Goal: Task Accomplishment & Management: Manage account settings

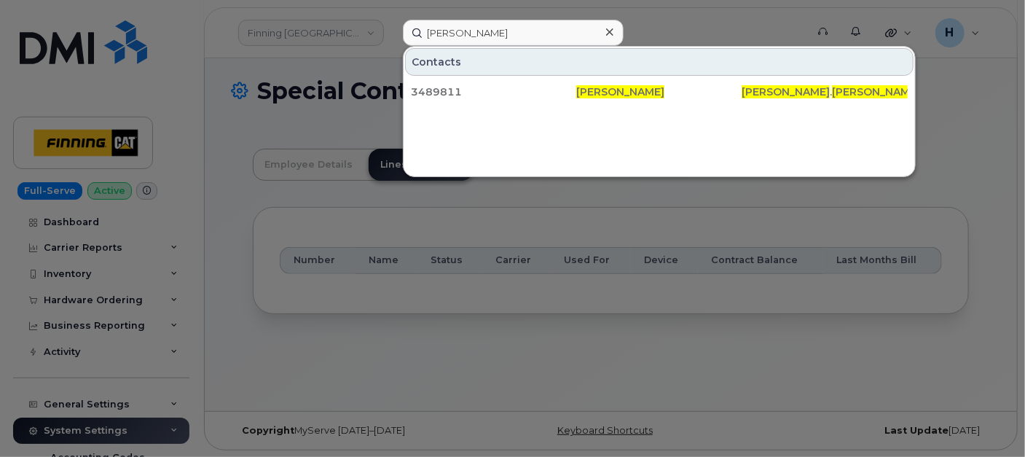
scroll to position [44, 0]
click at [391, 46] on div "Connor Crawford Contacts 3489811 Connor Crawford Connor . Crawford @finning.com" at bounding box center [599, 33] width 417 height 26
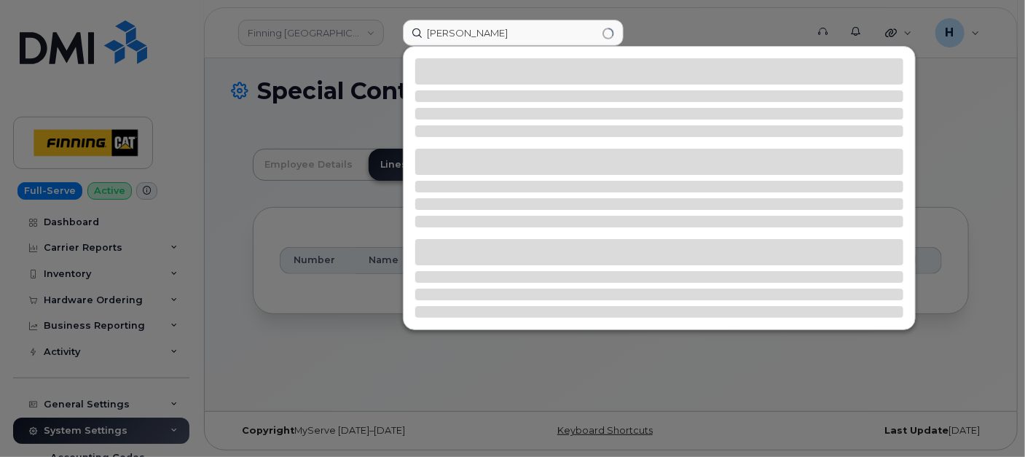
type input "[PERSON_NAME]"
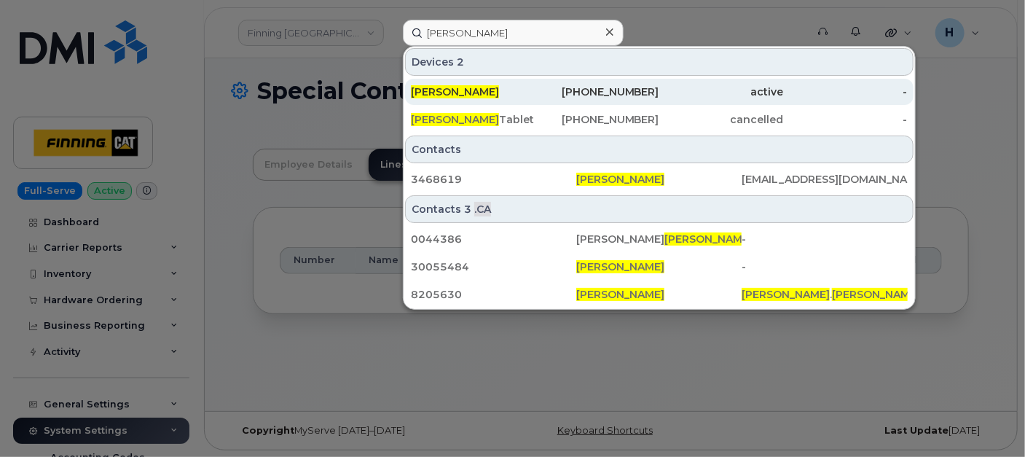
click at [455, 91] on span "Philip Campbell" at bounding box center [455, 91] width 88 height 13
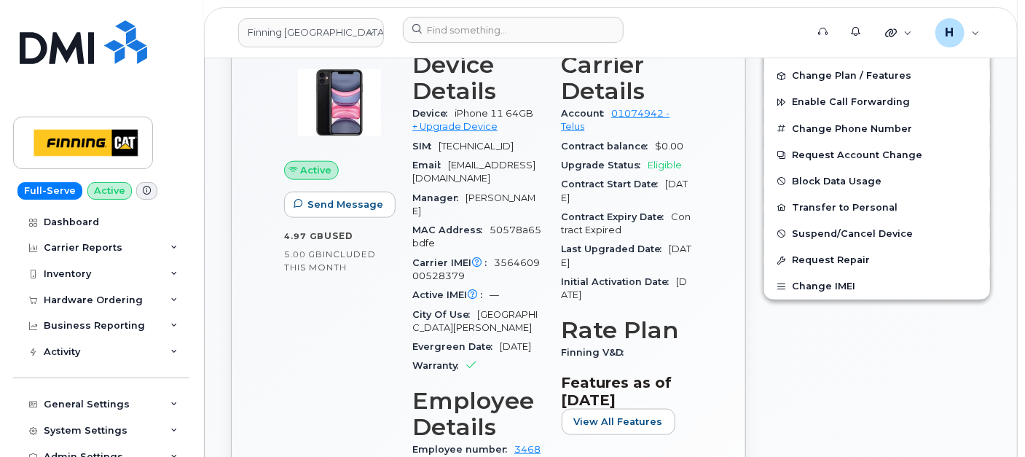
scroll to position [574, 0]
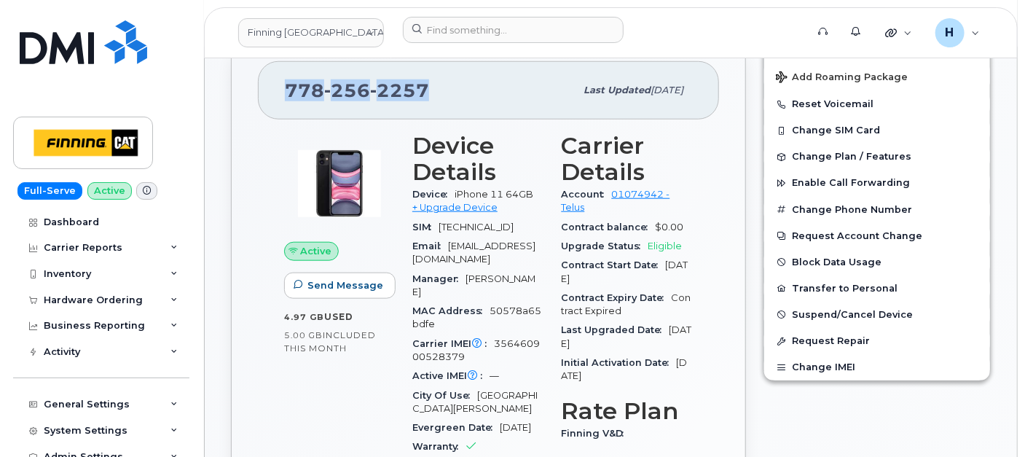
drag, startPoint x: 453, startPoint y: 85, endPoint x: 253, endPoint y: 100, distance: 200.3
copy span "778 256 2257"
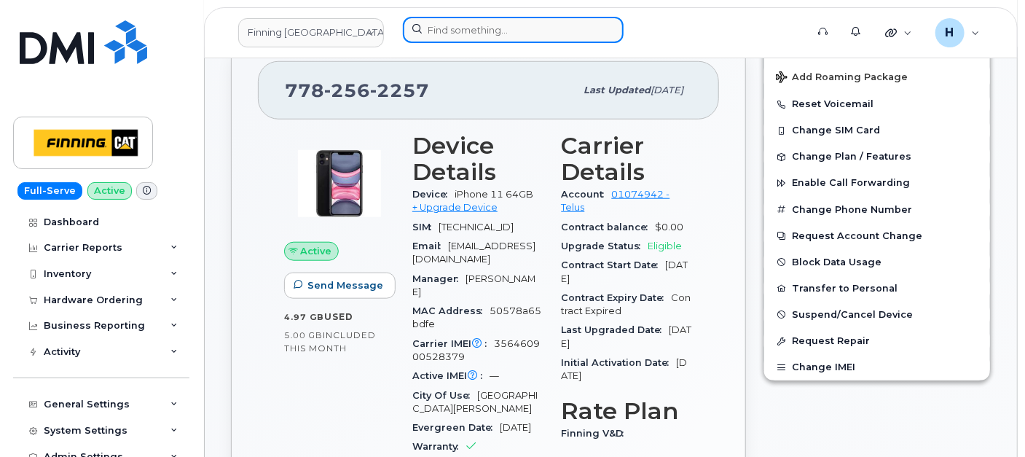
click at [508, 38] on input at bounding box center [513, 30] width 221 height 26
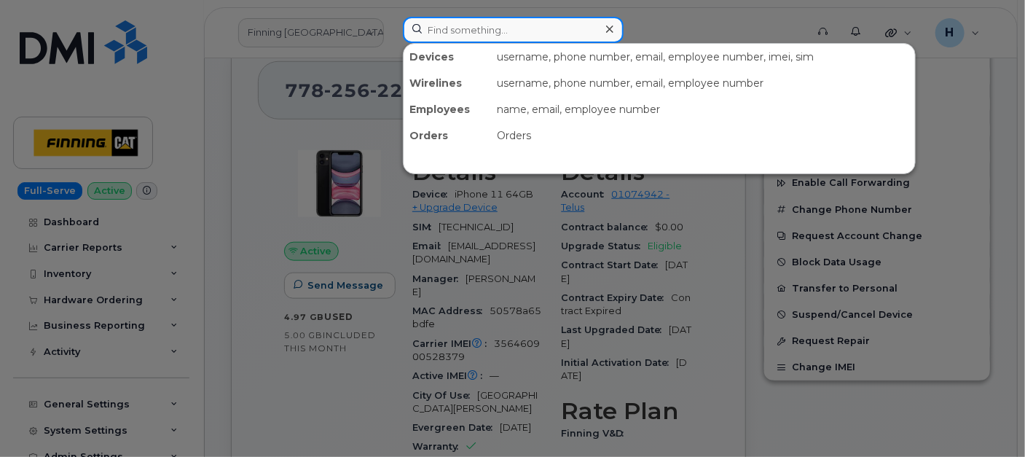
paste input "Spencer McMeeken"
type input "Spencer McMeeken"
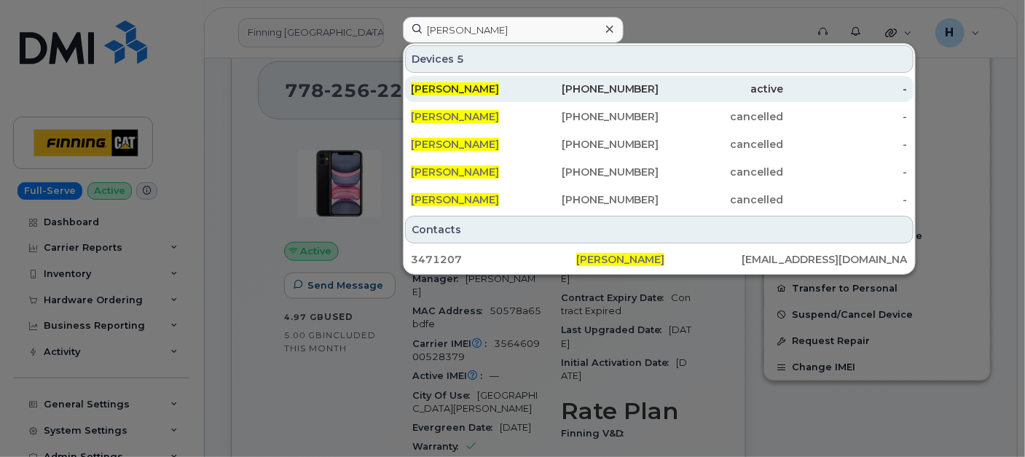
click at [474, 87] on span "Spencer McMeeken" at bounding box center [455, 88] width 88 height 13
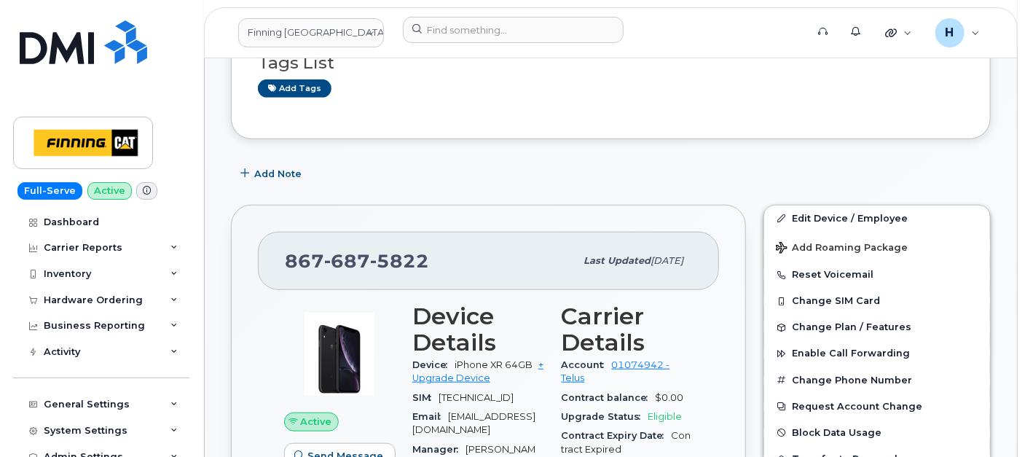
scroll to position [404, 0]
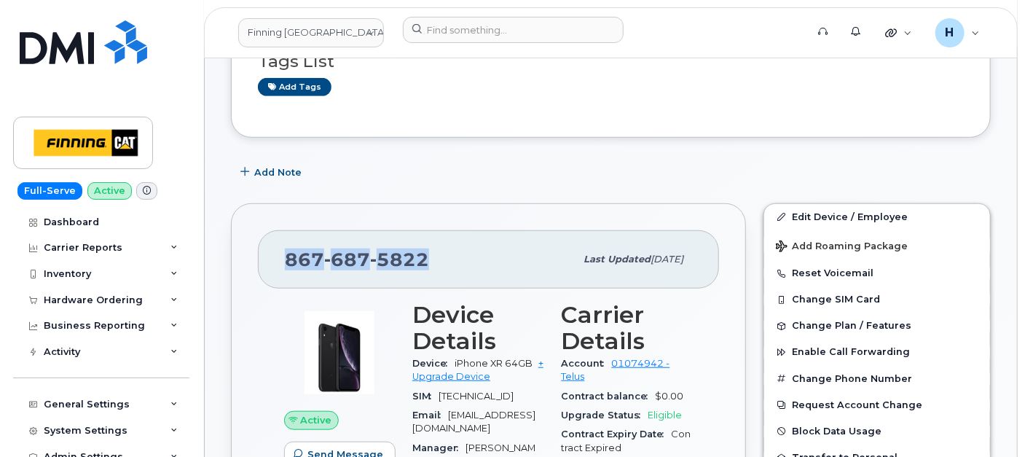
drag, startPoint x: 458, startPoint y: 254, endPoint x: 206, endPoint y: 262, distance: 251.6
copy span "867 687 5822"
drag, startPoint x: 98, startPoint y: 299, endPoint x: 98, endPoint y: 308, distance: 8.7
click at [98, 301] on div "Hardware Ordering" at bounding box center [93, 300] width 99 height 12
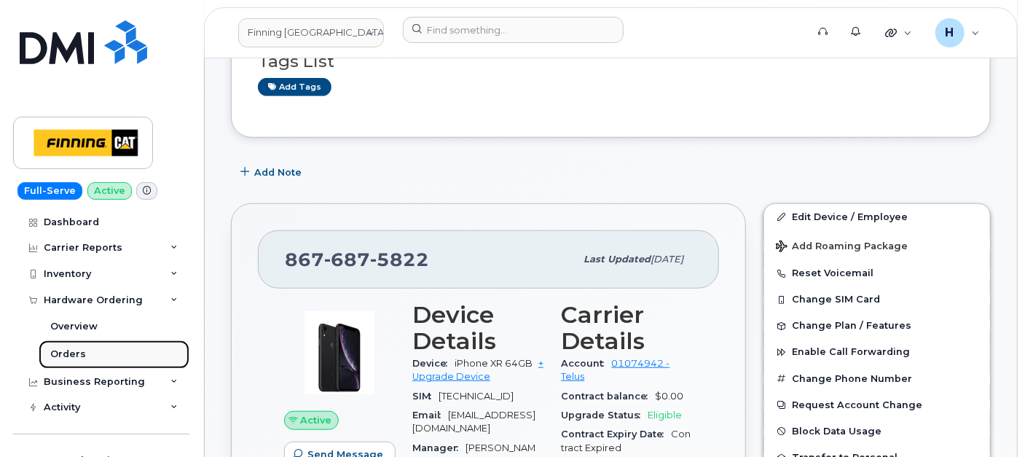
click at [73, 353] on div "Orders" at bounding box center [68, 354] width 36 height 13
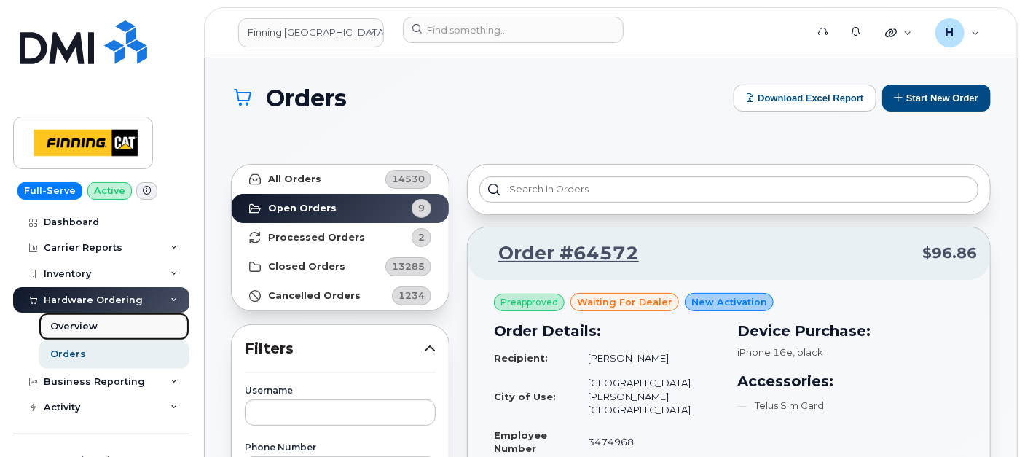
click at [87, 333] on link "Overview" at bounding box center [114, 327] width 151 height 28
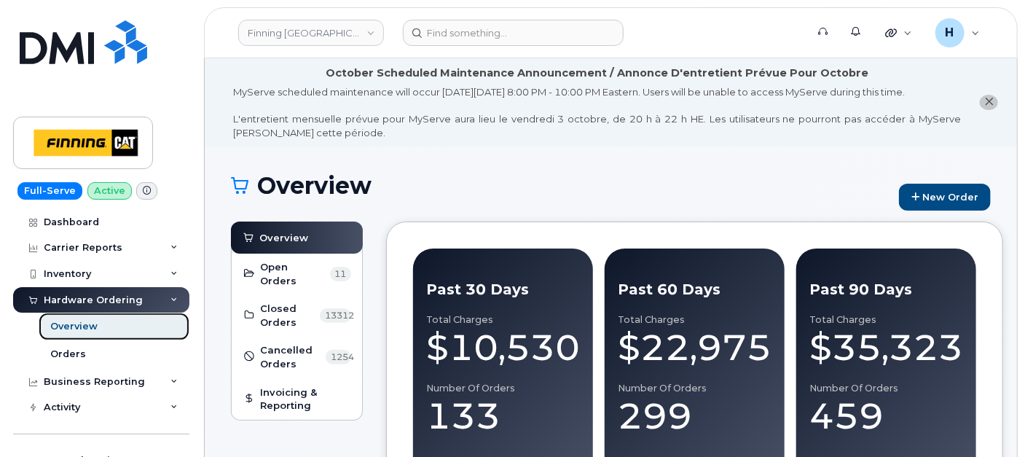
click at [83, 339] on link "Overview" at bounding box center [114, 327] width 151 height 28
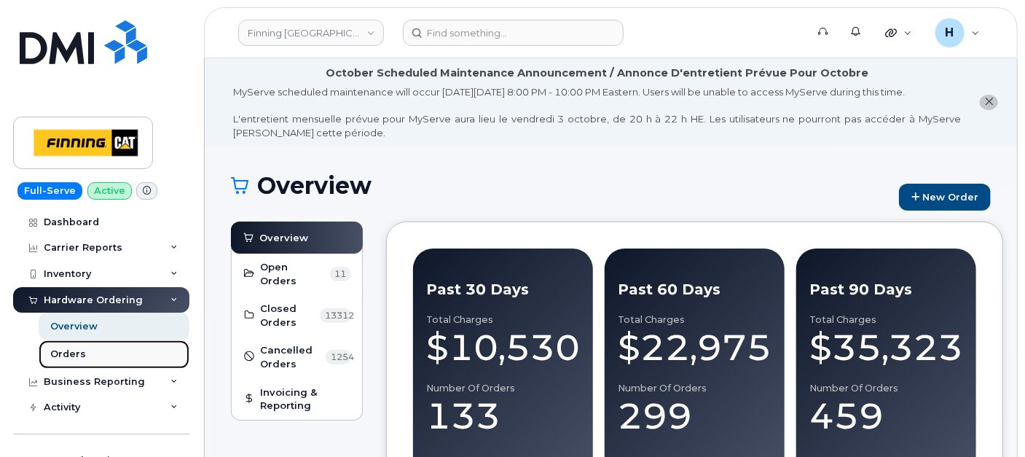
click at [82, 346] on link "Orders" at bounding box center [114, 354] width 151 height 28
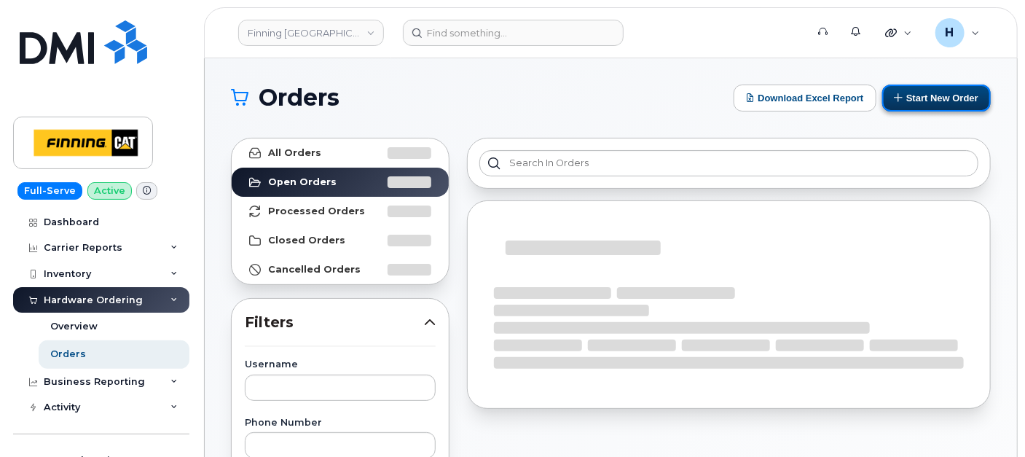
click at [917, 100] on button "Start New Order" at bounding box center [937, 98] width 109 height 27
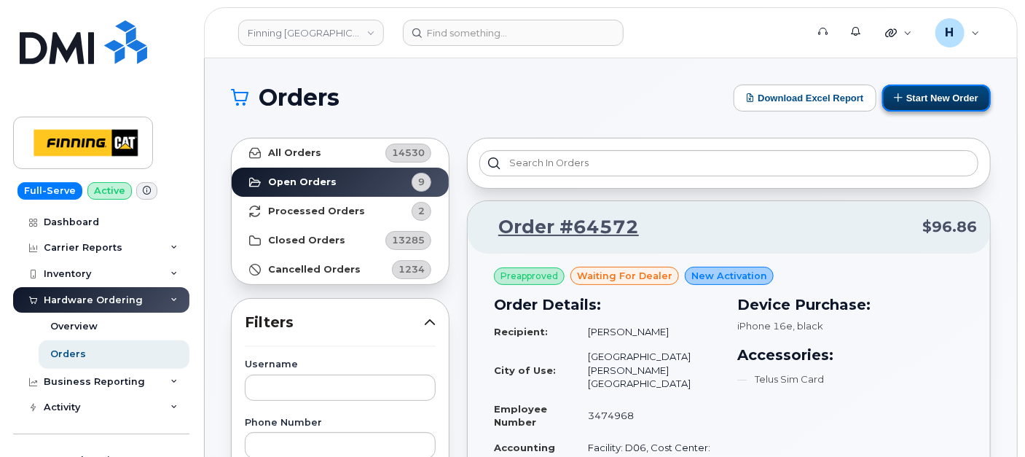
click at [955, 93] on button "Start New Order" at bounding box center [937, 98] width 109 height 27
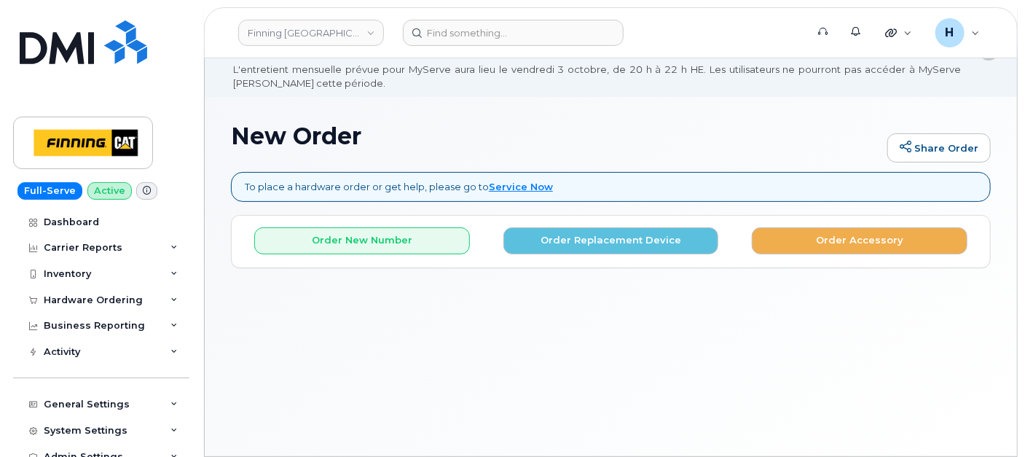
scroll to position [95, 0]
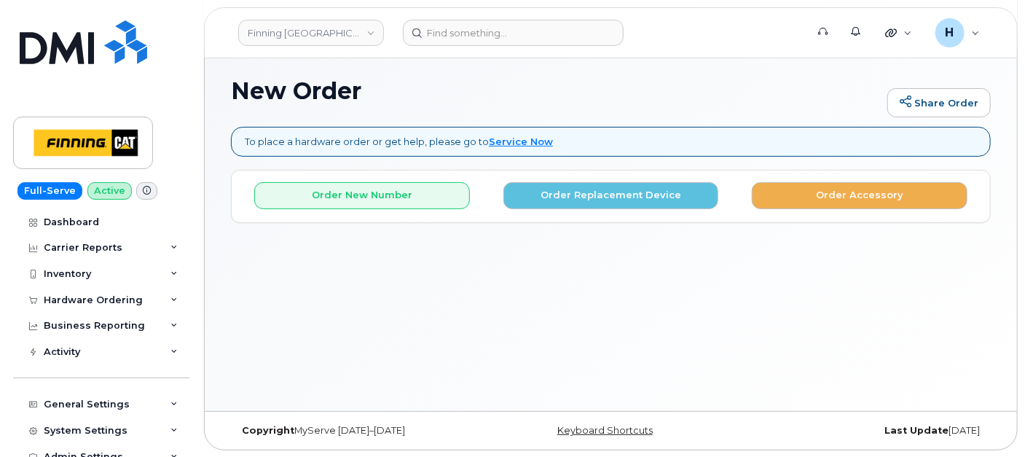
click at [373, 217] on div "Order New Number Order Replacement Device Order Accessory Please choose the car…" at bounding box center [611, 197] width 759 height 52
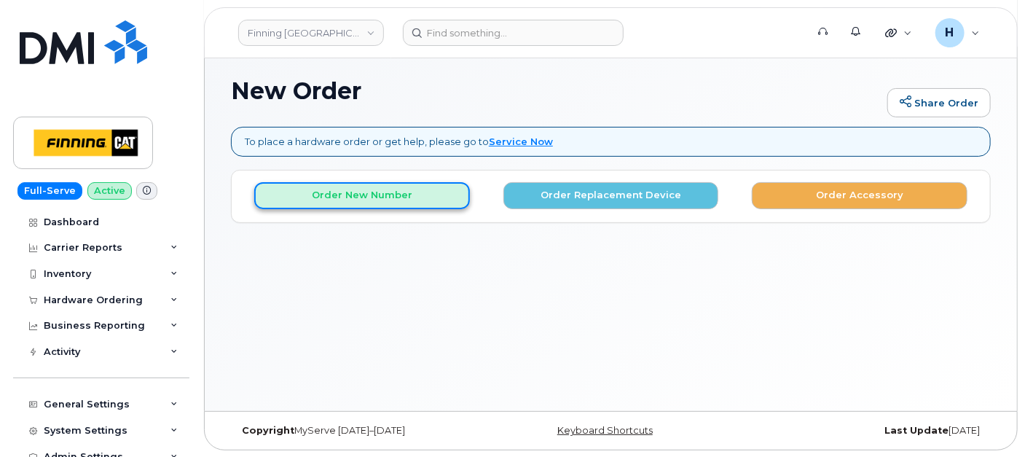
click at [372, 197] on button "Order New Number" at bounding box center [362, 195] width 216 height 27
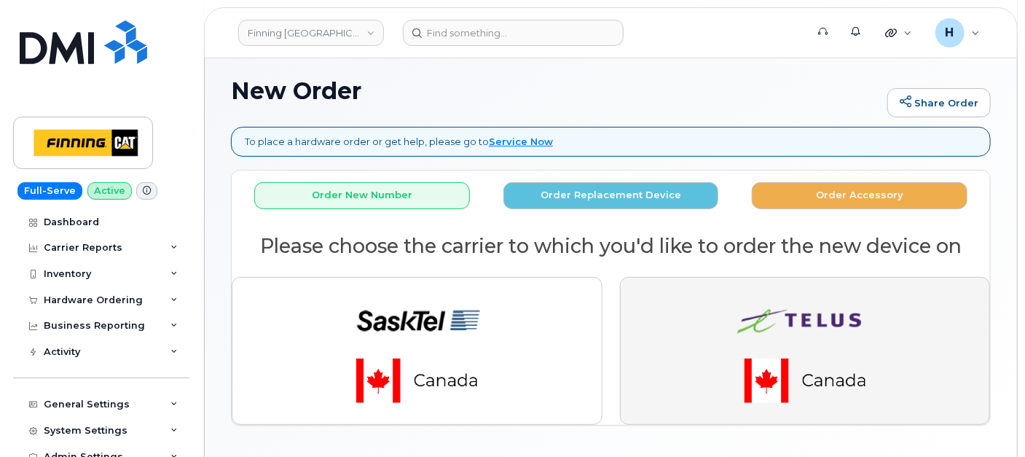
click at [721, 312] on img "button" at bounding box center [805, 350] width 204 height 122
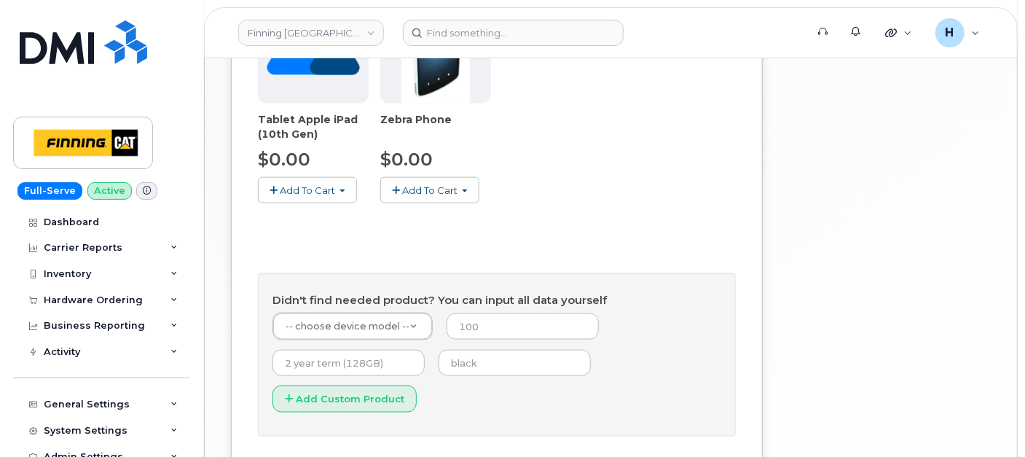
scroll to position [814, 0]
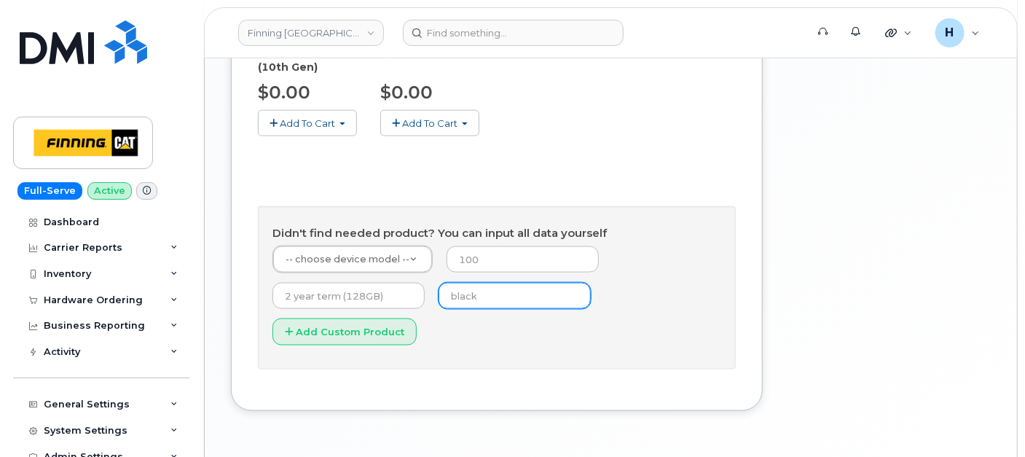
click at [466, 283] on input "text" at bounding box center [515, 296] width 152 height 26
type input "black"
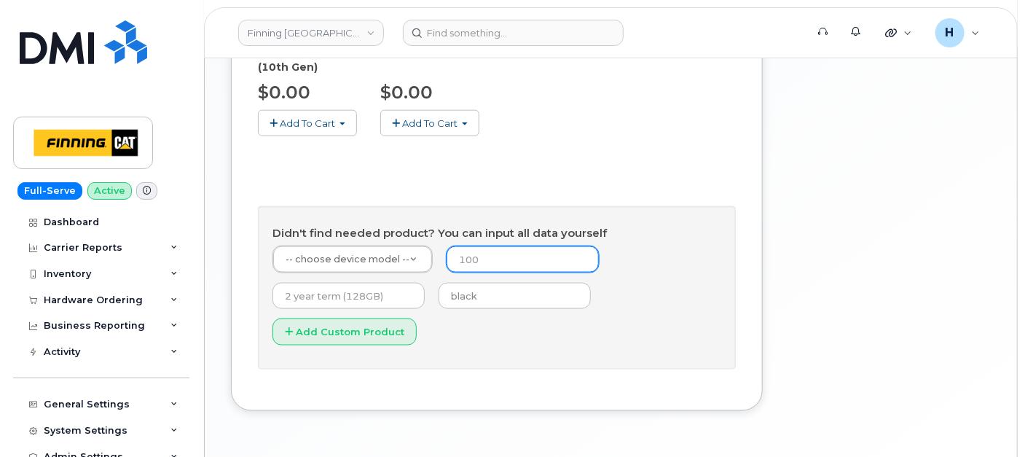
click at [484, 246] on input "number" at bounding box center [523, 259] width 152 height 26
type input "0"
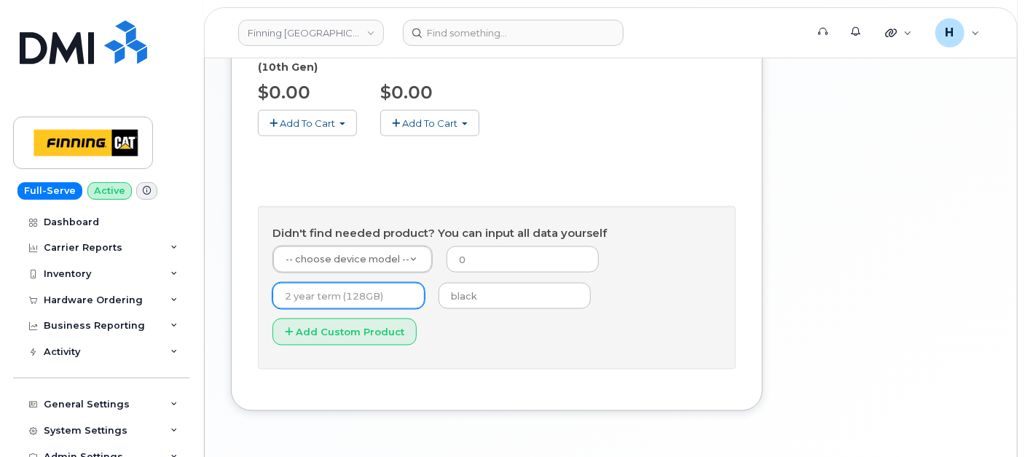
drag, startPoint x: 337, startPoint y: 260, endPoint x: 341, endPoint y: 249, distance: 11.5
click at [337, 283] on input "text" at bounding box center [349, 296] width 152 height 26
type input "3 year term (128GB)"
click at [381, 246] on form "-- choose device model -- -- choose device model -- Aircard E5836S Aircard Veri…" at bounding box center [497, 300] width 449 height 109
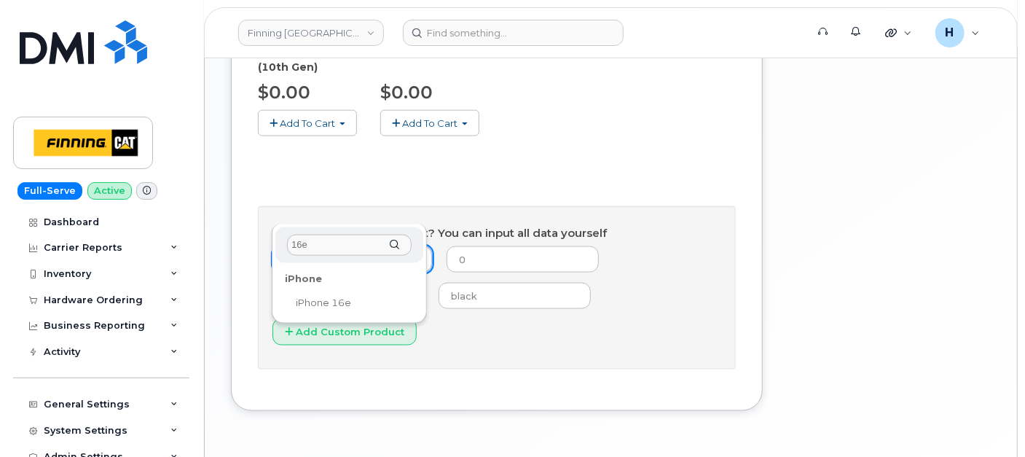
type input "16e"
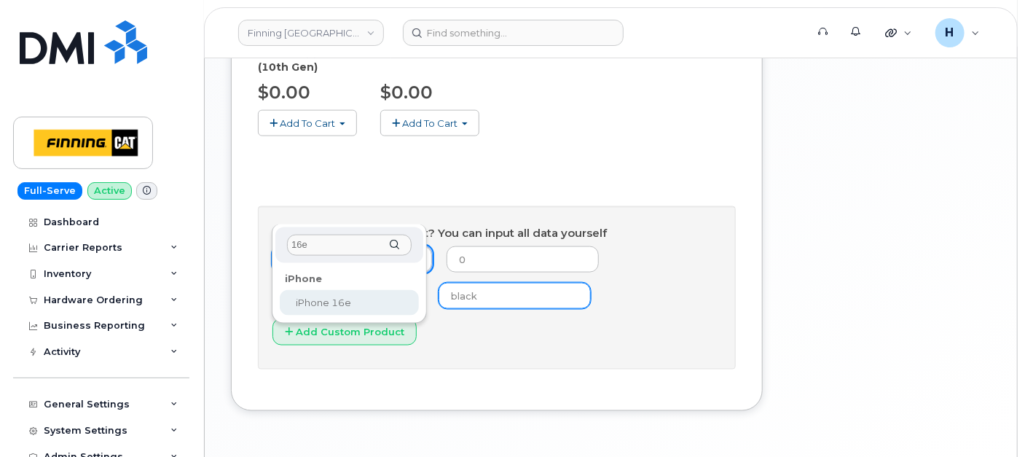
select select "2883"
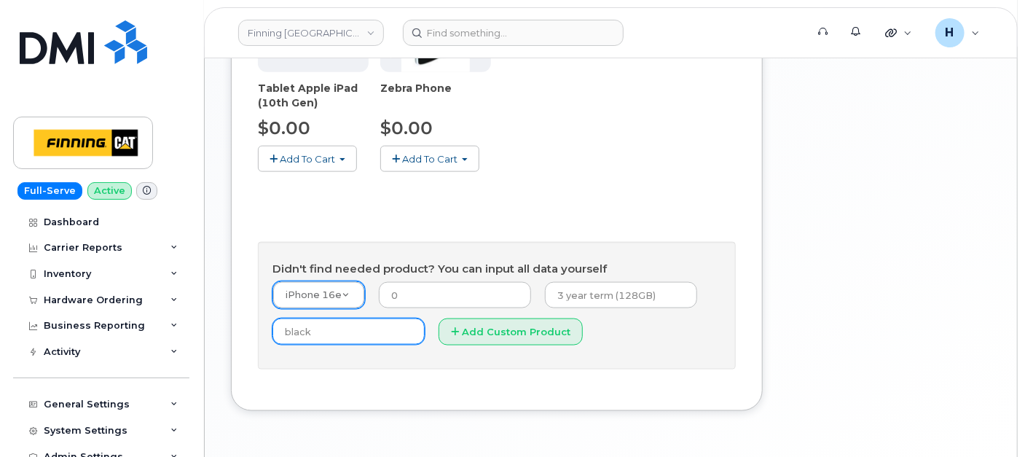
click at [356, 318] on input "black" at bounding box center [349, 331] width 152 height 26
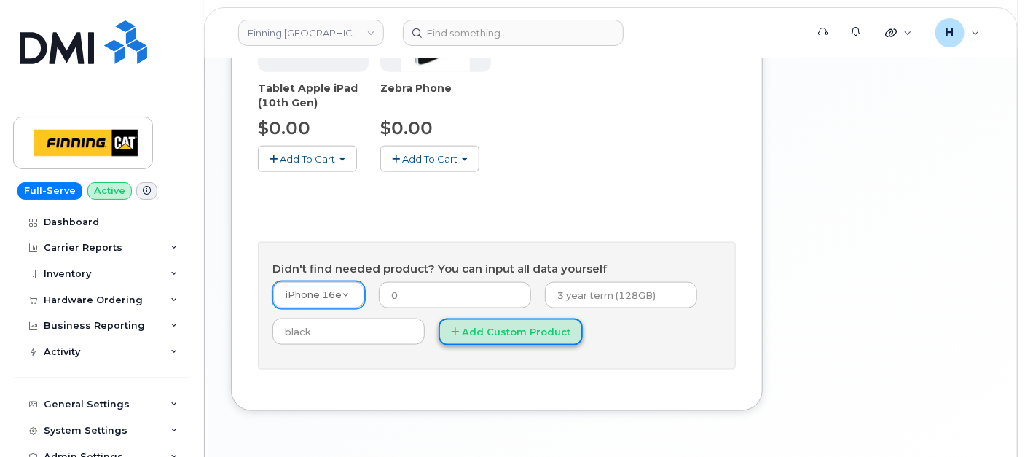
click at [468, 318] on button "Add Custom Product" at bounding box center [511, 331] width 144 height 27
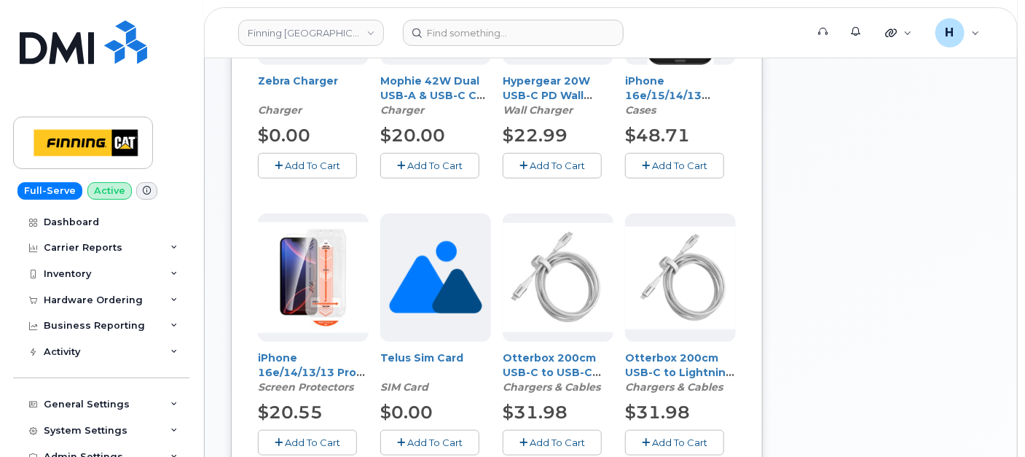
scroll to position [616, 0]
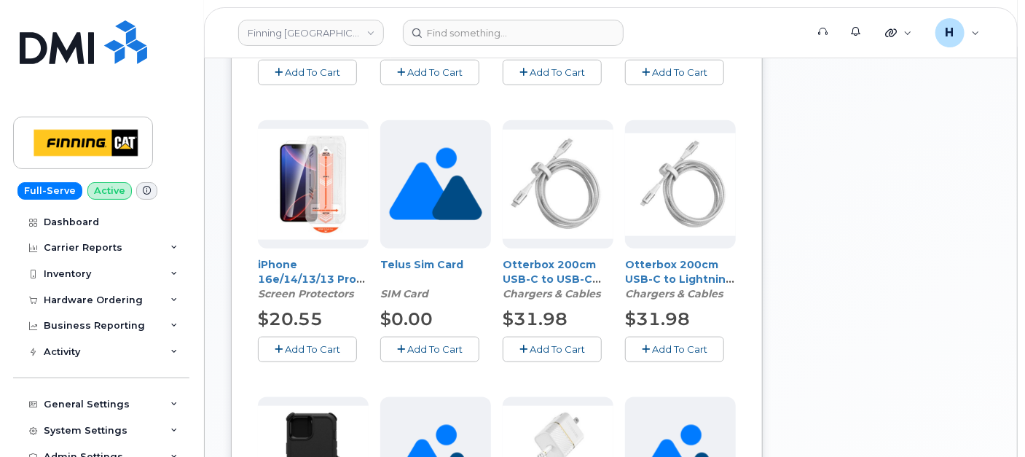
click at [273, 339] on button "Add To Cart" at bounding box center [307, 350] width 99 height 26
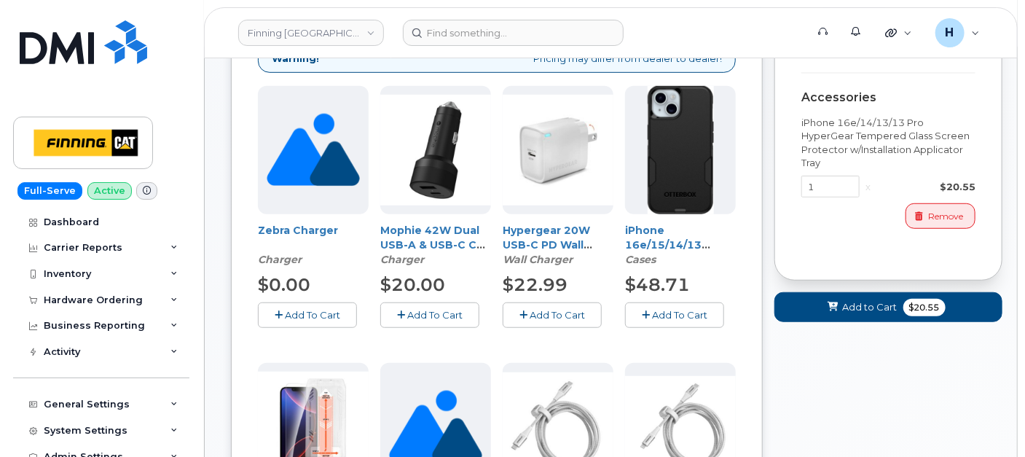
click at [655, 313] on span "Add To Cart" at bounding box center [679, 315] width 55 height 12
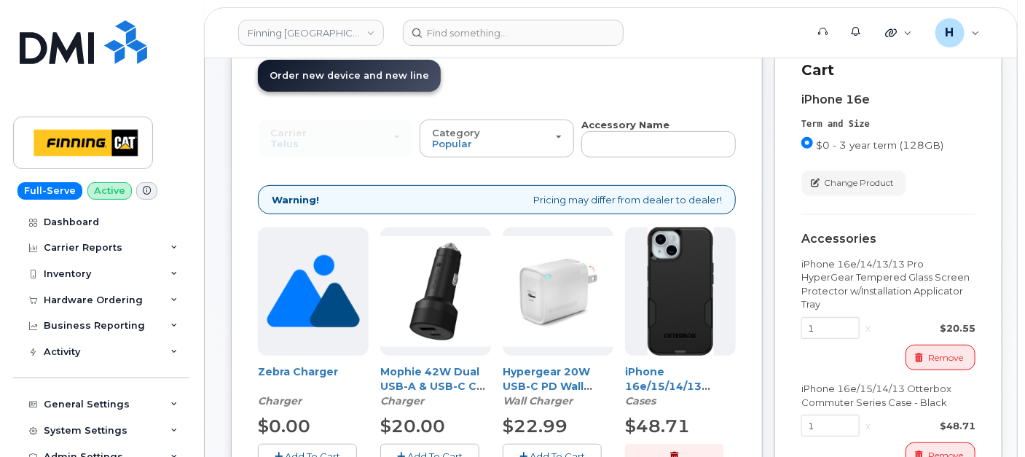
scroll to position [50, 0]
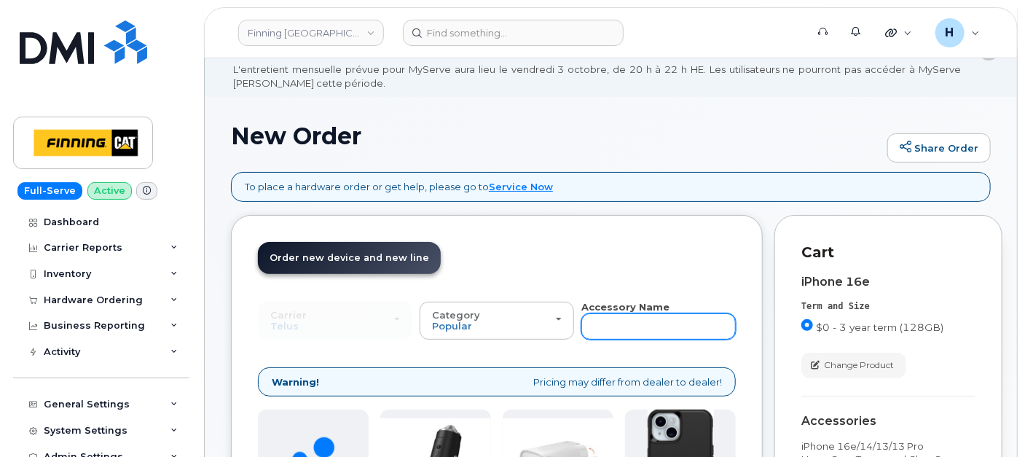
click at [622, 314] on input "text" at bounding box center [659, 326] width 154 height 26
type input "wall"
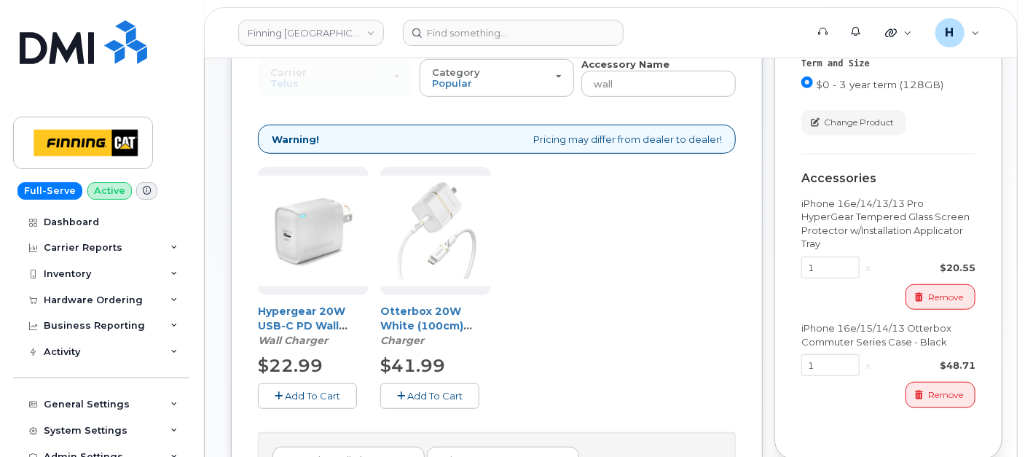
scroll to position [454, 0]
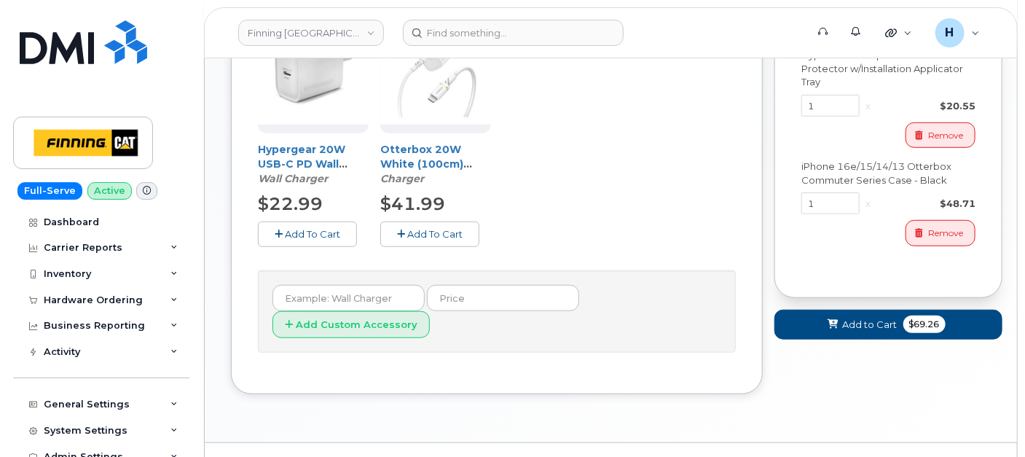
click at [333, 224] on button "Add To Cart" at bounding box center [307, 235] width 99 height 26
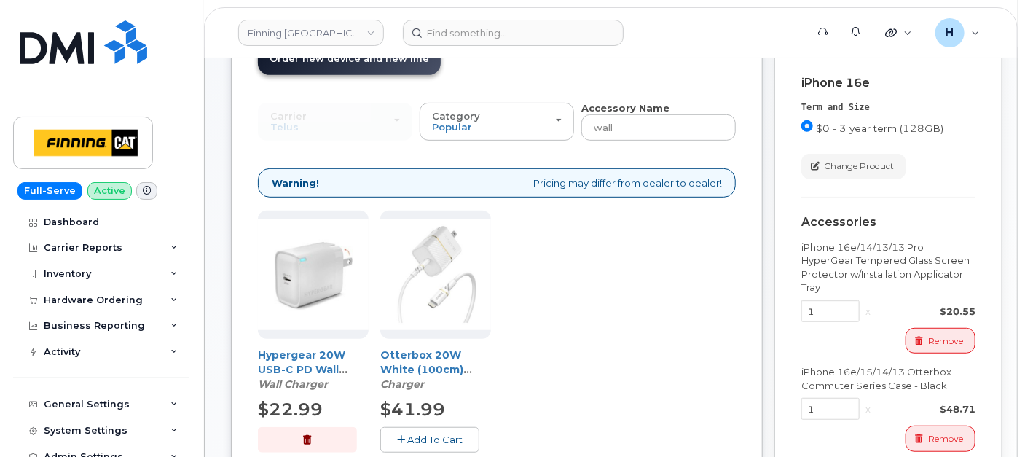
scroll to position [130, 0]
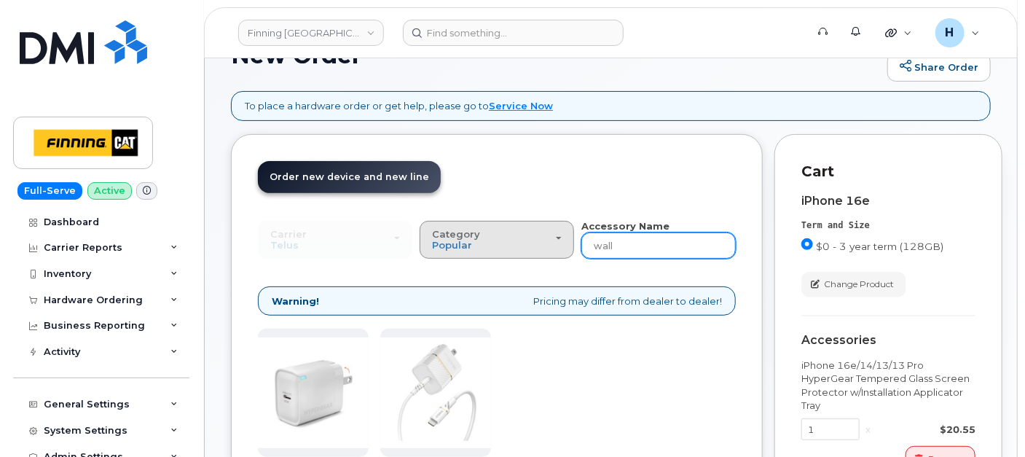
drag, startPoint x: 643, startPoint y: 245, endPoint x: 528, endPoint y: 245, distance: 115.1
click at [528, 245] on div "Carrier SaskTel Telus SaskTel Telus Category Popular All Charger Case Wall Char…" at bounding box center [497, 239] width 478 height 40
type input "sim"
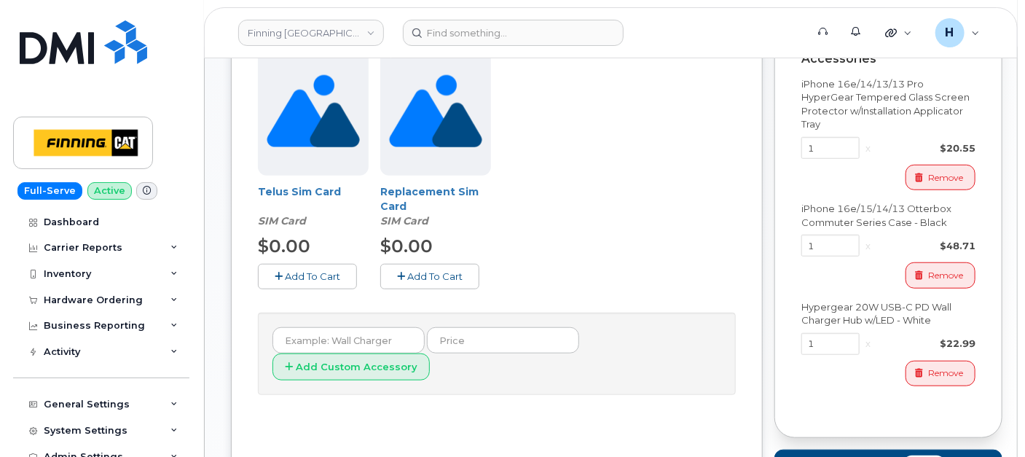
scroll to position [531, 0]
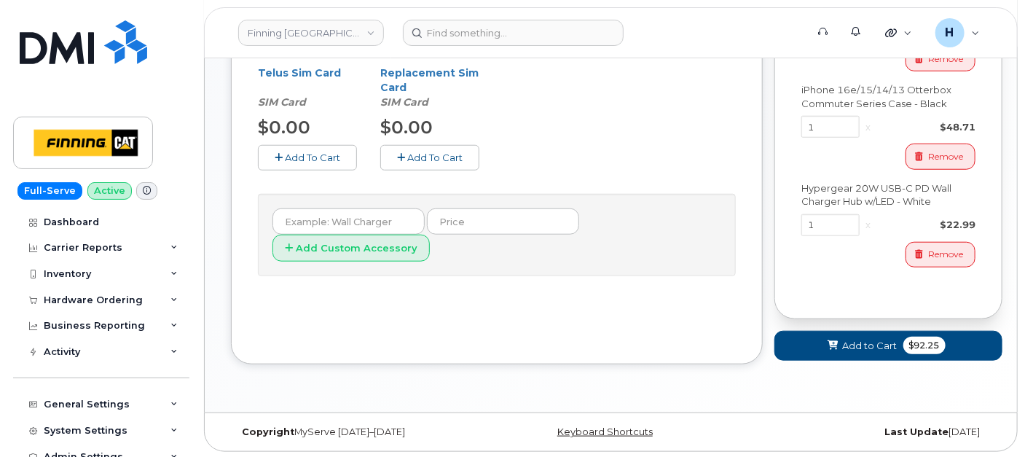
click at [319, 152] on span "Add To Cart" at bounding box center [312, 158] width 55 height 12
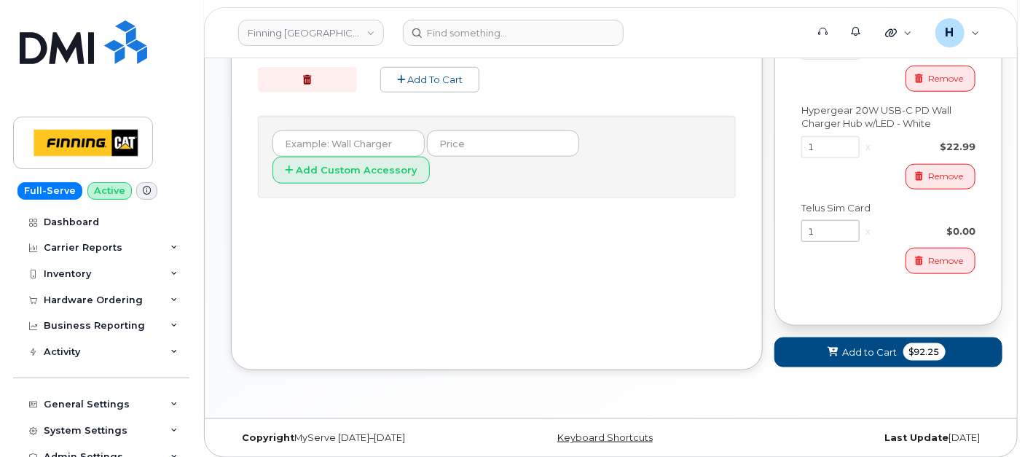
scroll to position [614, 0]
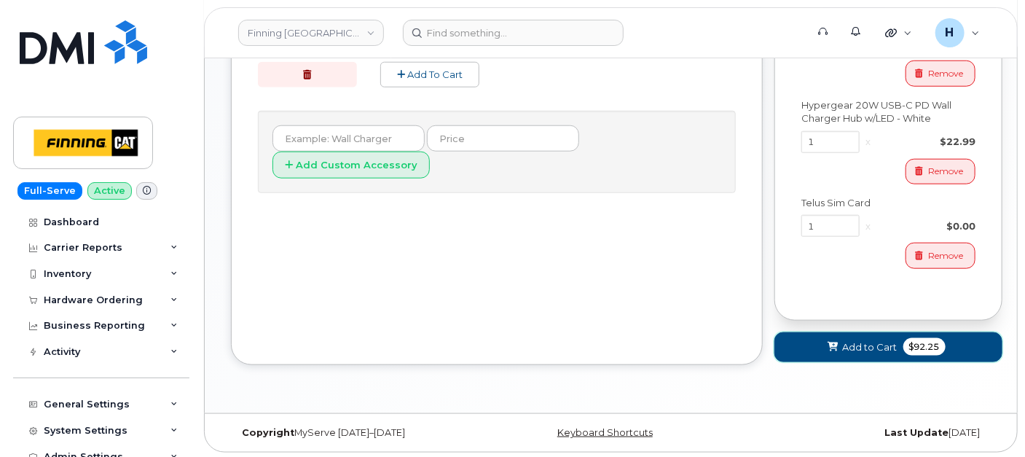
click at [788, 337] on button "Add to Cart $92.25" at bounding box center [889, 347] width 228 height 30
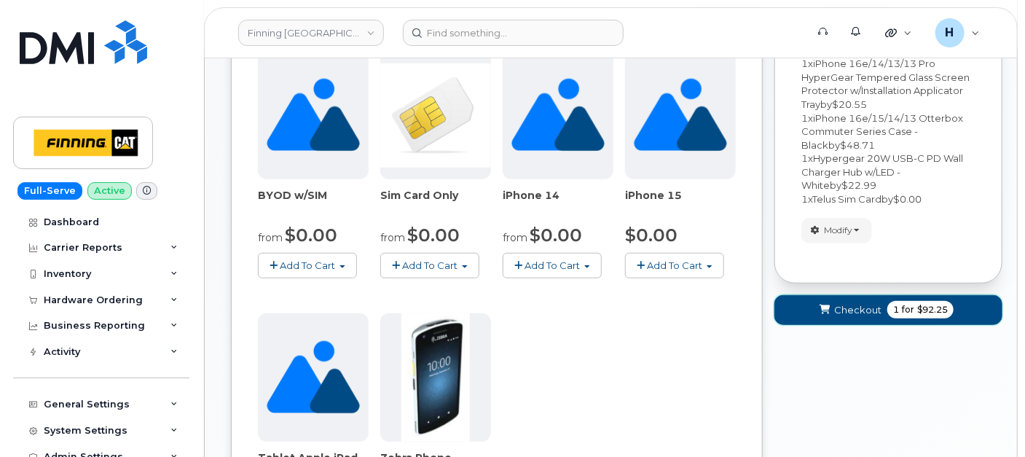
click at [858, 303] on span "Checkout" at bounding box center [857, 310] width 47 height 14
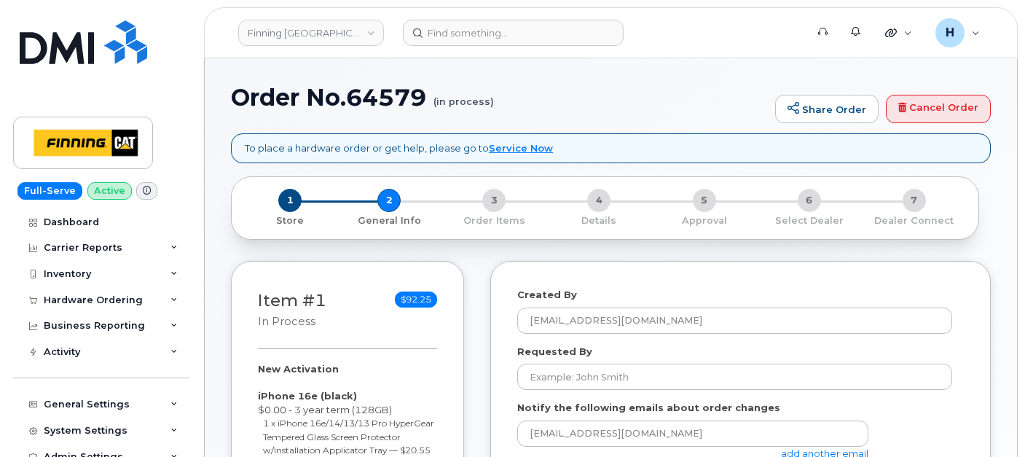
select select
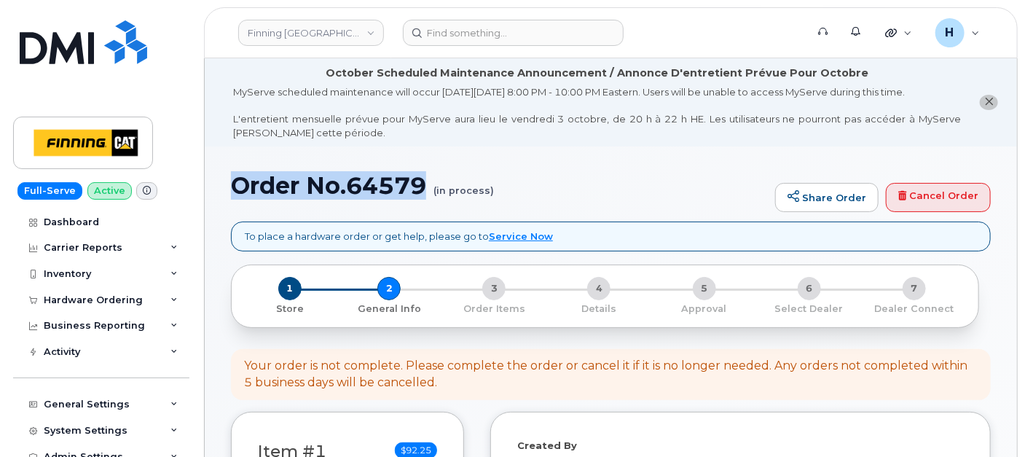
drag, startPoint x: 235, startPoint y: 194, endPoint x: 435, endPoint y: 196, distance: 200.4
click at [435, 196] on h1 "Order No.64579 (in process)" at bounding box center [499, 186] width 537 height 26
copy h1 "Order No.64579"
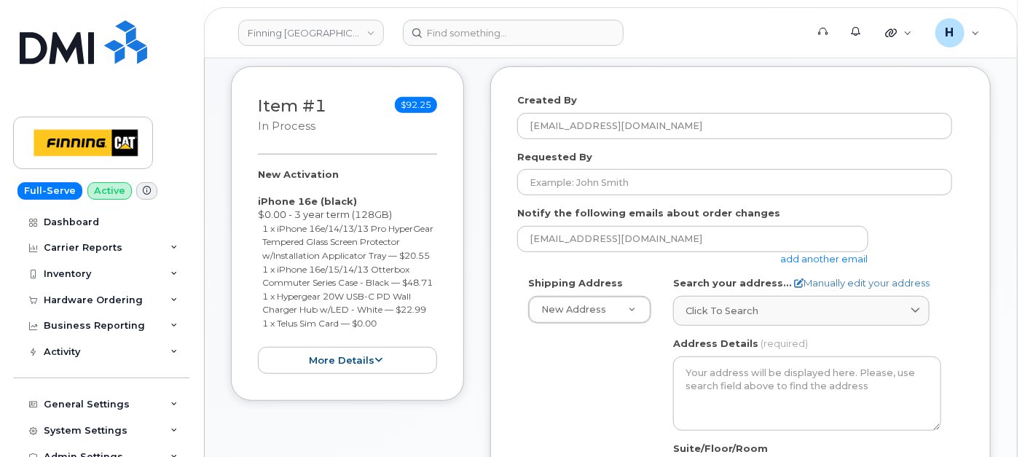
scroll to position [404, 0]
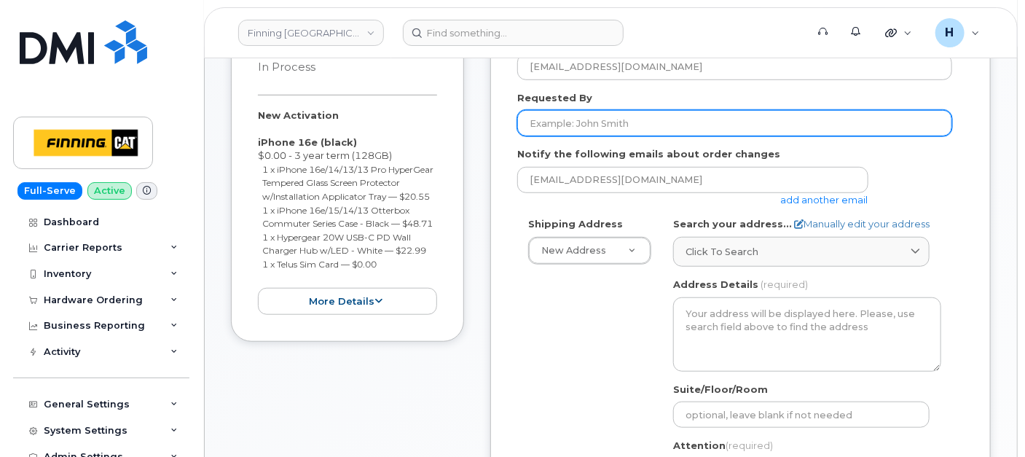
drag, startPoint x: 573, startPoint y: 119, endPoint x: 224, endPoint y: 292, distance: 388.8
click at [574, 119] on input "Requested By" at bounding box center [734, 123] width 435 height 26
paste input "RITM0499718"
type input "RITM0499718"
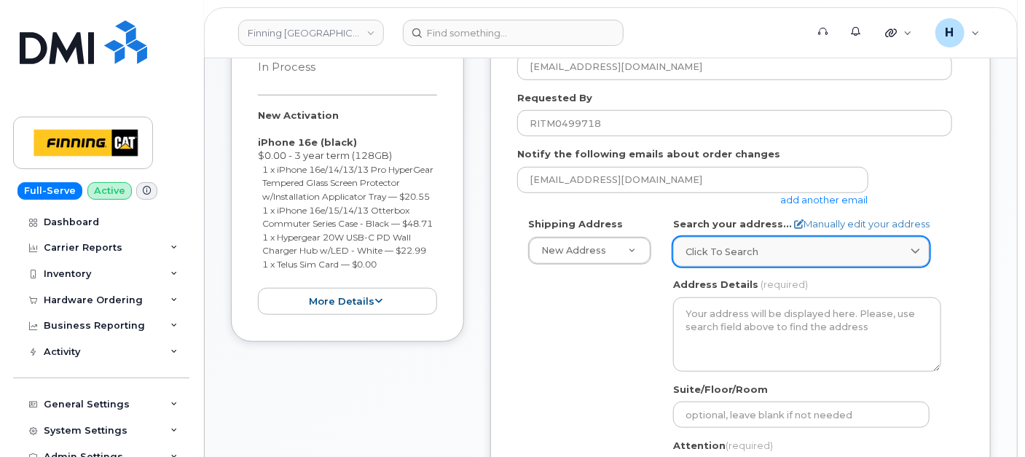
click at [708, 249] on span "Click to search" at bounding box center [722, 252] width 73 height 14
paste input "16901 109 Ave."
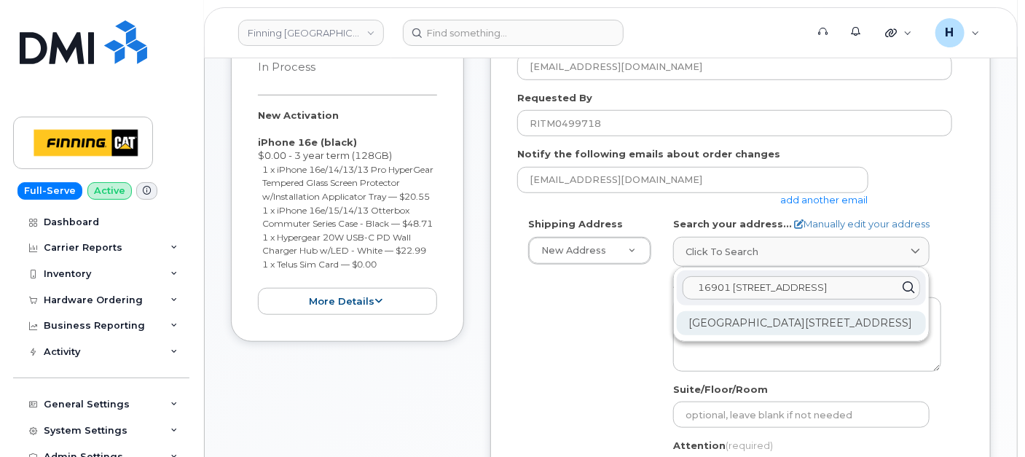
type input "16901 109 Ave."
click at [778, 325] on div "16901 109 Ave NW Edmonton AB T5P 4P6" at bounding box center [801, 323] width 249 height 24
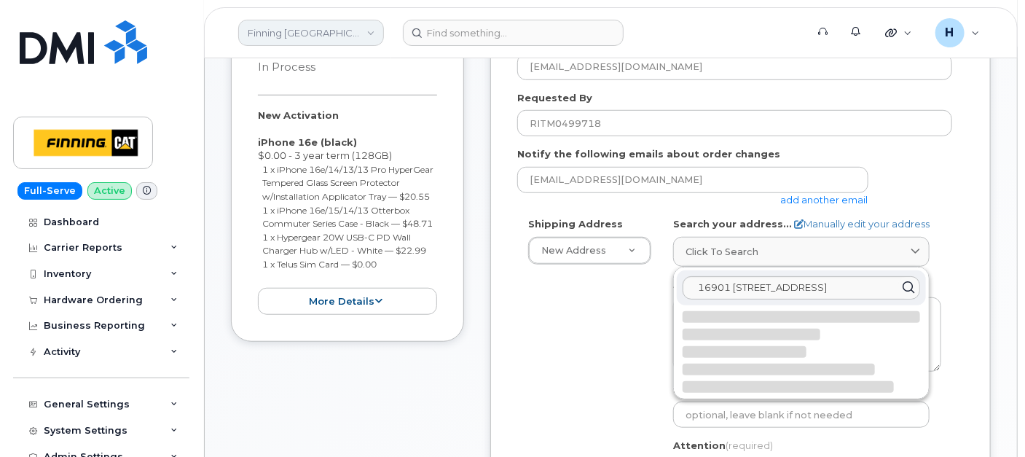
select select
type textarea "16901 109 Ave NW EDMONTON AB T5P 4P6 CANADA"
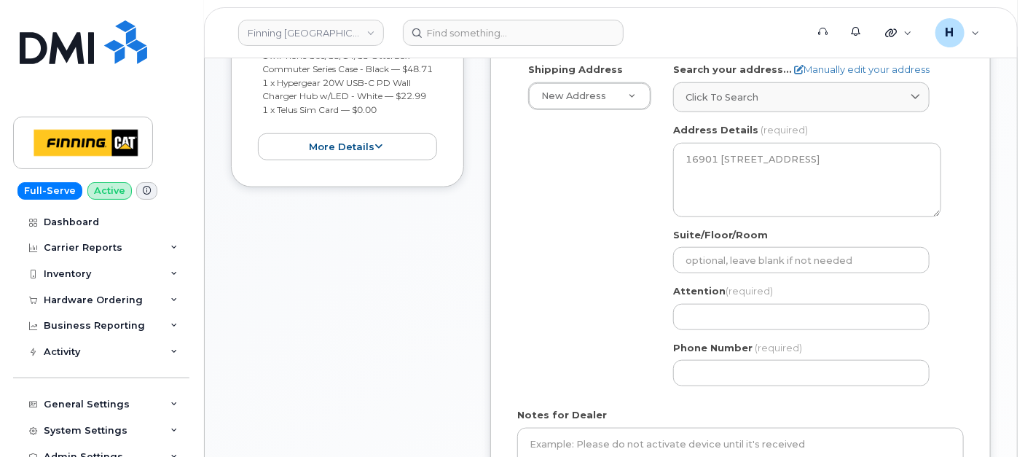
scroll to position [566, 0]
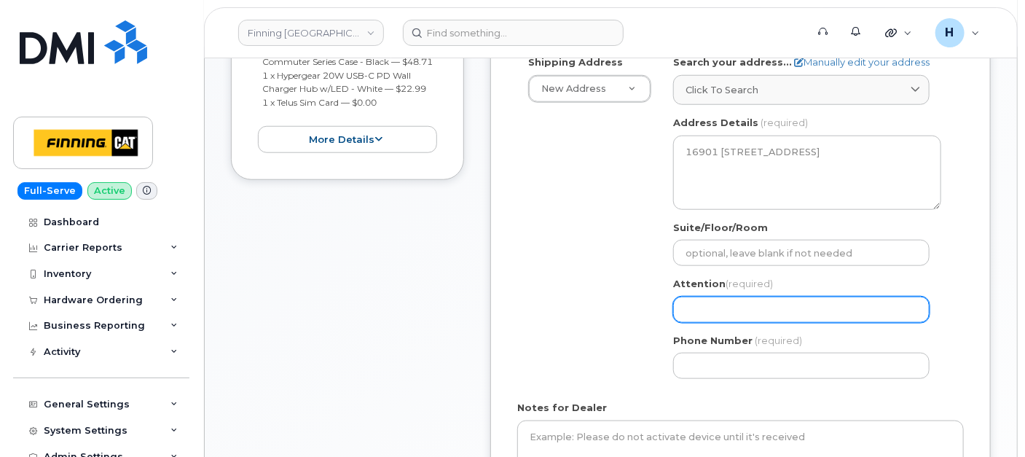
drag, startPoint x: 695, startPoint y: 301, endPoint x: 612, endPoint y: 197, distance: 132.7
click at [695, 298] on input "Attention (required)" at bounding box center [801, 310] width 257 height 26
paste input "[PERSON_NAME]"
select select
type input "[PERSON_NAME]"
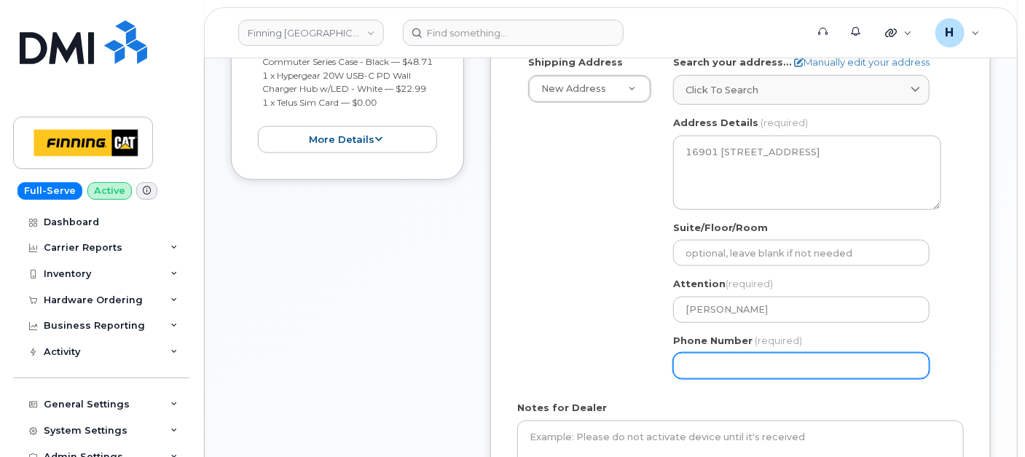
click at [739, 369] on input "Phone Number" at bounding box center [801, 366] width 257 height 26
paste input "7809304900"
select select
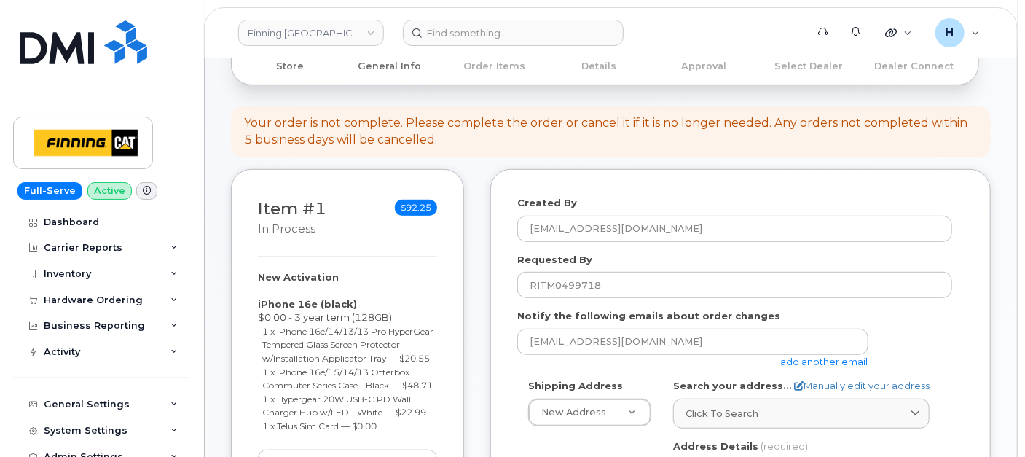
type input "7809304900"
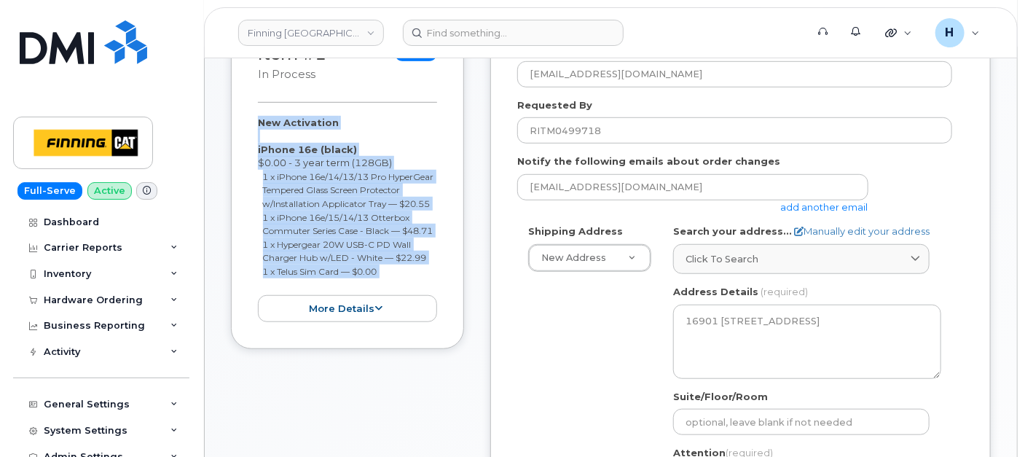
scroll to position [405, 0]
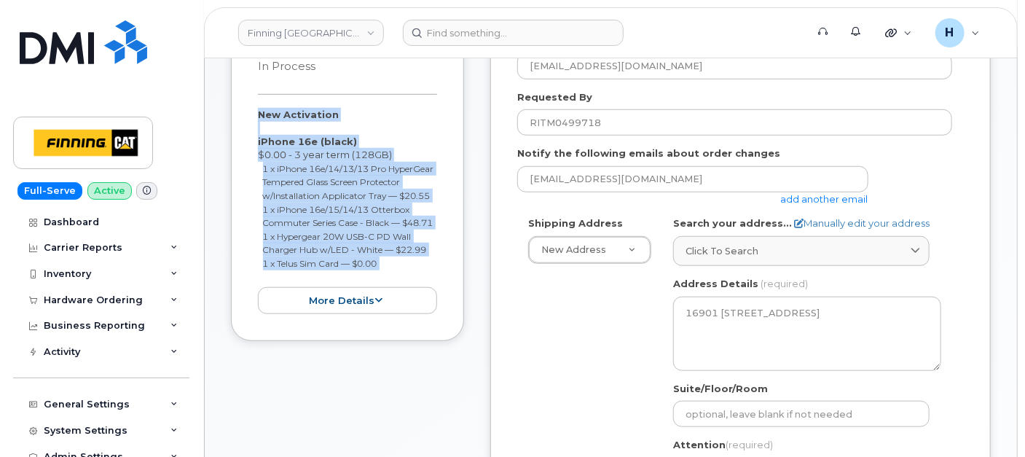
drag, startPoint x: 254, startPoint y: 268, endPoint x: 378, endPoint y: 297, distance: 127.8
click at [378, 297] on div "Item #1 in process $92.25 New Activation iPhone 16e (black) $0.00 - 3 year term…" at bounding box center [347, 174] width 233 height 334
copy div "New Activation iPhone 16e (black) $0.00 - 3 year term (128GB) 1 x iPhone 16e/14…"
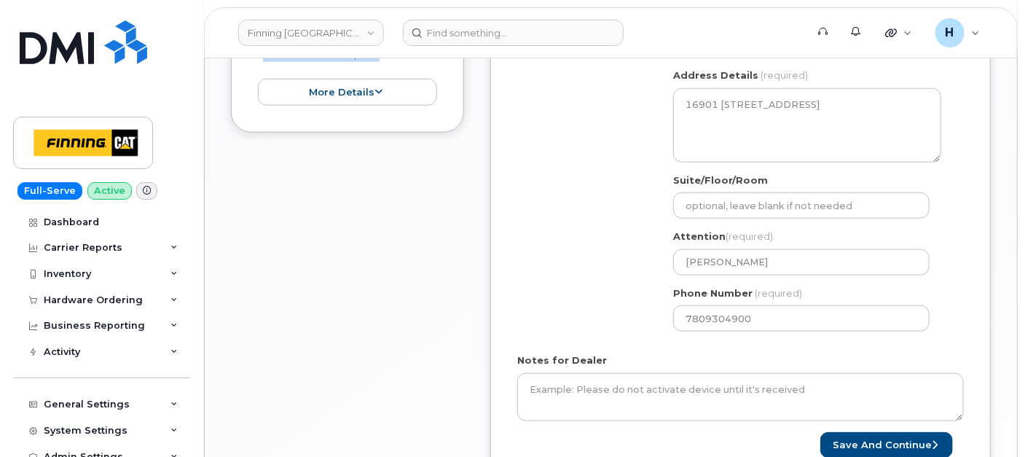
scroll to position [729, 0]
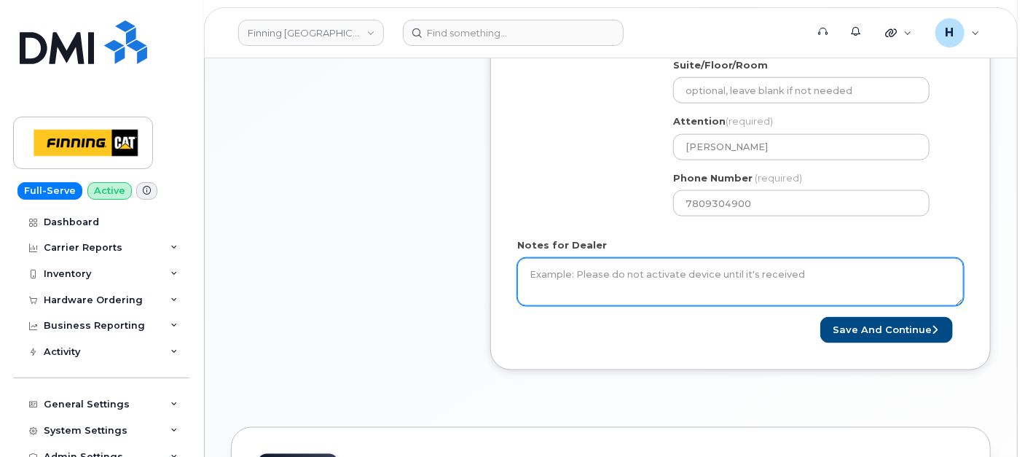
click at [541, 264] on textarea "Notes for Dealer" at bounding box center [740, 282] width 447 height 48
paste textarea "New Activation iPhone 16e (black) $0.00 - 3 year term (128GB) 1 x iPhone 16e/14…"
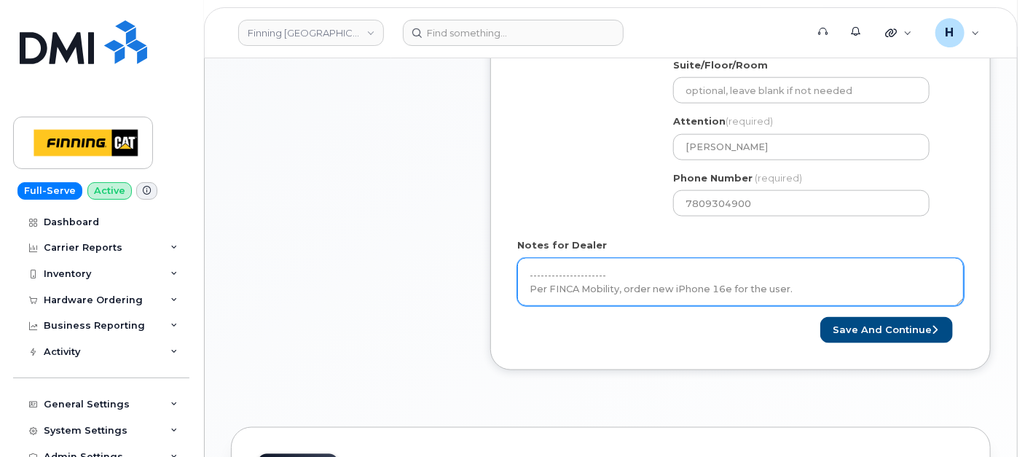
scroll to position [149, 0]
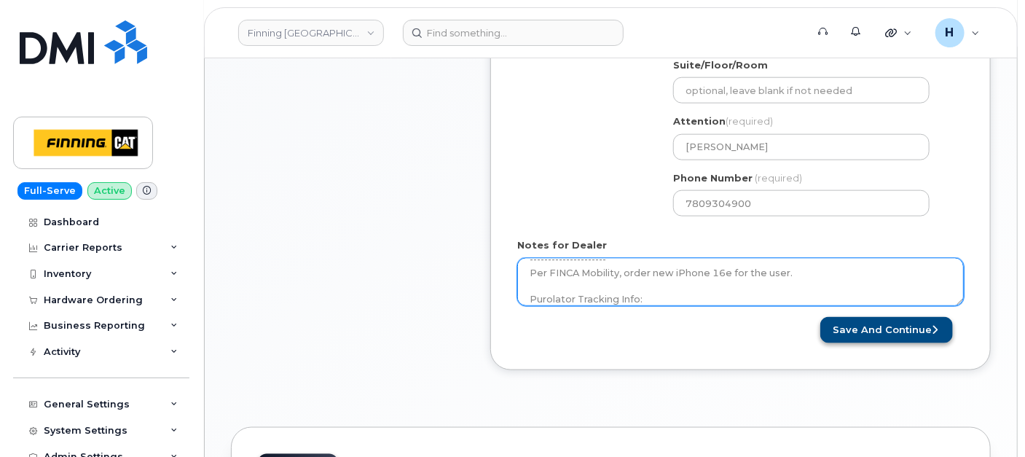
type textarea "New Activation iPhone 16e (black) $0.00 - 3 year term (128GB) 1 x iPhone 16e/14…"
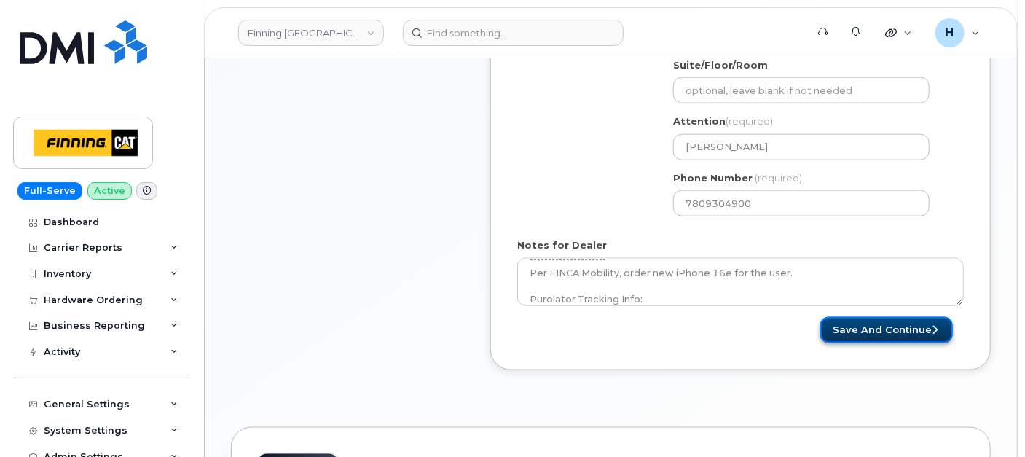
click at [880, 317] on button "Save and Continue" at bounding box center [887, 330] width 133 height 27
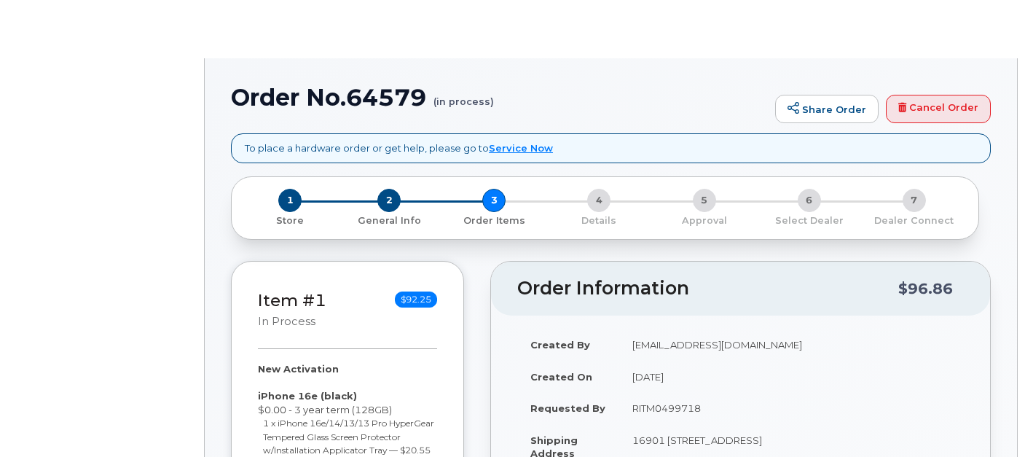
select select "377824"
radio input "true"
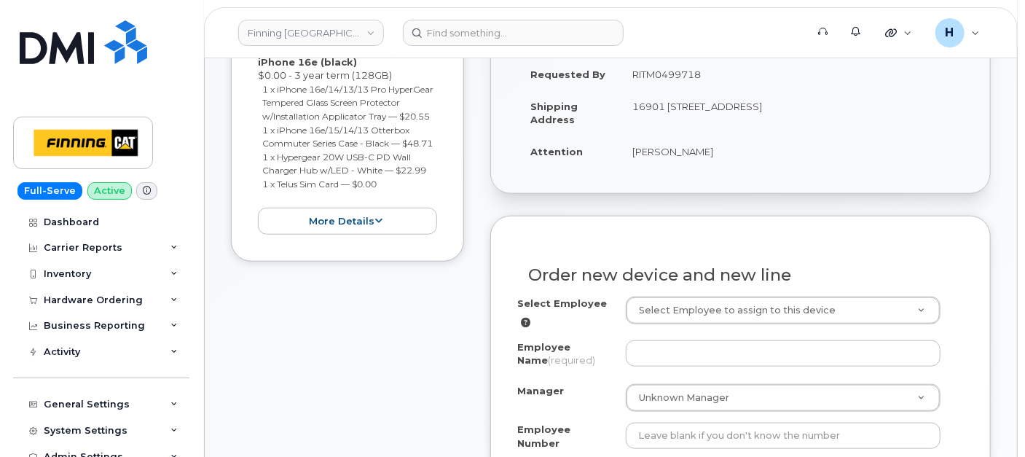
scroll to position [485, 0]
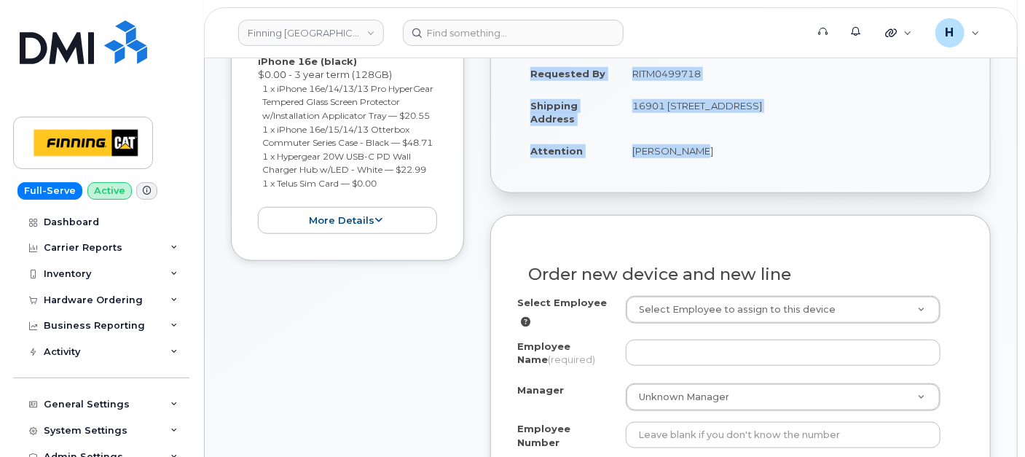
drag, startPoint x: 611, startPoint y: 176, endPoint x: 689, endPoint y: 160, distance: 80.5
click at [689, 160] on div "Created By [EMAIL_ADDRESS][DOMAIN_NAME] Created On [DATE] Requested By RITM0499…" at bounding box center [740, 86] width 499 height 211
drag, startPoint x: 689, startPoint y: 160, endPoint x: 686, endPoint y: 145, distance: 15.0
click at [686, 145] on td "[PERSON_NAME]" at bounding box center [791, 151] width 345 height 32
click at [638, 153] on td "[PERSON_NAME]" at bounding box center [791, 151] width 345 height 32
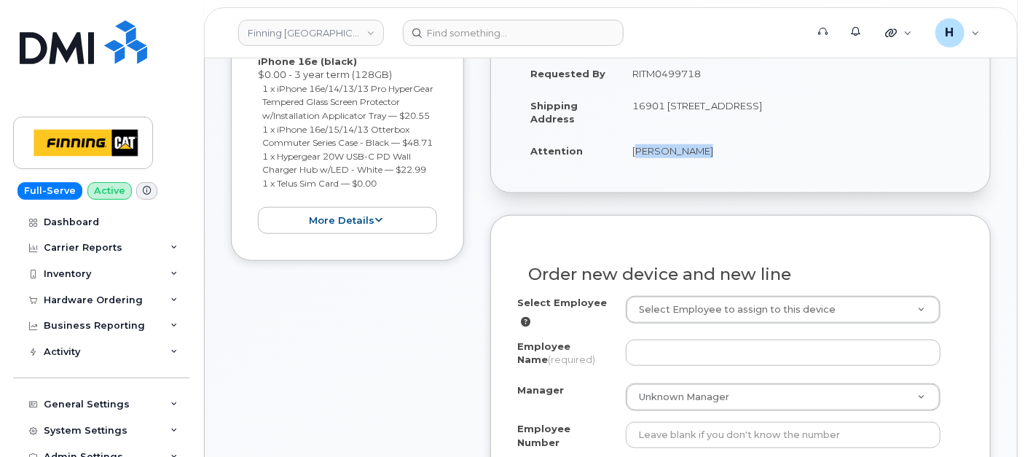
drag, startPoint x: 629, startPoint y: 153, endPoint x: 787, endPoint y: 152, distance: 158.1
click at [787, 152] on td "[PERSON_NAME]" at bounding box center [791, 151] width 345 height 32
copy td "[PERSON_NAME]"
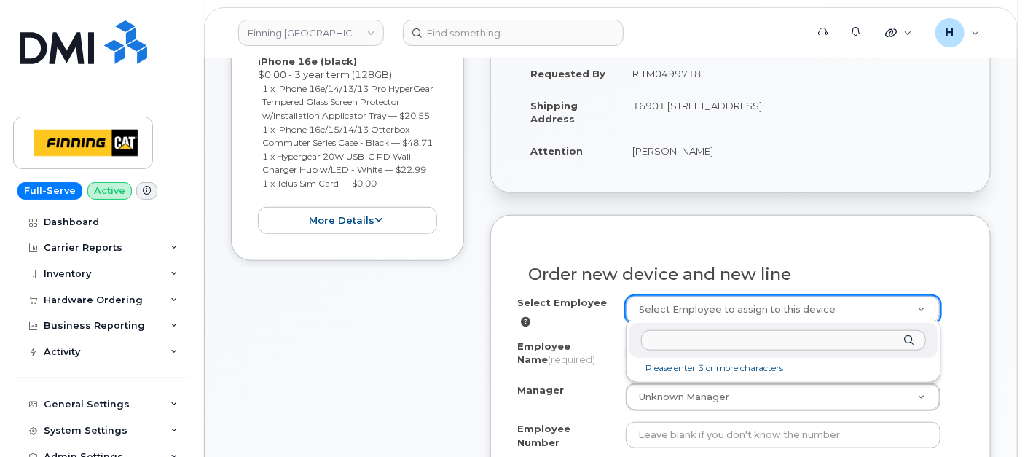
type input "[PERSON_NAME]"
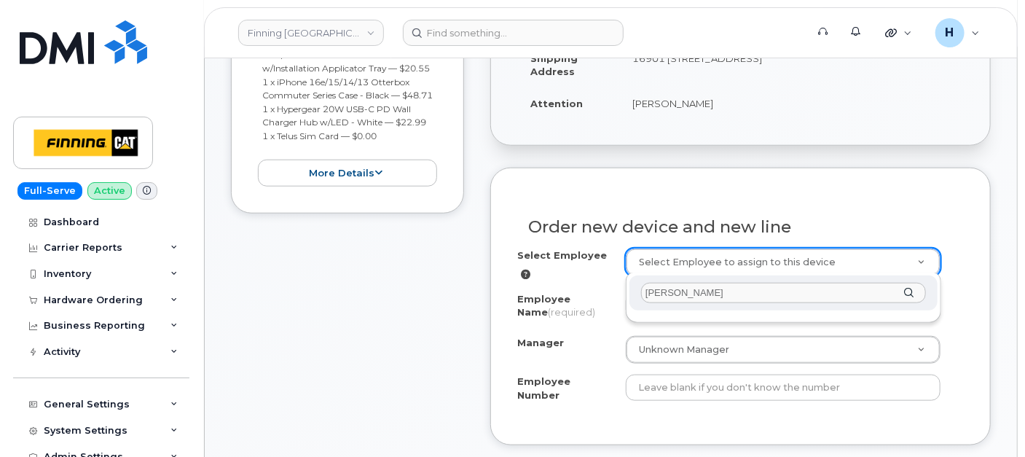
scroll to position [566, 0]
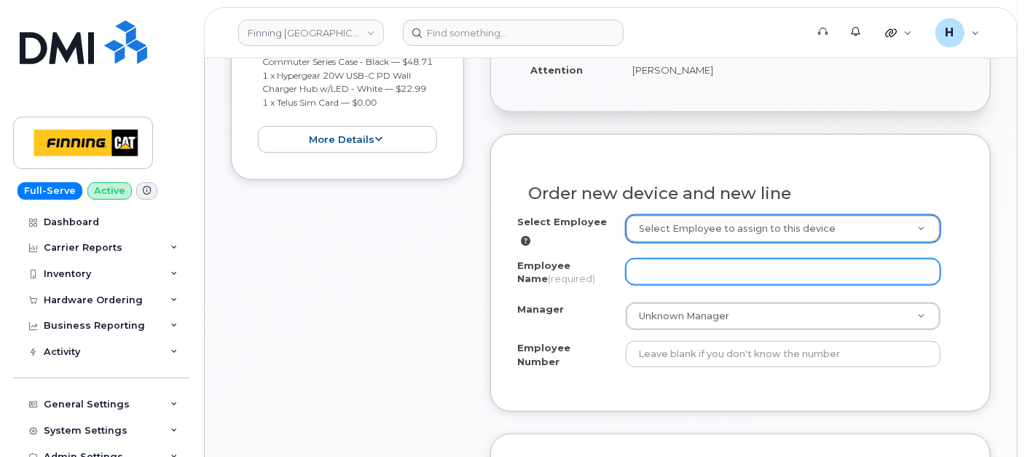
click at [657, 278] on input "Employee Name (required)" at bounding box center [783, 272] width 315 height 26
paste input "[PERSON_NAME]"
type input "[PERSON_NAME]"
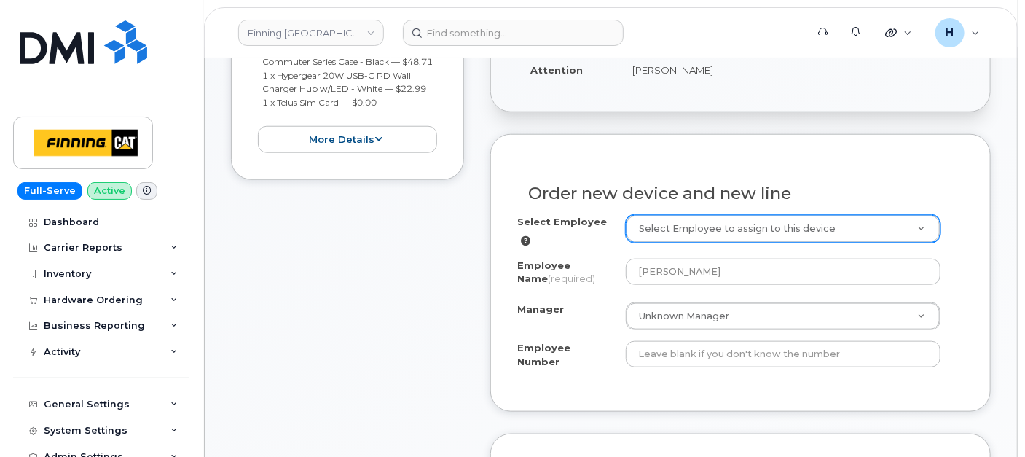
paste input "RITM0499718"
type input "RITM0499718"
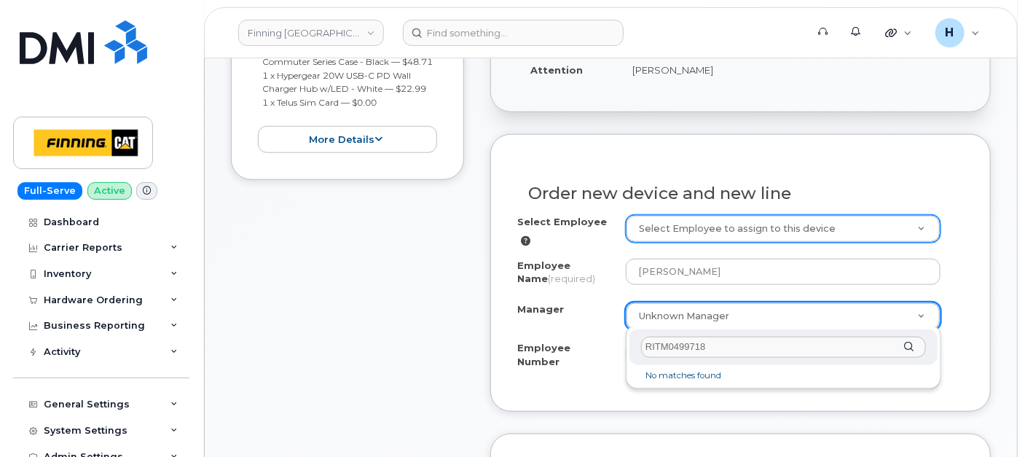
click at [668, 350] on input "RITM0499718" at bounding box center [783, 347] width 285 height 21
type input "RITM0499718"
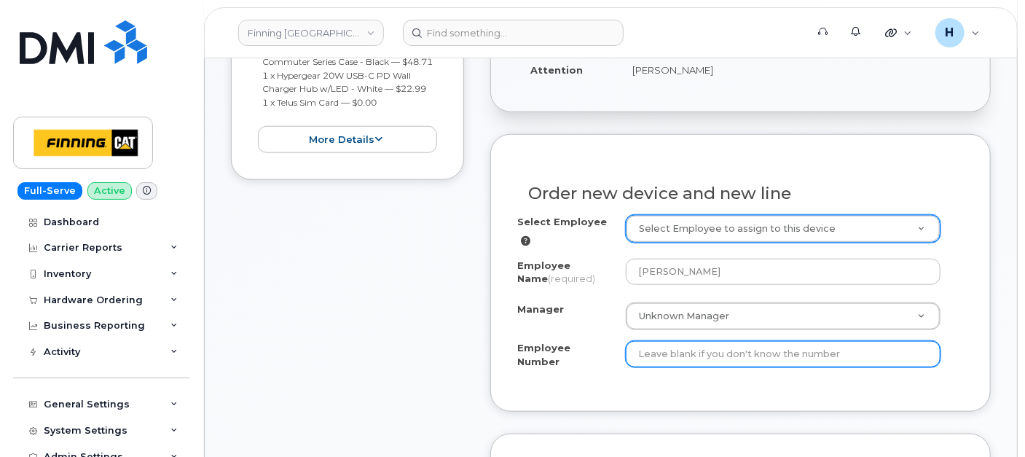
click at [664, 343] on input "Employee Number" at bounding box center [783, 354] width 315 height 26
paste input "Jonathan Sharp"
type input "Jonathan Sharp"
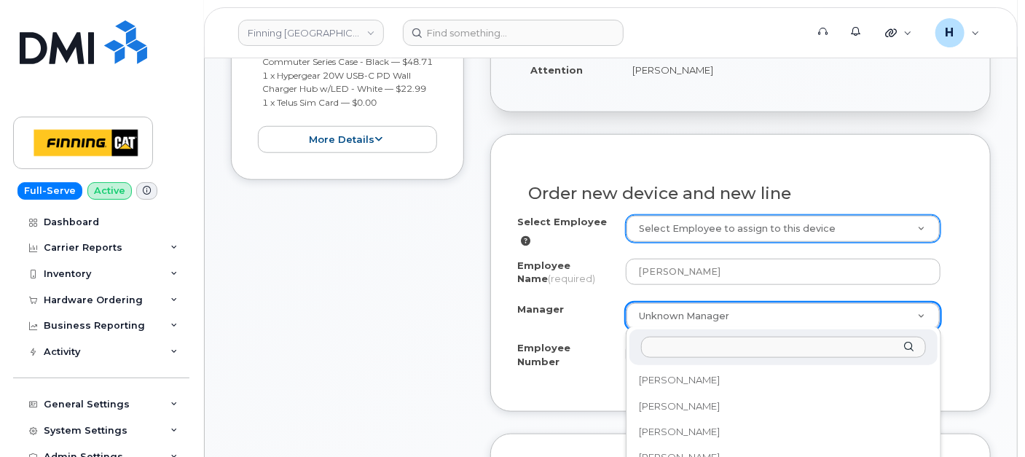
scroll to position [41480, 0]
drag, startPoint x: 599, startPoint y: 307, endPoint x: 575, endPoint y: 305, distance: 24.1
paste input "Jonathan Sharp"
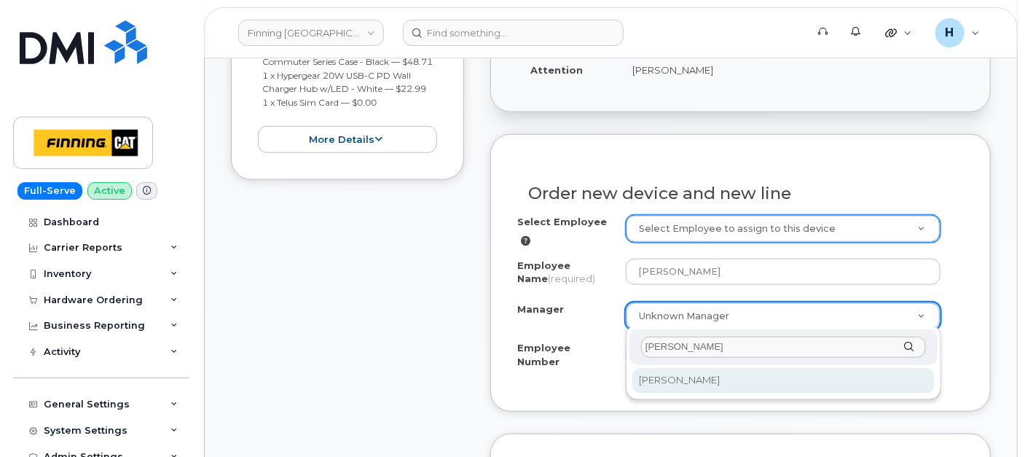
scroll to position [0, 0]
type input "Jonathan Sharp"
select select "61784"
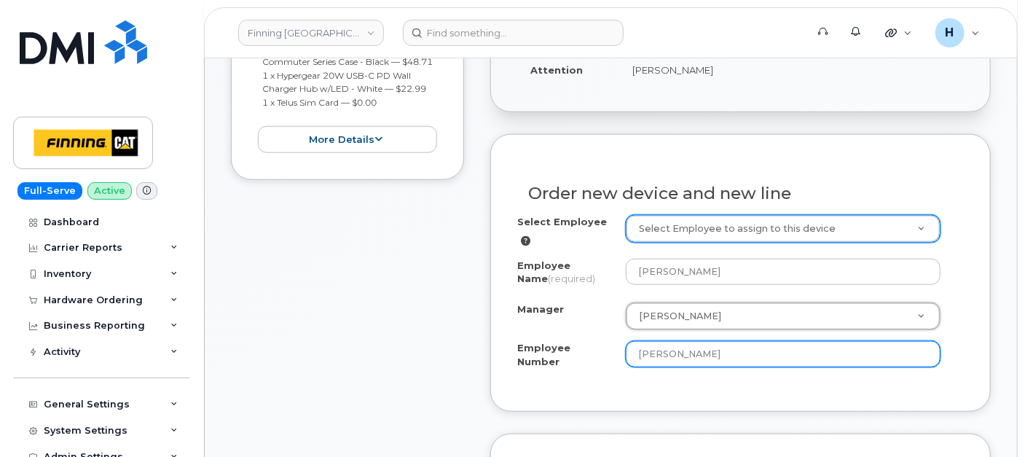
click at [689, 348] on input "Jonathan Sharp" at bounding box center [783, 354] width 315 height 26
paste input "3500917"
drag, startPoint x: 751, startPoint y: 348, endPoint x: 552, endPoint y: 355, distance: 199.8
click at [552, 355] on div "Employee Number Jonathan S3500917harp" at bounding box center [740, 357] width 447 height 33
paste input "3500917"
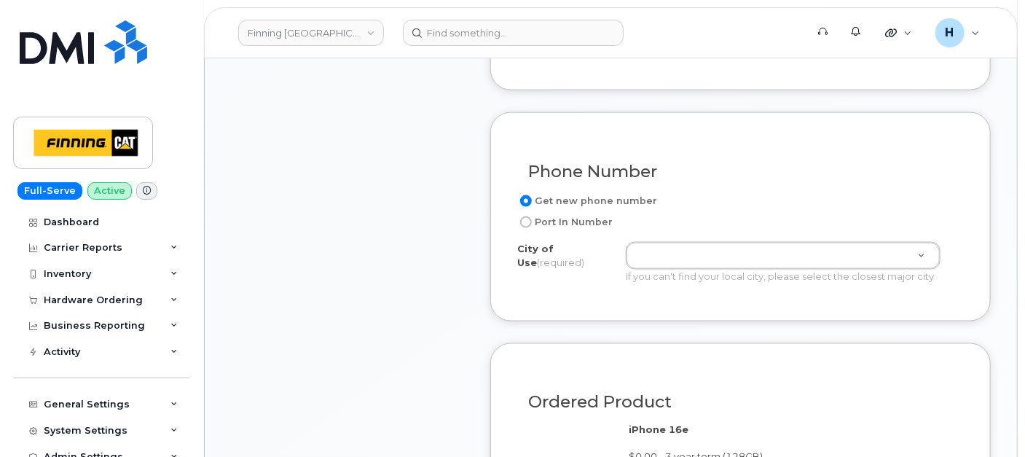
scroll to position [891, 0]
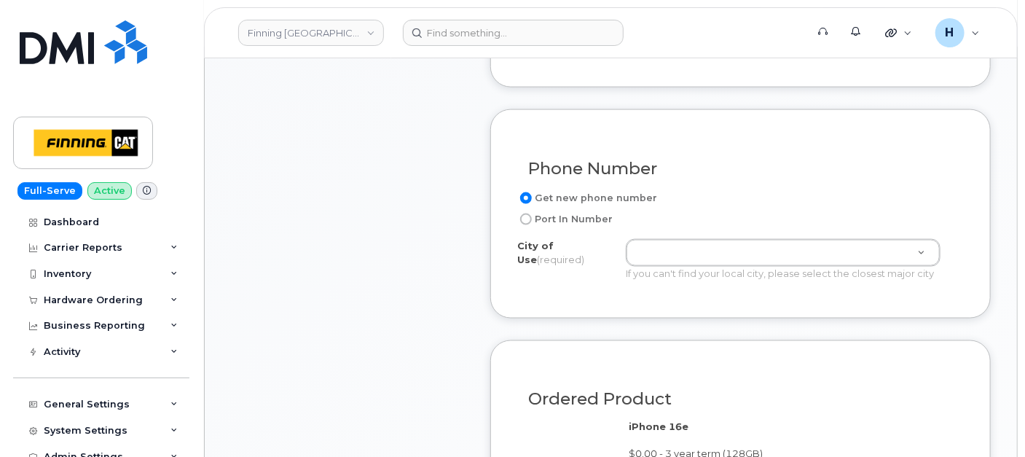
type input "3500917"
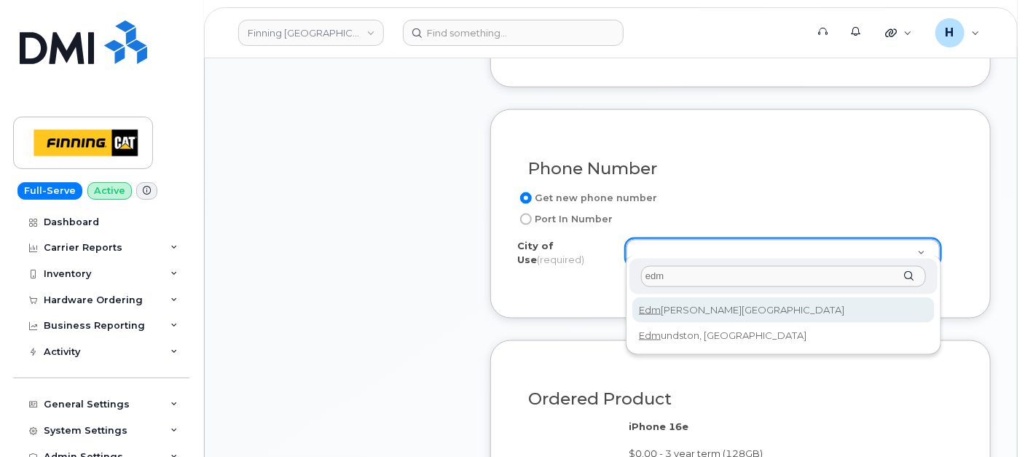
type input "edm"
type input "181"
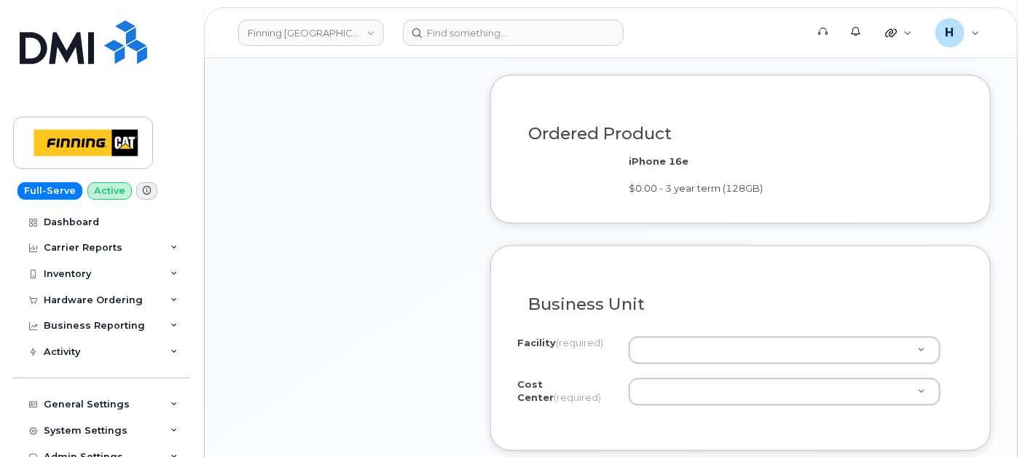
scroll to position [1214, 0]
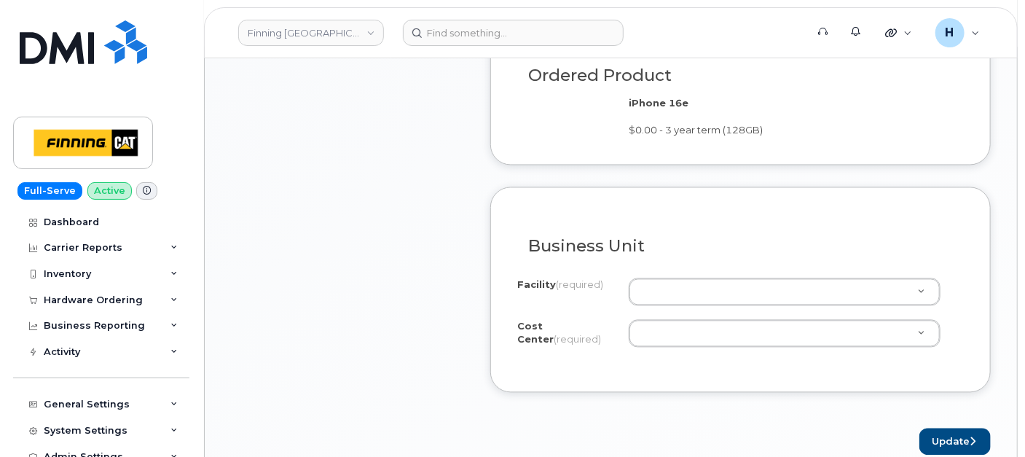
drag, startPoint x: 713, startPoint y: 326, endPoint x: 687, endPoint y: 300, distance: 37.1
paste input "EGMAAKH FINCA - Regional Manager"
type input "EGMAAKH FINCA - Regional Manager"
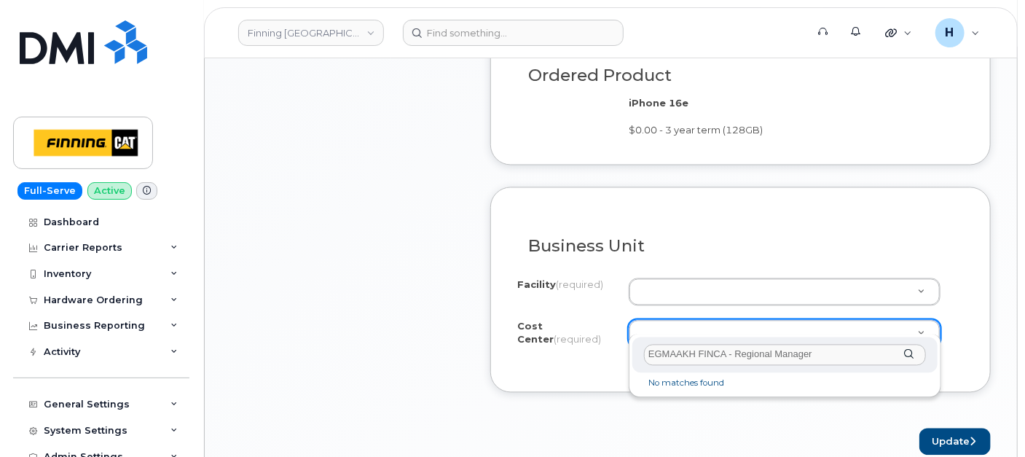
drag, startPoint x: 695, startPoint y: 351, endPoint x: 844, endPoint y: 351, distance: 148.7
click at [844, 351] on input "EGMAAKH FINCA - Regional Manager" at bounding box center [785, 355] width 282 height 21
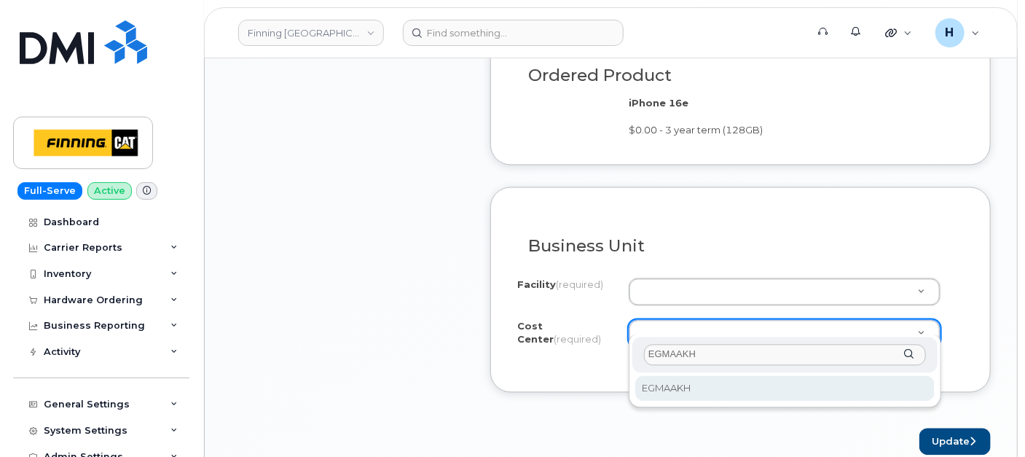
type input "EGMAAKH"
click at [812, 403] on div "EGMAAKH EGMAAKH" at bounding box center [785, 371] width 313 height 74
select select "EGMAAKH"
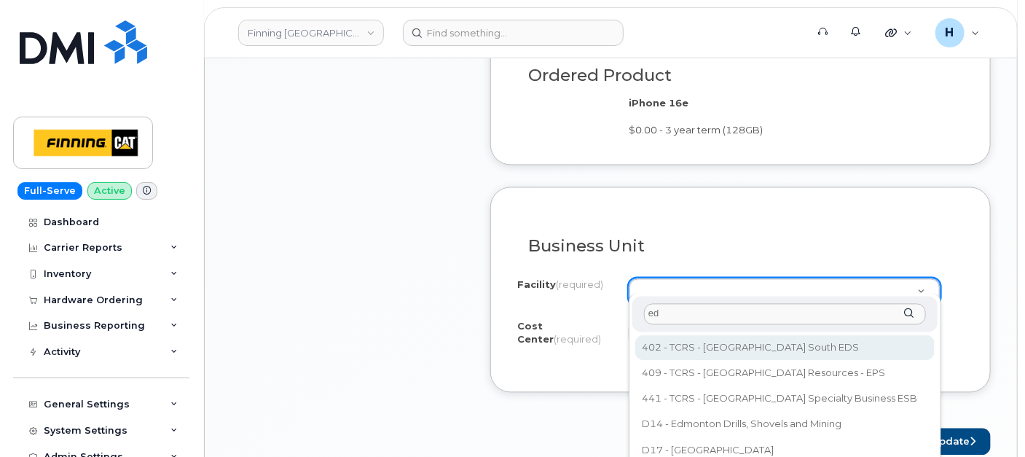
type input "e"
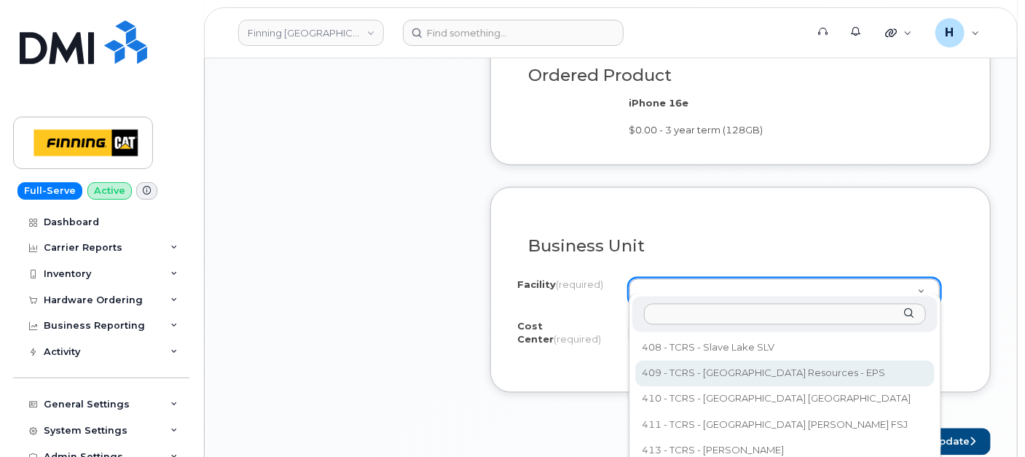
scroll to position [0, 0]
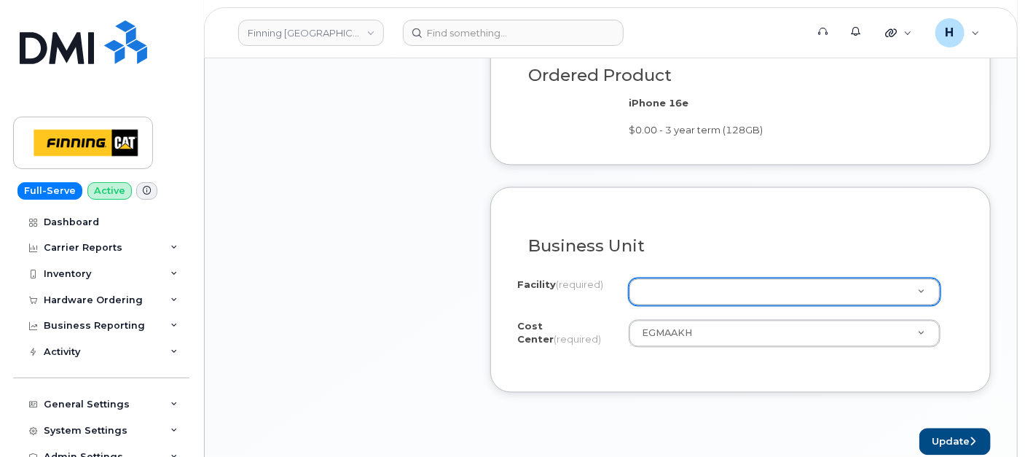
type input "D"
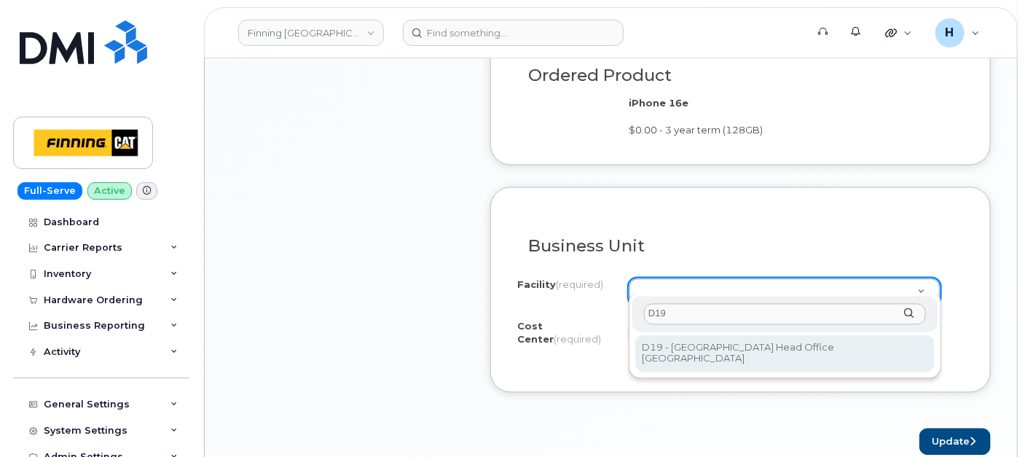
type input "D19"
drag, startPoint x: 703, startPoint y: 359, endPoint x: 738, endPoint y: 361, distance: 35.0
click at [704, 360] on div "D19 D19 - Edmonton Head Office Canada" at bounding box center [785, 336] width 313 height 85
select select "D19"
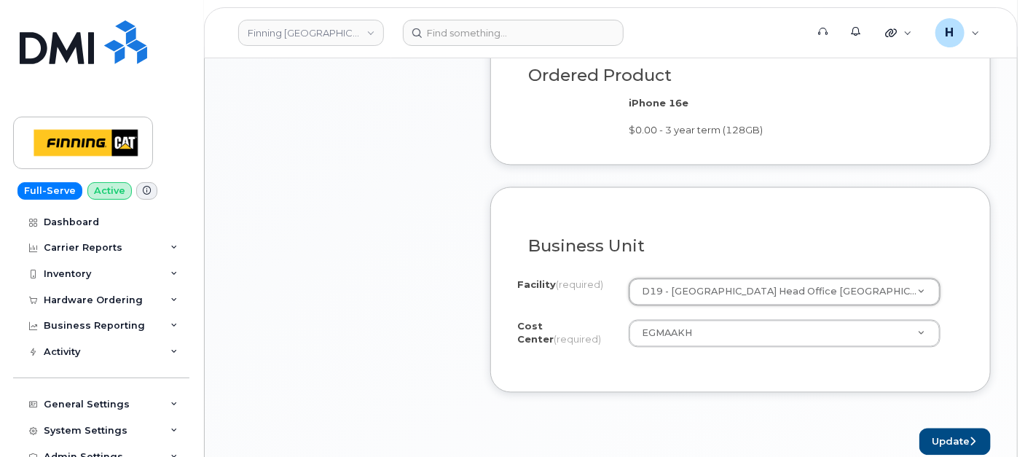
drag, startPoint x: 936, startPoint y: 412, endPoint x: 937, endPoint y: 421, distance: 8.9
click at [945, 429] on button "Update" at bounding box center [955, 442] width 71 height 27
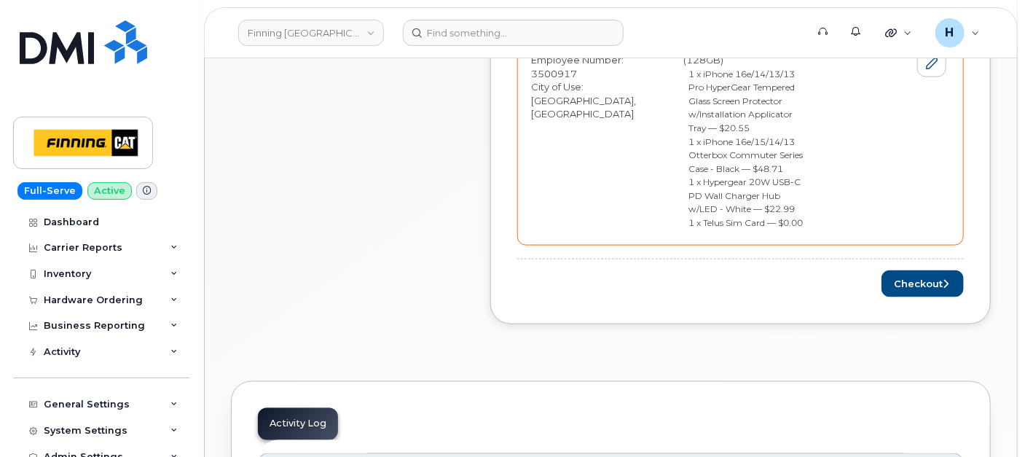
scroll to position [891, 0]
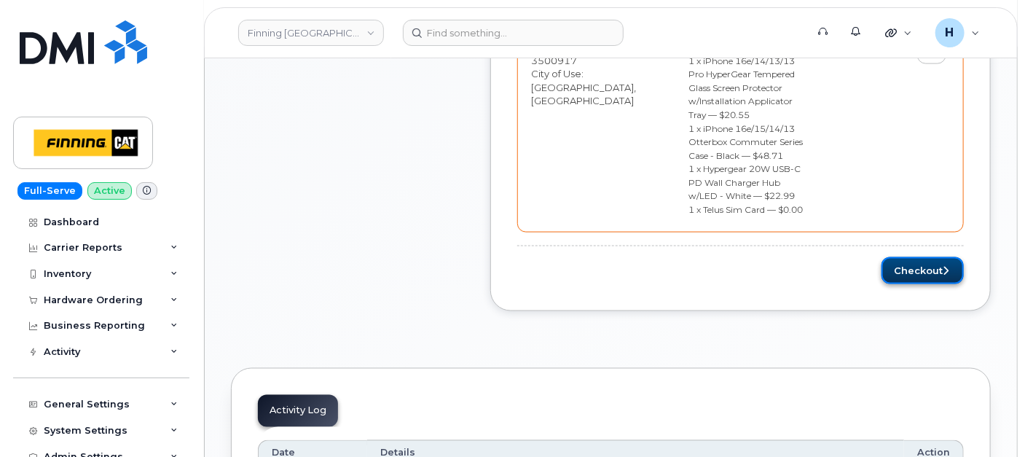
click at [933, 257] on button "Checkout" at bounding box center [923, 270] width 82 height 27
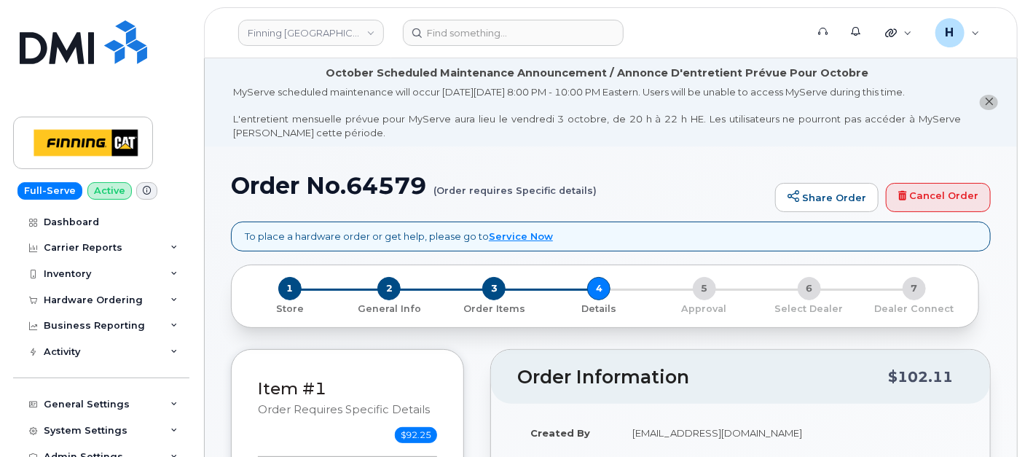
click at [372, 175] on h1 "Order No.64579 (Order requires Specific details)" at bounding box center [499, 186] width 537 height 26
copy h1 "64579"
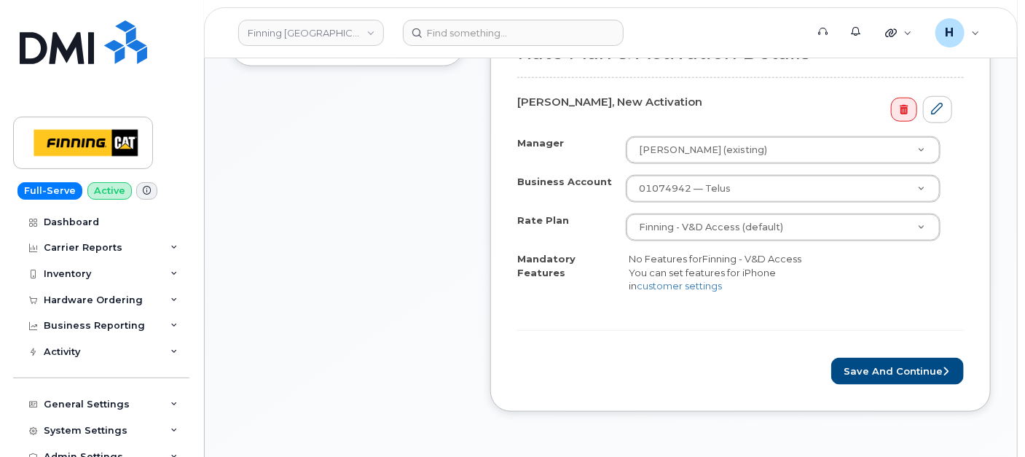
scroll to position [729, 0]
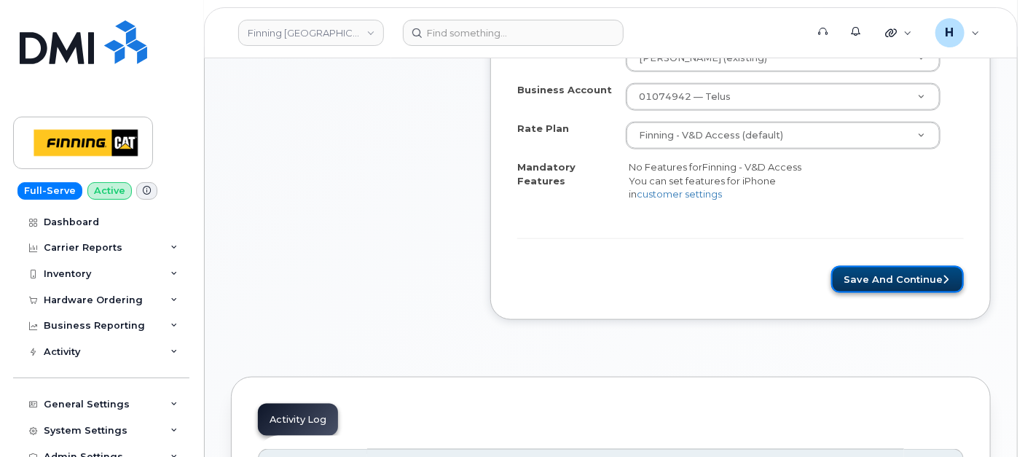
click at [880, 293] on button "Save and Continue" at bounding box center [898, 279] width 133 height 27
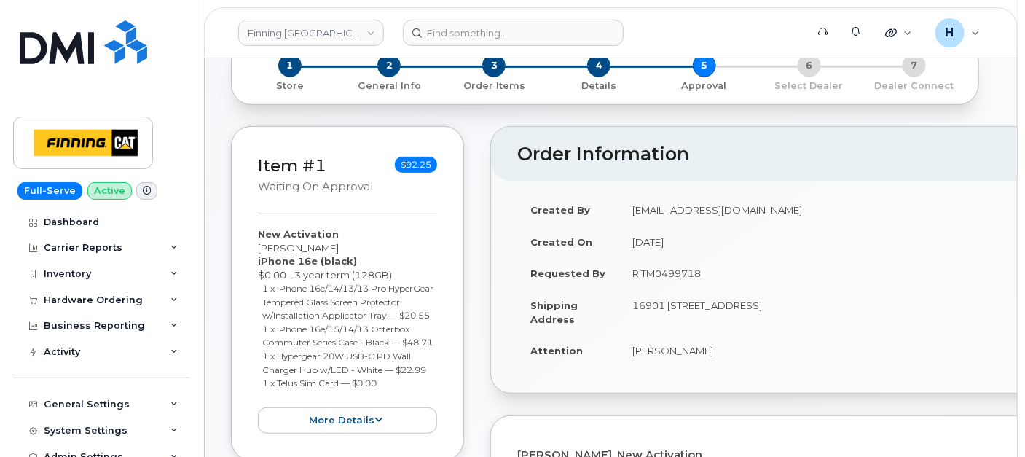
scroll to position [324, 0]
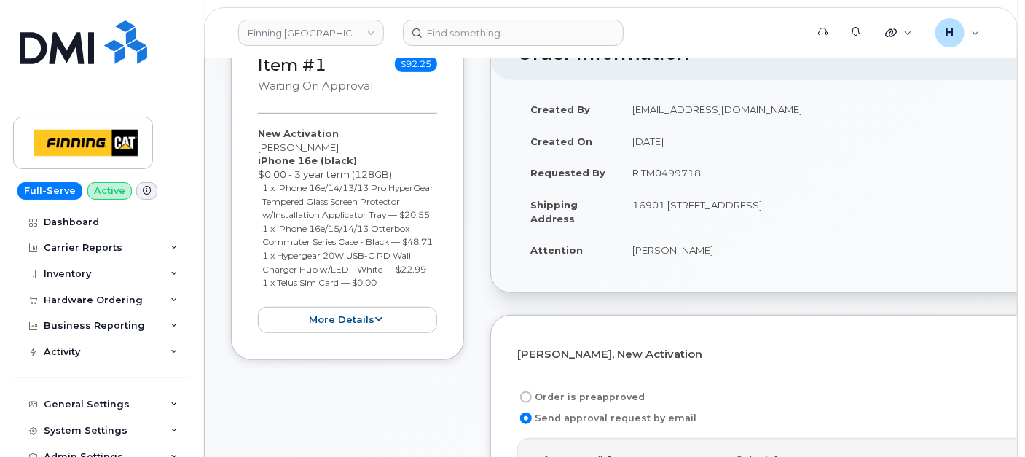
click at [640, 171] on td "RITM0499718" at bounding box center [871, 173] width 504 height 32
drag, startPoint x: 625, startPoint y: 171, endPoint x: 719, endPoint y: 173, distance: 94.0
click at [719, 173] on td "RITM0499718" at bounding box center [871, 173] width 504 height 32
copy td "RITM0499718"
click at [586, 388] on label "Order is preapproved" at bounding box center [581, 396] width 128 height 17
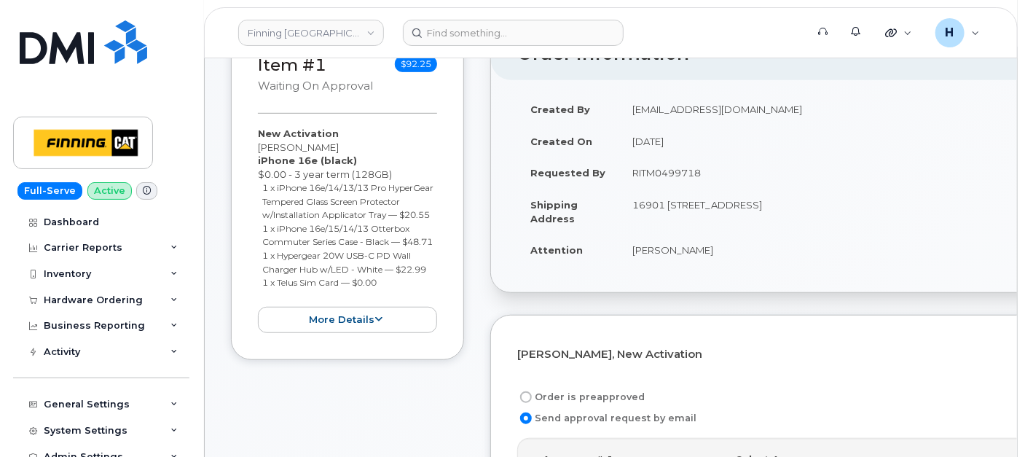
click at [532, 391] on input "Order is preapproved" at bounding box center [526, 397] width 12 height 12
radio input "true"
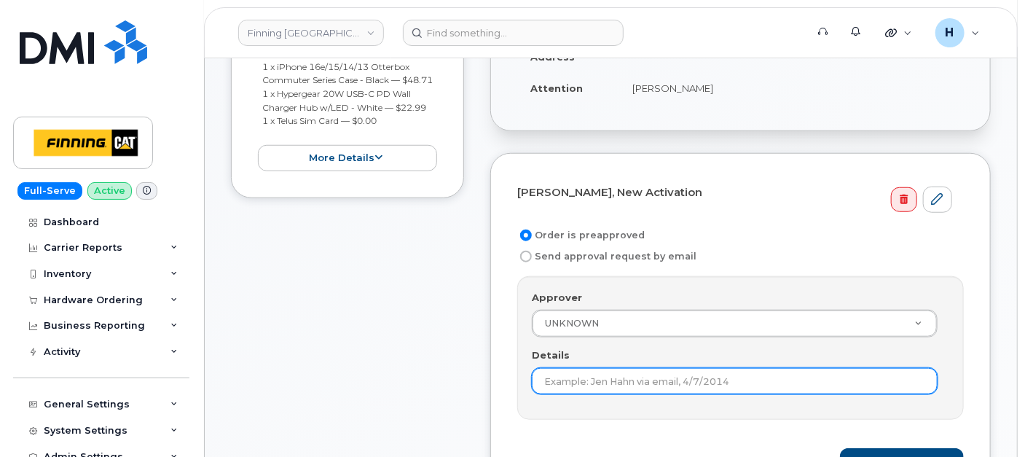
click at [574, 369] on input "Details" at bounding box center [735, 381] width 406 height 26
paste input "RITM0499718"
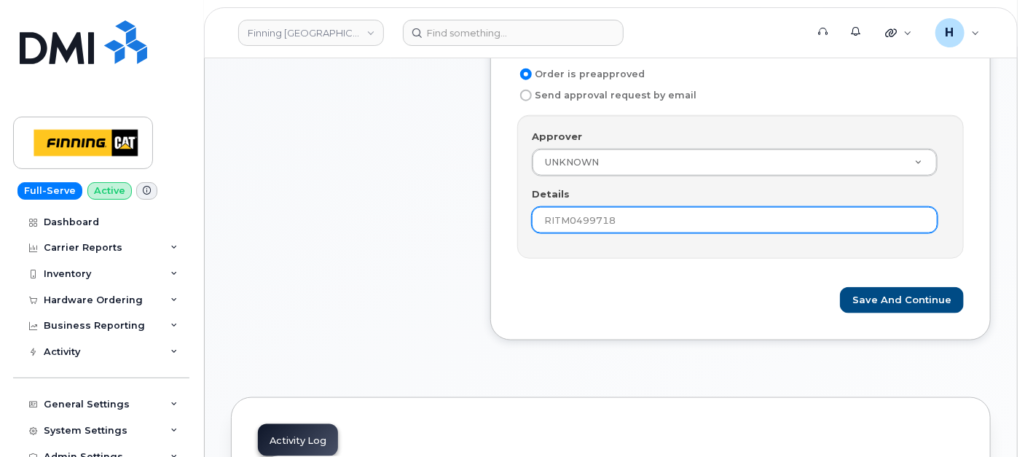
scroll to position [647, 0]
type input "RITM0499718"
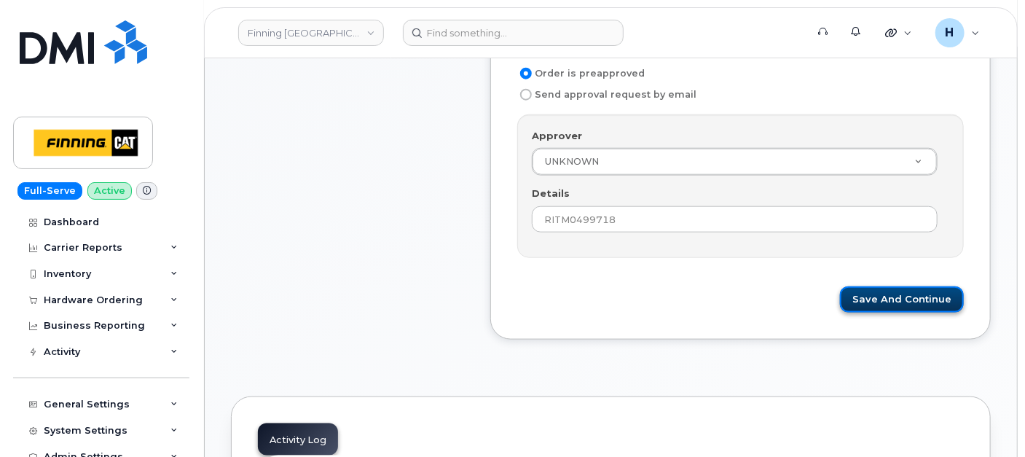
click at [898, 293] on button "Save and Continue" at bounding box center [902, 299] width 124 height 27
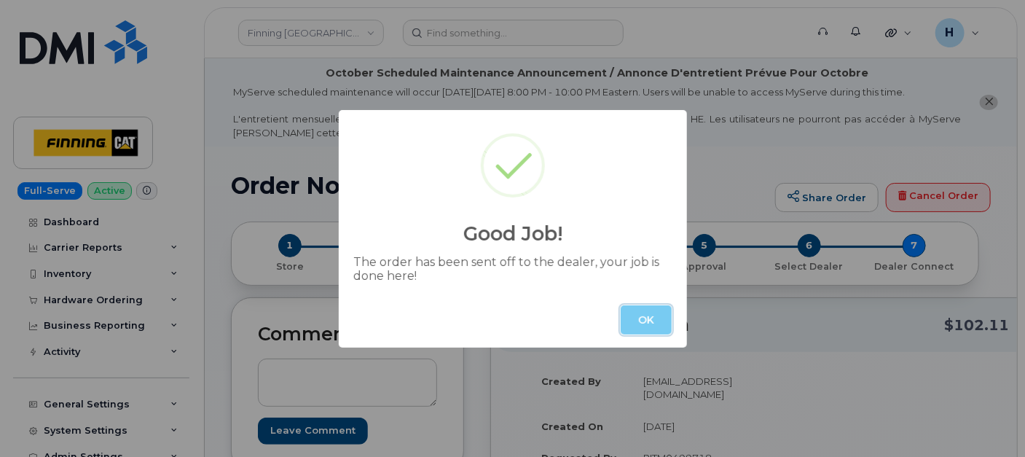
click at [639, 314] on button "OK" at bounding box center [646, 319] width 51 height 29
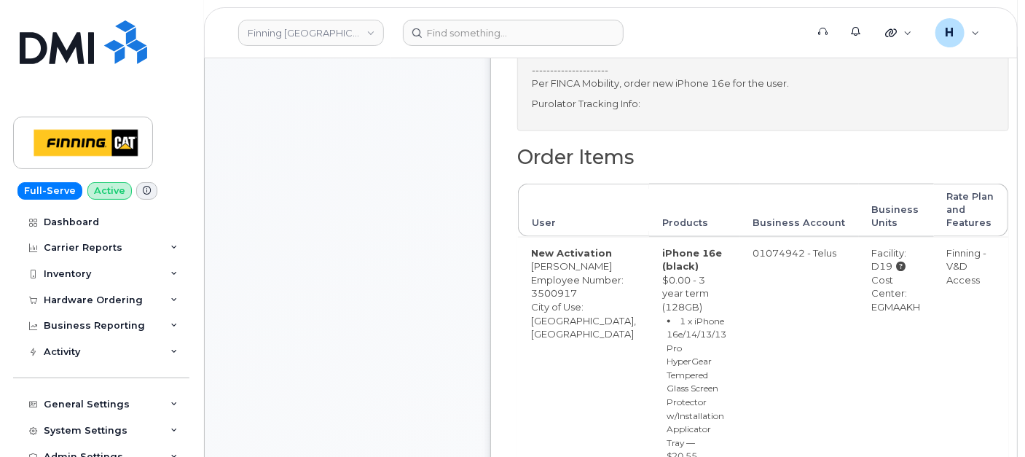
scroll to position [810, 0]
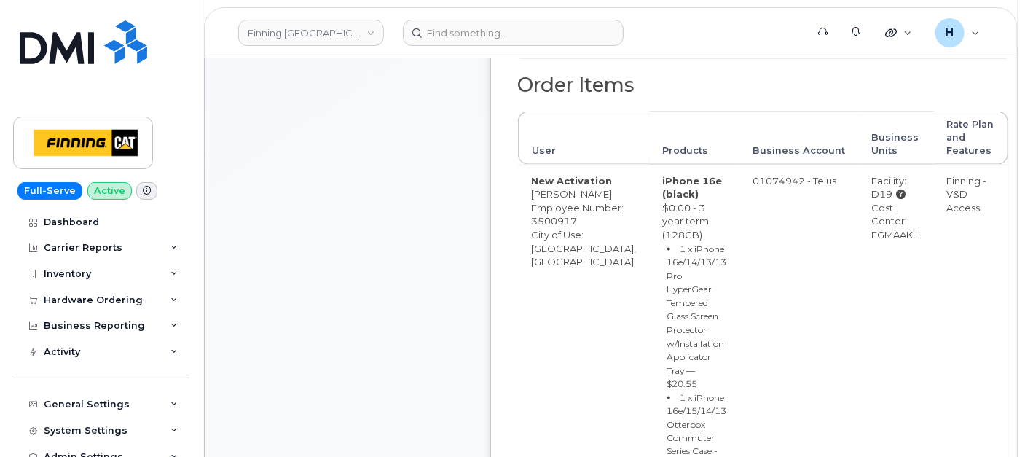
drag, startPoint x: 809, startPoint y: 278, endPoint x: 875, endPoint y: 280, distance: 66.3
click at [875, 280] on td "Facility: D19 Cost Center: EGMAAKH" at bounding box center [896, 407] width 75 height 485
copy div "EGMAAKH"
drag, startPoint x: 810, startPoint y: 235, endPoint x: 848, endPoint y: 235, distance: 37.9
click at [859, 235] on td "Facility: D19 Description 1 : Edmonton Head Office Canada Cost Center: EGMAAKH" at bounding box center [896, 407] width 75 height 485
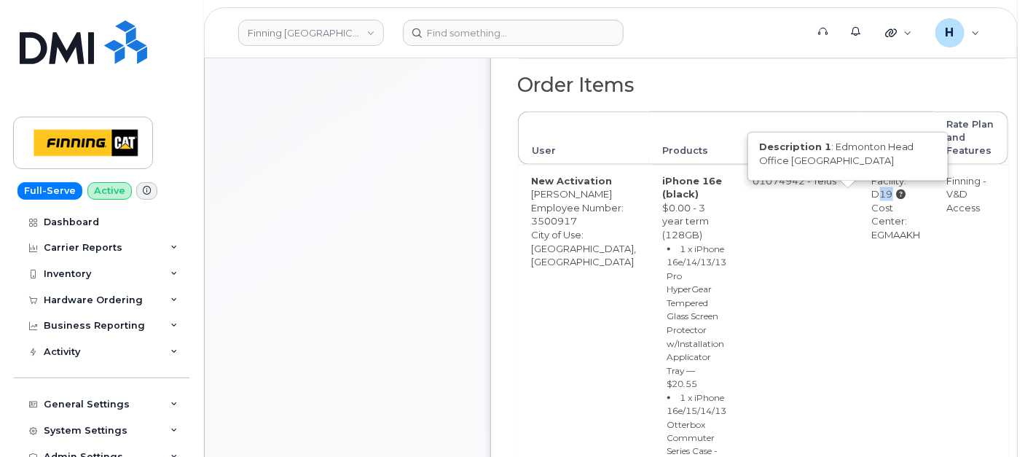
copy div "D19"
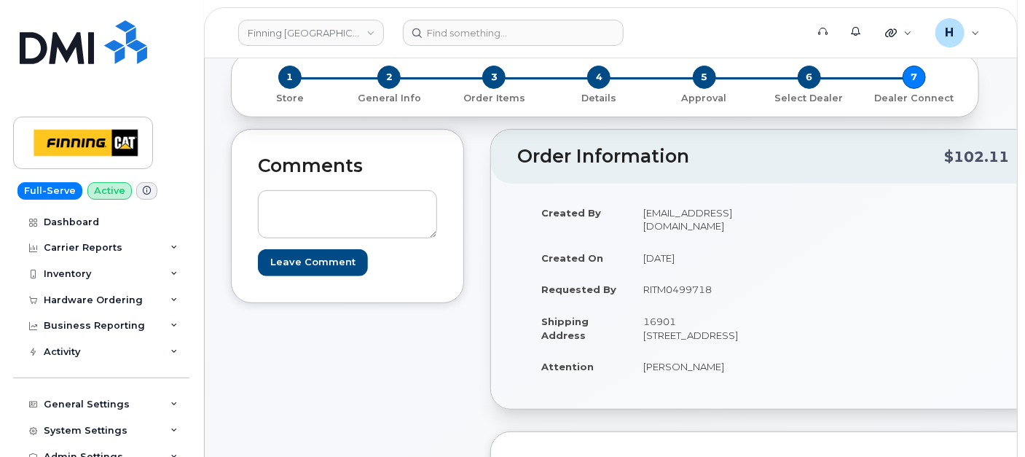
scroll to position [0, 0]
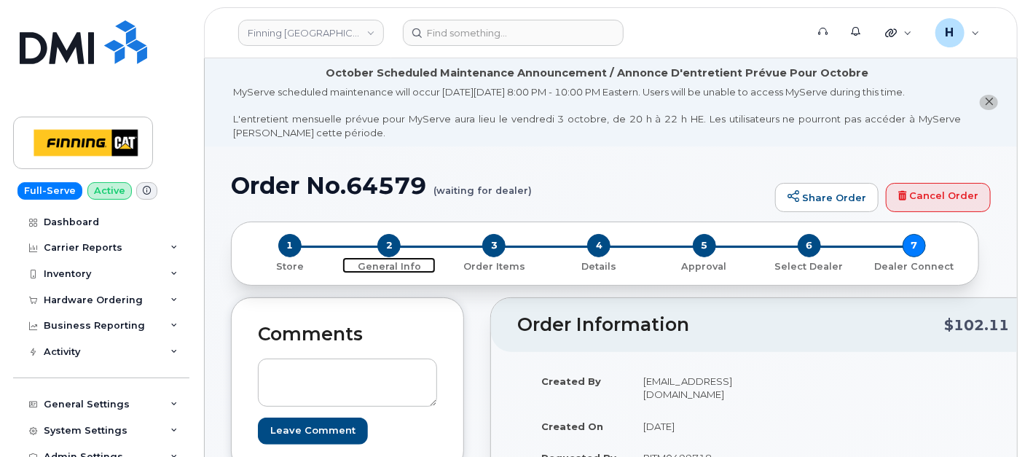
click at [391, 242] on span "2" at bounding box center [388, 245] width 23 height 23
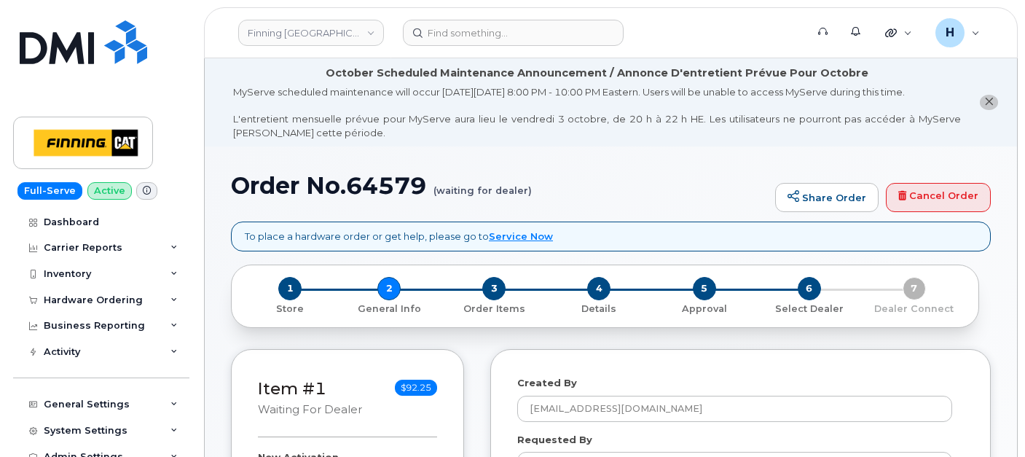
select select
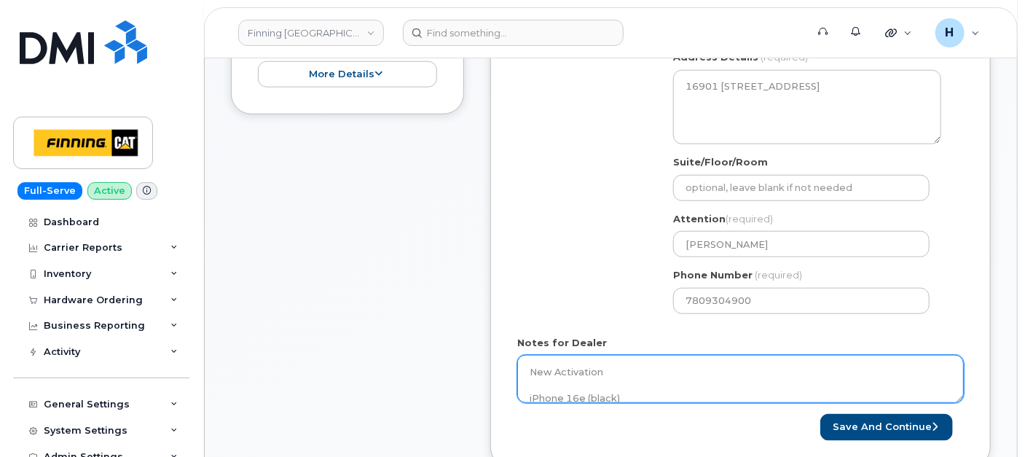
scroll to position [647, 0]
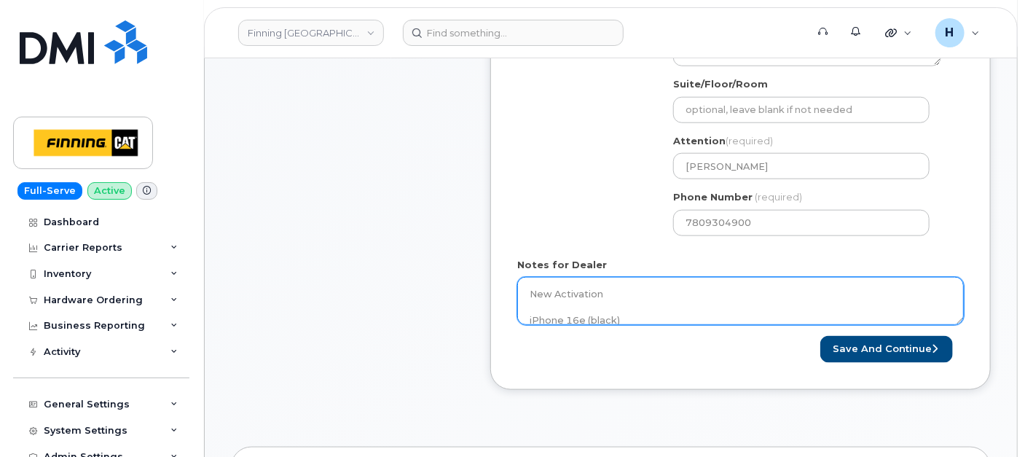
click at [625, 295] on textarea "New Activation iPhone 16e (black) $0.00 - 3 year term (128GB) 1 x iPhone 16e/14…" at bounding box center [740, 301] width 447 height 48
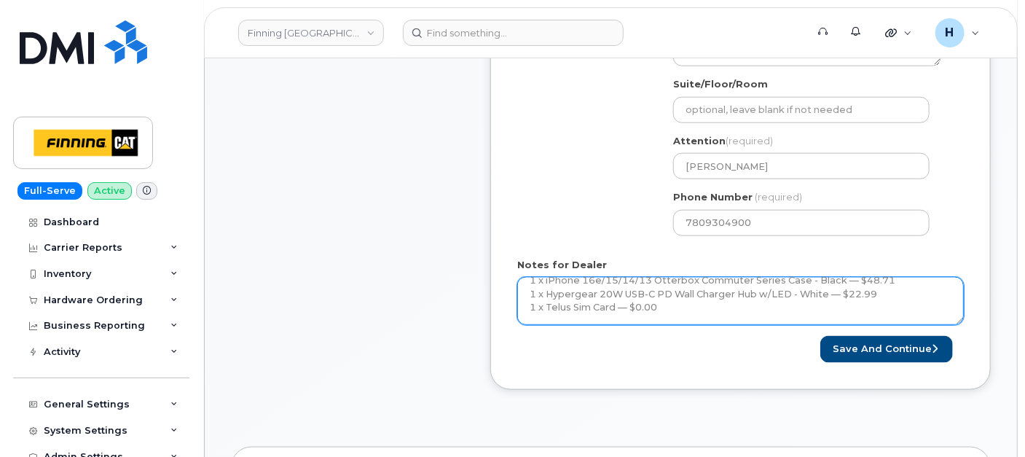
scroll to position [160, 0]
click at [665, 294] on textarea "New Activation iPhone 16e (black) $0.00 - 3 year term (128GB) 1 x iPhone 16e/14…" at bounding box center [740, 301] width 447 height 48
click at [694, 318] on textarea "New Activation iPhone 16e (black) $0.00 - 3 year term (128GB) 1 x iPhone 16e/14…" at bounding box center [740, 301] width 447 height 48
paste textarea "335681863437"
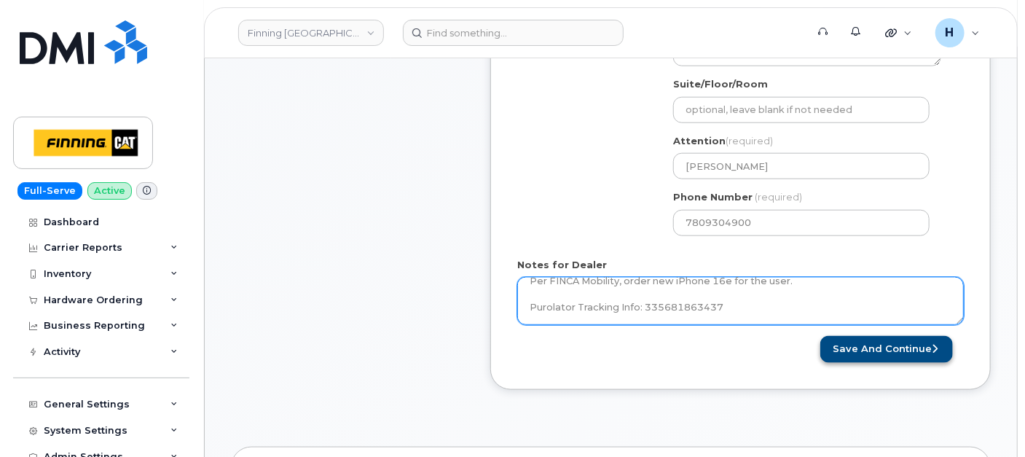
type textarea "New Activation iPhone 16e (black) $0.00 - 3 year term (128GB) 1 x iPhone 16e/14…"
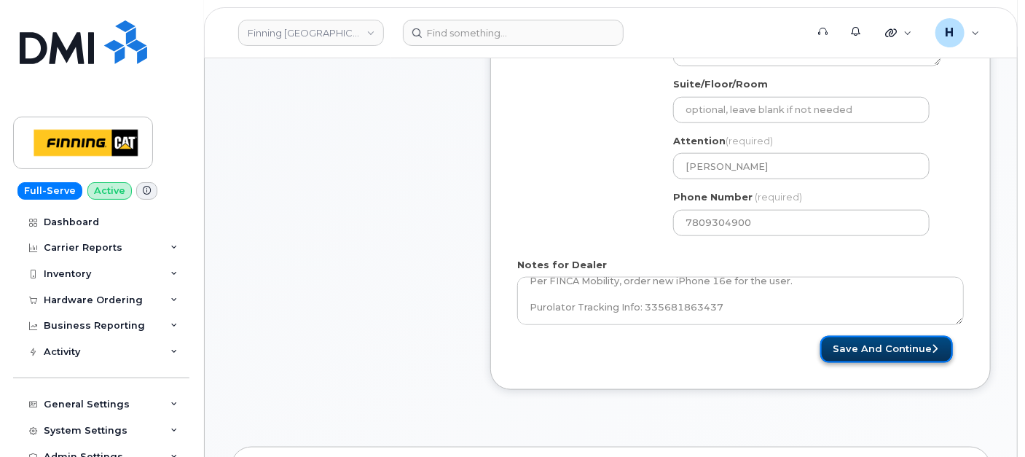
click at [915, 348] on button "Save and Continue" at bounding box center [887, 349] width 133 height 27
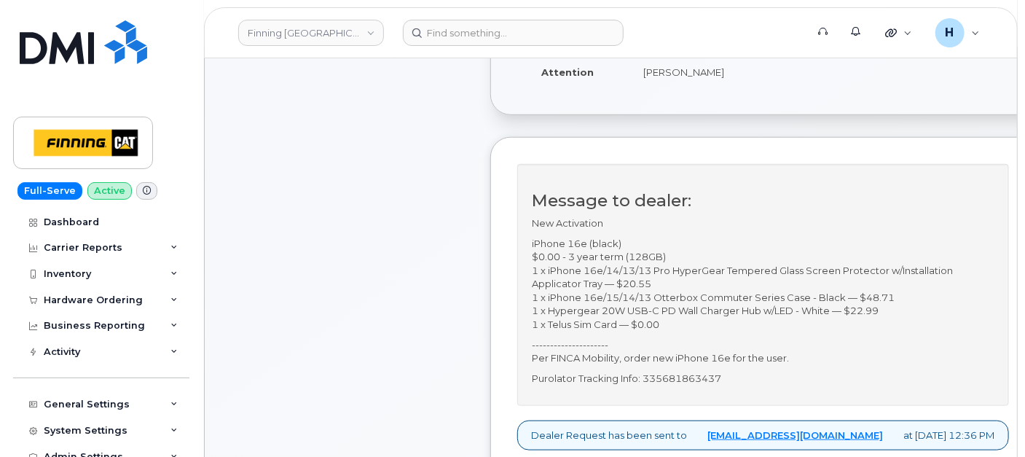
scroll to position [485, 0]
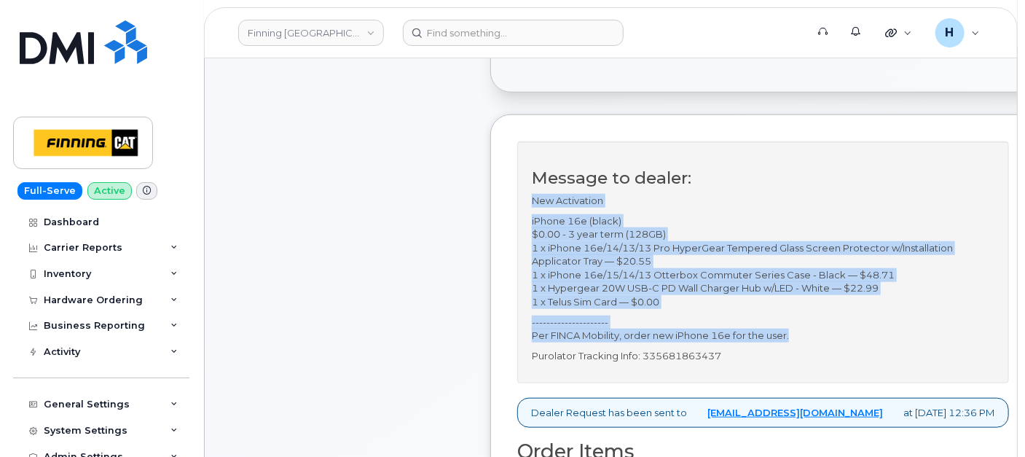
drag, startPoint x: 530, startPoint y: 237, endPoint x: 814, endPoint y: 372, distance: 314.9
click at [814, 372] on div "Message to dealer: New Activation iPhone 16e (black) $0.00 - 3 year term (128GB…" at bounding box center [763, 262] width 492 height 242
copy div "New Activation iPhone 16e (black) $0.00 - 3 year term (128GB) 1 x iPhone 16e/14…"
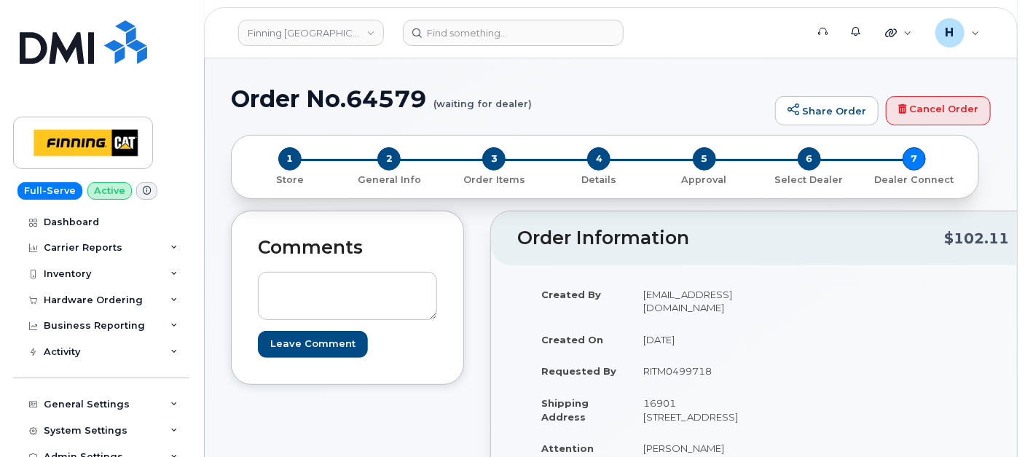
scroll to position [81, 0]
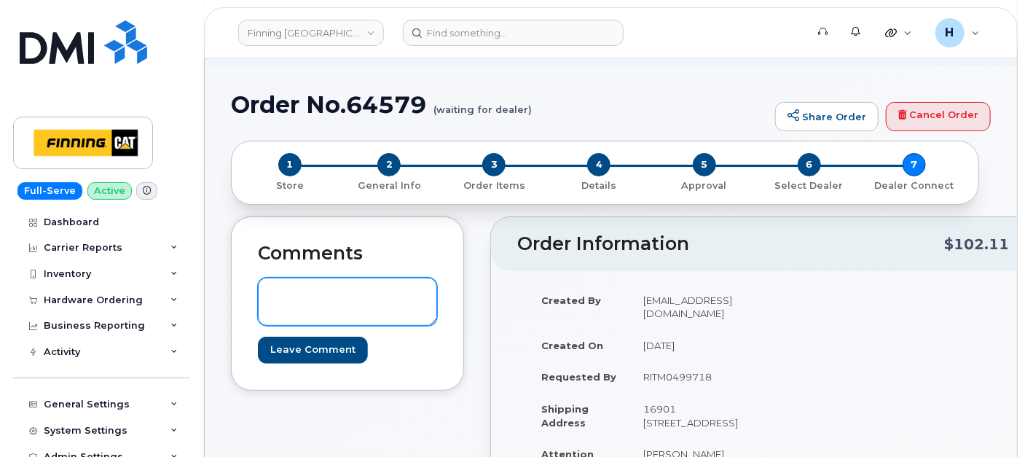
click at [337, 306] on textarea at bounding box center [347, 302] width 179 height 48
paste textarea "SIM Card Info: [TECHNICAL_ID]"
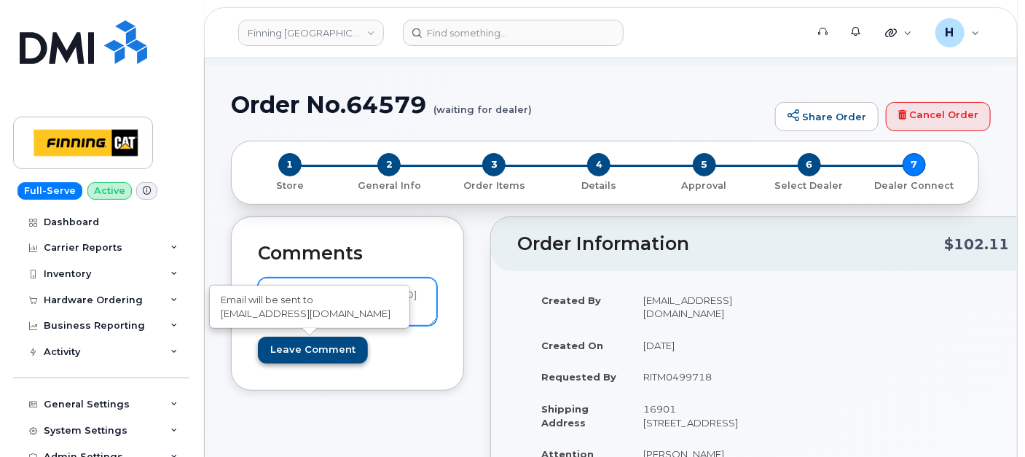
type textarea "SIM Card Info: [TECHNICAL_ID]"
click at [318, 348] on input "Leave Comment" at bounding box center [313, 350] width 110 height 27
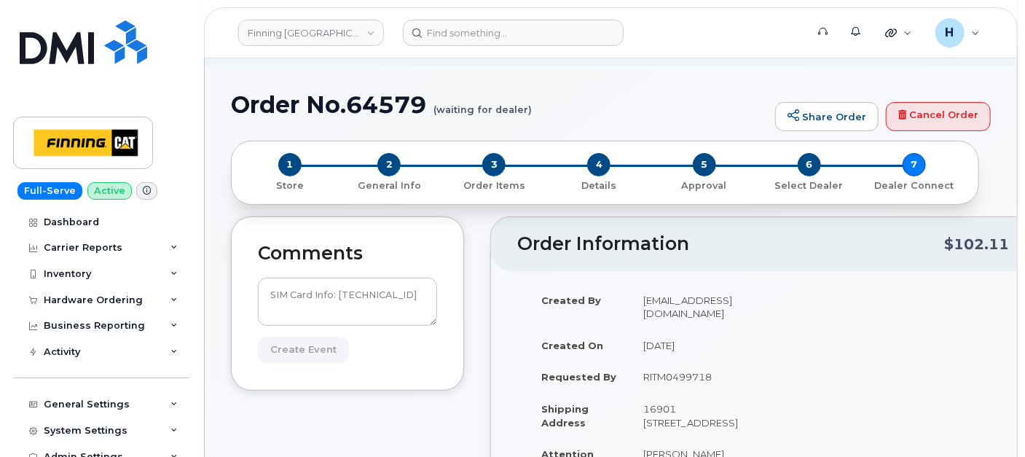
type input "Create Event"
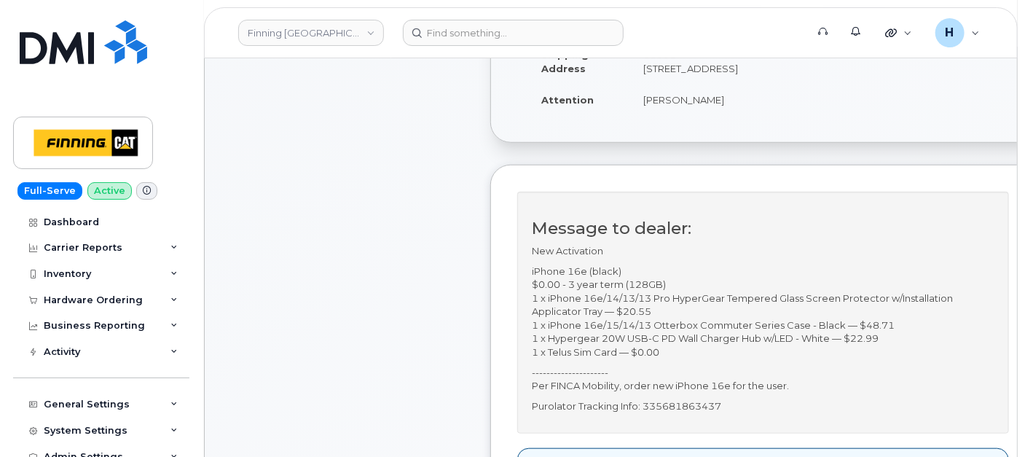
scroll to position [485, 0]
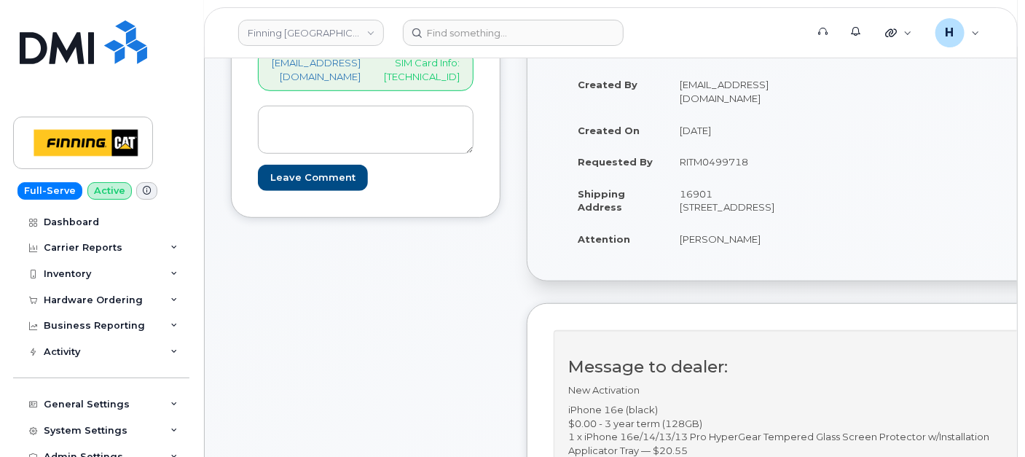
scroll to position [324, 0]
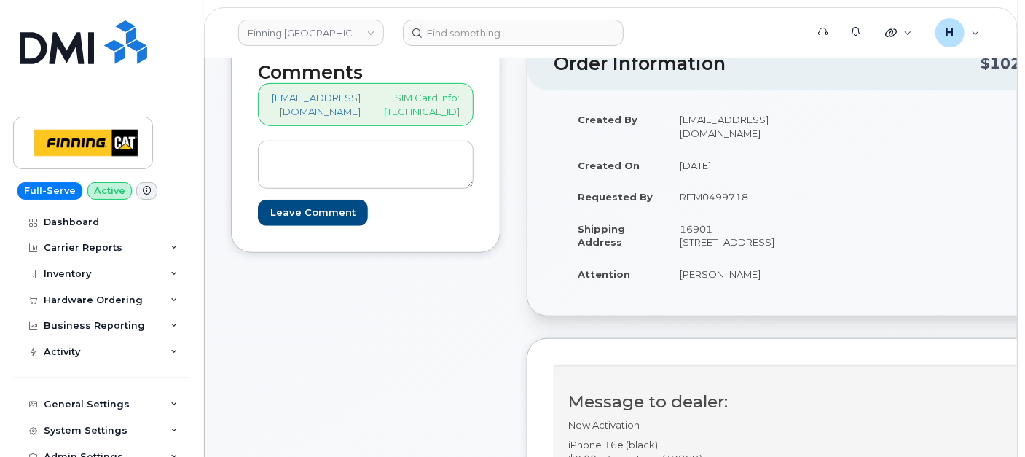
drag, startPoint x: 442, startPoint y: 94, endPoint x: 523, endPoint y: 111, distance: 83.5
click at [474, 111] on div "[EMAIL_ADDRESS][DOMAIN_NAME] SIM Card Info: [TECHNICAL_ID]" at bounding box center [366, 104] width 216 height 43
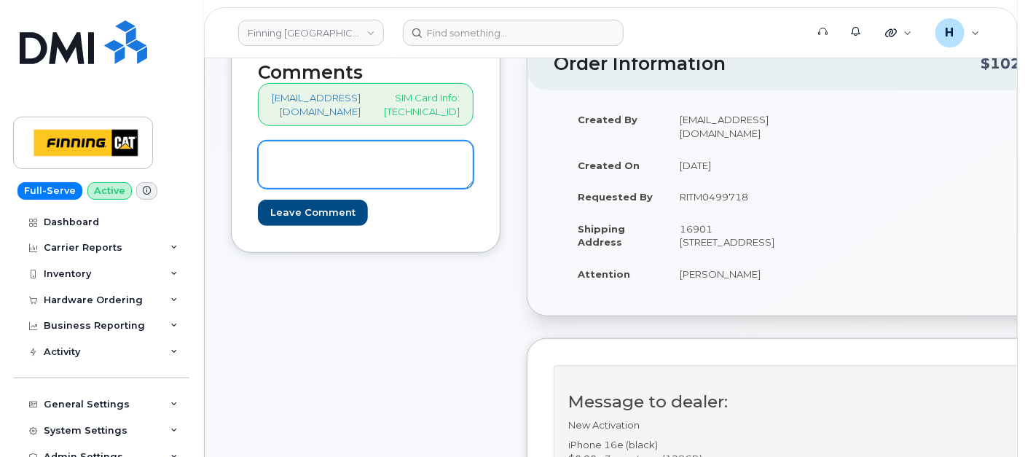
click at [361, 148] on textarea at bounding box center [366, 165] width 216 height 48
paste textarea "TELUS Order #TL60038166"
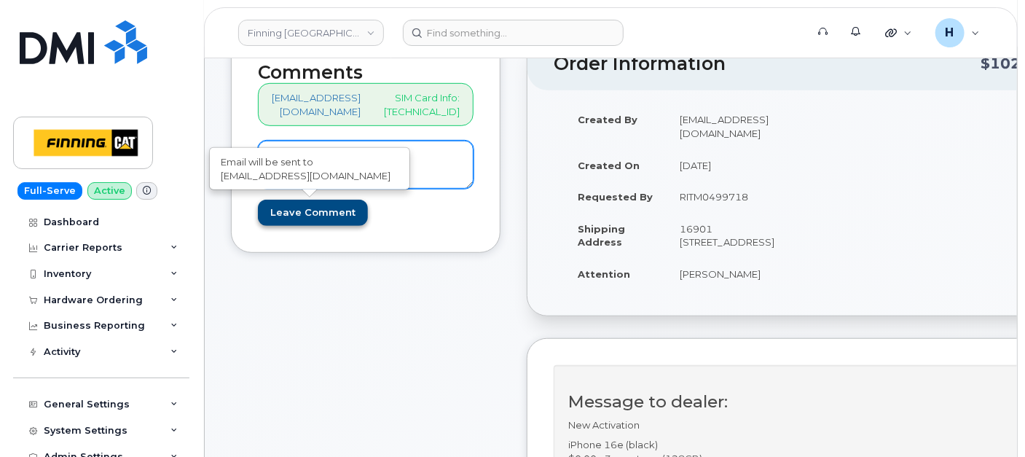
type textarea "TELUS Order #TL60038166"
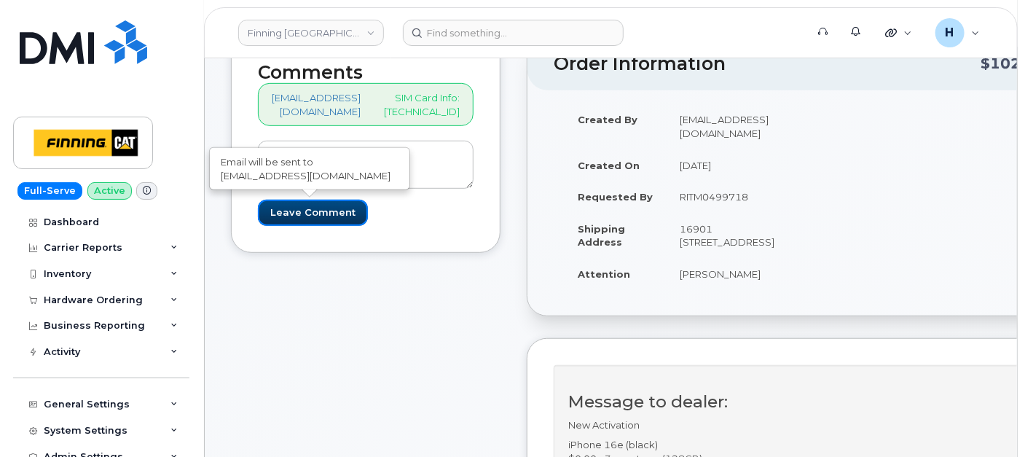
drag, startPoint x: 278, startPoint y: 211, endPoint x: 187, endPoint y: 6, distance: 224.1
click at [278, 211] on input "Leave Comment" at bounding box center [313, 213] width 110 height 27
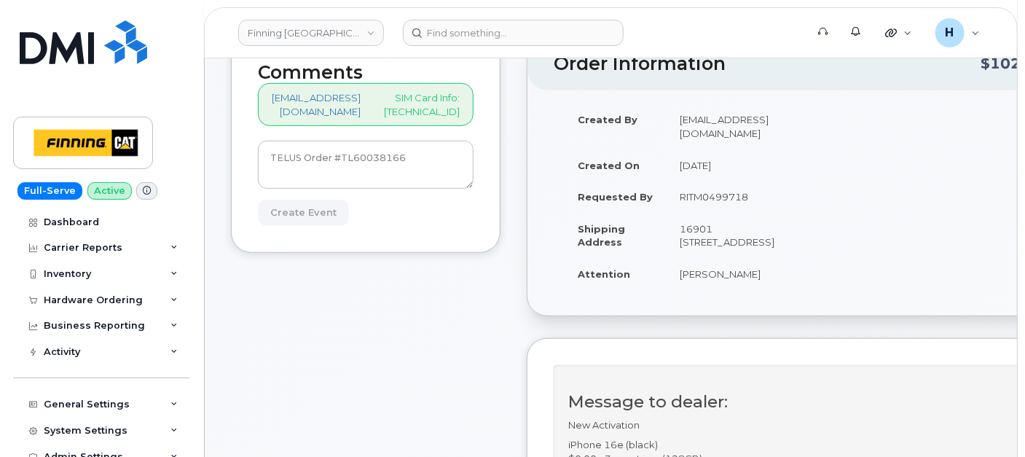
type input "Create Event"
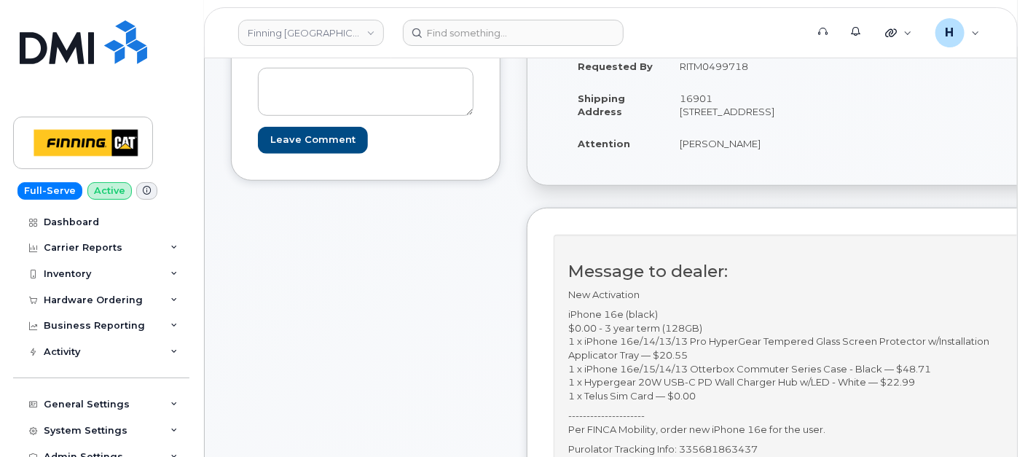
scroll to position [566, 0]
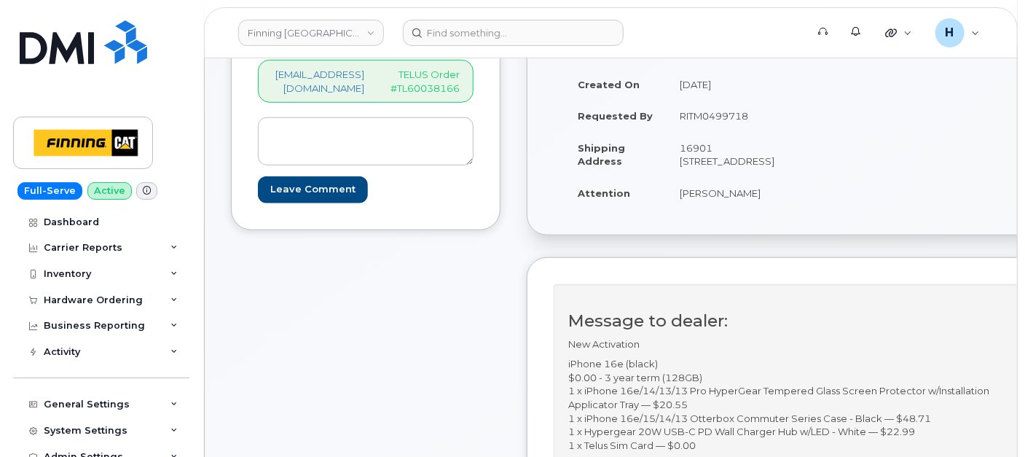
scroll to position [647, 0]
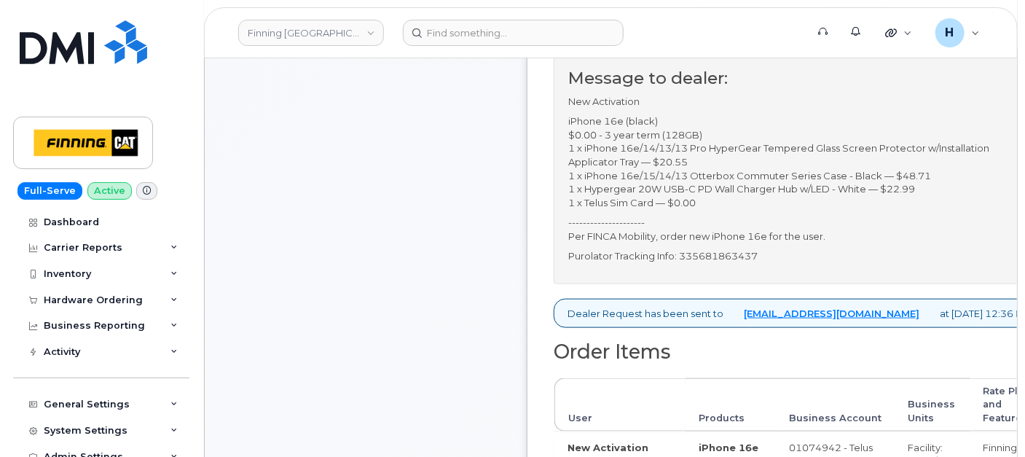
click at [775, 263] on p "Purolator Tracking Info: 335681863437" at bounding box center [799, 256] width 463 height 14
click at [774, 263] on p "Purolator Tracking Info: 335681863437" at bounding box center [799, 256] width 463 height 14
click at [429, 267] on div "Comments hakaur@dminc.com SIM Card Info: 8912230102357627219 hakaur@dminc.com T…" at bounding box center [366, 423] width 270 height 1423
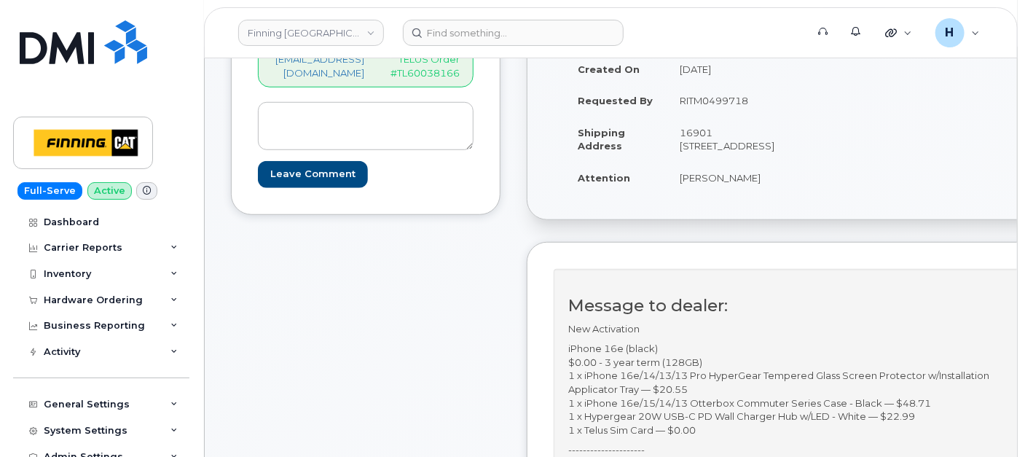
scroll to position [404, 0]
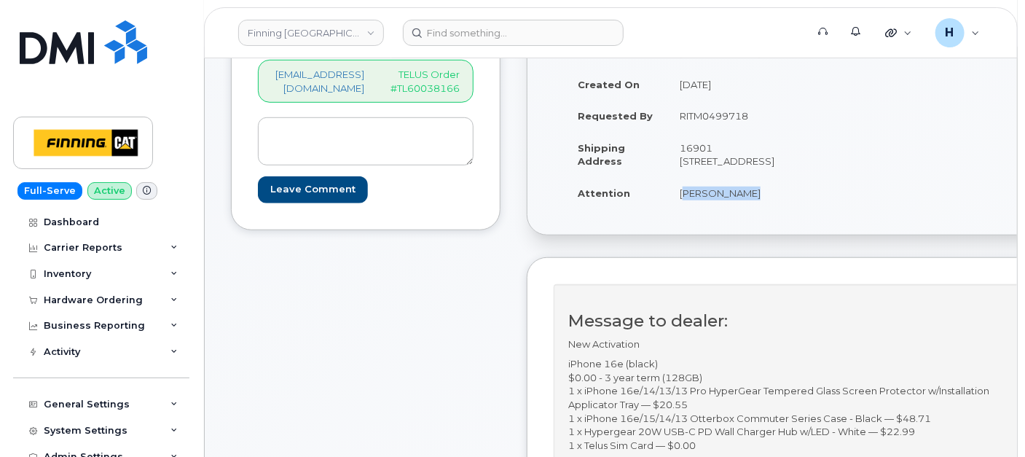
drag, startPoint x: 788, startPoint y: 240, endPoint x: 713, endPoint y: 238, distance: 74.4
click at [713, 209] on td "[PERSON_NAME]" at bounding box center [731, 193] width 128 height 32
copy td "[PERSON_NAME]"
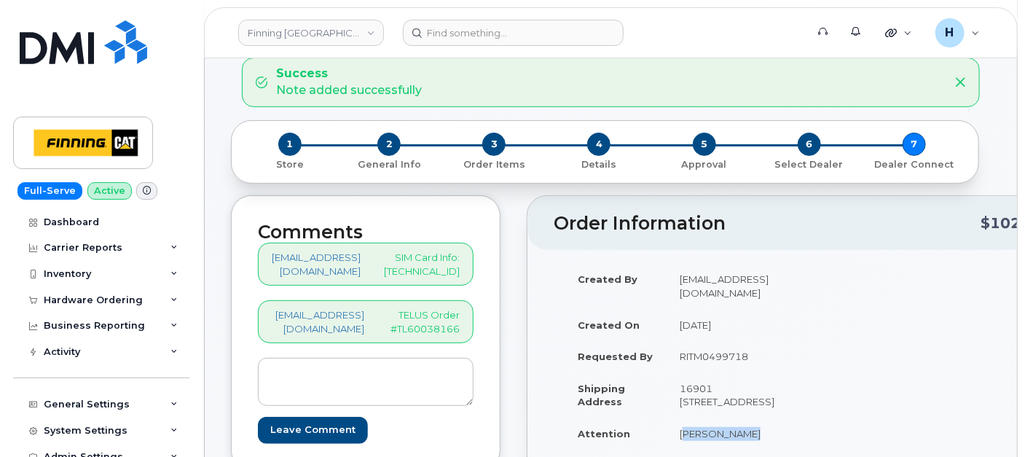
scroll to position [162, 0]
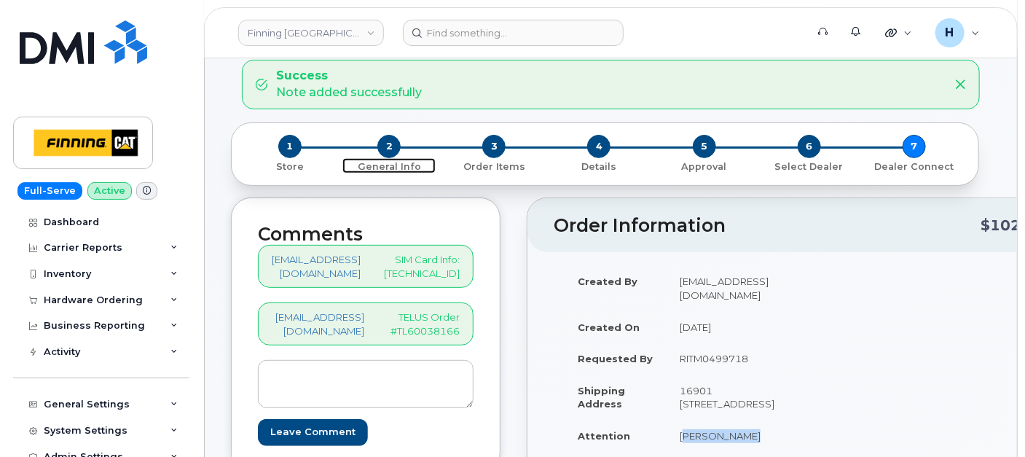
drag, startPoint x: 389, startPoint y: 138, endPoint x: 458, endPoint y: 180, distance: 80.1
click at [389, 138] on span "2" at bounding box center [388, 146] width 23 height 23
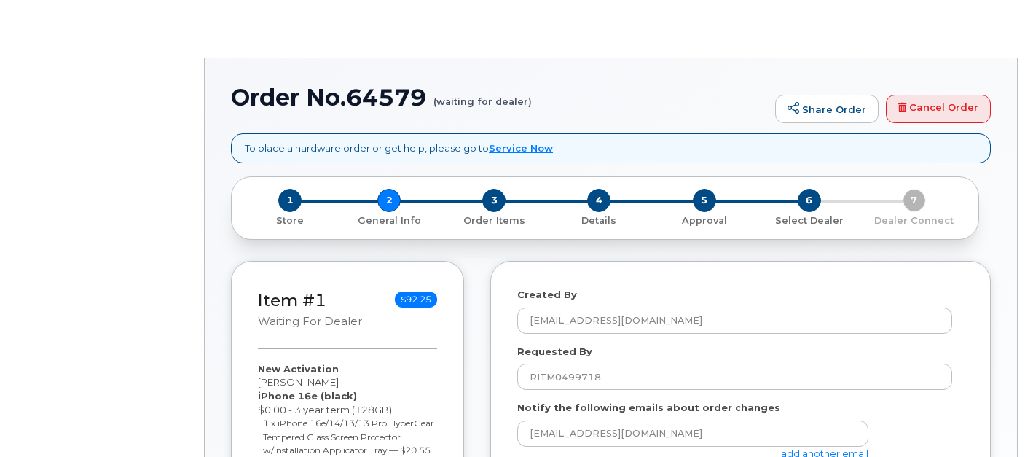
select select
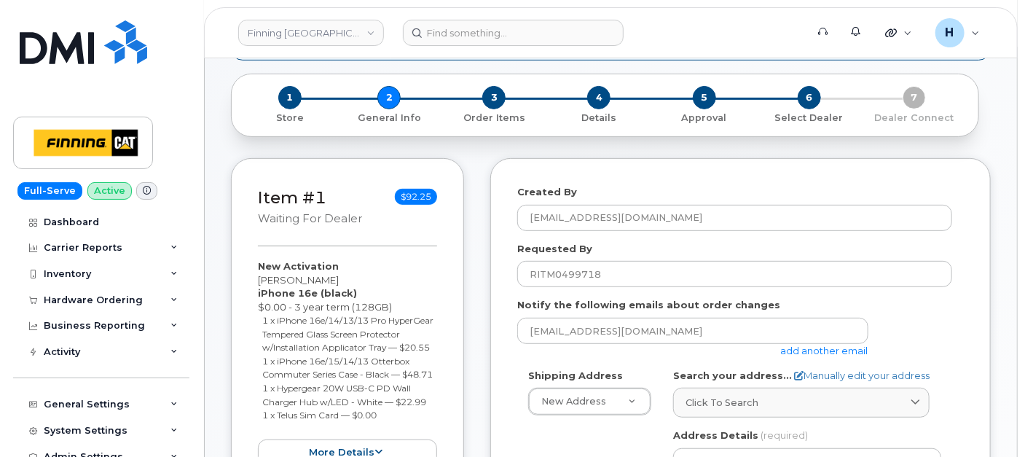
scroll to position [324, 0]
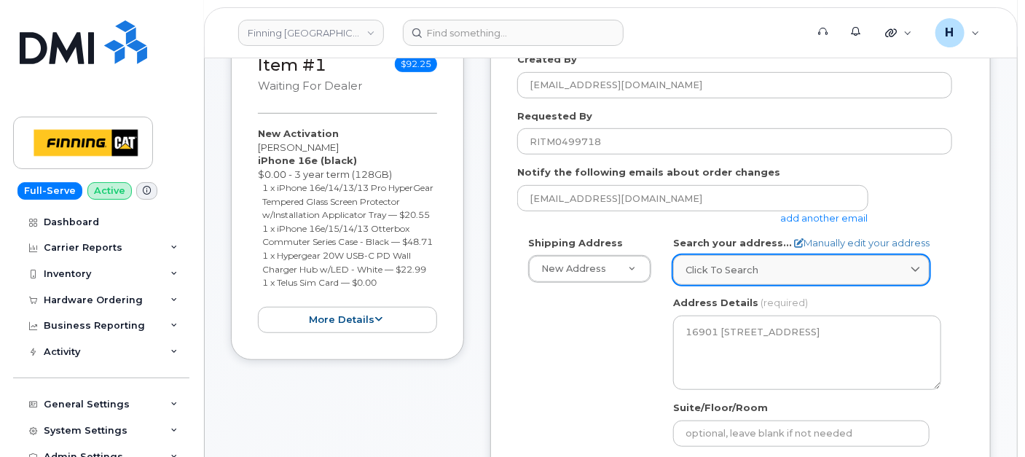
click at [752, 277] on link "Click to search" at bounding box center [801, 270] width 257 height 30
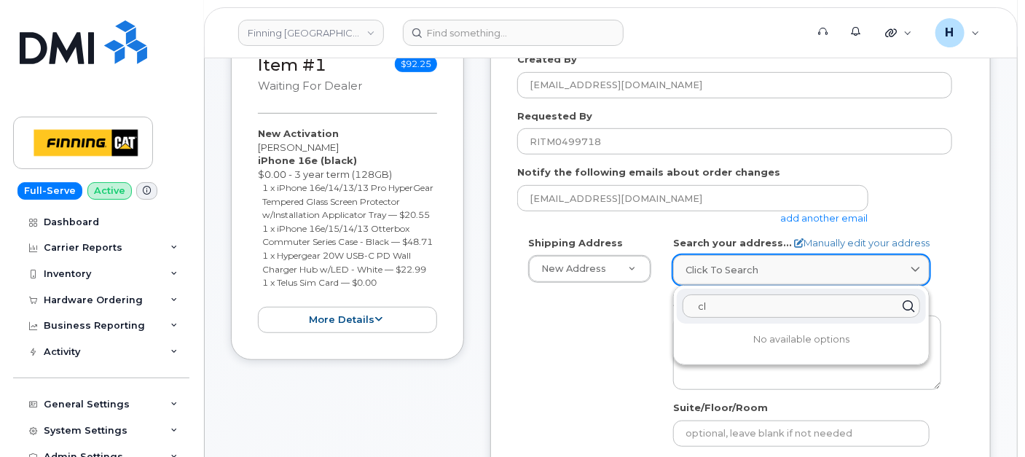
type input "c"
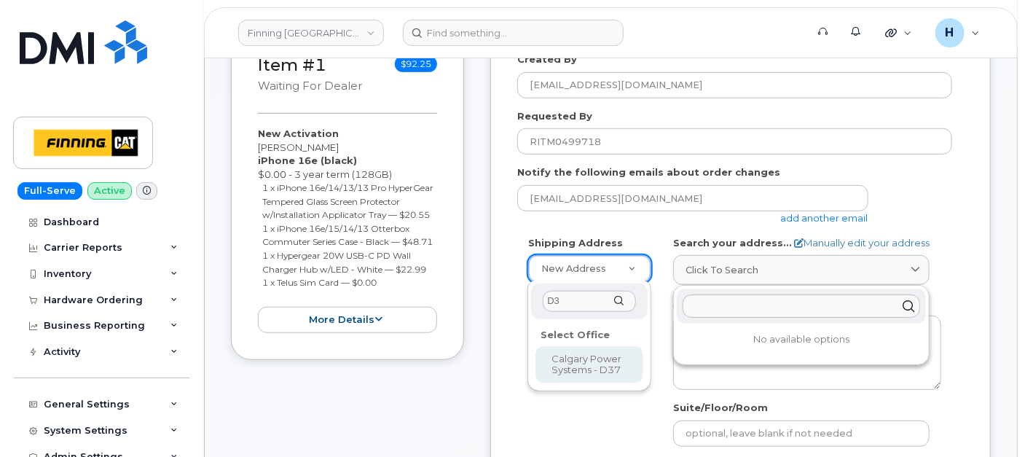
type input "D34"
drag, startPoint x: 579, startPoint y: 296, endPoint x: 531, endPoint y: 302, distance: 48.4
click at [531, 302] on div "D34" at bounding box center [589, 301] width 117 height 36
type input "D37"
select select
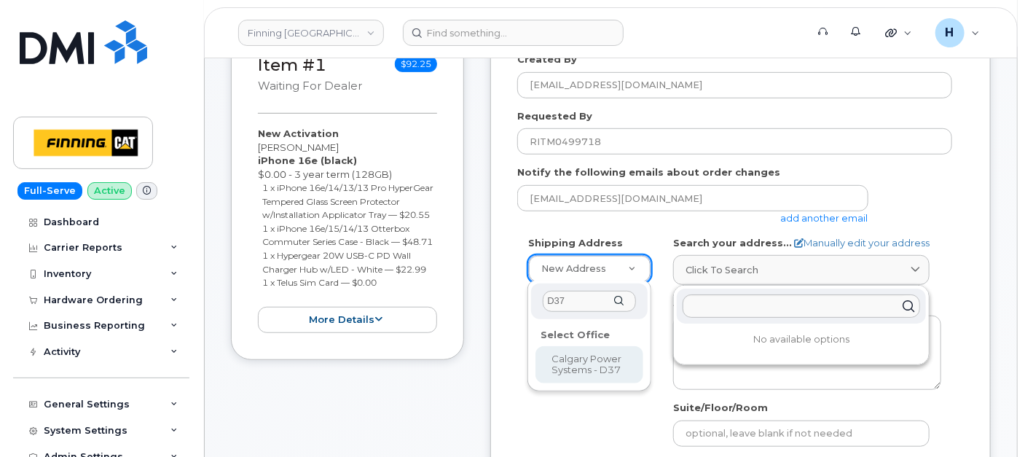
type textarea "6735 - 11 ST. N.E. Calgary Alberta T2E 7H9"
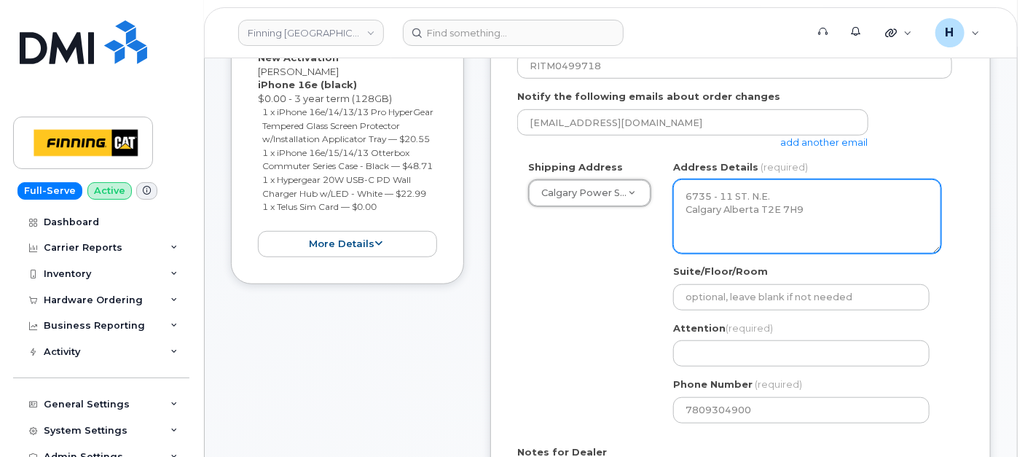
scroll to position [485, 0]
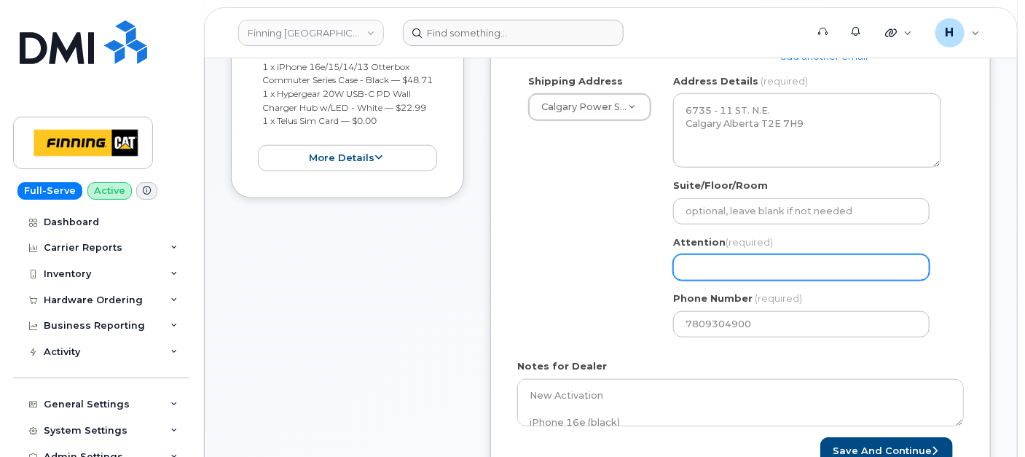
drag, startPoint x: 729, startPoint y: 258, endPoint x: 518, endPoint y: 37, distance: 305.1
click at [729, 258] on input "Attention (required)" at bounding box center [801, 267] width 257 height 26
paste input "[PERSON_NAME]"
select select
type input "[PERSON_NAME]"
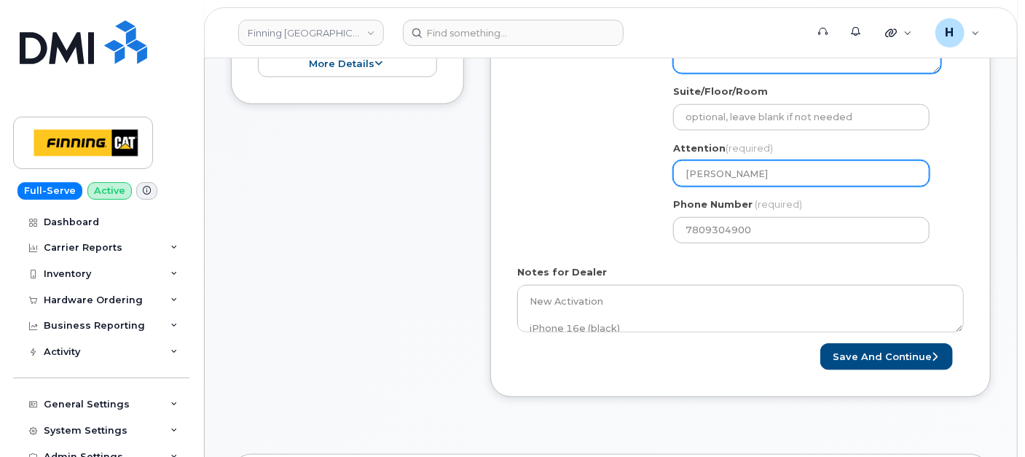
scroll to position [647, 0]
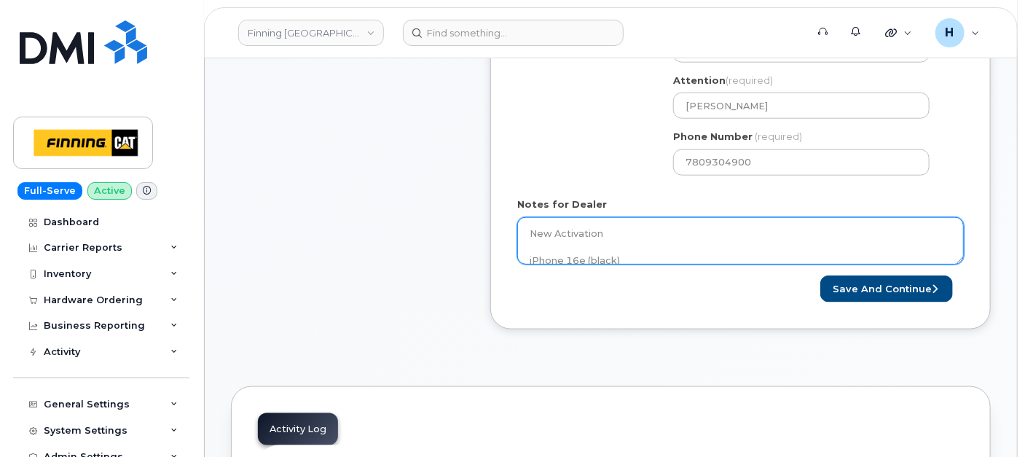
click at [689, 235] on textarea "New Activation iPhone 16e (black) $0.00 - 3 year term (128GB) 1 x iPhone 16e/14…" at bounding box center [740, 241] width 447 height 48
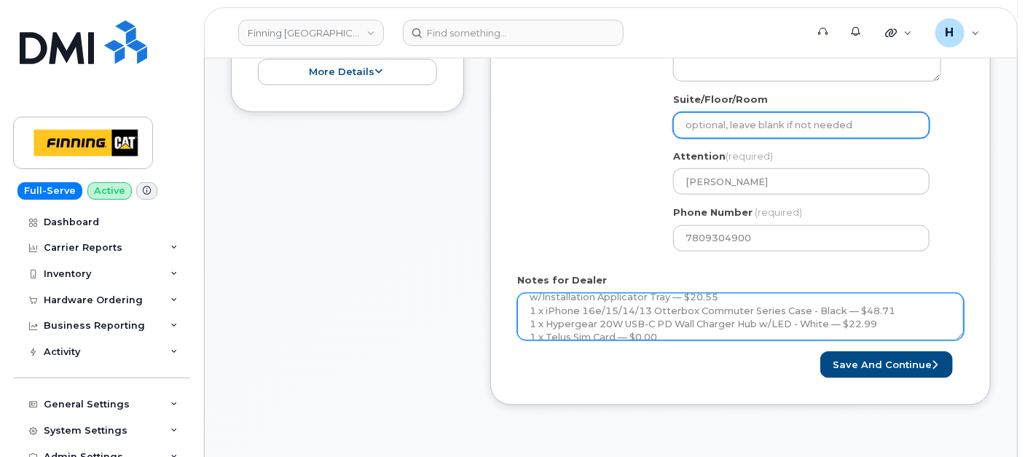
scroll to position [566, 0]
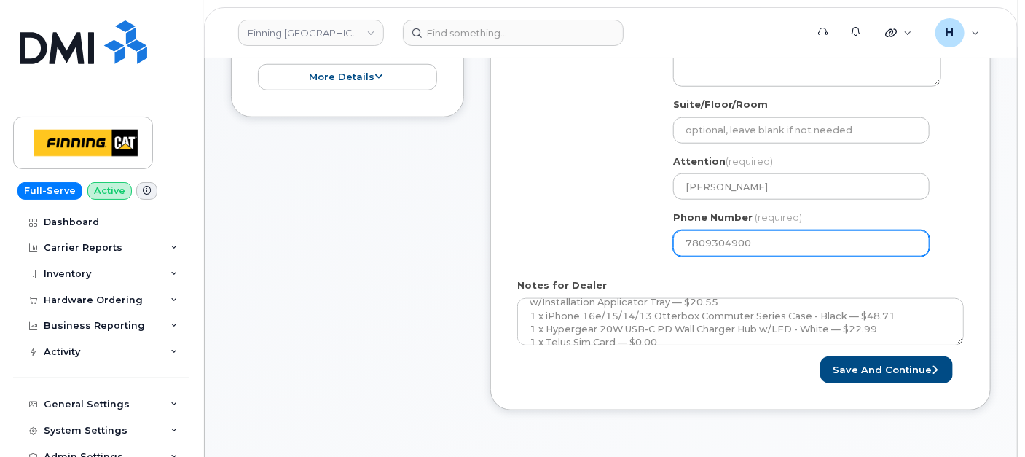
drag, startPoint x: 759, startPoint y: 242, endPoint x: 539, endPoint y: 232, distance: 220.3
click at [539, 232] on div "Shipping Address Calgary Power Systems - D37 New Address 7550 Edgar Industrial …" at bounding box center [734, 130] width 435 height 274
paste input "403275334"
select select
type input "4032753340"
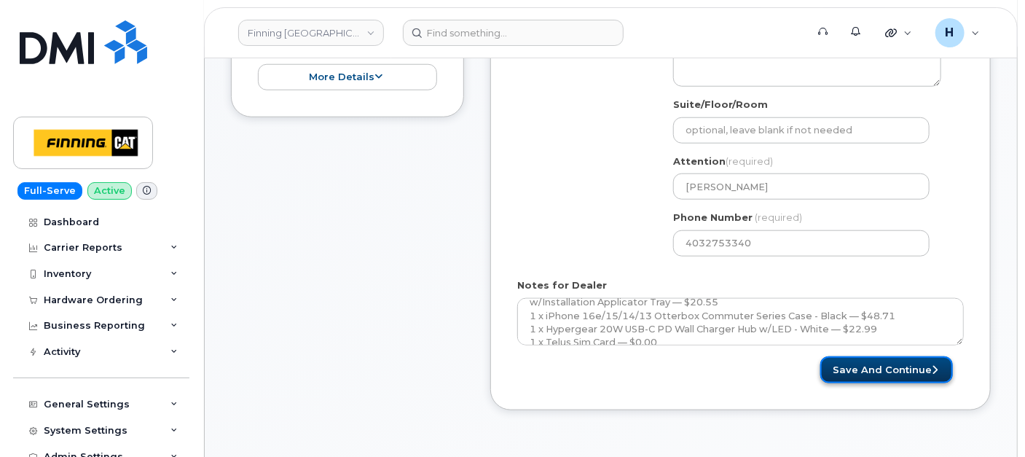
click at [887, 362] on button "Save and Continue" at bounding box center [887, 369] width 133 height 27
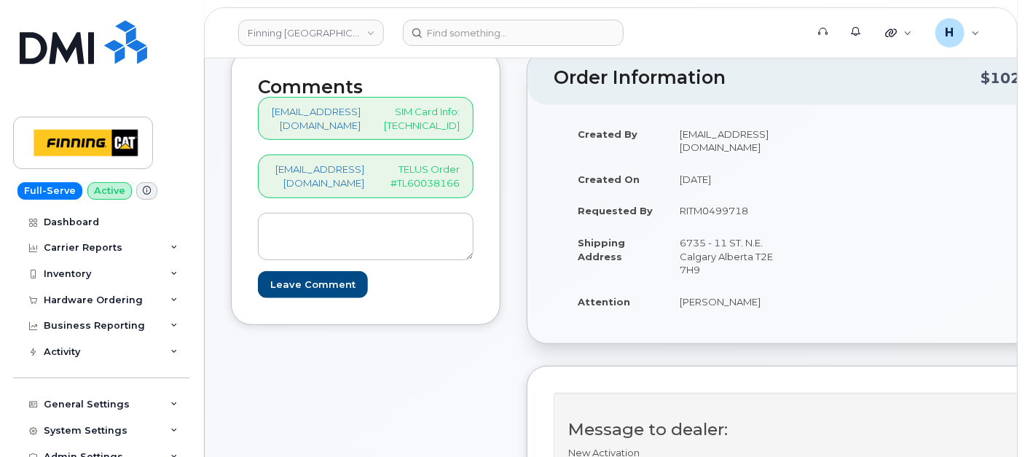
scroll to position [243, 0]
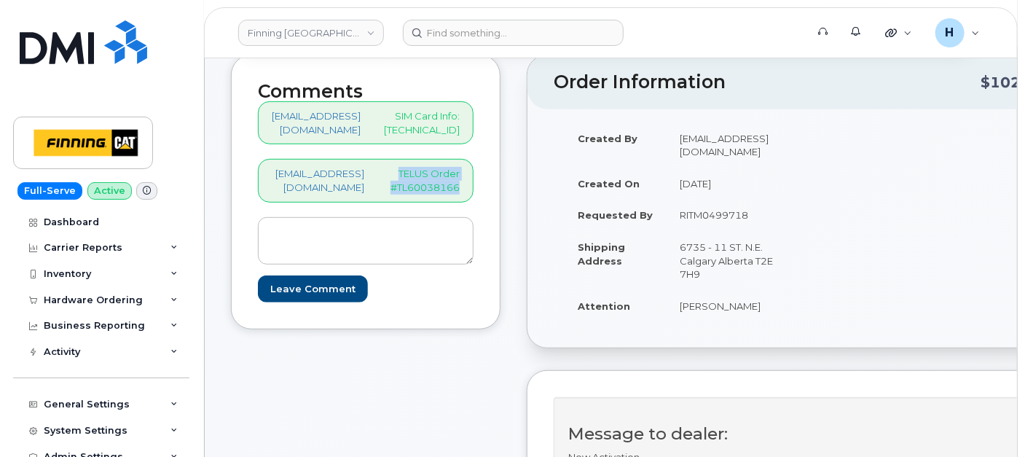
drag, startPoint x: 442, startPoint y: 171, endPoint x: 525, endPoint y: 199, distance: 87.6
click at [474, 199] on div "hakaur@dminc.com TELUS Order #TL60038166" at bounding box center [366, 180] width 216 height 43
copy p "TELUS Order #TL60038166"
click at [362, 237] on textarea at bounding box center [366, 241] width 216 height 48
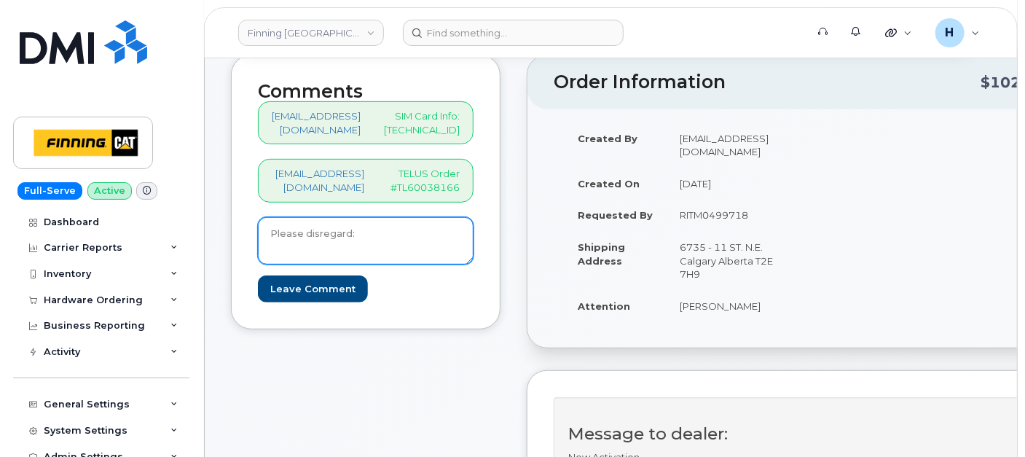
paste textarea "TELUS Order #TL60038166"
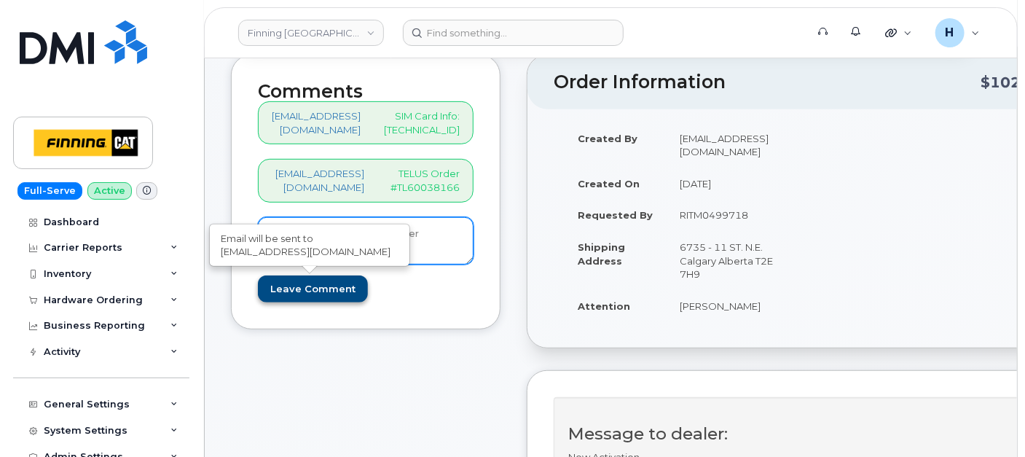
type textarea "Please disregard: TELUS Order #TL60038166"
click at [308, 281] on input "Leave Comment" at bounding box center [313, 288] width 110 height 27
type input "Create Event"
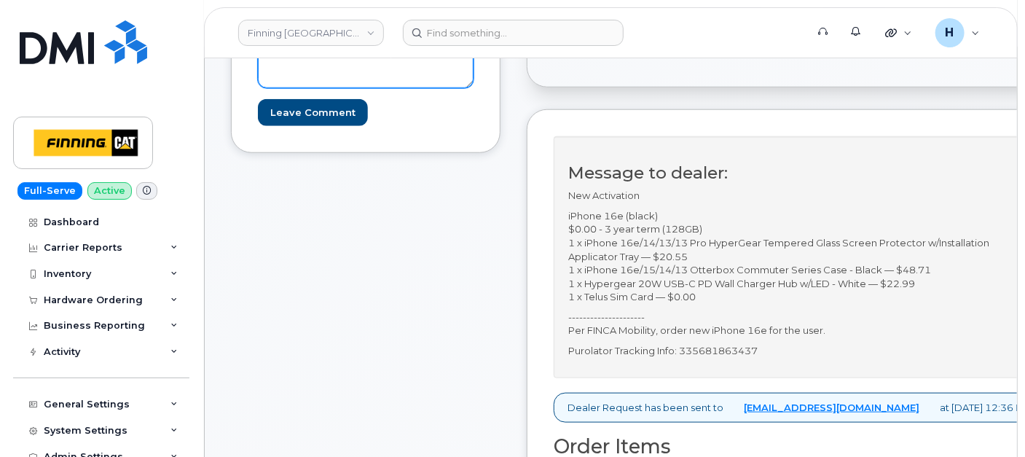
scroll to position [324, 0]
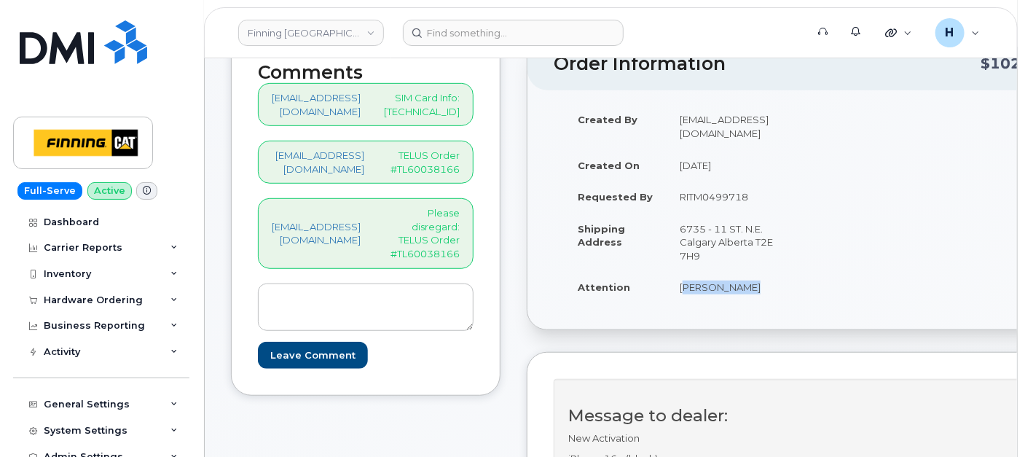
drag, startPoint x: 741, startPoint y: 314, endPoint x: 799, endPoint y: 314, distance: 58.3
click at [794, 303] on td "[PERSON_NAME]" at bounding box center [731, 287] width 128 height 32
copy td "[PERSON_NAME]"
drag, startPoint x: 708, startPoint y: 204, endPoint x: 816, endPoint y: 214, distance: 108.3
click at [794, 213] on td "RITM0499718" at bounding box center [731, 197] width 128 height 32
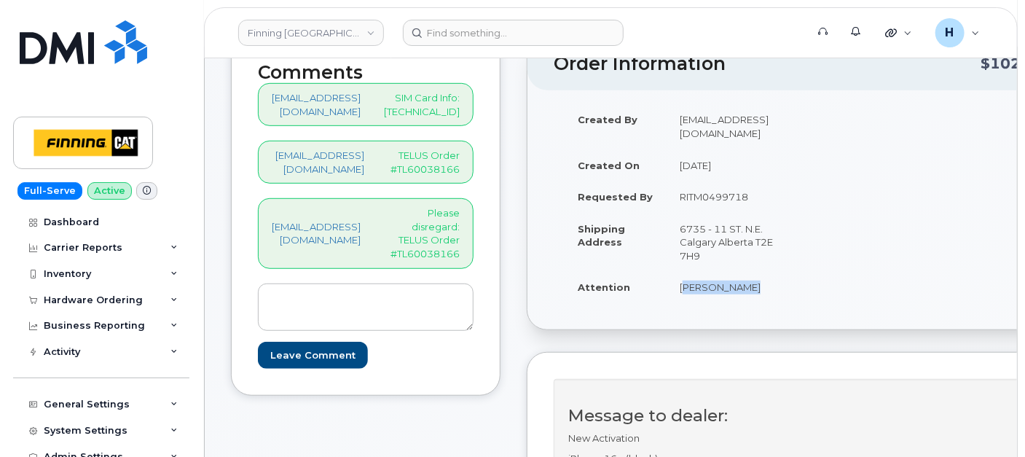
copy td "RITM0499718"
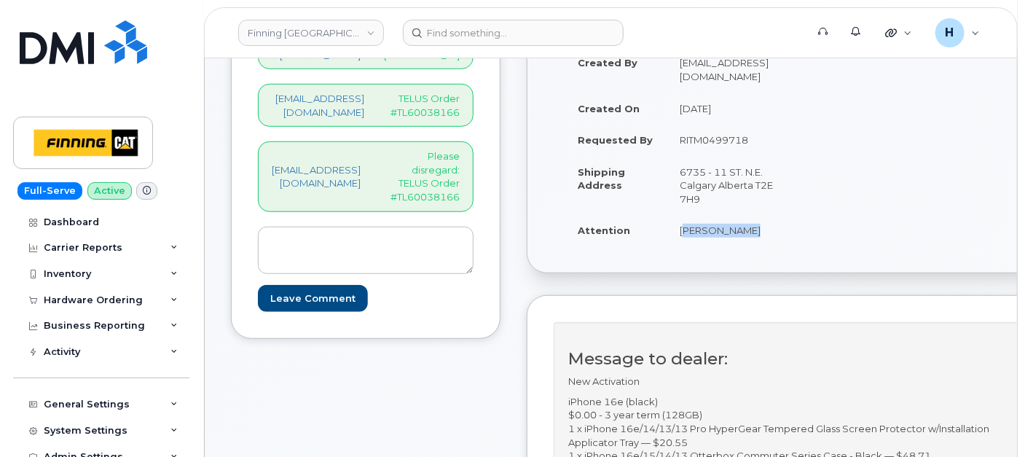
scroll to position [404, 0]
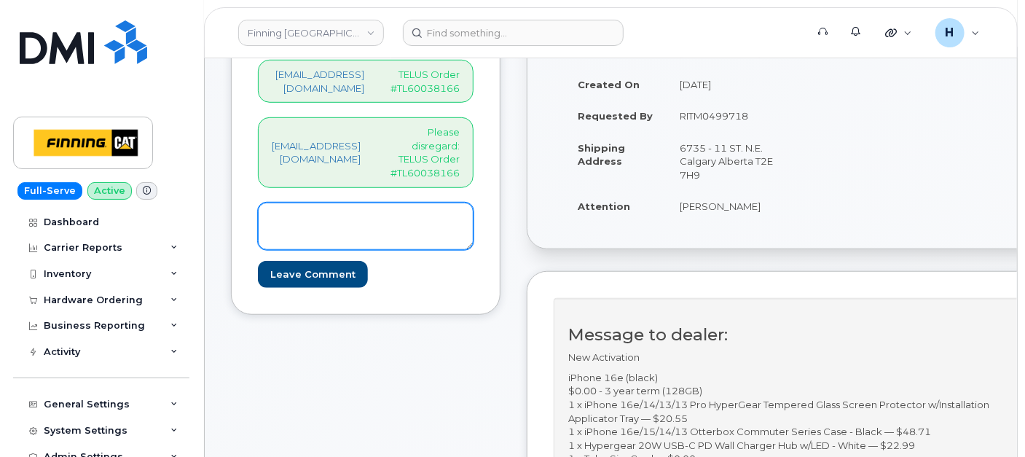
click at [341, 215] on textarea at bounding box center [366, 227] width 216 height 48
paste textarea "Order #TL60038183"
click at [266, 203] on textarea "Order #TL60038183" at bounding box center [366, 227] width 216 height 48
drag, startPoint x: 417, startPoint y: 191, endPoint x: 246, endPoint y: 195, distance: 171.3
click at [246, 195] on div "Comments [EMAIL_ADDRESS][DOMAIN_NAME] SIM Card Info: [TECHNICAL_ID] [EMAIL_ADDR…" at bounding box center [366, 134] width 270 height 359
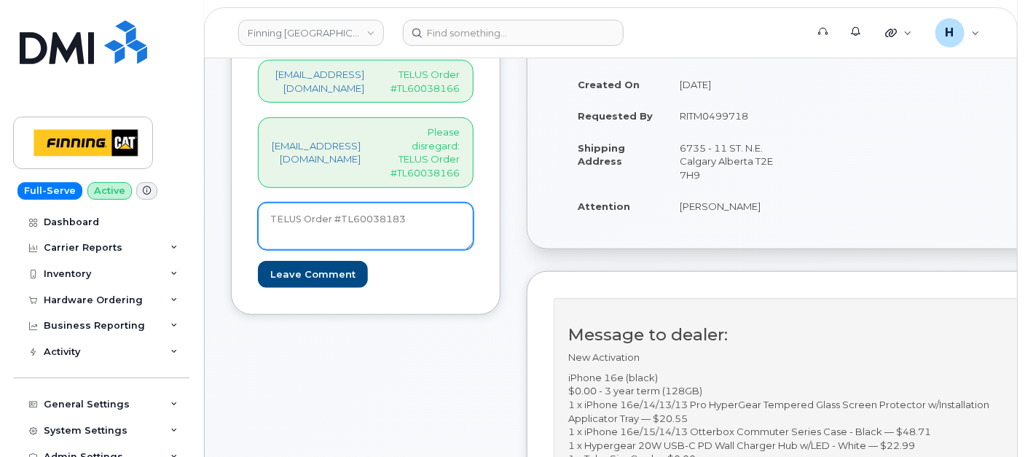
type textarea "TELUS Order #TL60038183"
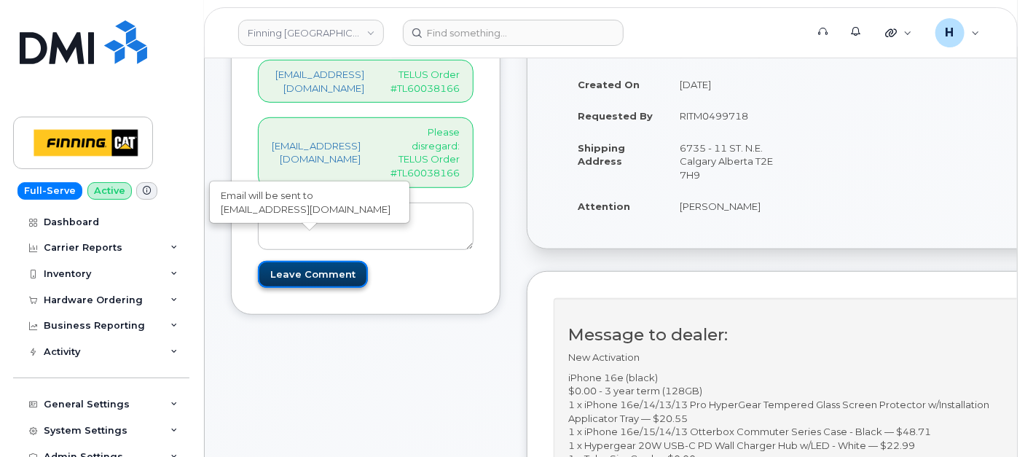
click at [328, 261] on input "Leave Comment" at bounding box center [313, 274] width 110 height 27
type input "Create Event"
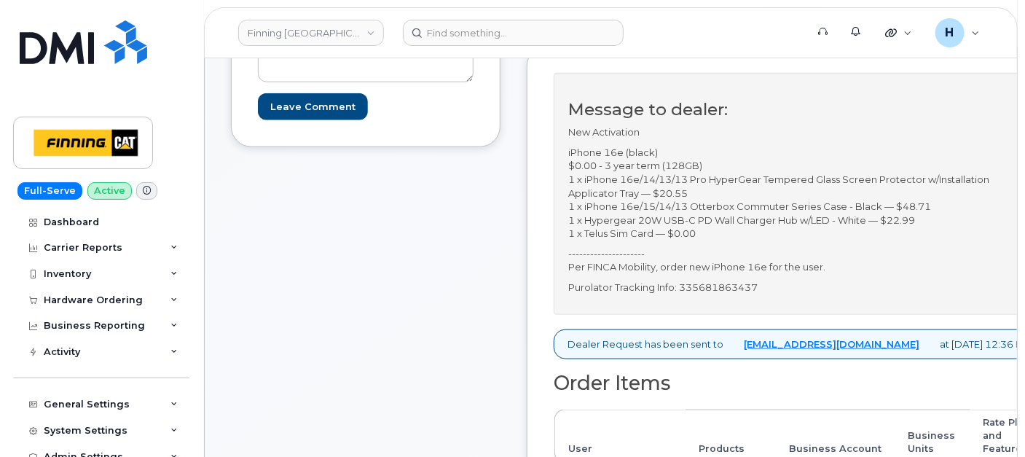
scroll to position [654, 0]
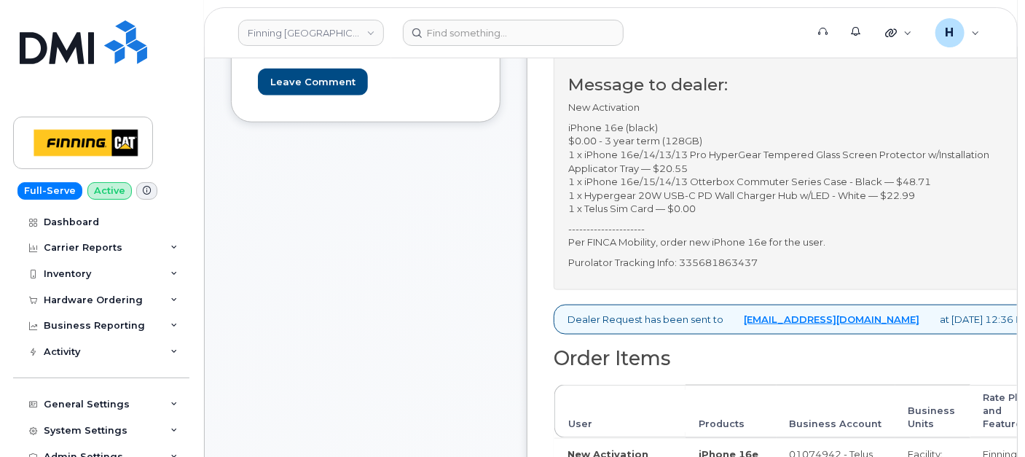
click at [787, 249] on p "--------------------- Per FINCA Mobility, order new iPhone 16e for the user." at bounding box center [799, 235] width 463 height 27
click at [775, 270] on p "Purolator Tracking Info: 335681863437" at bounding box center [799, 263] width 463 height 14
copy p "335681863437"
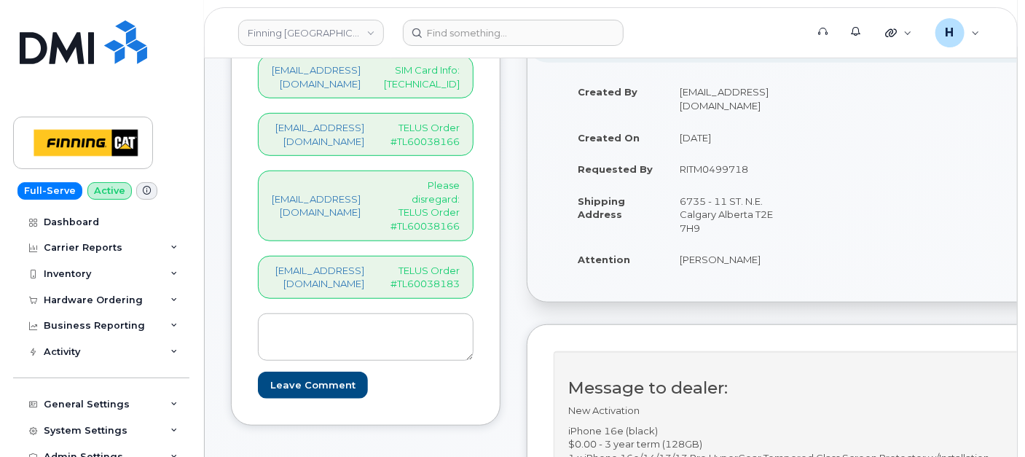
scroll to position [249, 0]
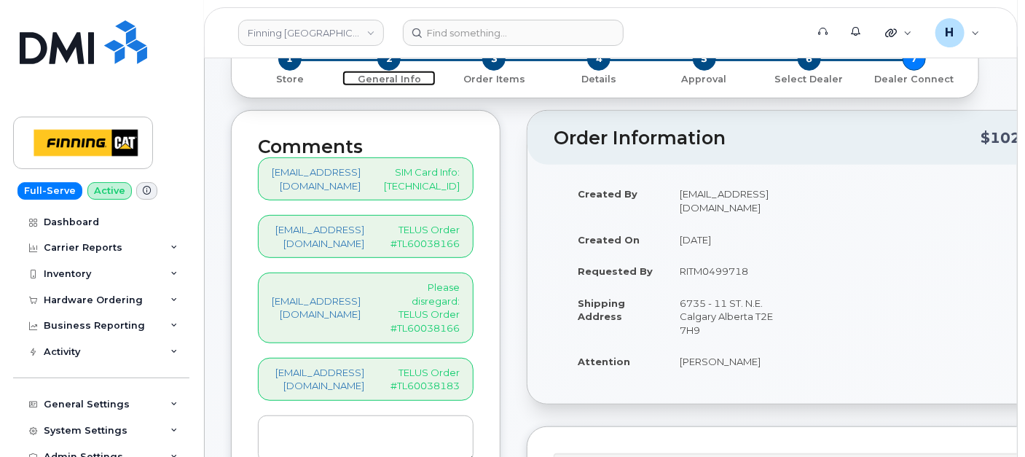
drag, startPoint x: 391, startPoint y: 64, endPoint x: 233, endPoint y: 416, distance: 385.6
click at [391, 64] on span "2" at bounding box center [388, 58] width 23 height 23
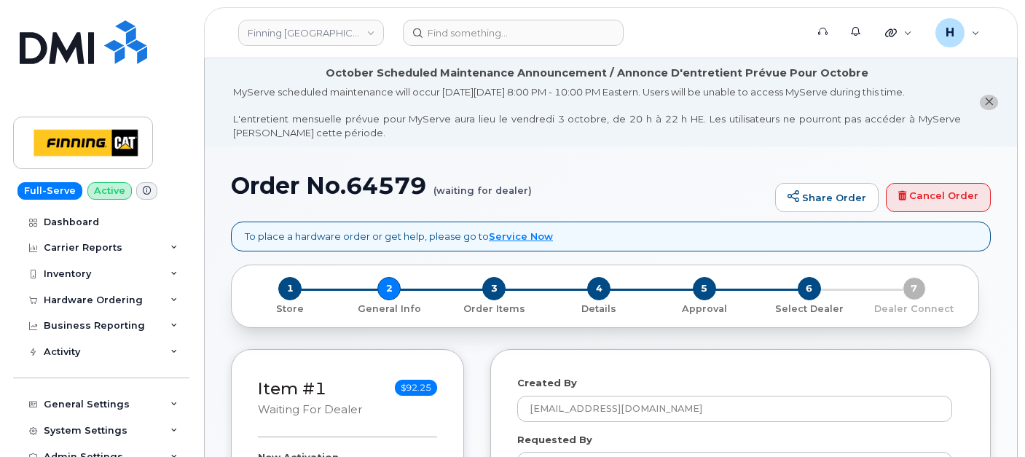
select select
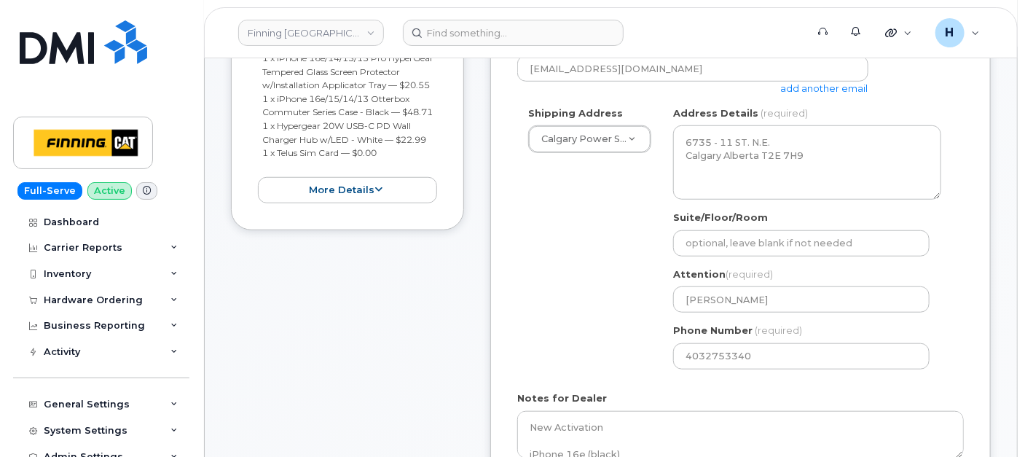
scroll to position [566, 0]
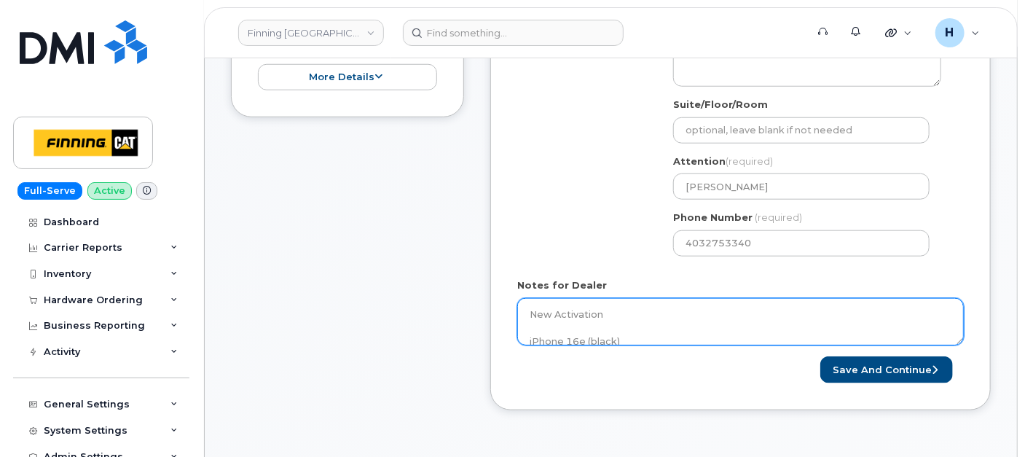
click at [639, 321] on textarea "New Activation iPhone 16e (black) $0.00 - 3 year term (128GB) 1 x iPhone 16e/14…" at bounding box center [740, 322] width 447 height 48
drag, startPoint x: 643, startPoint y: 326, endPoint x: 740, endPoint y: 332, distance: 97.1
click at [740, 332] on textarea "New Activation iPhone 16e (black) $0.00 - 3 year term (128GB) 1 x iPhone 16e/14…" at bounding box center [740, 322] width 447 height 48
type textarea "New Activation iPhone 16e (black) $0.00 - 3 year term (128GB) 1 x iPhone 16e/14…"
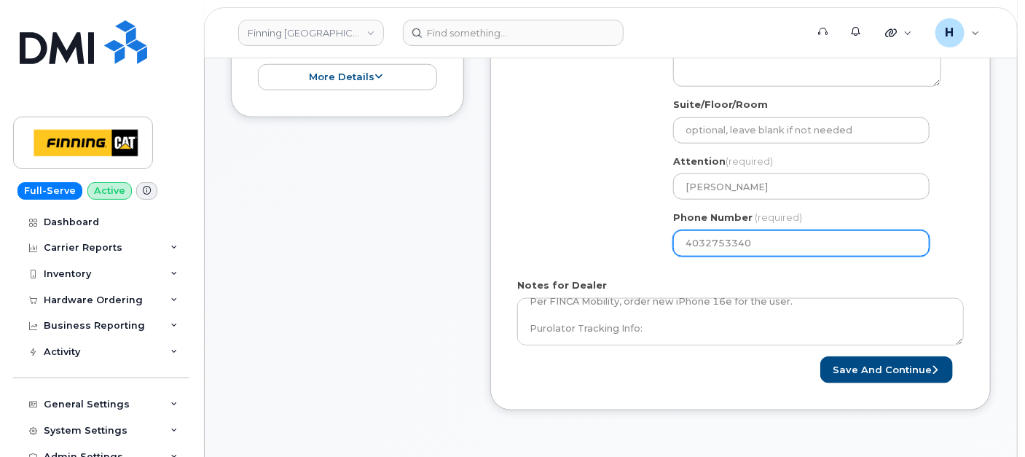
drag, startPoint x: 758, startPoint y: 243, endPoint x: 649, endPoint y: 229, distance: 110.3
click at [649, 229] on div "Shipping Address Calgary Power Systems - D37 New Address 7550 Edgar Industrial …" at bounding box center [734, 130] width 435 height 274
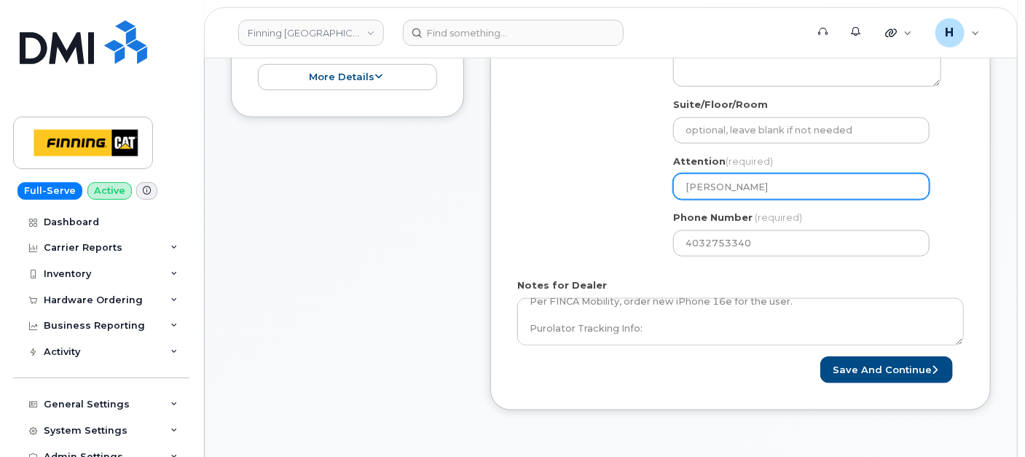
drag, startPoint x: 771, startPoint y: 185, endPoint x: 666, endPoint y: 187, distance: 105.0
click at [666, 187] on div "AB Calgary Search your address... Manually edit your address Click to search No…" at bounding box center [807, 130] width 290 height 274
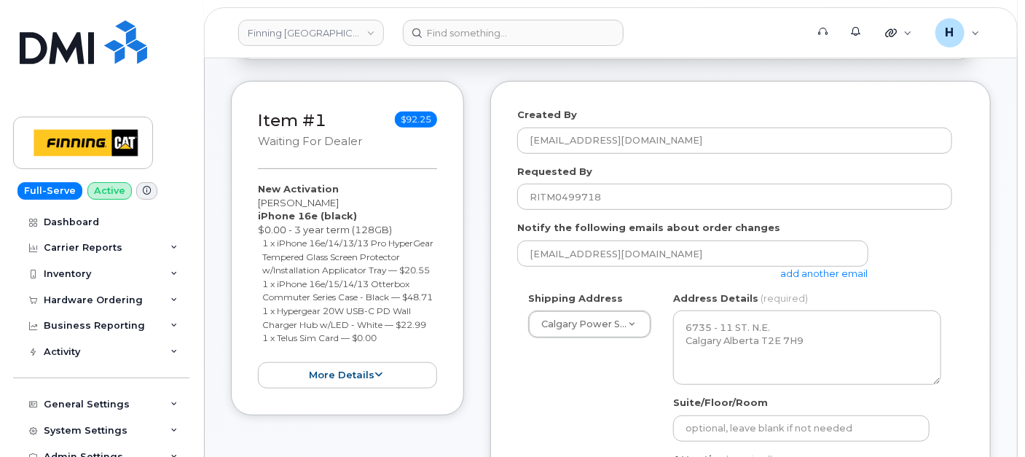
scroll to position [243, 0]
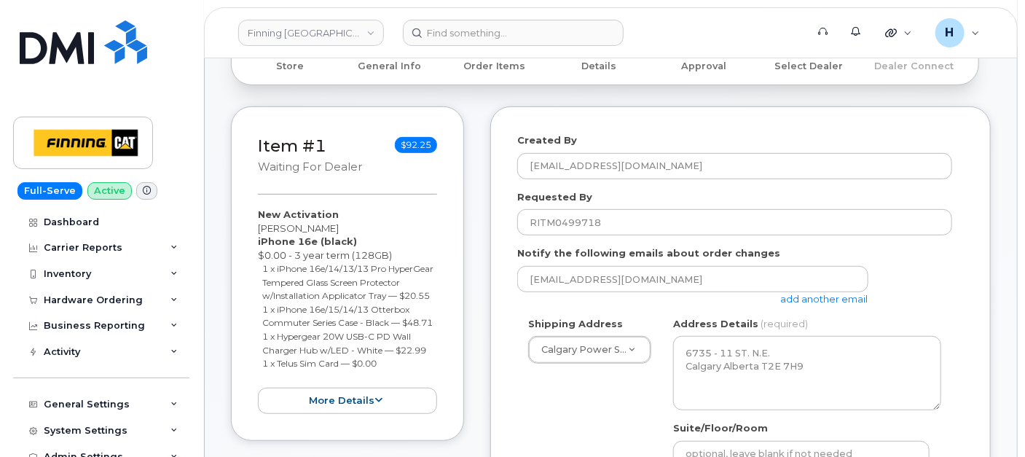
drag, startPoint x: 292, startPoint y: 220, endPoint x: 380, endPoint y: 383, distance: 185.9
click at [380, 383] on div "Item #1 waiting for dealer $92.25 New Activation Curtis James iPhone 16e (black…" at bounding box center [347, 273] width 233 height 334
copy div "New Activation Curtis James iPhone 16e (black) $0.00 - 3 year term (128GB) 1 x …"
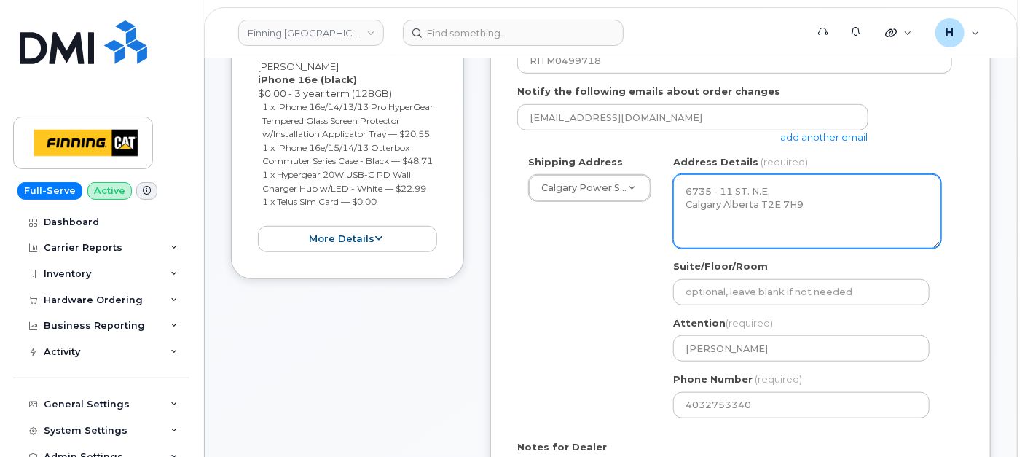
drag, startPoint x: 762, startPoint y: 205, endPoint x: 805, endPoint y: 206, distance: 43.0
click at [805, 206] on textarea "6735 - 11 ST. N.E. Calgary Alberta T2E 7H9" at bounding box center [807, 211] width 268 height 74
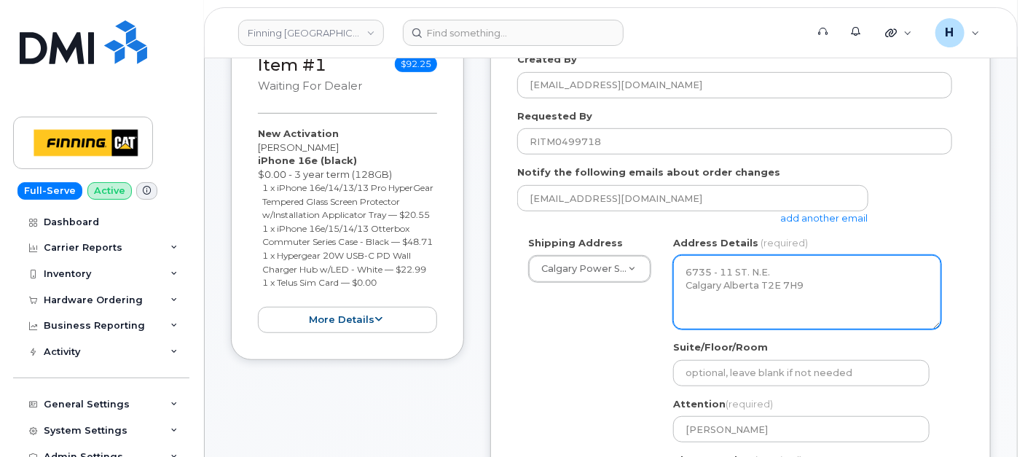
scroll to position [647, 0]
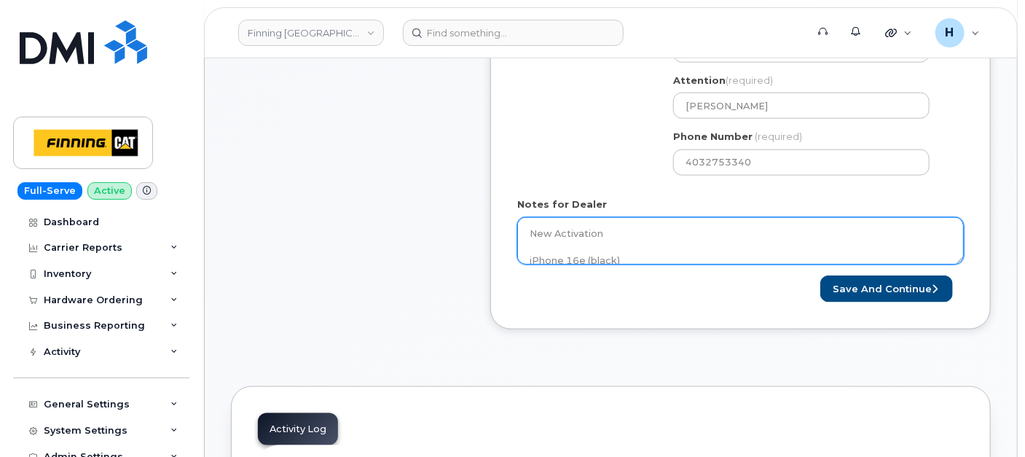
click at [641, 239] on textarea "New Activation iPhone 16e (black) $0.00 - 3 year term (128GB) 1 x iPhone 16e/14…" at bounding box center [740, 241] width 447 height 48
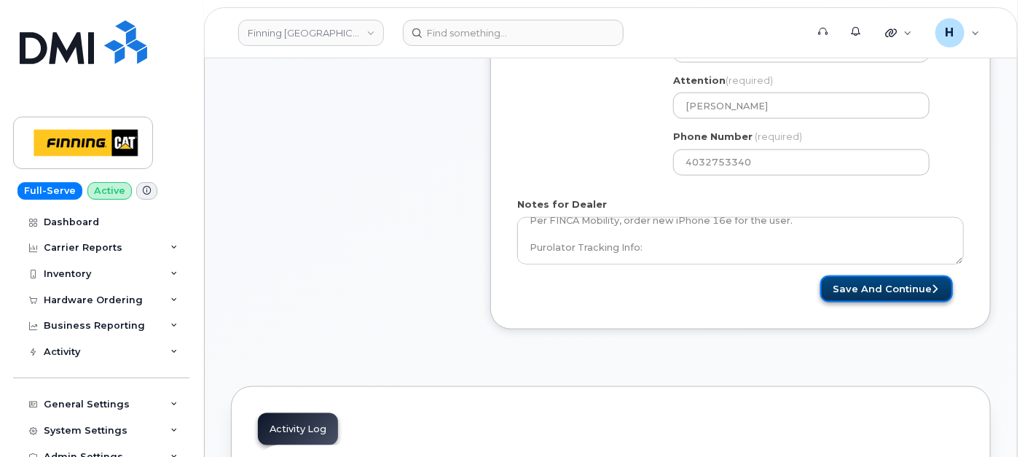
click at [899, 284] on button "Save and Continue" at bounding box center [887, 288] width 133 height 27
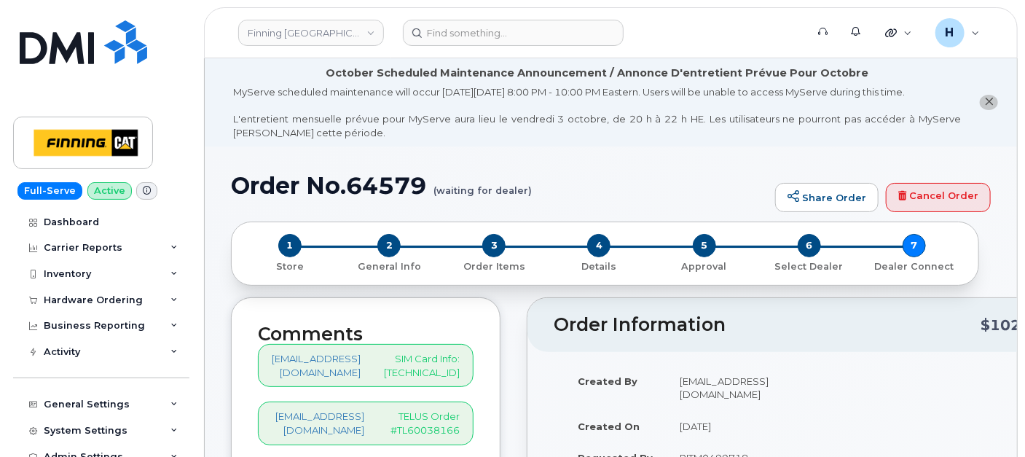
click at [394, 188] on h1 "Order No.64579 (waiting for dealer)" at bounding box center [499, 186] width 537 height 26
copy h1 "64579"
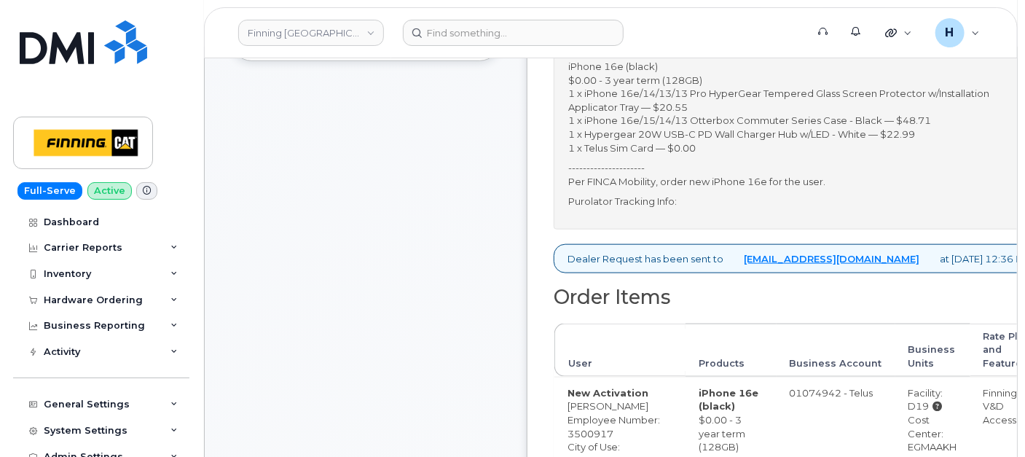
scroll to position [810, 0]
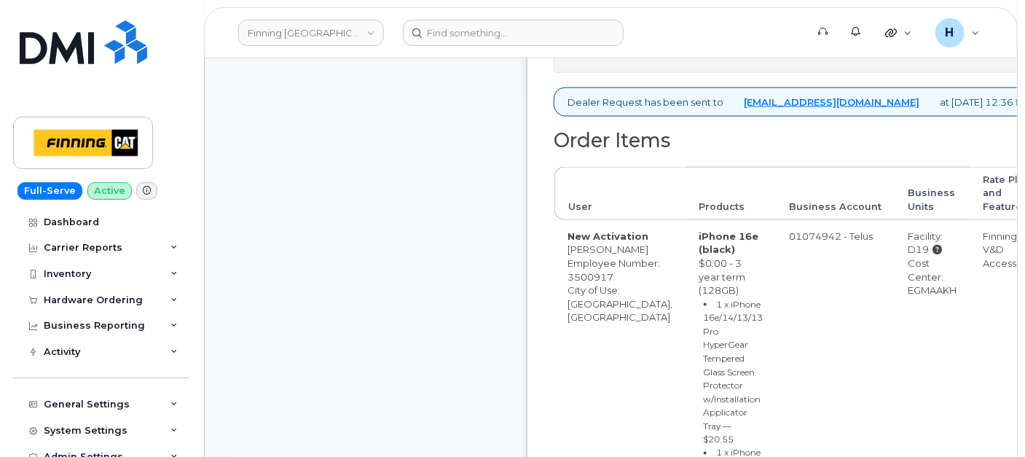
drag, startPoint x: 903, startPoint y: 325, endPoint x: 958, endPoint y: 329, distance: 55.5
click at [958, 329] on td "Facility: D19 Cost Center: EGMAAKH" at bounding box center [933, 462] width 75 height 485
copy div "EGMAAKH"
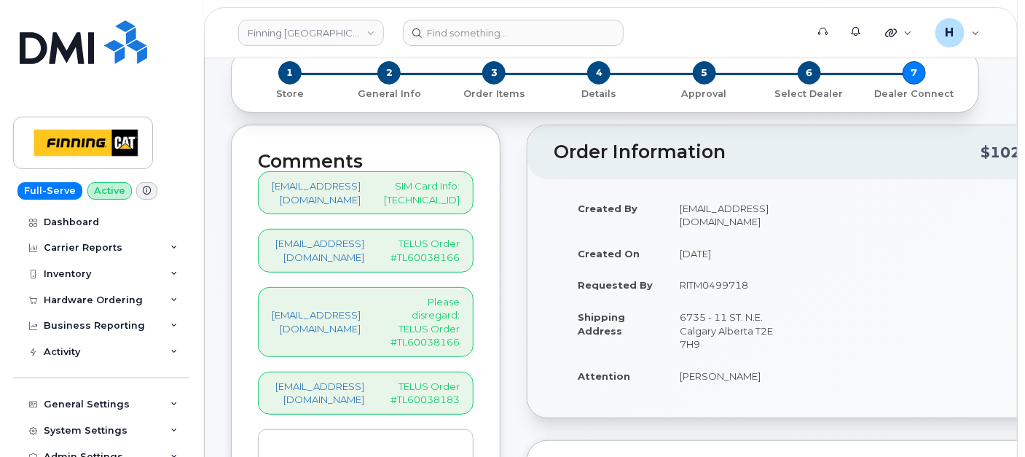
scroll to position [0, 0]
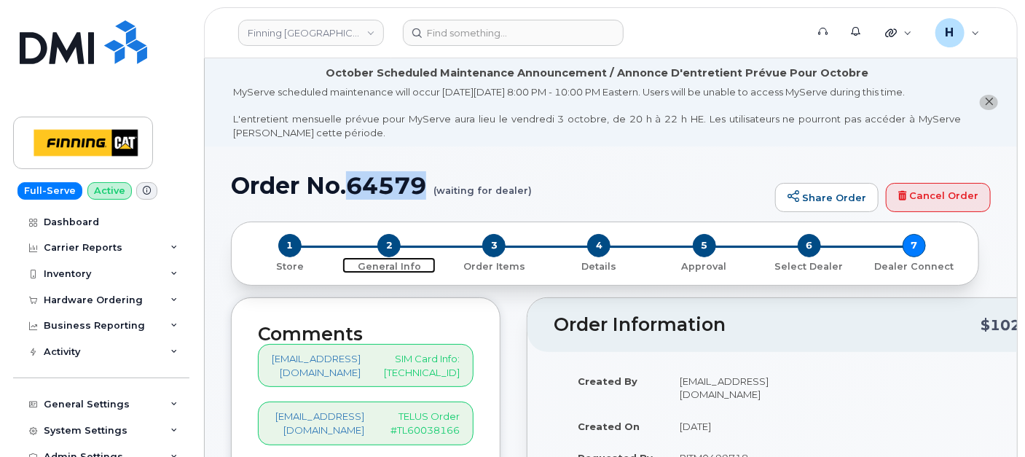
click at [388, 240] on span "2" at bounding box center [388, 245] width 23 height 23
click at [482, 241] on span "3" at bounding box center [493, 245] width 23 height 23
click at [485, 244] on span "3" at bounding box center [493, 245] width 23 height 23
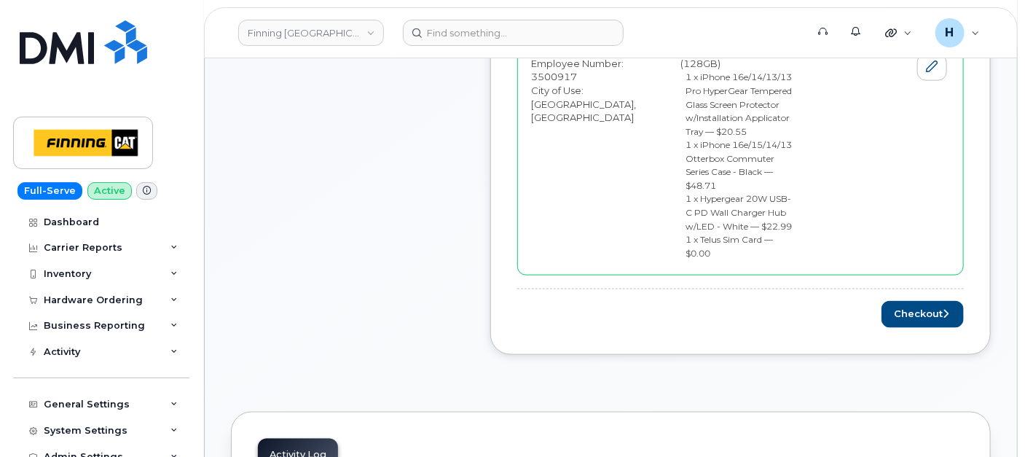
scroll to position [647, 0]
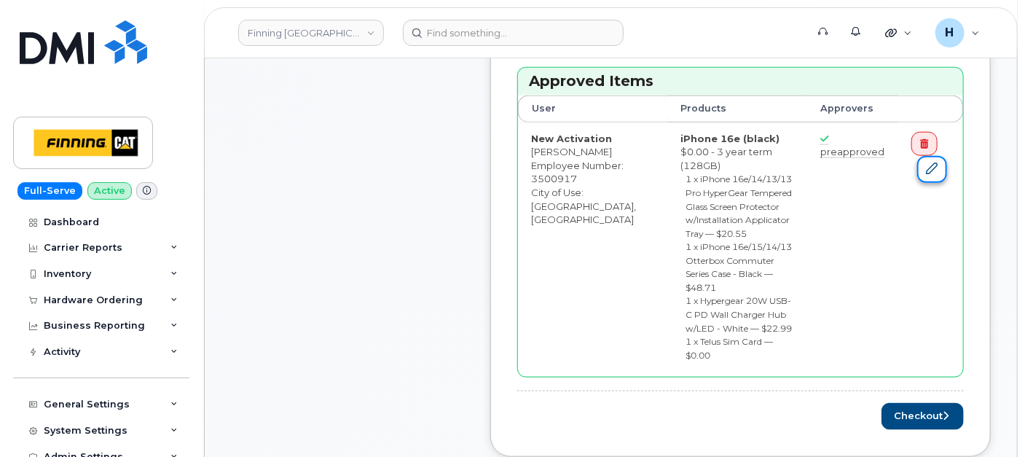
click at [934, 163] on icon at bounding box center [933, 169] width 12 height 12
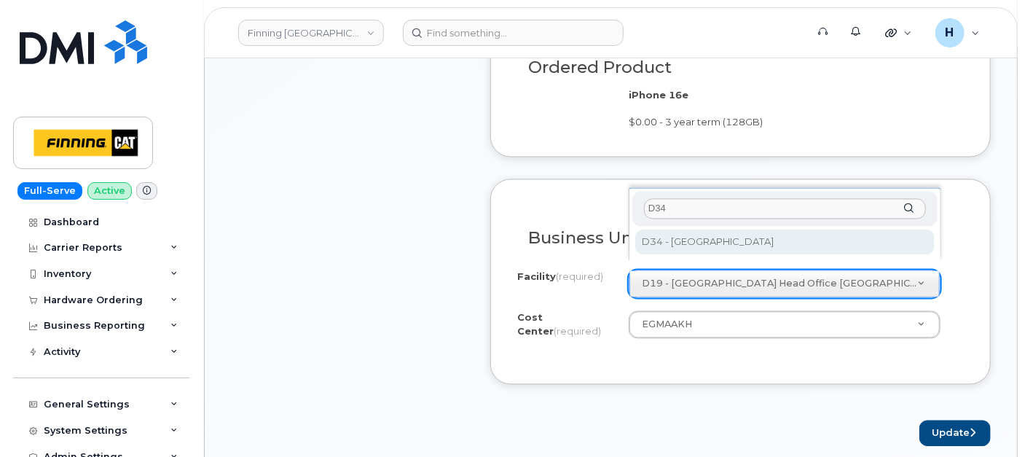
type input "D34"
select select "D34"
type input "D37"
select select "D37"
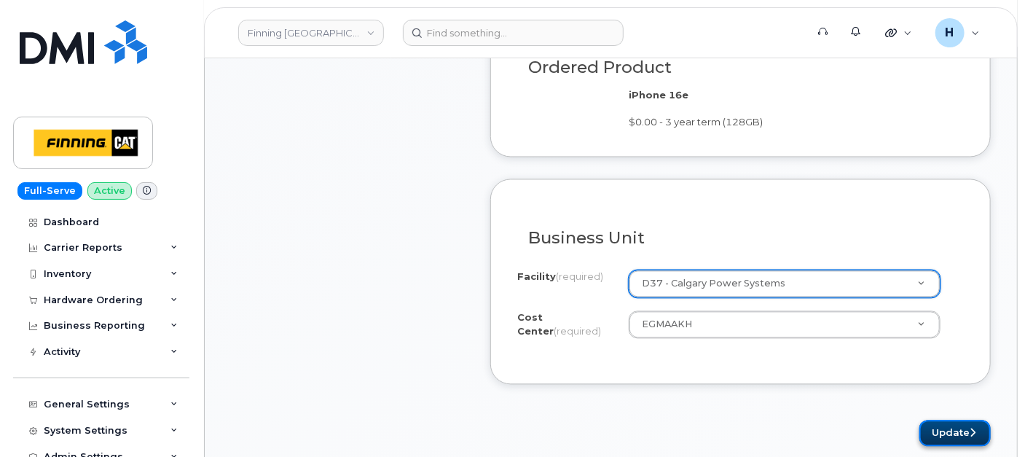
click at [934, 420] on button "Update" at bounding box center [955, 433] width 71 height 27
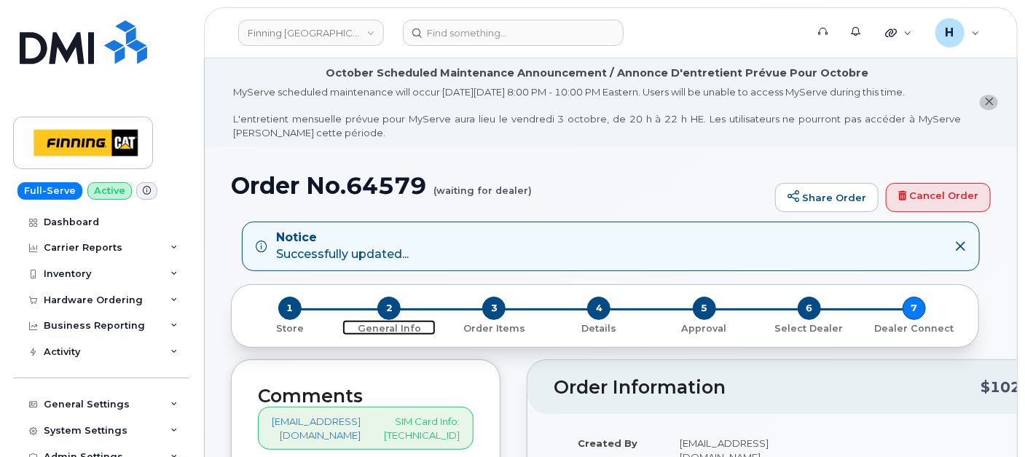
click at [386, 312] on span "2" at bounding box center [388, 308] width 23 height 23
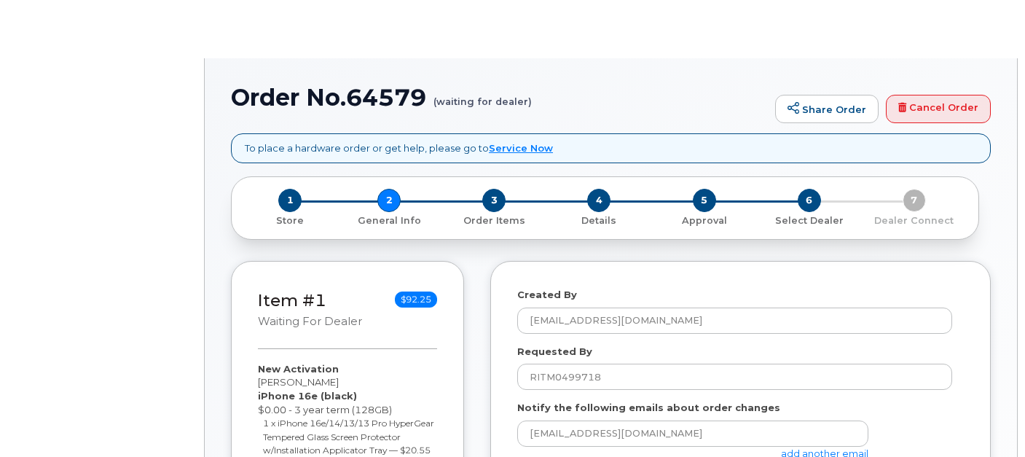
select select
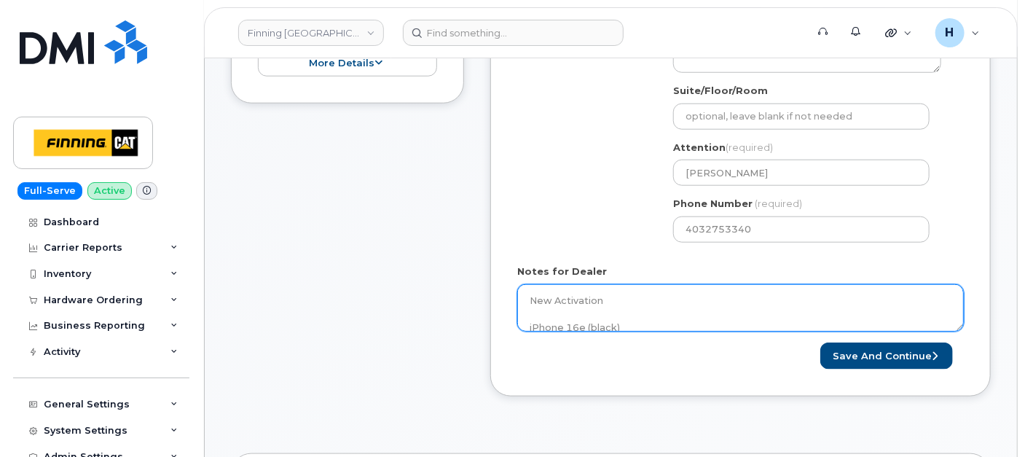
scroll to position [647, 0]
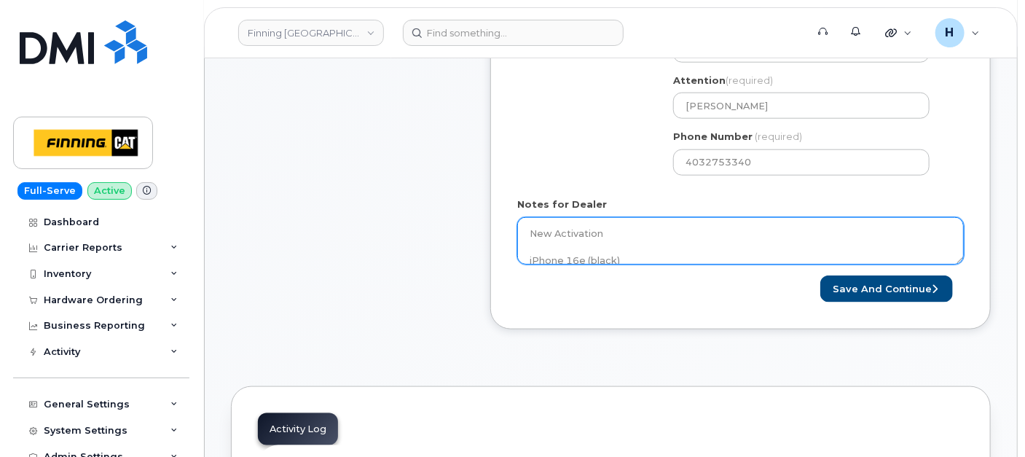
click at [646, 240] on textarea "New Activation iPhone 16e (black) $0.00 - 3 year term (128GB) 1 x iPhone 16e/14…" at bounding box center [740, 241] width 447 height 48
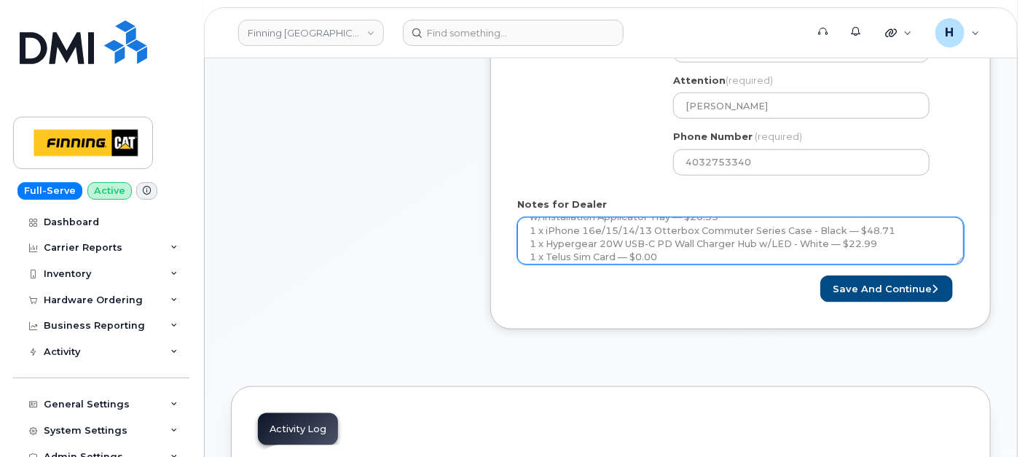
scroll to position [160, 0]
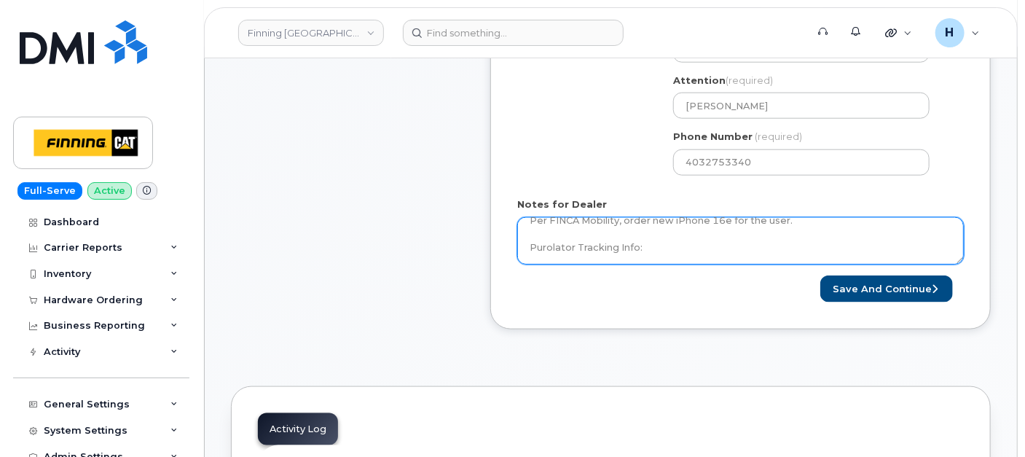
click at [678, 249] on textarea "New Activation iPhone 16e (black) $0.00 - 3 year term (128GB) 1 x iPhone 16e/14…" at bounding box center [740, 241] width 447 height 48
paste textarea "335681938015"
type textarea "New Activation iPhone 16e (black) $0.00 - 3 year term (128GB) 1 x iPhone 16e/14…"
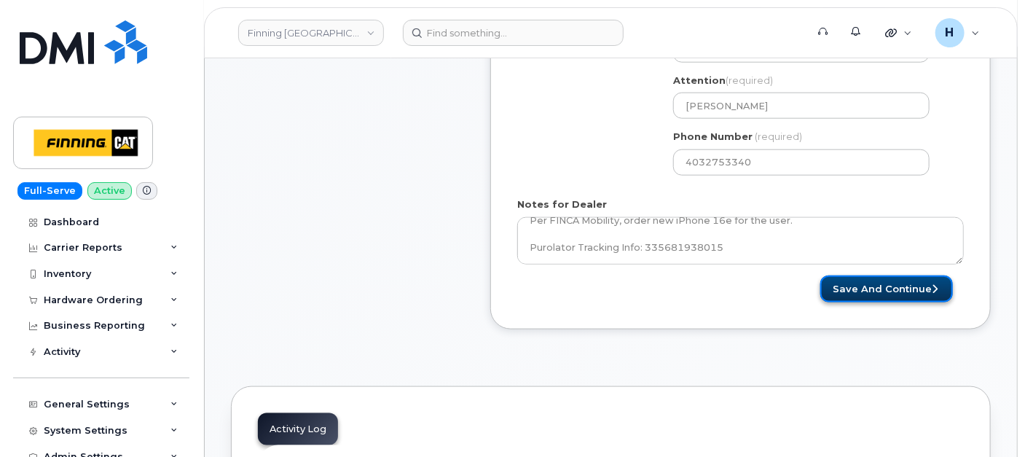
click at [850, 283] on button "Save and Continue" at bounding box center [887, 288] width 133 height 27
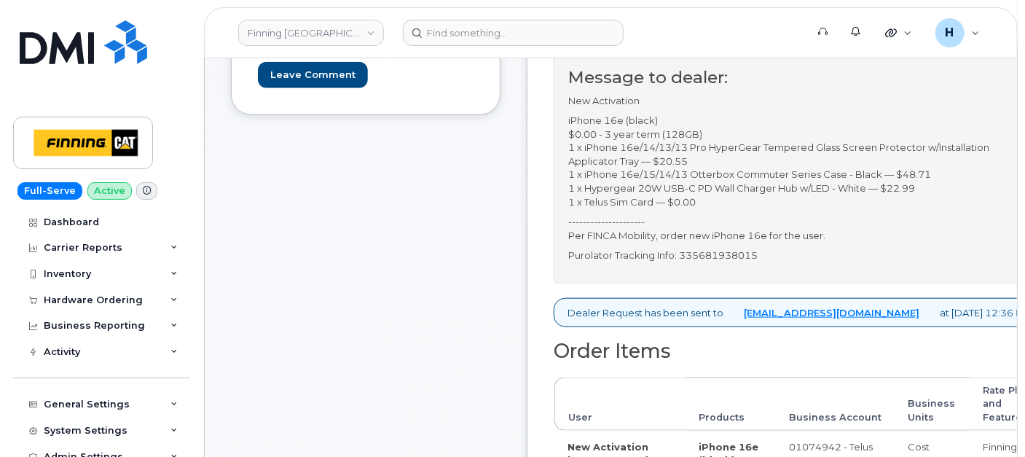
scroll to position [647, 0]
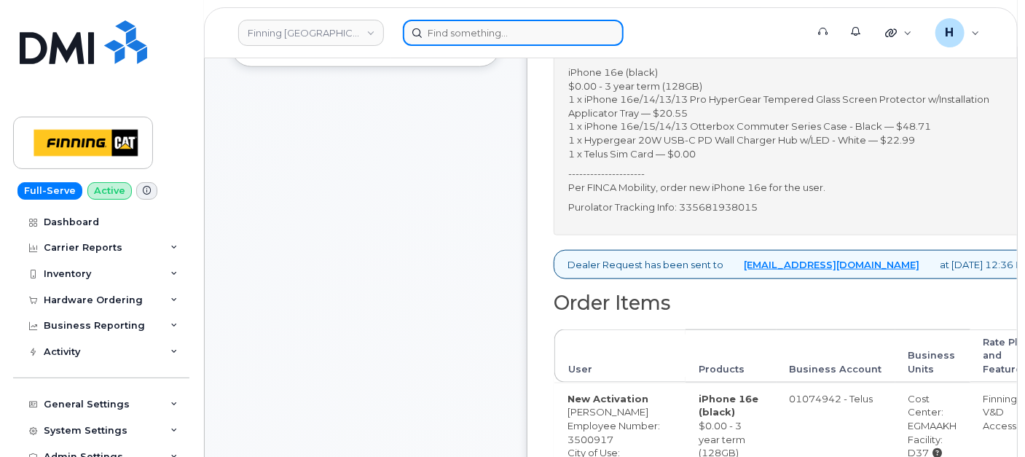
click at [479, 21] on input at bounding box center [513, 33] width 221 height 26
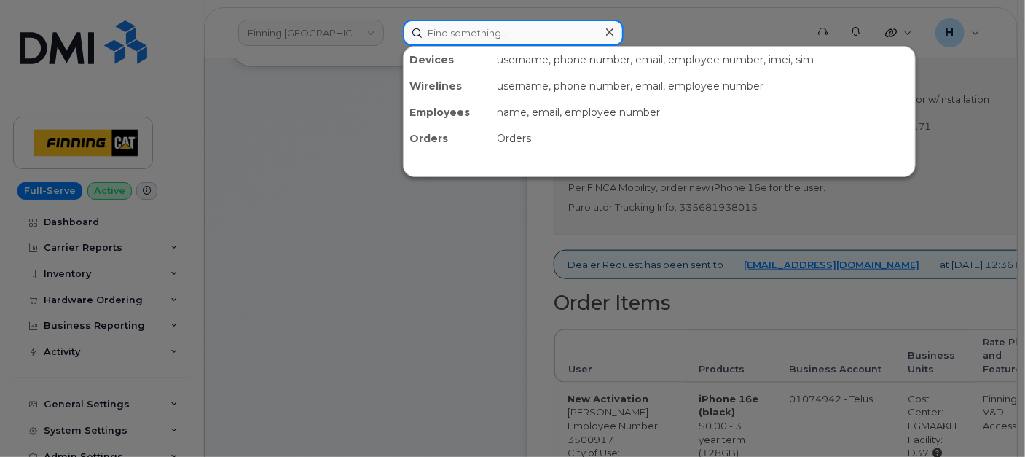
paste input "[PERSON_NAME]"
type input "[PERSON_NAME]"
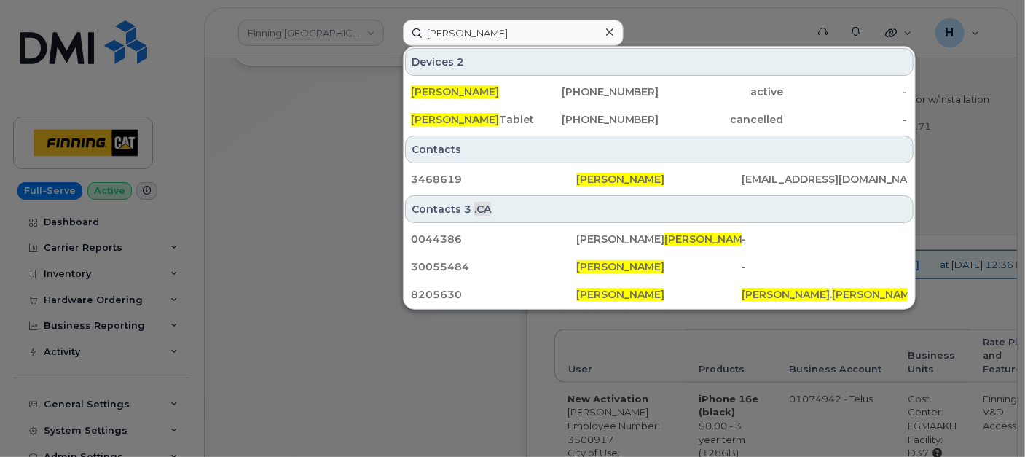
click at [429, 93] on span "[PERSON_NAME]" at bounding box center [455, 91] width 88 height 13
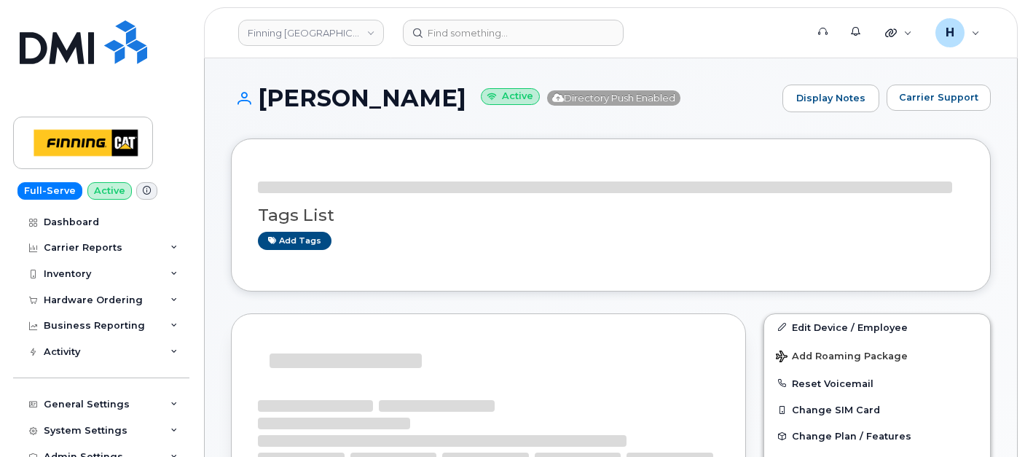
click at [480, 85] on h1 "Philip Campbell Active Directory Push Enabled" at bounding box center [503, 98] width 544 height 26
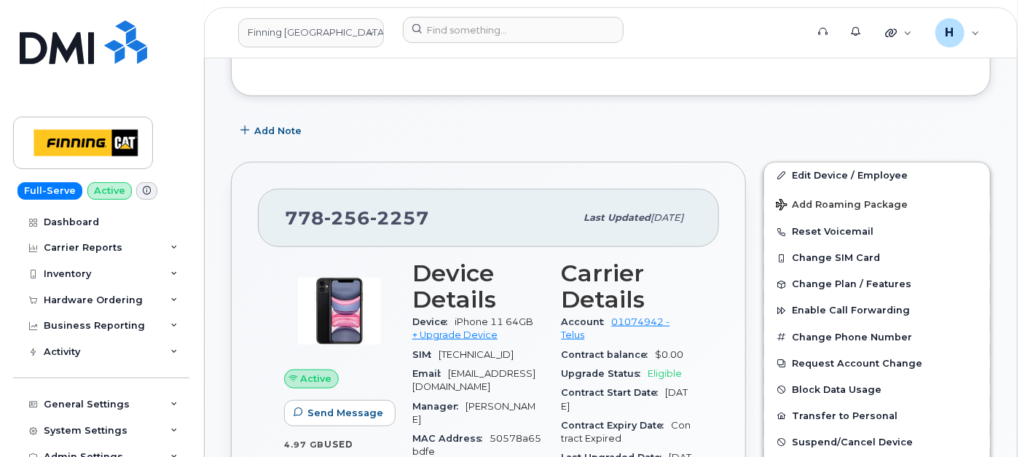
scroll to position [434, 0]
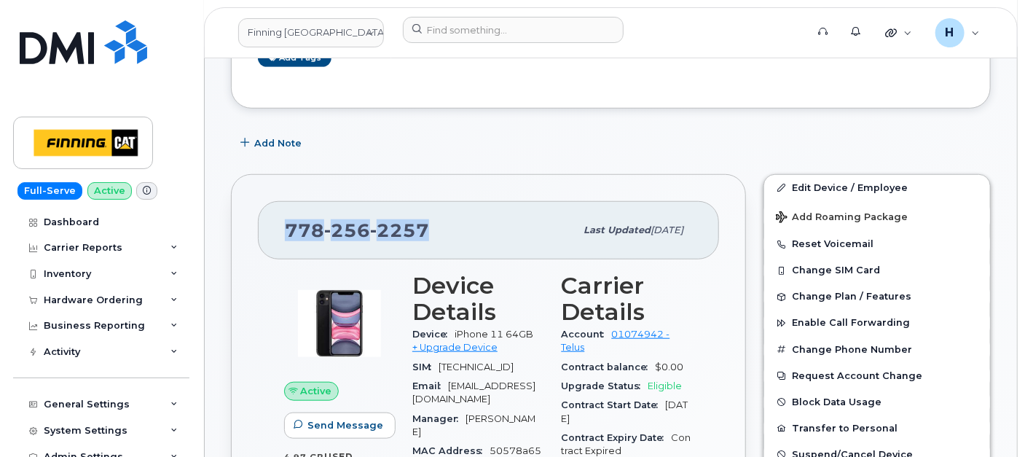
drag, startPoint x: 469, startPoint y: 227, endPoint x: 227, endPoint y: 227, distance: 242.7
copy span "778 256 2257"
click at [95, 305] on div "Hardware Ordering" at bounding box center [101, 300] width 176 height 26
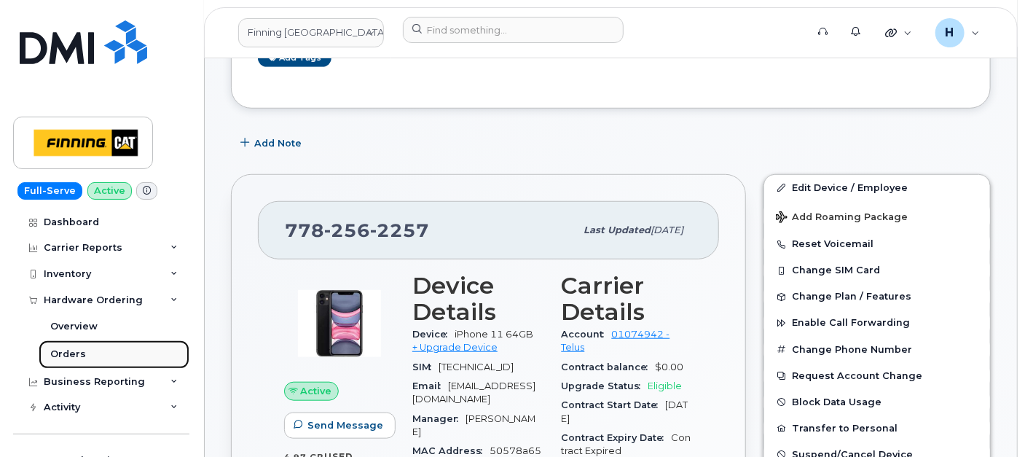
click at [82, 353] on div "Orders" at bounding box center [68, 354] width 36 height 13
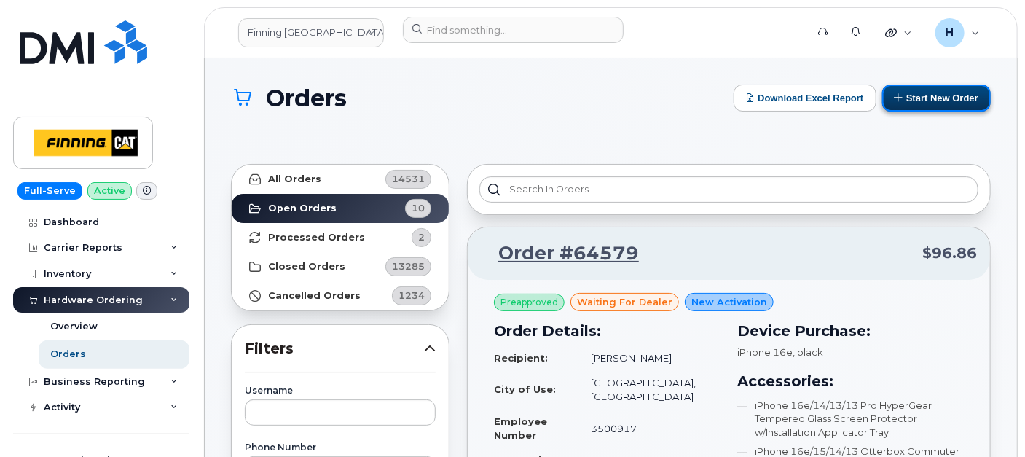
click at [926, 91] on button "Start New Order" at bounding box center [937, 98] width 109 height 27
click at [913, 89] on button "Start New Order" at bounding box center [937, 98] width 109 height 27
click at [906, 93] on button "Start New Order" at bounding box center [937, 98] width 109 height 27
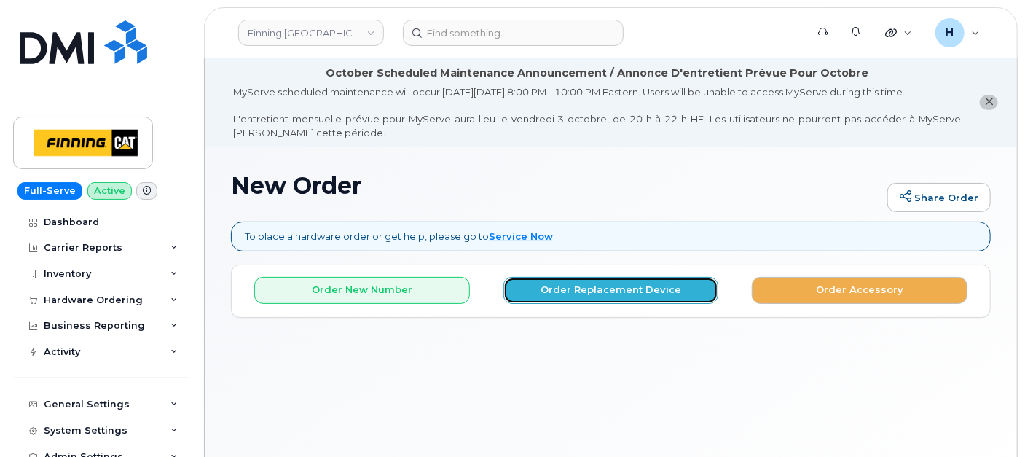
click at [539, 289] on button "Order Replacement Device" at bounding box center [612, 290] width 216 height 27
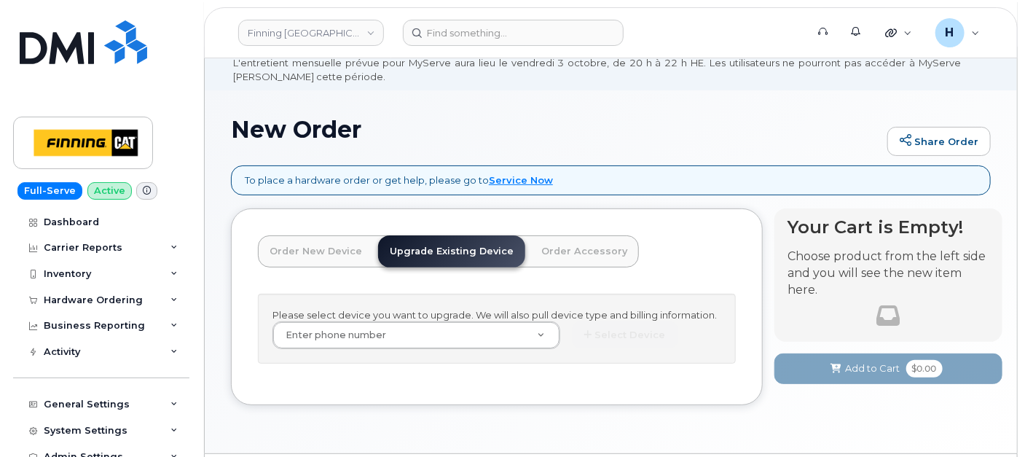
scroll to position [81, 0]
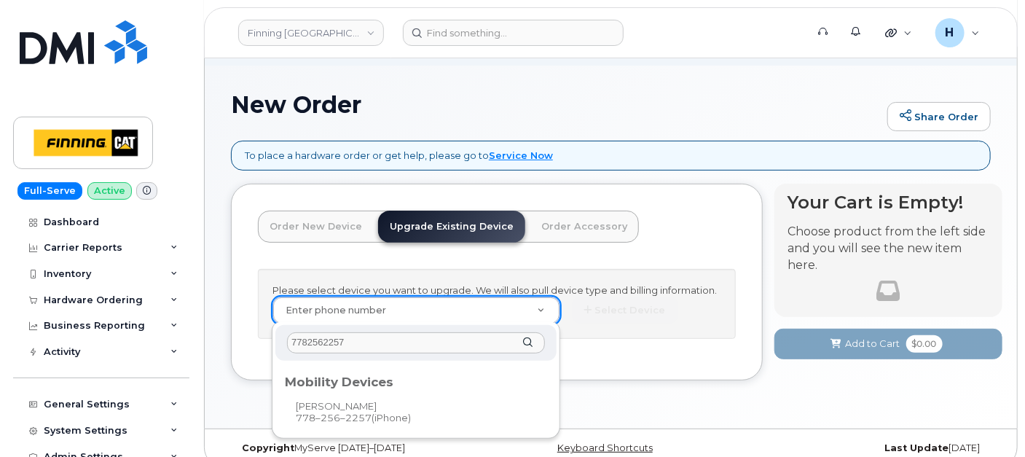
type input "7782562257"
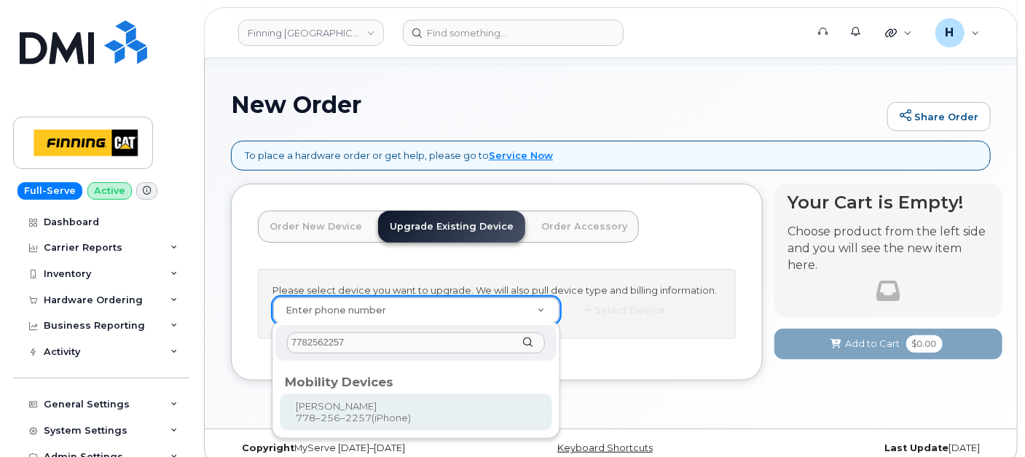
type input "229408"
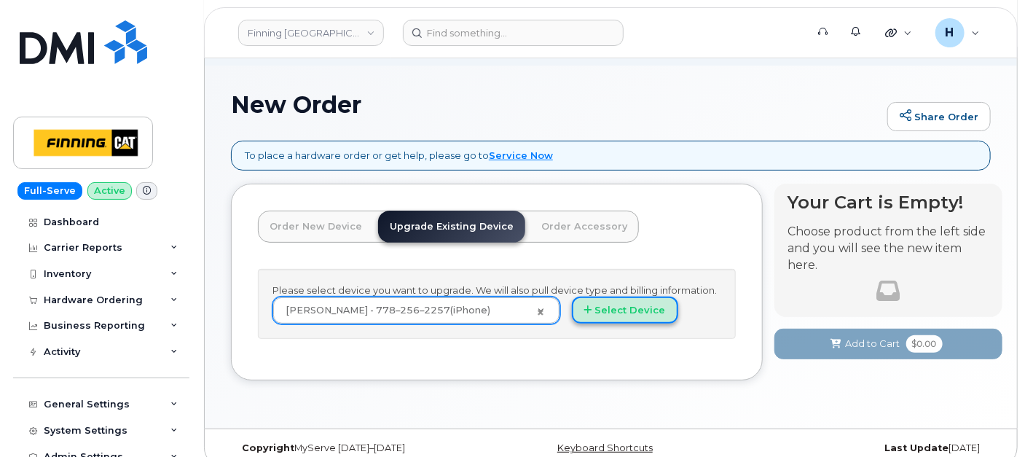
click at [601, 317] on button "Select Device" at bounding box center [625, 310] width 106 height 27
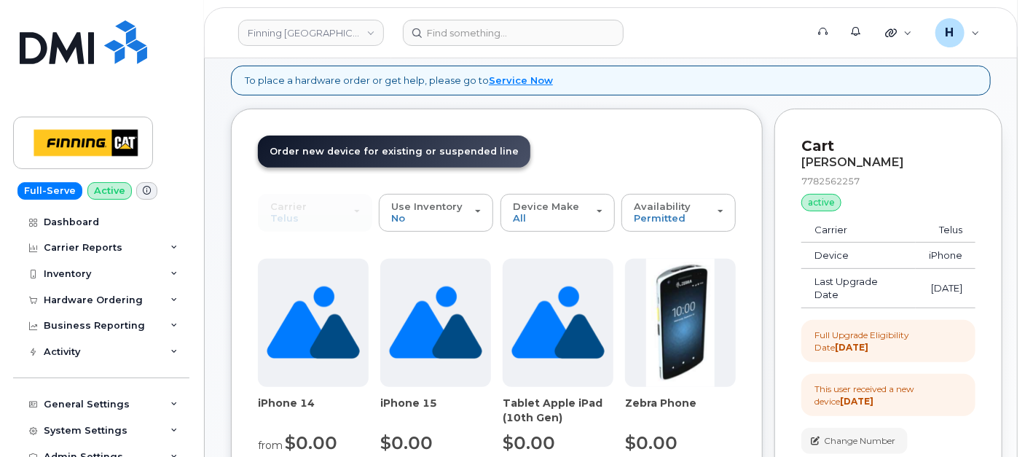
scroll to position [0, 0]
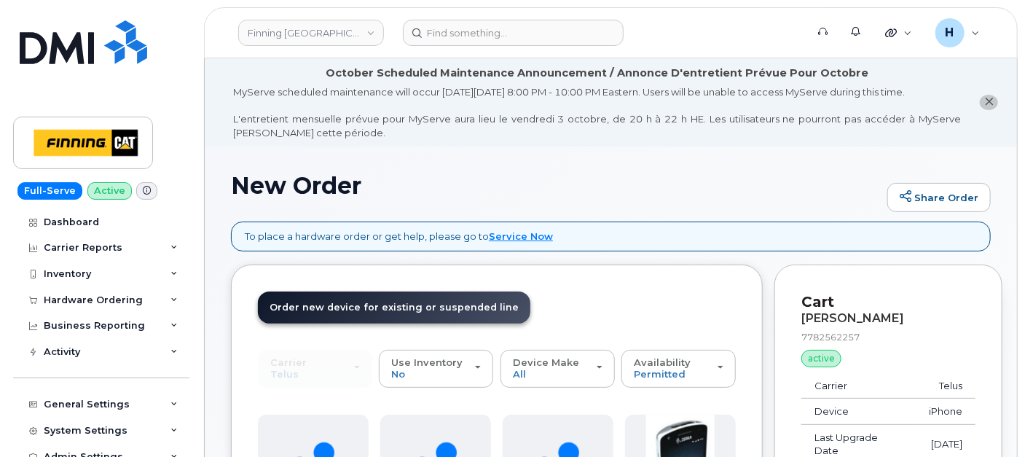
drag, startPoint x: 103, startPoint y: 296, endPoint x: 103, endPoint y: 316, distance: 20.4
click at [103, 303] on div "Hardware Ordering" at bounding box center [93, 300] width 99 height 12
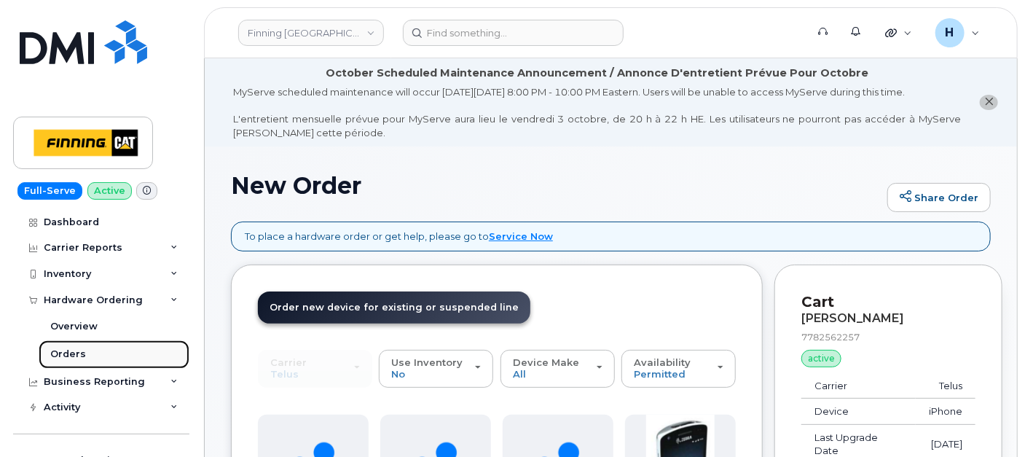
click at [87, 351] on link "Orders" at bounding box center [114, 354] width 151 height 28
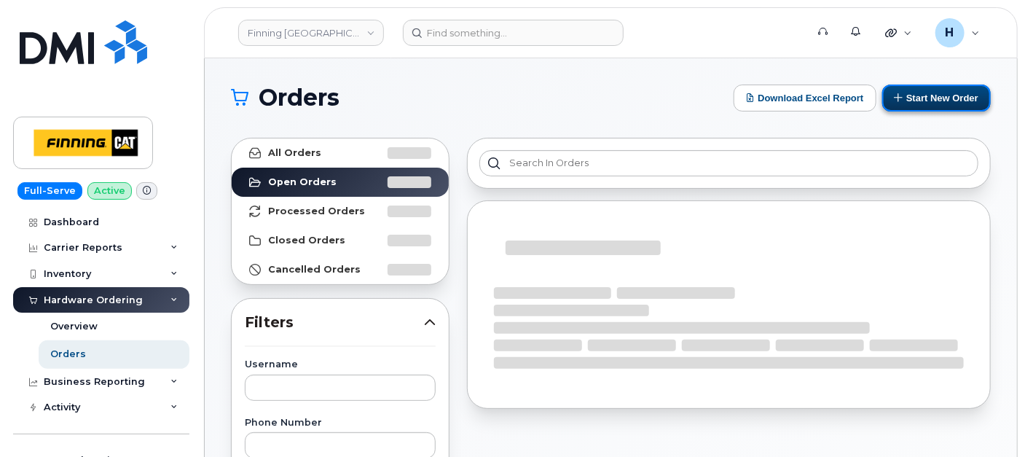
click at [939, 101] on button "Start New Order" at bounding box center [937, 98] width 109 height 27
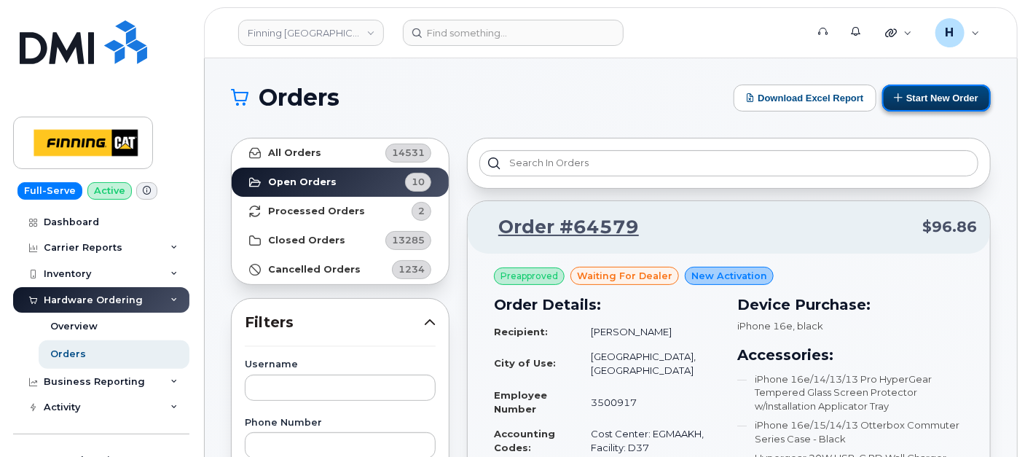
click at [952, 93] on button "Start New Order" at bounding box center [937, 98] width 109 height 27
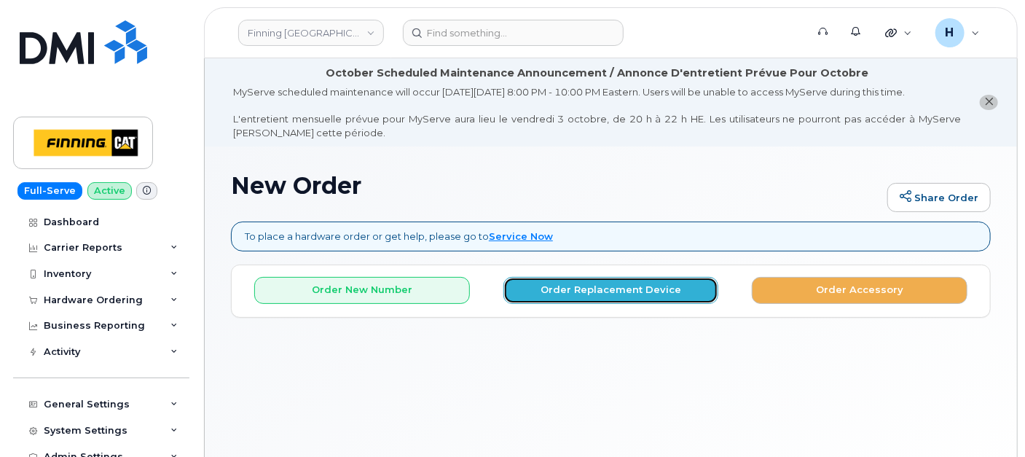
click at [574, 285] on button "Order Replacement Device" at bounding box center [612, 290] width 216 height 27
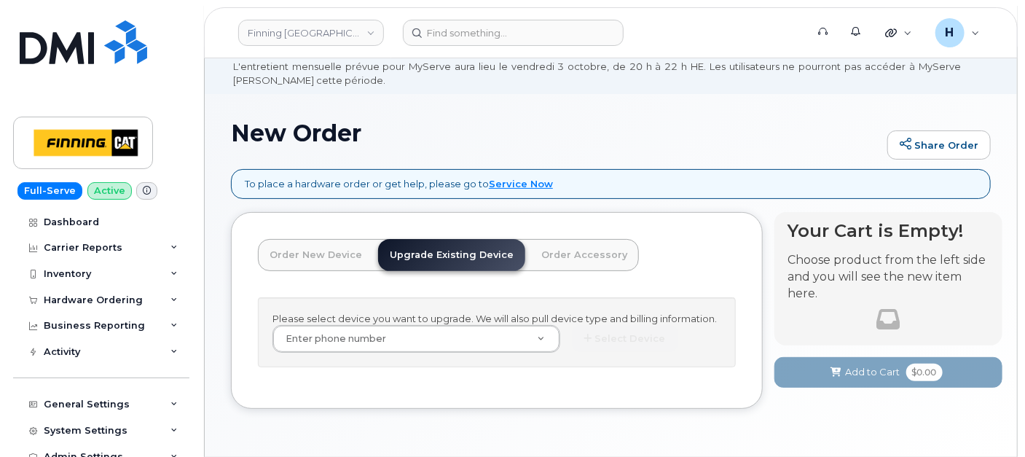
scroll to position [97, 0]
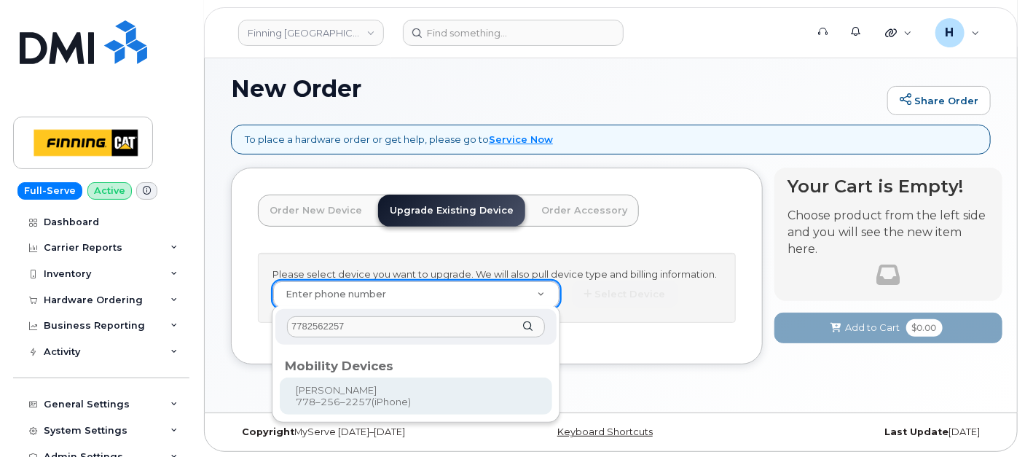
type input "7782562257"
type input "229408"
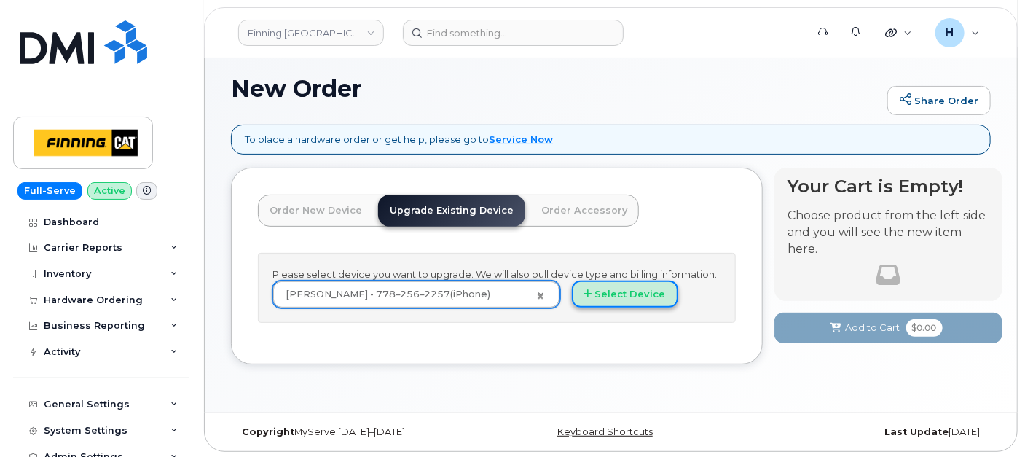
click at [617, 289] on button "Select Device" at bounding box center [625, 294] width 106 height 27
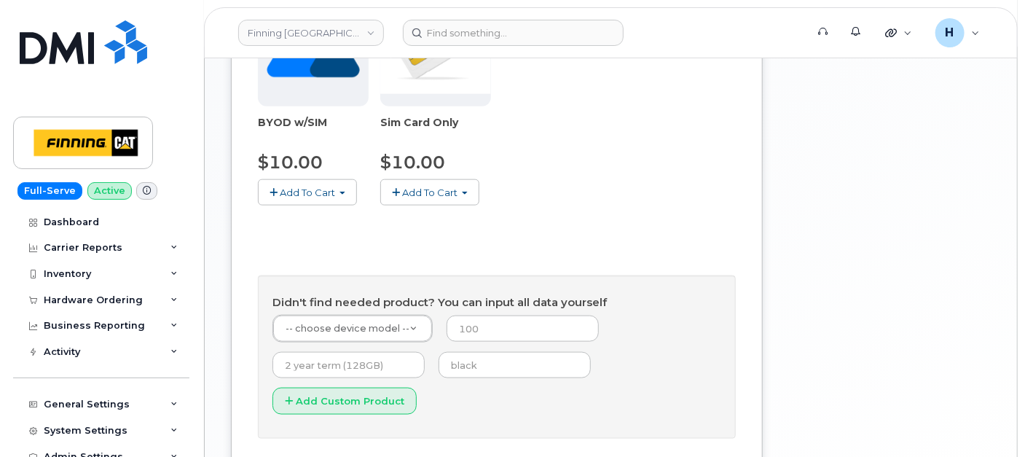
scroll to position [745, 0]
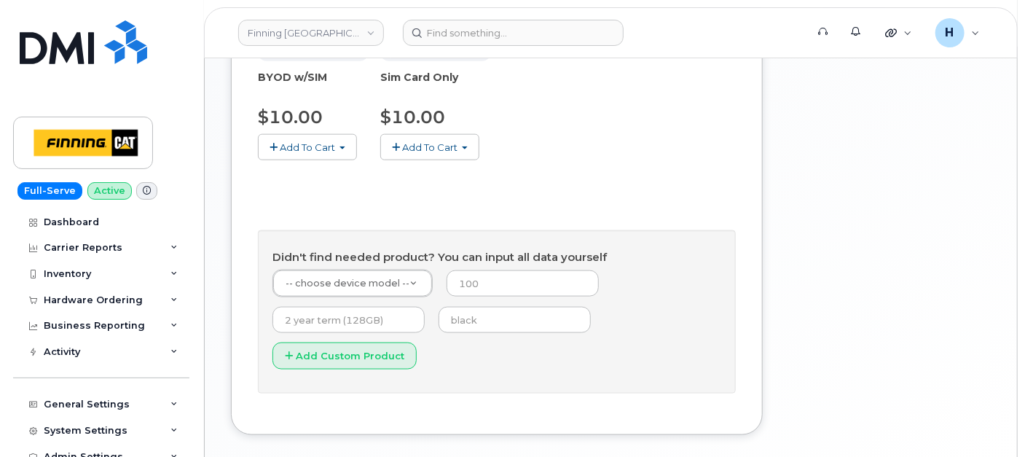
drag, startPoint x: 348, startPoint y: 281, endPoint x: 348, endPoint y: 289, distance: 8.0
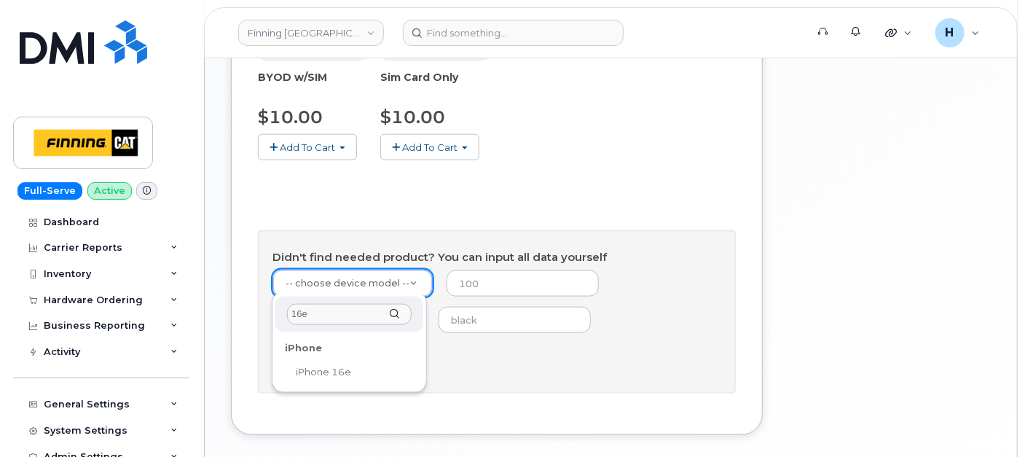
type input "16e"
select select "2883"
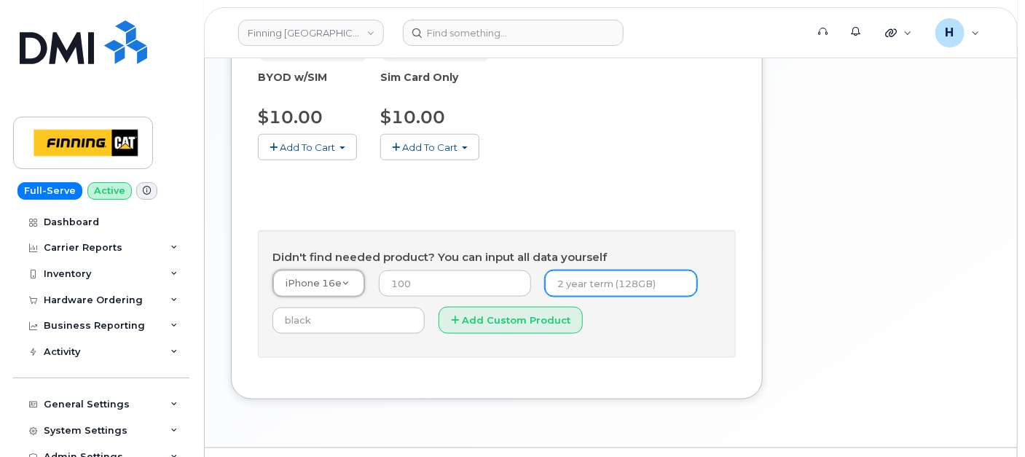
click at [587, 285] on input "text" at bounding box center [621, 283] width 152 height 26
type input "3 year term (128GB)"
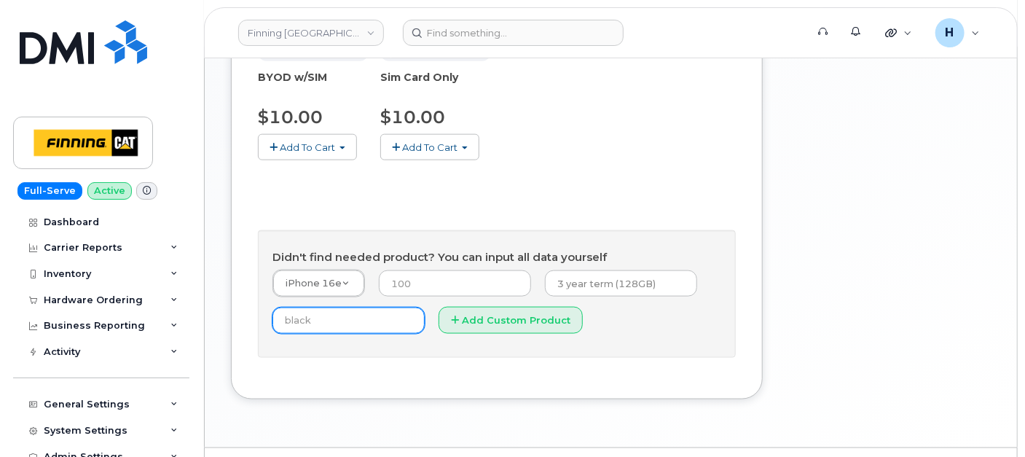
click at [383, 328] on input "text" at bounding box center [349, 321] width 152 height 26
type input "black"
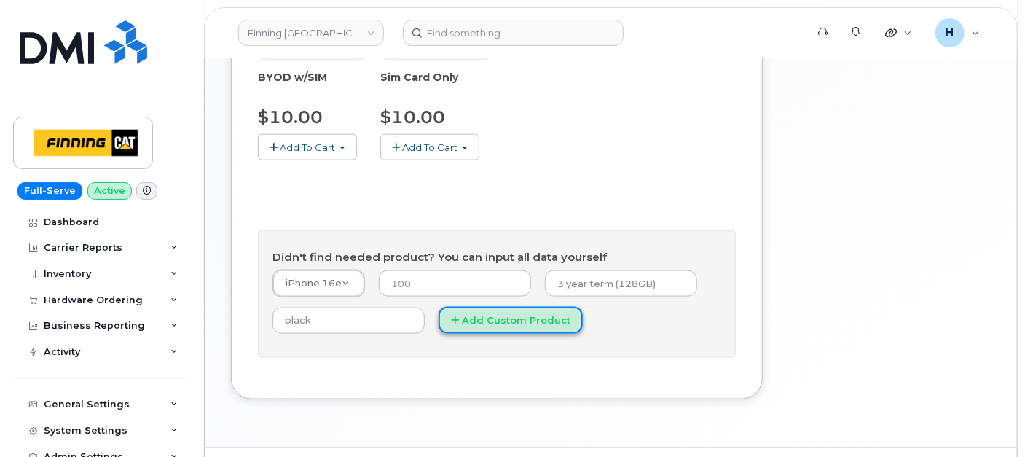
click at [466, 328] on button "Add Custom Product" at bounding box center [511, 320] width 144 height 27
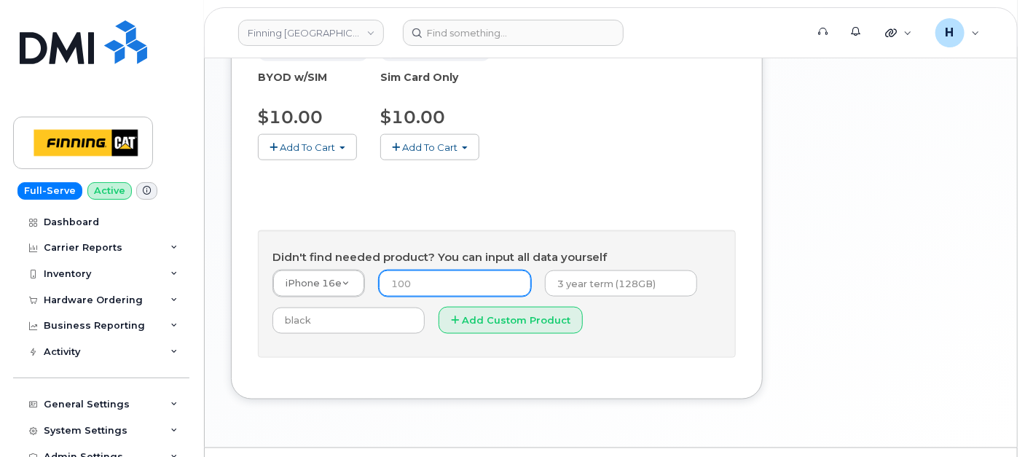
click at [442, 281] on input "number" at bounding box center [455, 283] width 152 height 26
type input "0"
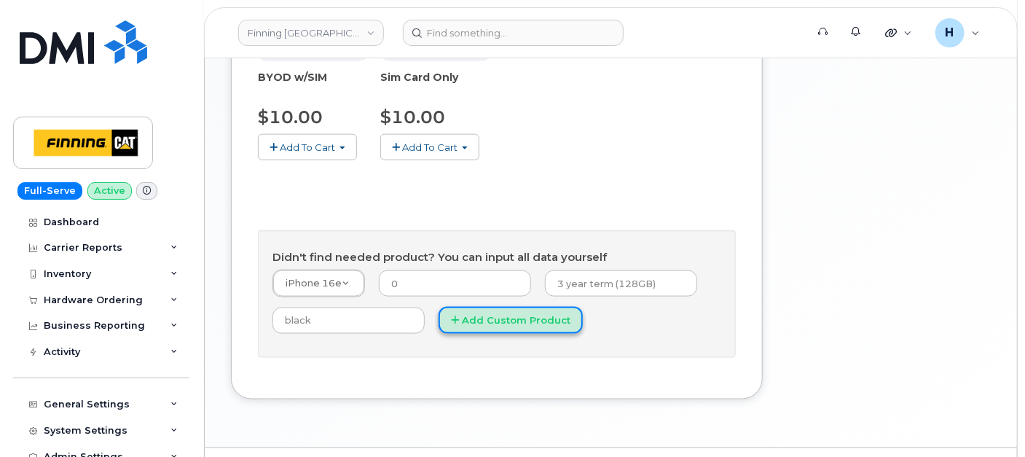
click at [487, 316] on button "Add Custom Product" at bounding box center [511, 320] width 144 height 27
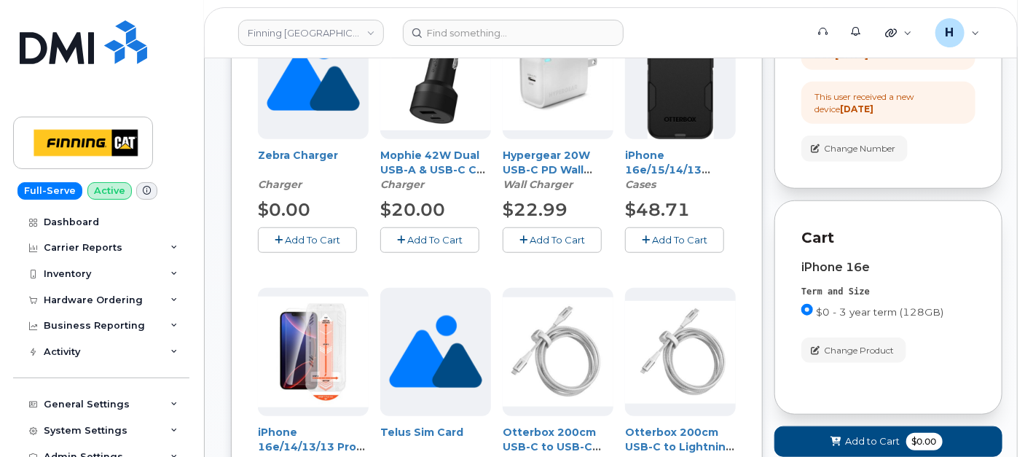
scroll to position [544, 0]
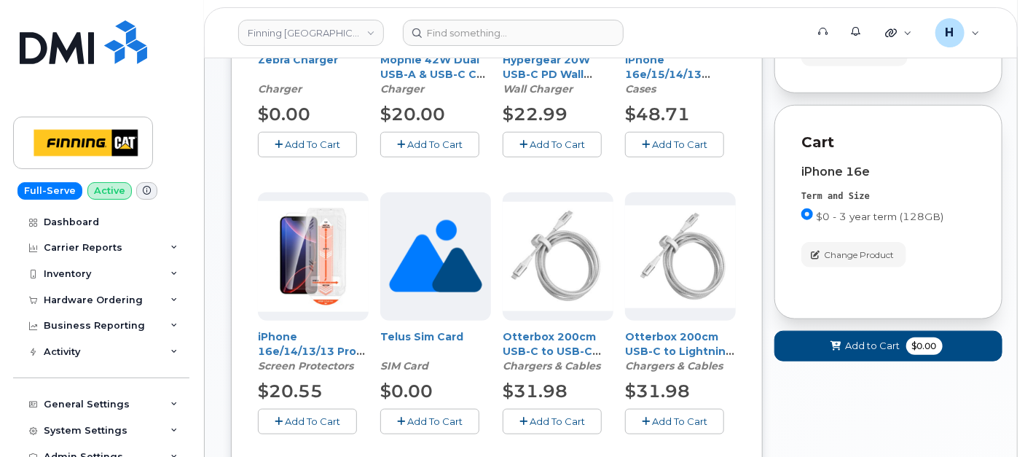
drag, startPoint x: 662, startPoint y: 137, endPoint x: 356, endPoint y: 245, distance: 323.8
click at [660, 138] on span "Add To Cart" at bounding box center [679, 144] width 55 height 12
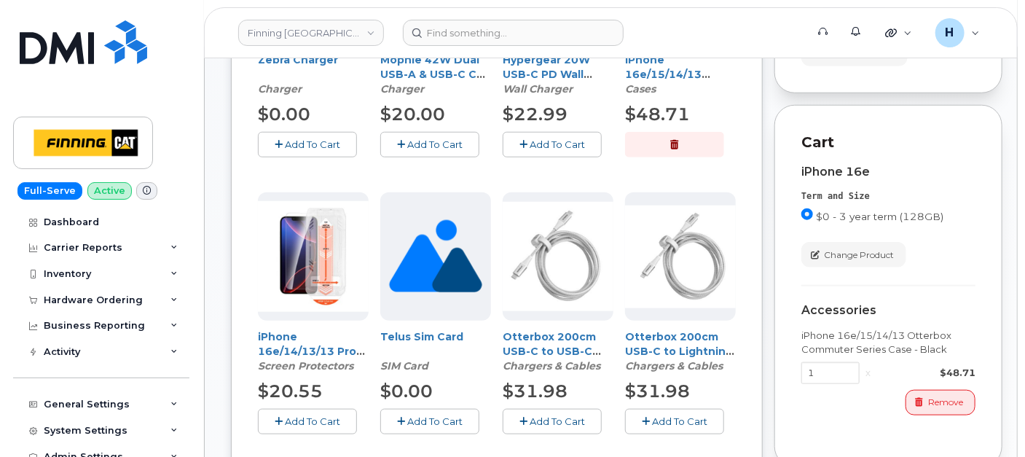
click at [539, 141] on span "Add To Cart" at bounding box center [557, 144] width 55 height 12
drag, startPoint x: 315, startPoint y: 414, endPoint x: 345, endPoint y: 403, distance: 32.5
click at [315, 415] on span "Add To Cart" at bounding box center [312, 421] width 55 height 12
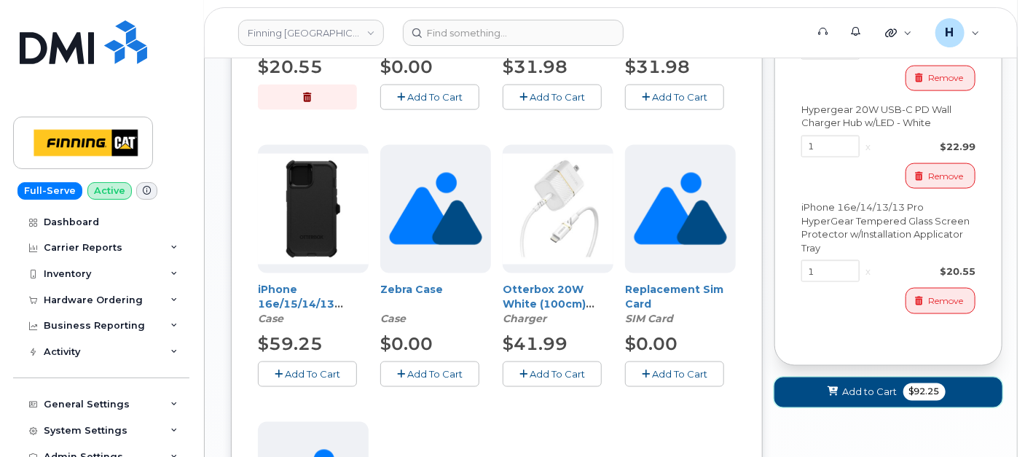
click at [837, 386] on span at bounding box center [833, 393] width 14 height 14
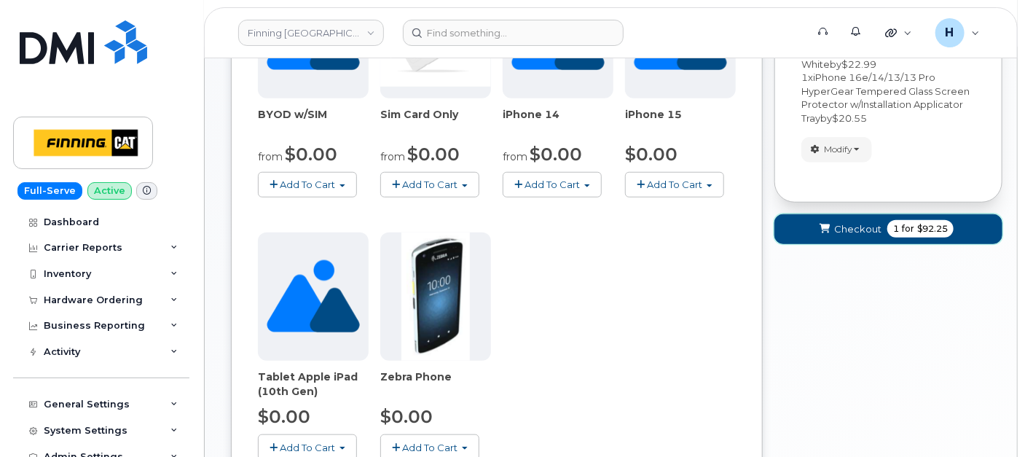
click at [843, 235] on button "Checkout 1 for $92.25" at bounding box center [889, 229] width 228 height 30
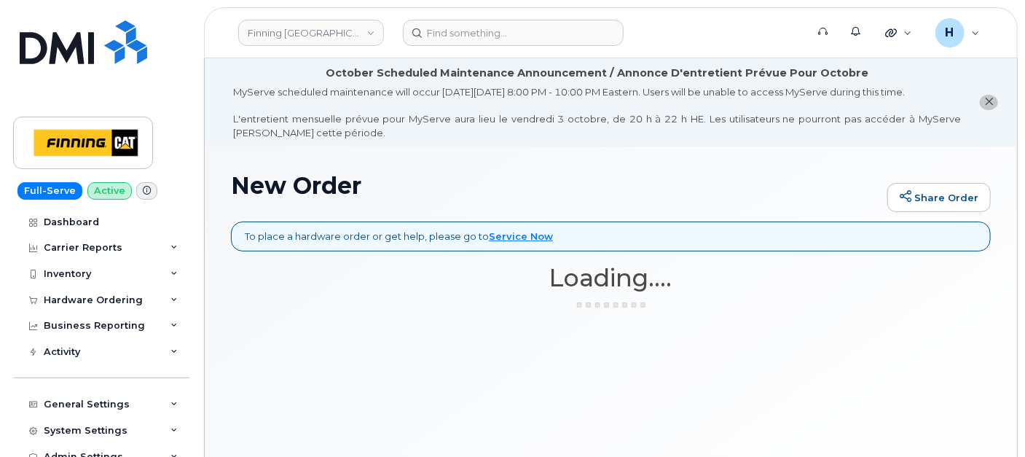
scroll to position [0, 0]
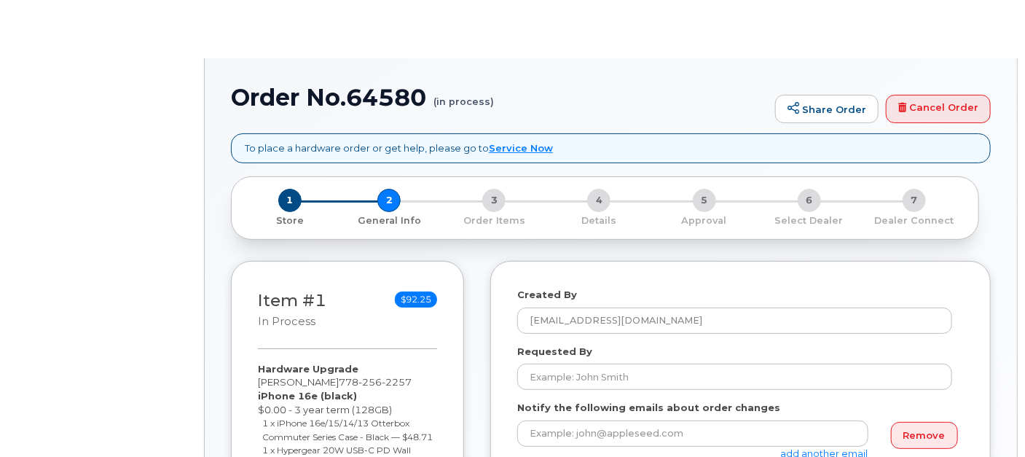
select select
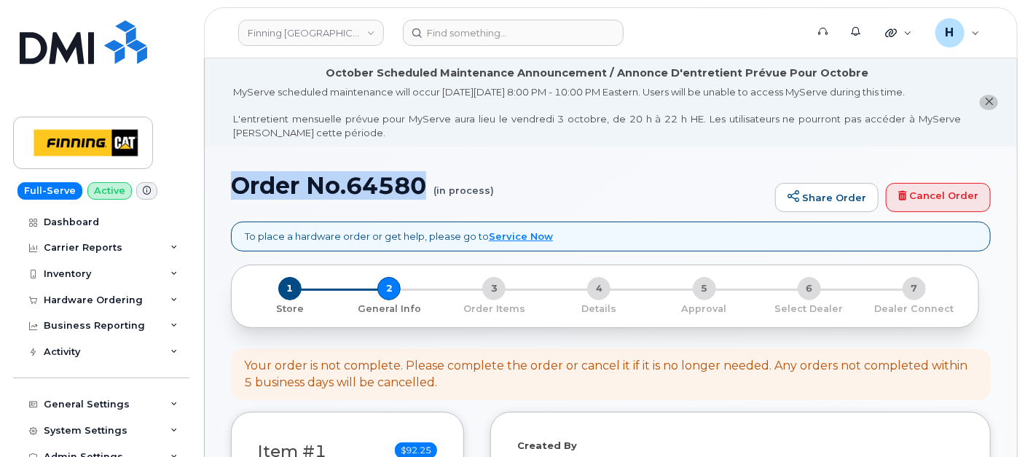
drag, startPoint x: 222, startPoint y: 186, endPoint x: 427, endPoint y: 192, distance: 205.6
copy h1 "Order No.64580"
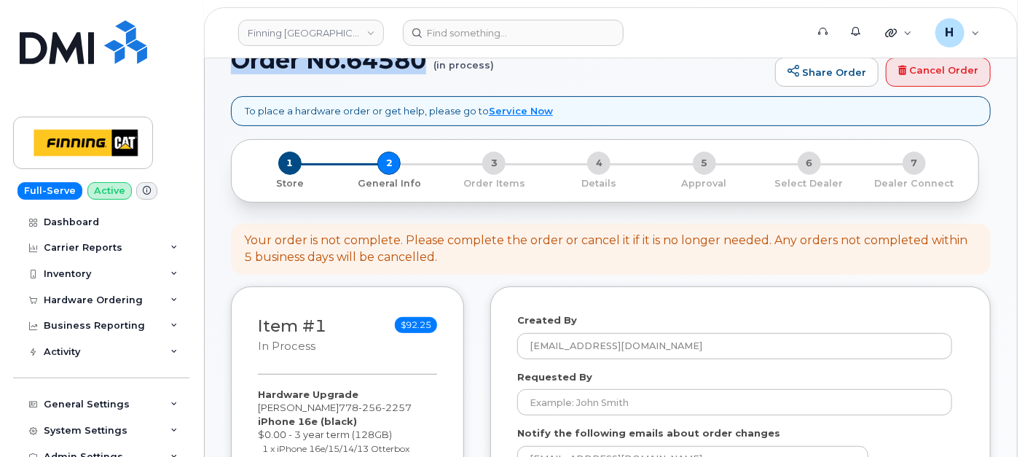
scroll to position [324, 0]
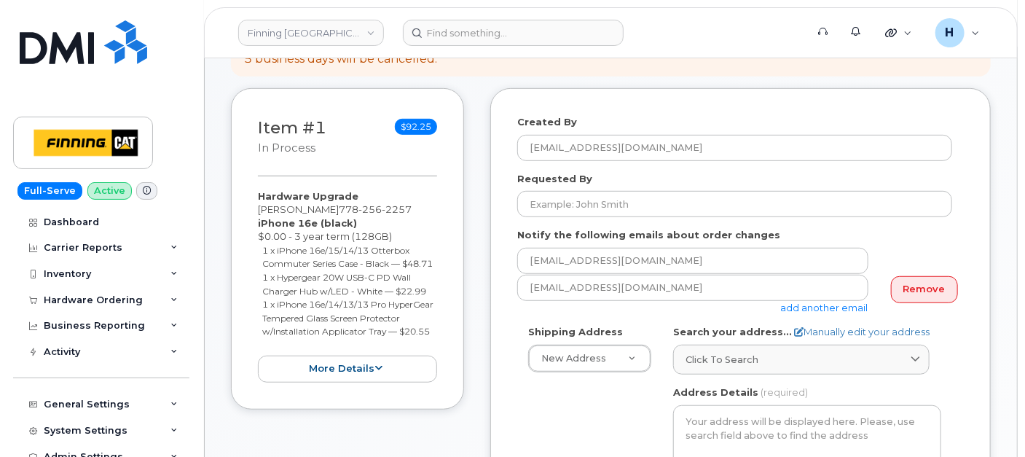
drag, startPoint x: 243, startPoint y: 194, endPoint x: 312, endPoint y: 356, distance: 175.7
click at [312, 356] on div "Item #1 in process $92.25 Hardware Upgrade [PERSON_NAME] [PHONE_NUMBER] iPhone …" at bounding box center [347, 248] width 233 height 321
copy div "Hardware Upgrade [PERSON_NAME] [PHONE_NUMBER] iPhone 16e (black) $0.00 - 3 year…"
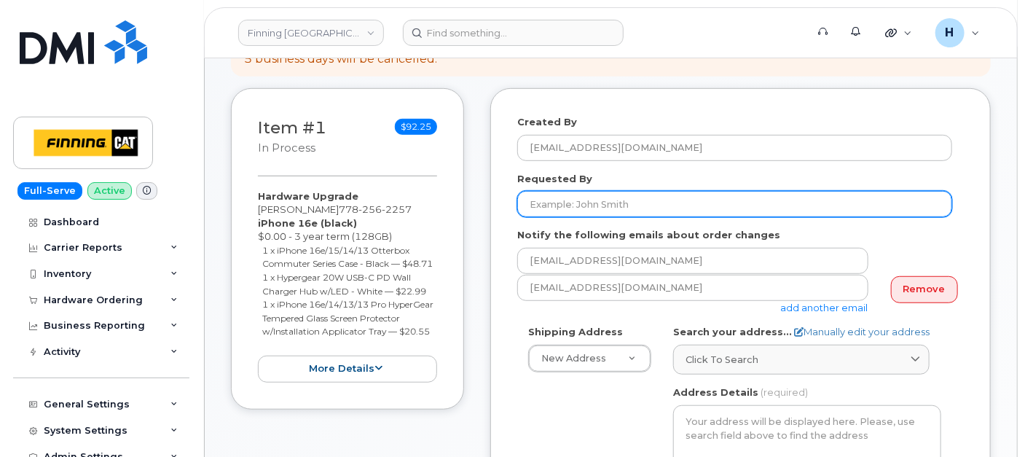
click at [579, 200] on input "Requested By" at bounding box center [734, 204] width 435 height 26
paste input "RITM0498304"
type input "RITM0498304"
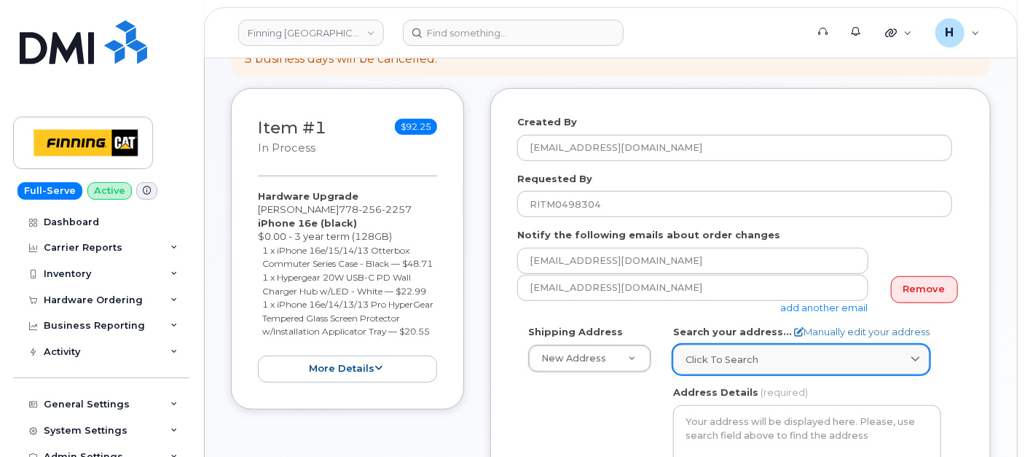
click at [700, 353] on span "Click to search" at bounding box center [722, 360] width 73 height 14
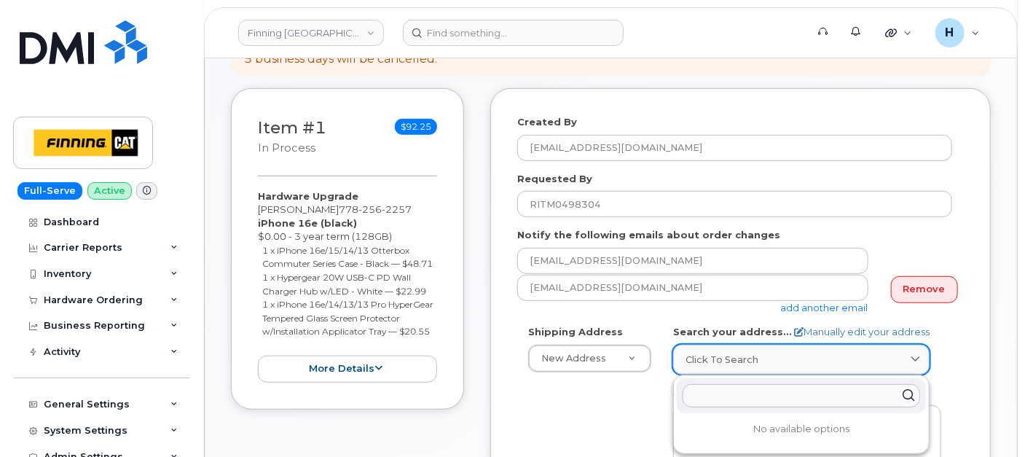
paste input "[STREET_ADDRESS]"
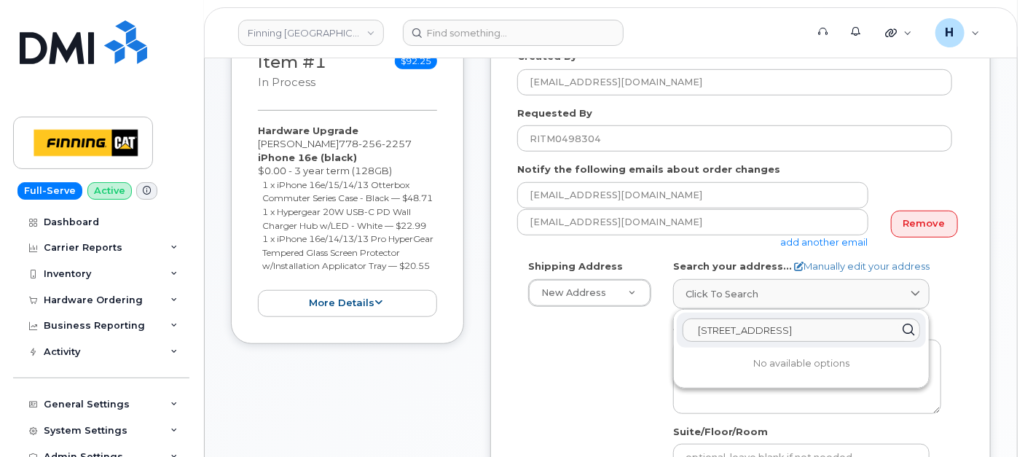
scroll to position [404, 0]
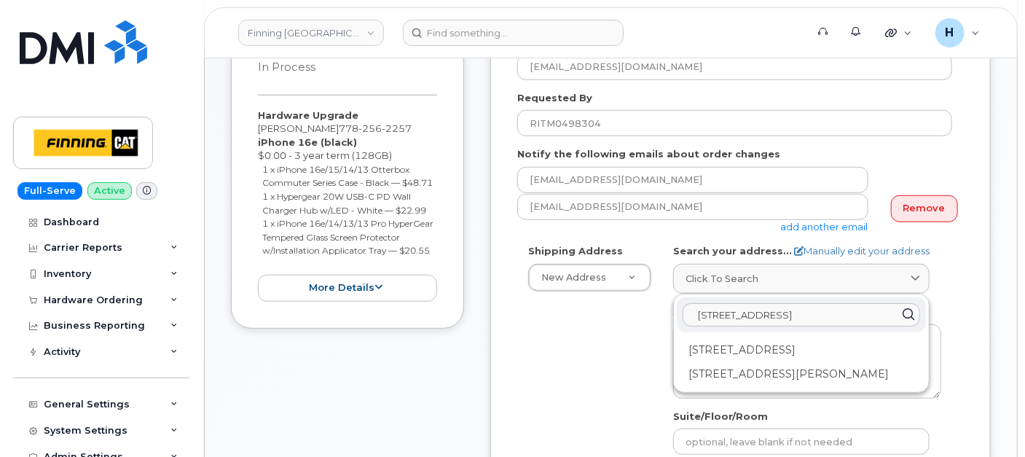
type input "8712 109 Street"
click at [764, 347] on div "8712 109 St NW Edmonton AB T6G 1E9" at bounding box center [801, 350] width 249 height 24
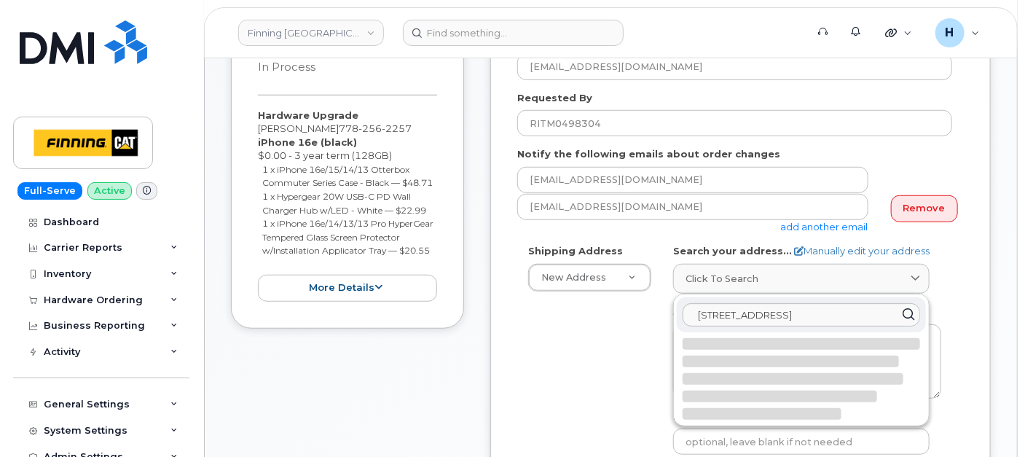
select select
type textarea "8712 109 St NW EDMONTON AB T6G 1E9 CANADA"
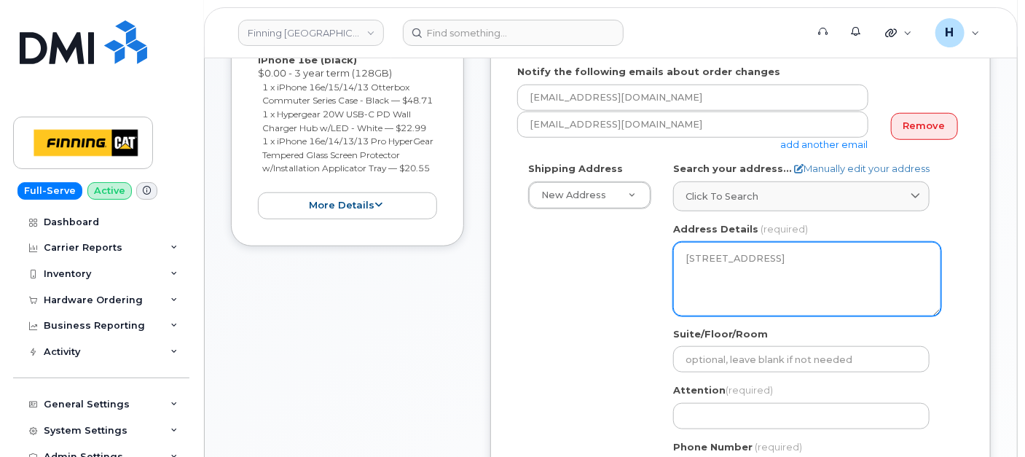
scroll to position [566, 0]
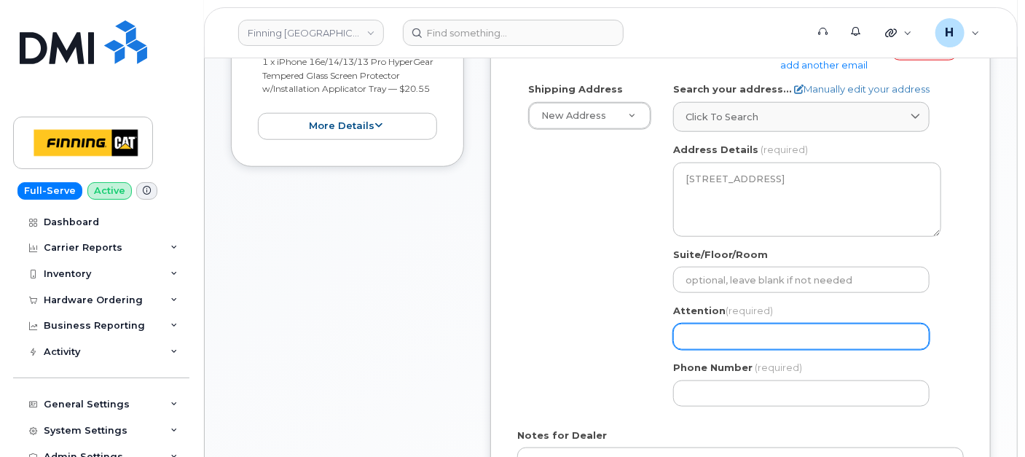
click at [755, 324] on input "Attention (required)" at bounding box center [801, 337] width 257 height 26
paste input "[PERSON_NAME]"
select select
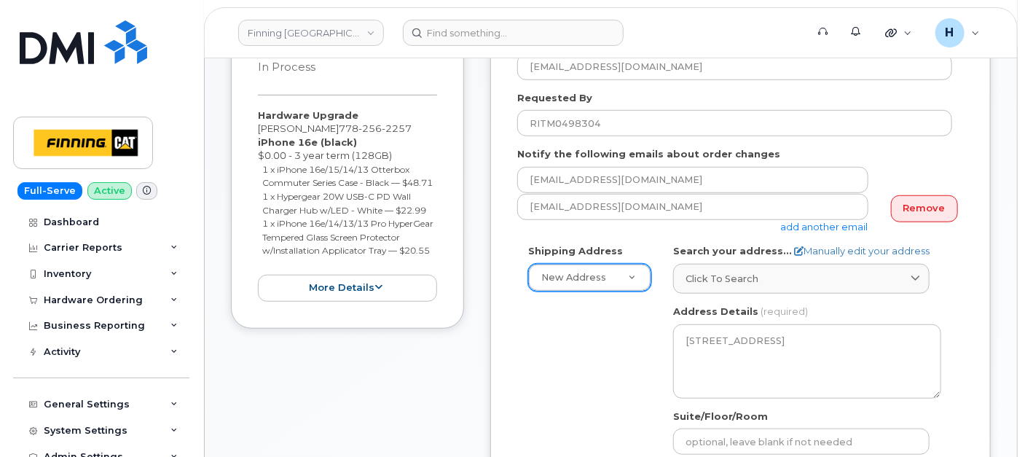
scroll to position [729, 0]
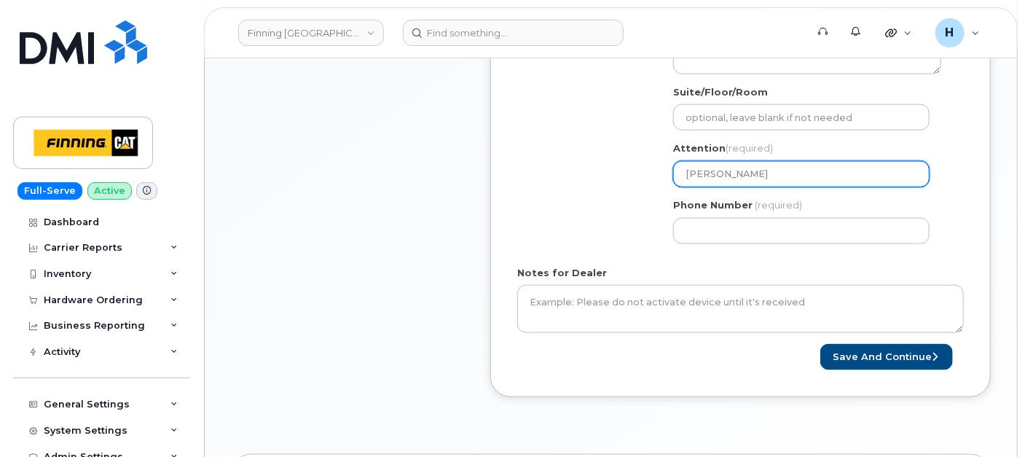
type input "[PERSON_NAME]"
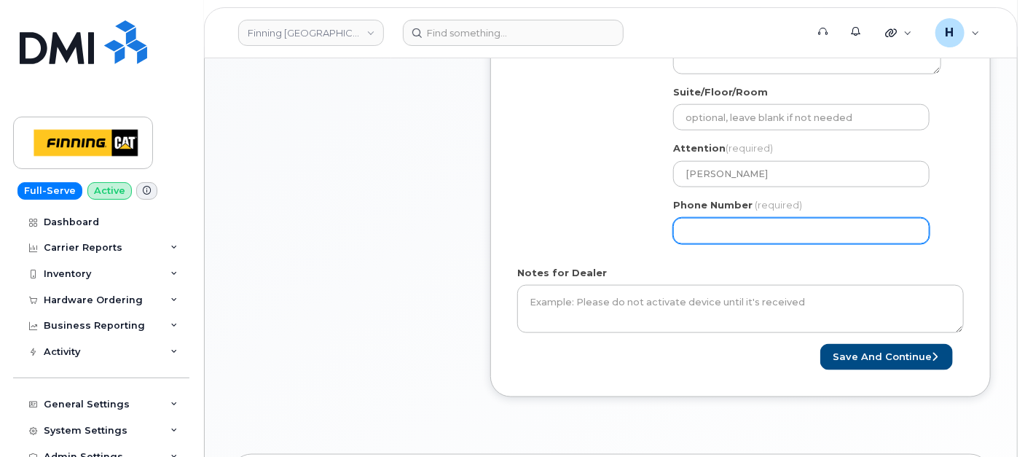
click at [707, 240] on input "Phone Number" at bounding box center [801, 231] width 257 height 26
paste input "7782562257"
select select
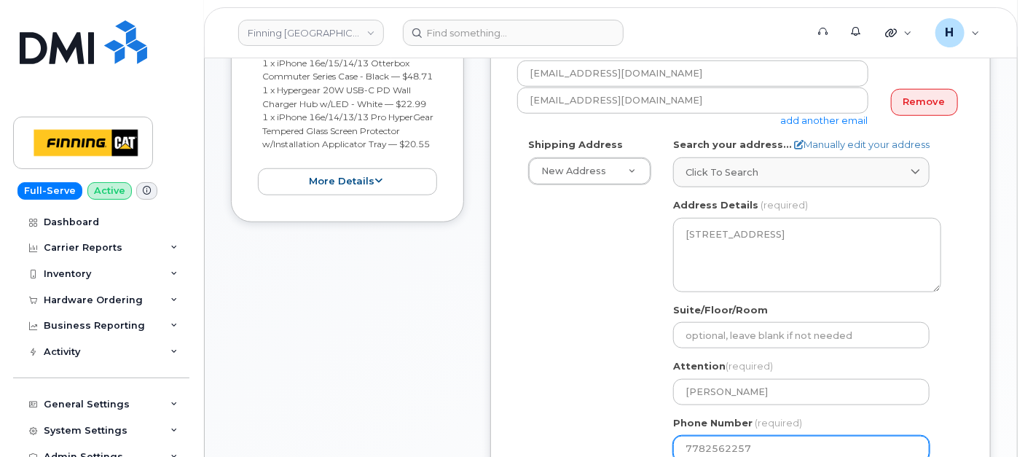
scroll to position [404, 0]
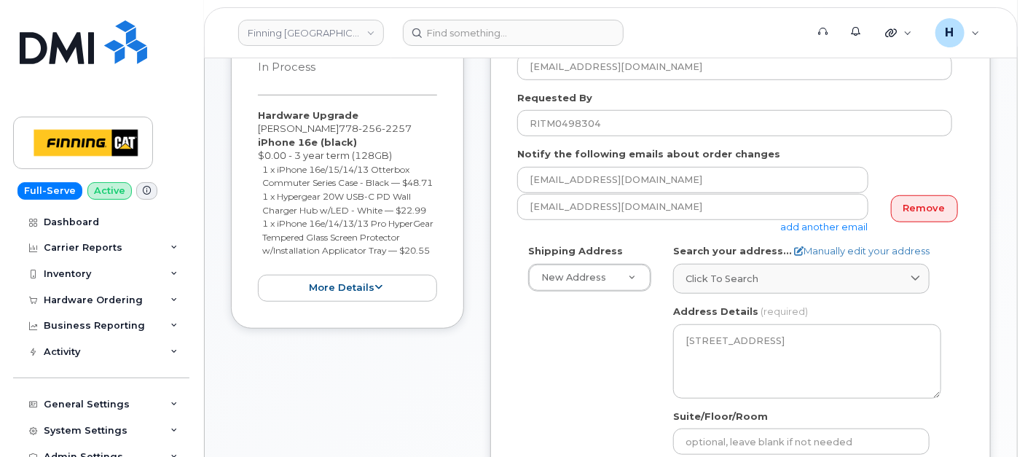
type input "7782562257"
drag, startPoint x: 252, startPoint y: 112, endPoint x: 314, endPoint y: 275, distance: 173.9
click at [314, 275] on div "Item #1 in process $92.25 Hardware Upgrade Philip Campbell 778 256 2257 iPhone …" at bounding box center [347, 167] width 233 height 321
copy div "Hardware Upgrade Philip Campbell 778 256 2257 iPhone 16e (black) $0.00 - 3 year…"
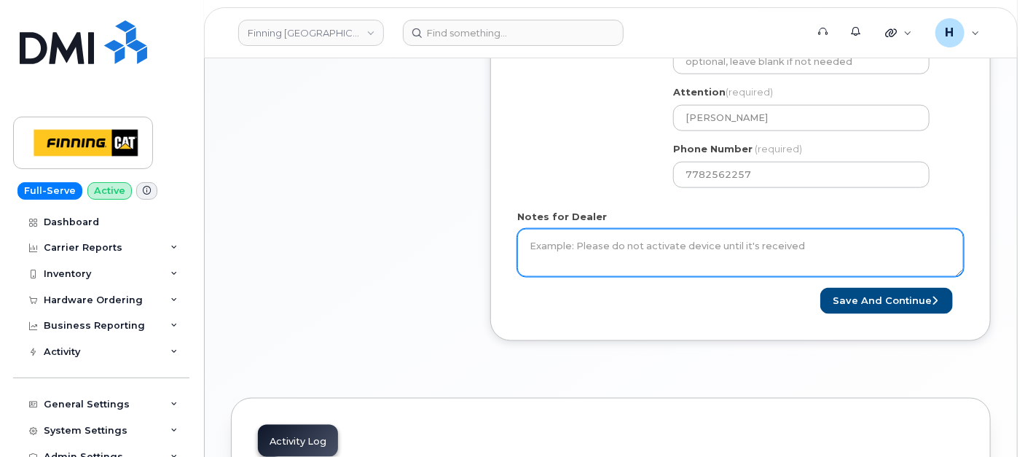
scroll to position [810, 0]
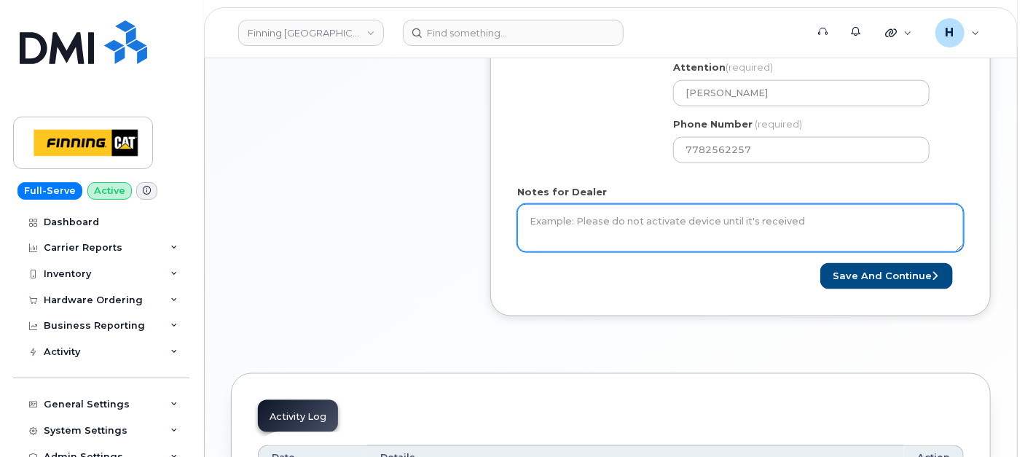
click at [610, 219] on textarea "Notes for Dealer" at bounding box center [740, 228] width 447 height 48
paste textarea "Hardware Upgrade Philip Campbell 7782562257 iPhone 16e (black) $0.00 - 3 year t…"
type textarea "Hardware Upgrade Philip Campbell 7782562257 iPhone 16e (black) $0.00 - 3 year t…"
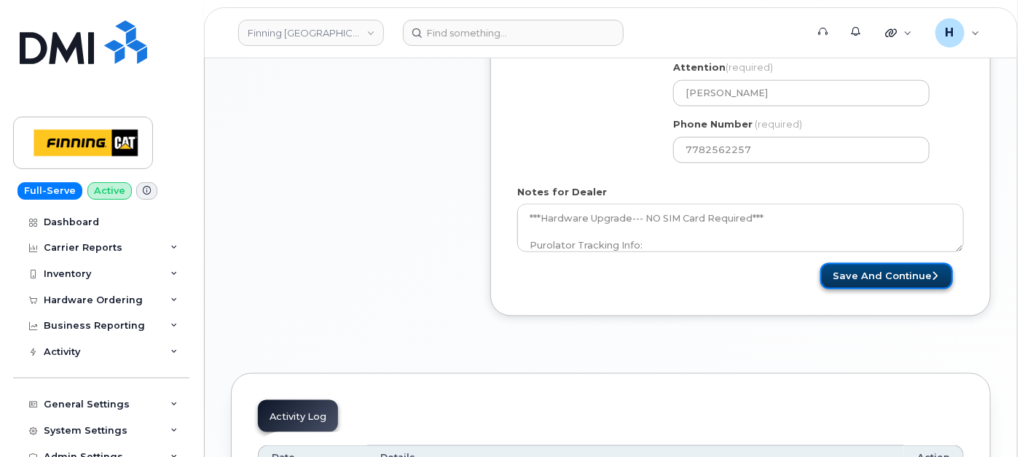
click at [907, 270] on button "Save and Continue" at bounding box center [887, 276] width 133 height 27
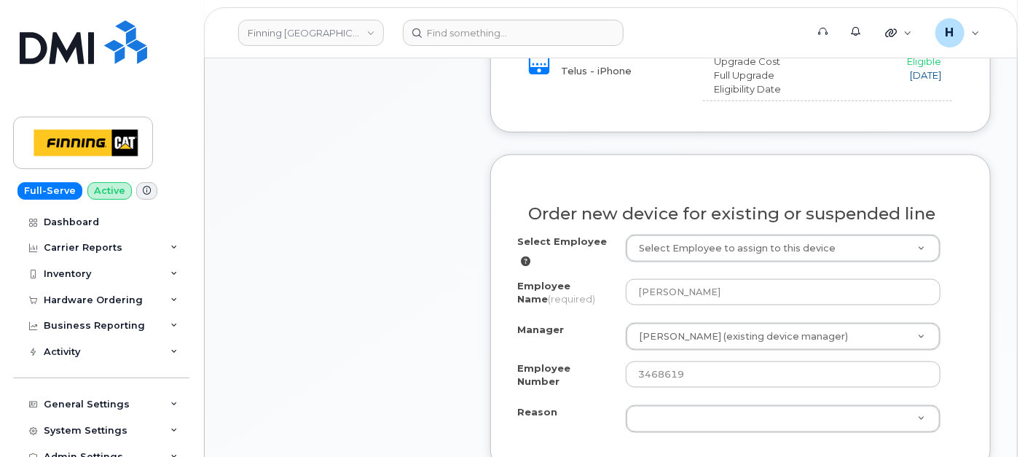
scroll to position [971, 0]
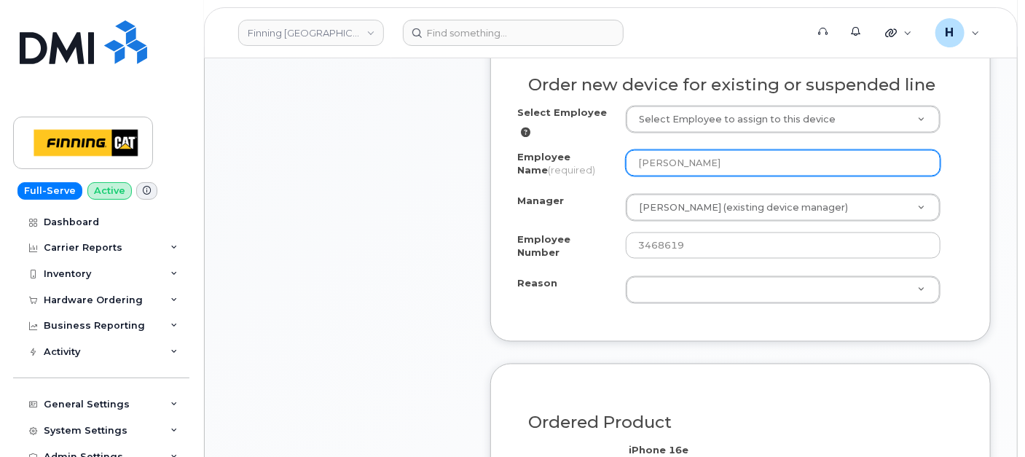
drag, startPoint x: 728, startPoint y: 159, endPoint x: 614, endPoint y: 160, distance: 114.4
click at [614, 160] on div "Employee Name (required) [PERSON_NAME]" at bounding box center [740, 166] width 447 height 33
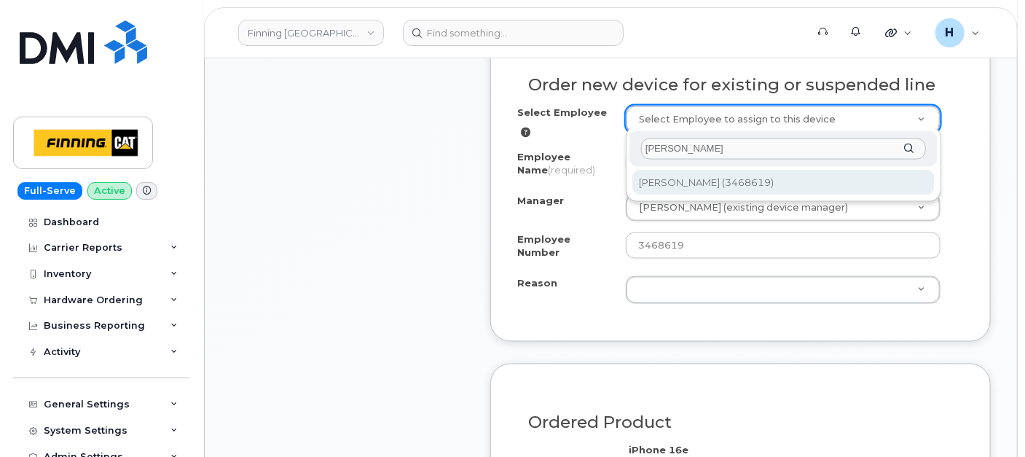
type input "[PERSON_NAME]"
type input "56825"
select select "713505"
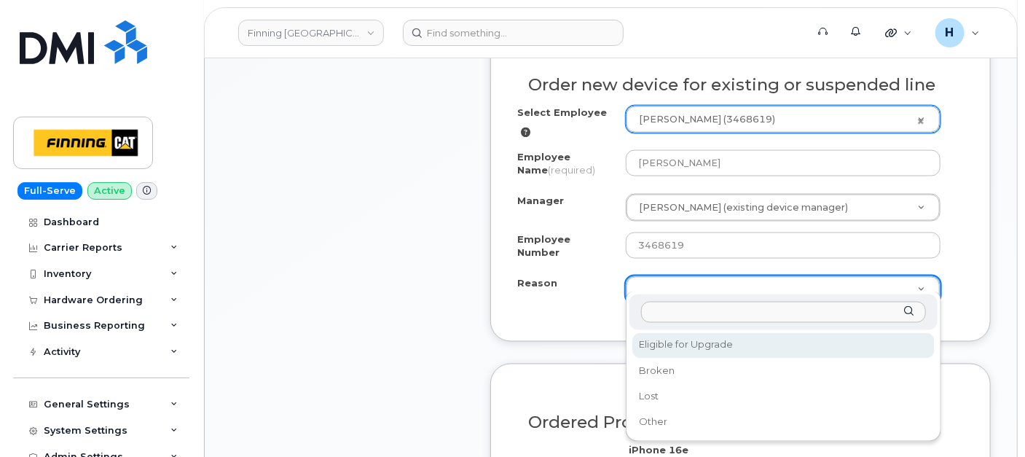
select select "eligible_for_upgrade"
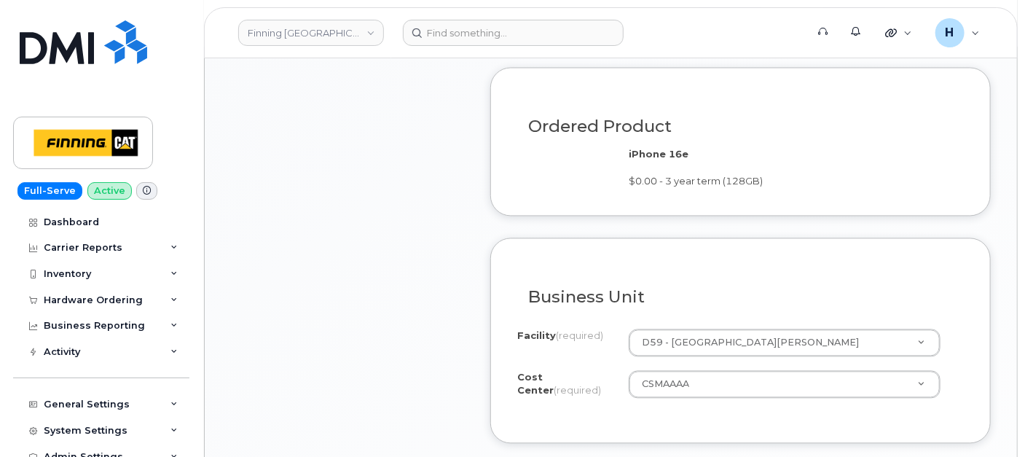
scroll to position [1458, 0]
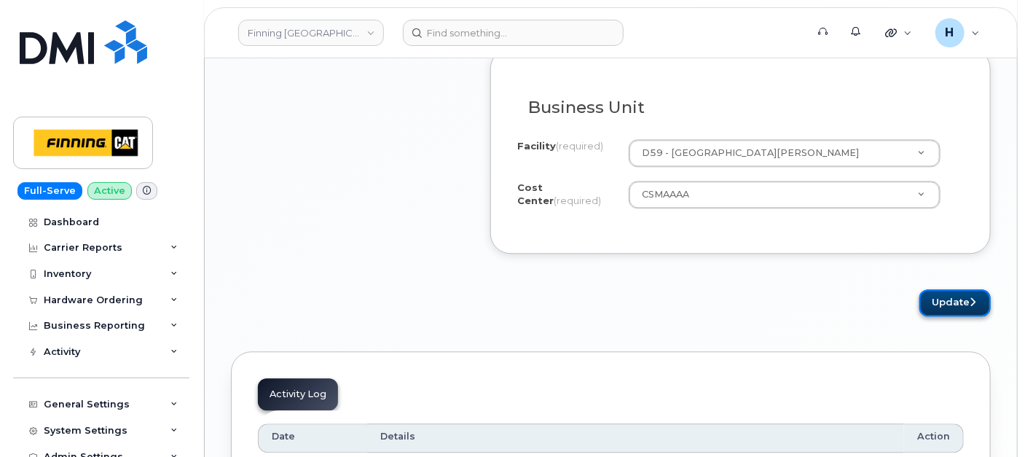
click at [929, 292] on button "Update" at bounding box center [955, 302] width 71 height 27
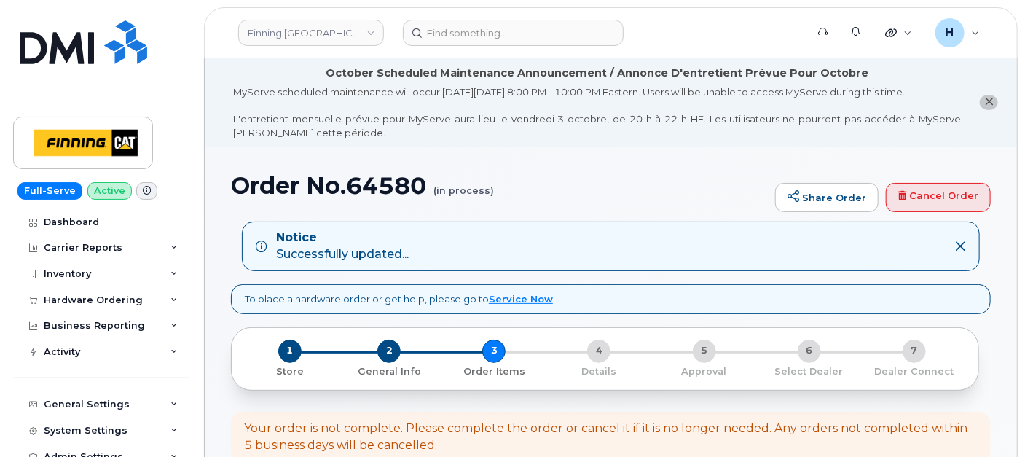
click at [370, 181] on h1 "Order No.64580 (in process)" at bounding box center [499, 186] width 537 height 26
copy h1 "64580"
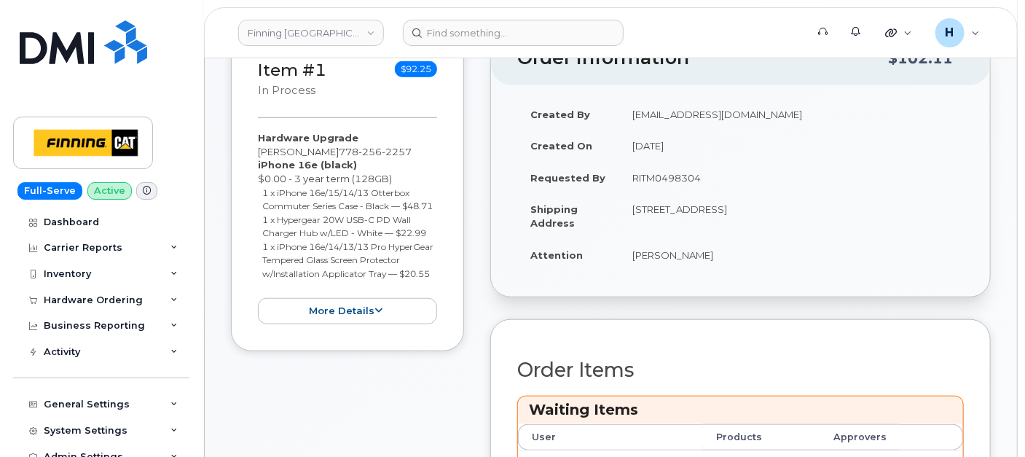
scroll to position [566, 0]
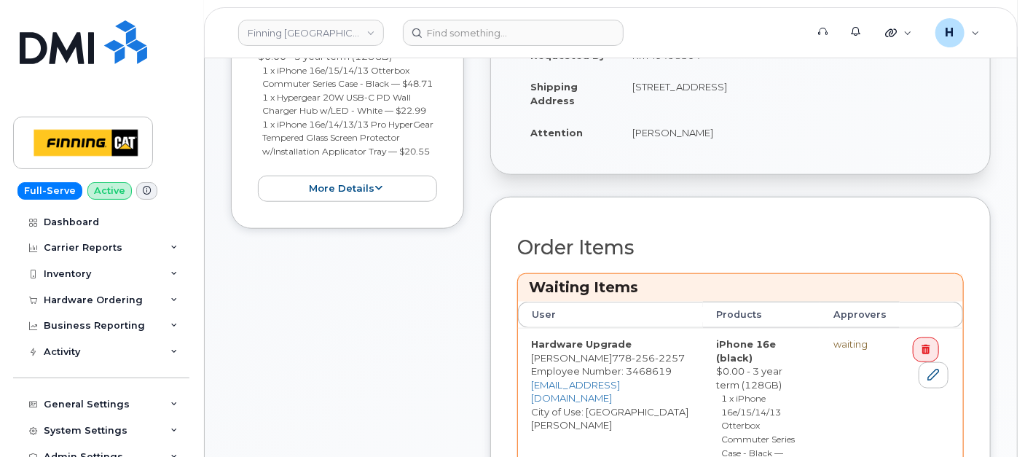
drag, startPoint x: 622, startPoint y: 126, endPoint x: 730, endPoint y: 136, distance: 108.3
click at [730, 136] on td "[PERSON_NAME]" at bounding box center [791, 133] width 345 height 32
copy td "[PERSON_NAME]"
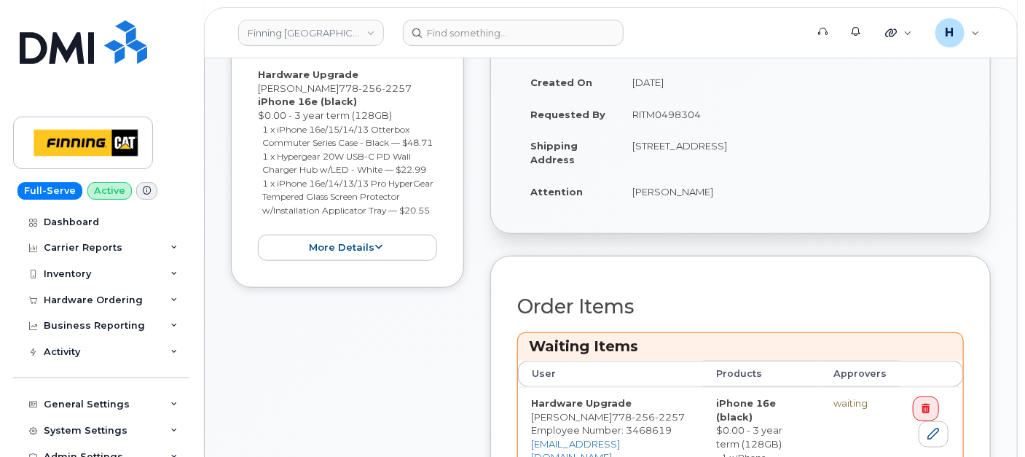
scroll to position [485, 0]
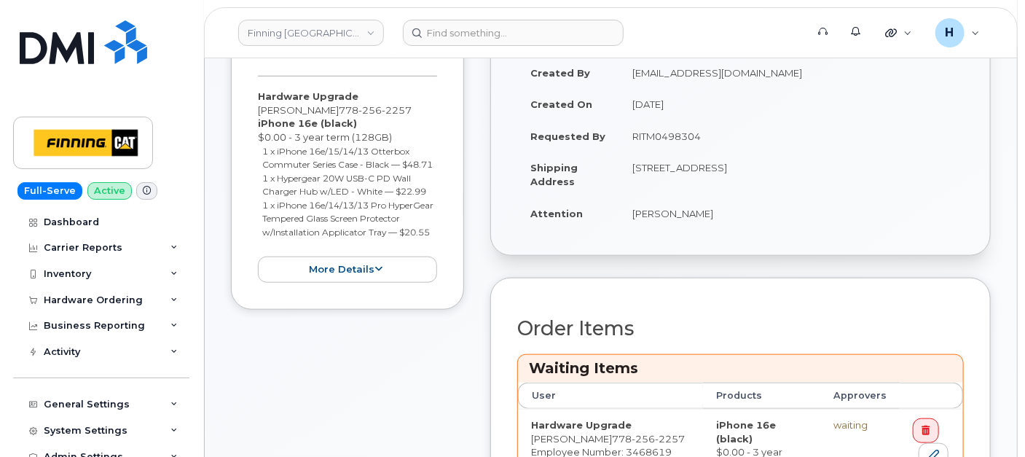
drag, startPoint x: 797, startPoint y: 164, endPoint x: 834, endPoint y: 164, distance: 37.9
click at [834, 164] on td "[STREET_ADDRESS]" at bounding box center [791, 174] width 345 height 45
copy td "T6G 1E9"
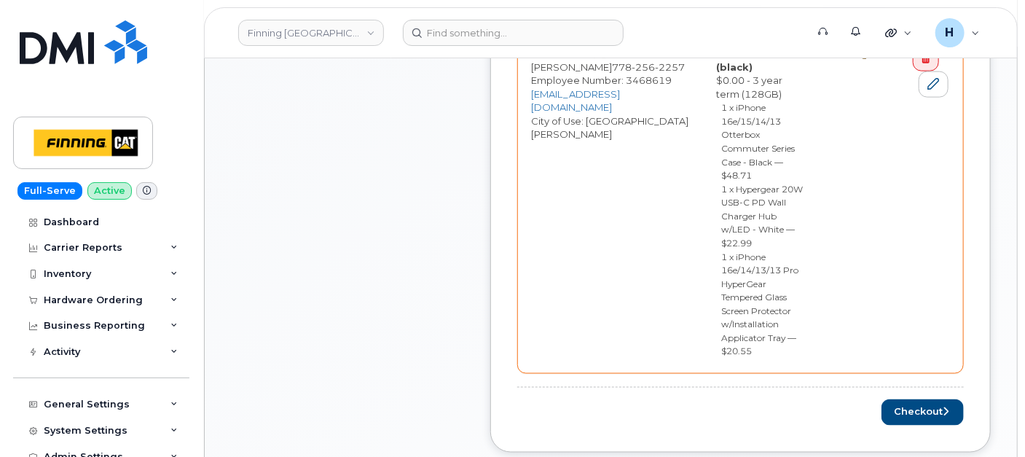
scroll to position [891, 0]
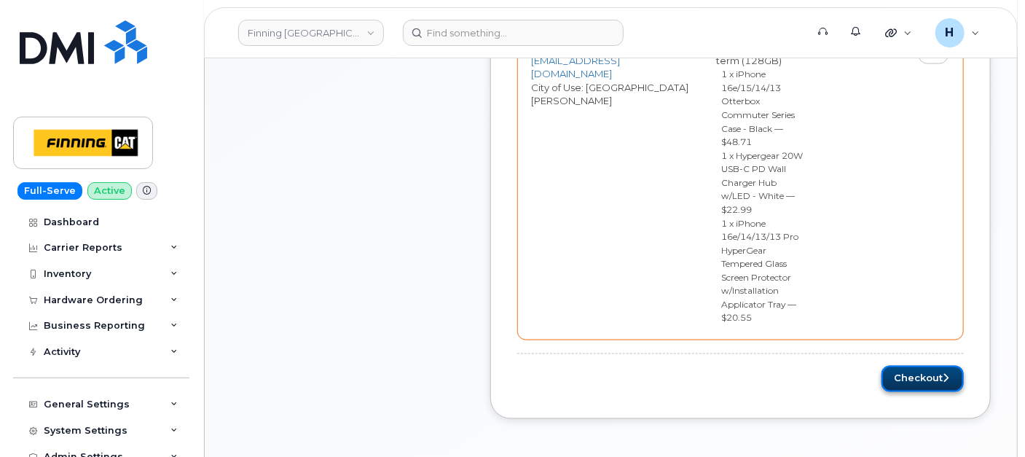
click at [904, 366] on button "Checkout" at bounding box center [923, 379] width 82 height 27
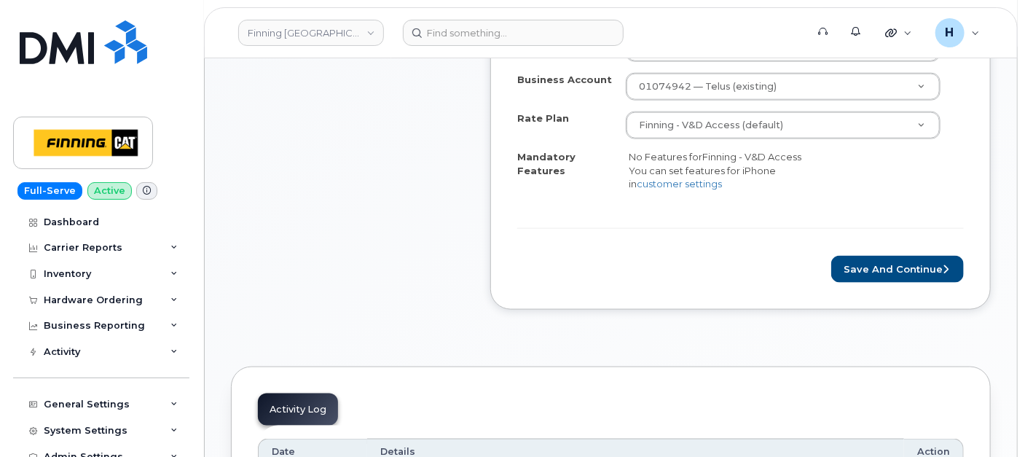
scroll to position [810, 0]
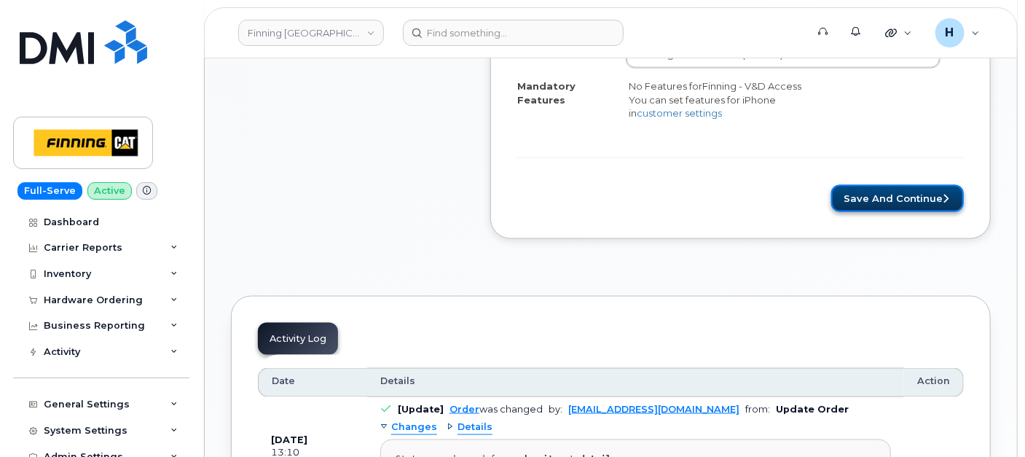
click at [869, 212] on button "Save and Continue" at bounding box center [898, 198] width 133 height 27
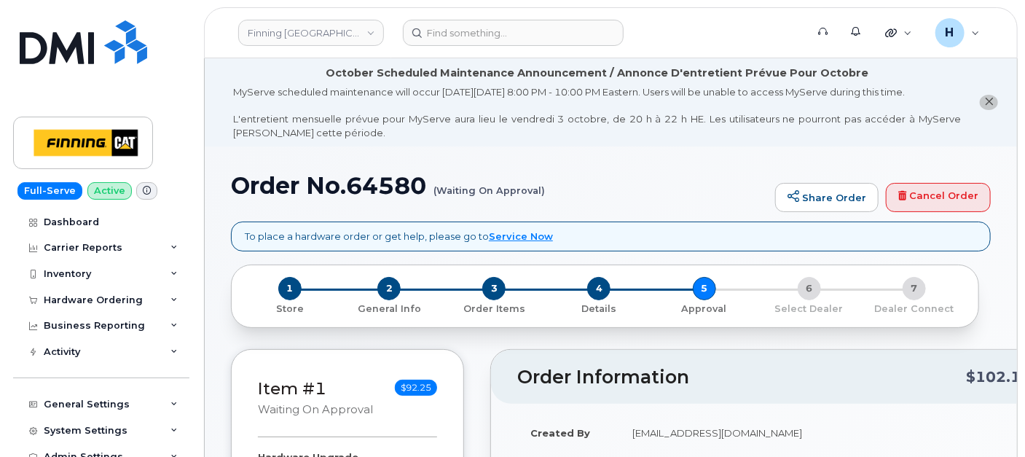
scroll to position [412, 0]
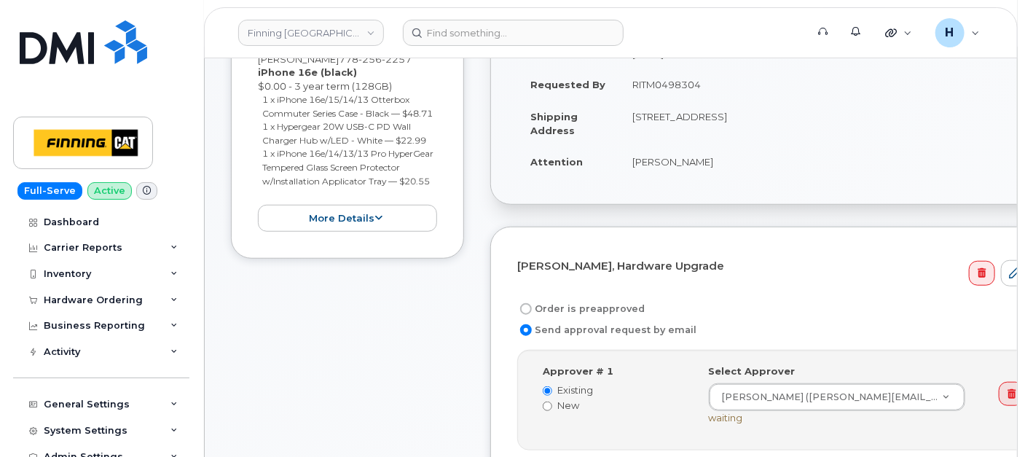
drag, startPoint x: 627, startPoint y: 87, endPoint x: 717, endPoint y: 92, distance: 90.5
click at [717, 92] on td "RITM0498304" at bounding box center [830, 85] width 423 height 32
copy td "RITM0498304"
click at [536, 306] on label "Order is preapproved" at bounding box center [581, 308] width 128 height 17
click at [532, 306] on input "Order is preapproved" at bounding box center [526, 309] width 12 height 12
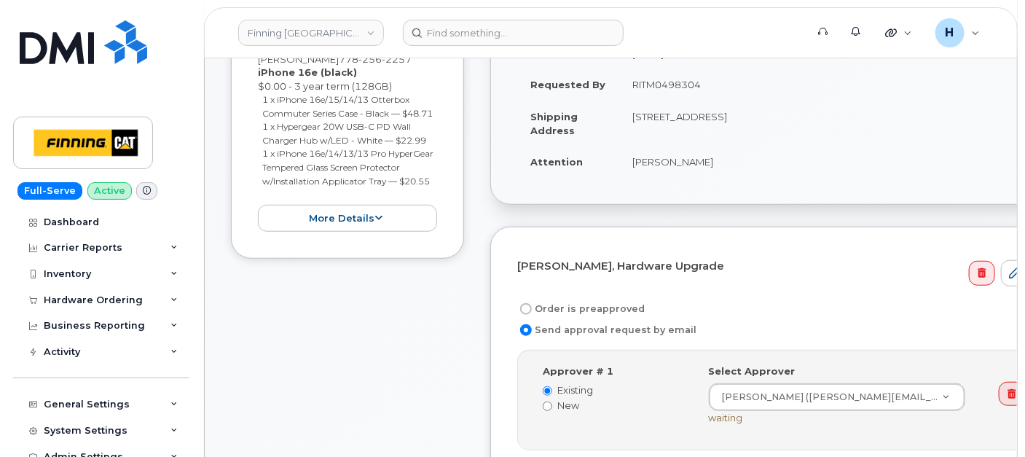
radio input "true"
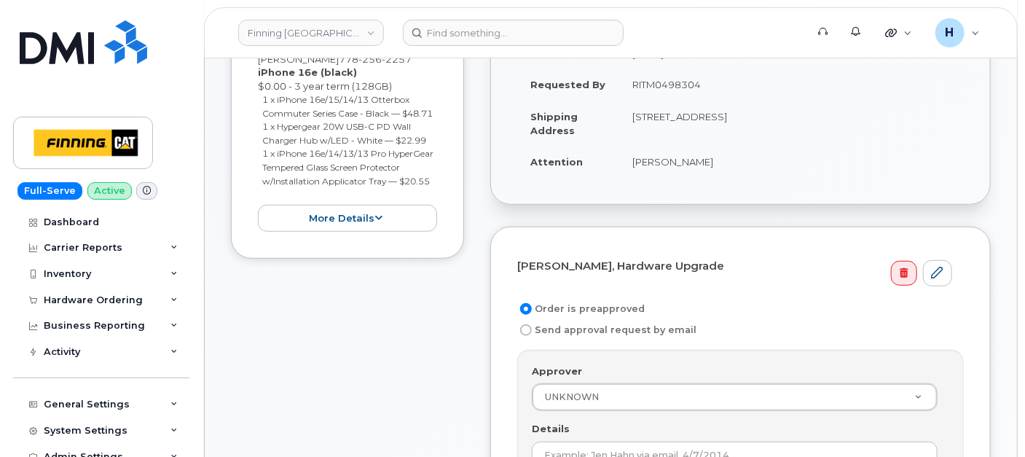
scroll to position [574, 0]
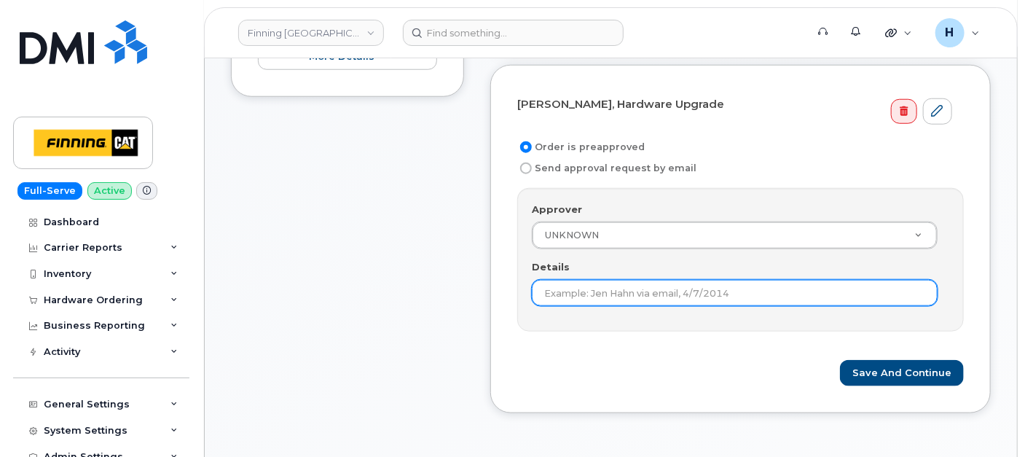
click at [541, 285] on input "Details" at bounding box center [735, 293] width 406 height 26
paste input "RITM0498304"
type input "RITM0498304"
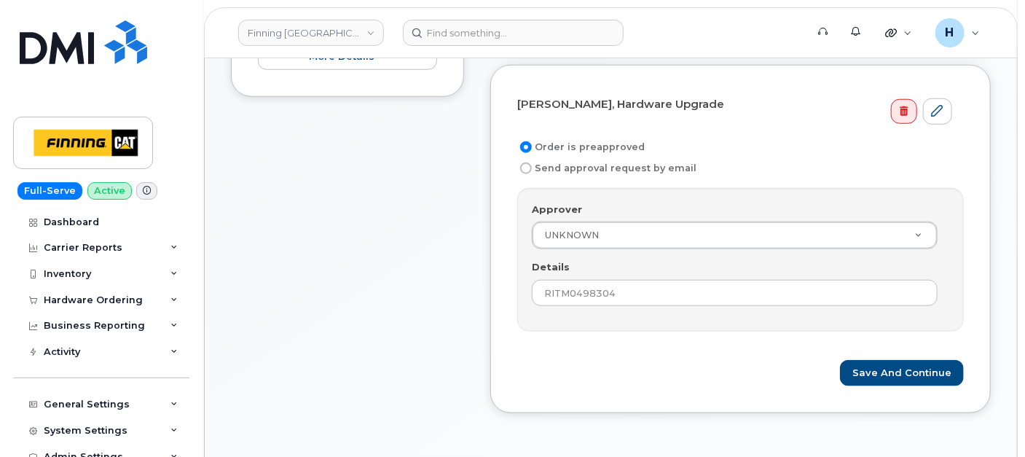
click at [853, 353] on form "[PERSON_NAME], Hardware Upgrade Order is preapproved Send approval request by e…" at bounding box center [740, 239] width 447 height 295
drag, startPoint x: 858, startPoint y: 355, endPoint x: 200, endPoint y: 266, distance: 664.0
click at [858, 360] on button "Save and Continue" at bounding box center [902, 373] width 124 height 27
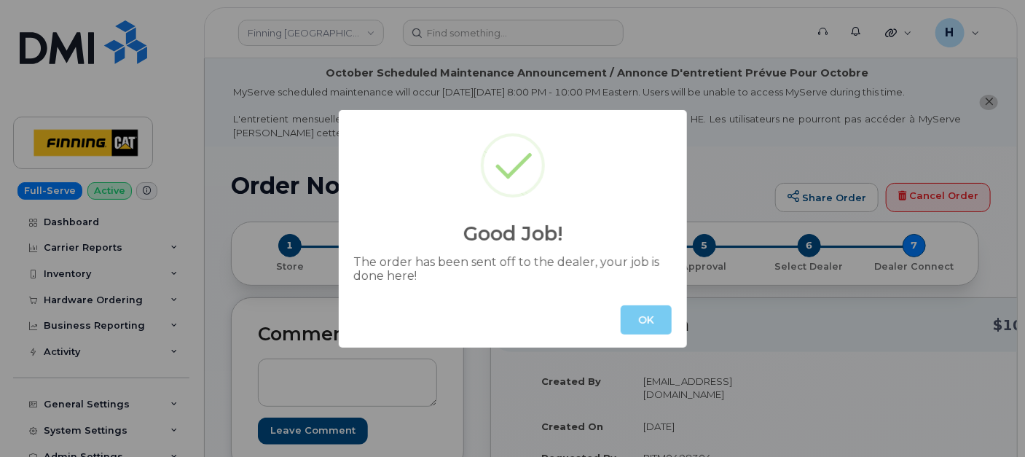
click at [666, 314] on button "OK" at bounding box center [646, 319] width 51 height 29
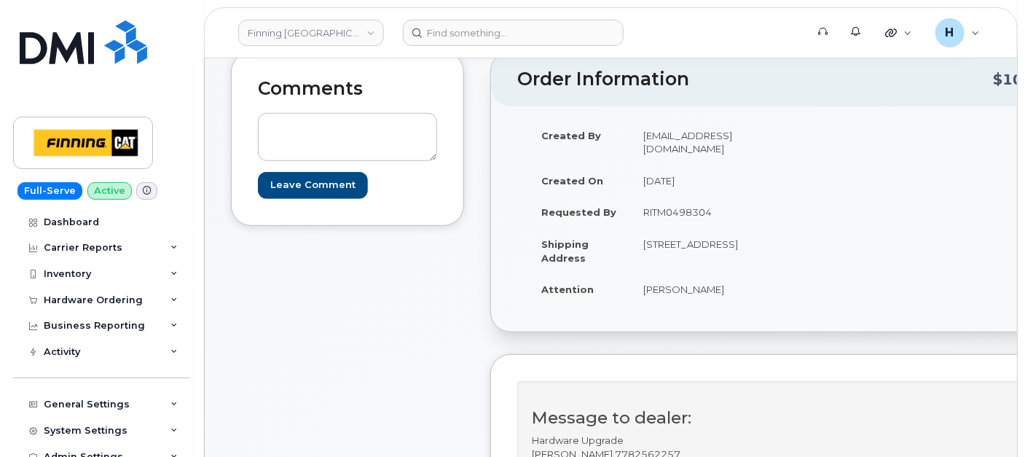
scroll to position [243, 0]
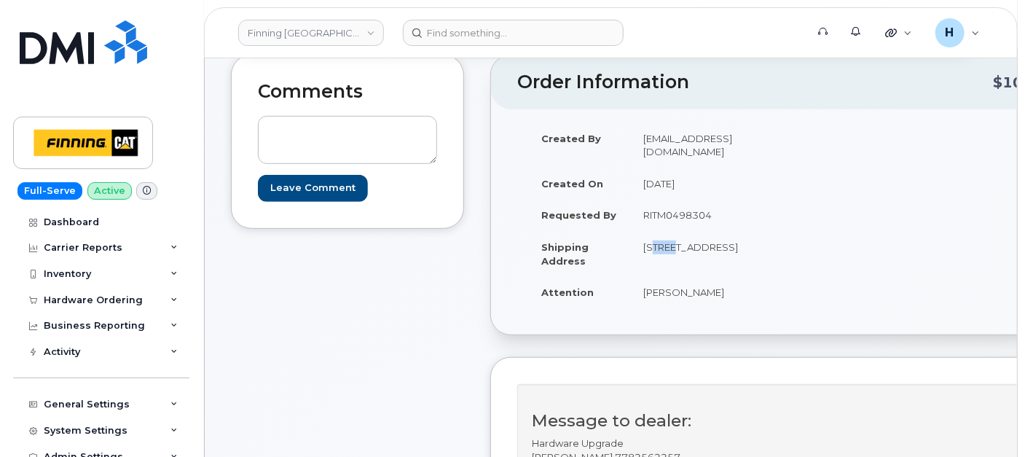
drag, startPoint x: 638, startPoint y: 232, endPoint x: 668, endPoint y: 230, distance: 30.0
click at [668, 231] on td "[STREET_ADDRESS]" at bounding box center [706, 253] width 152 height 45
copy td "8712"
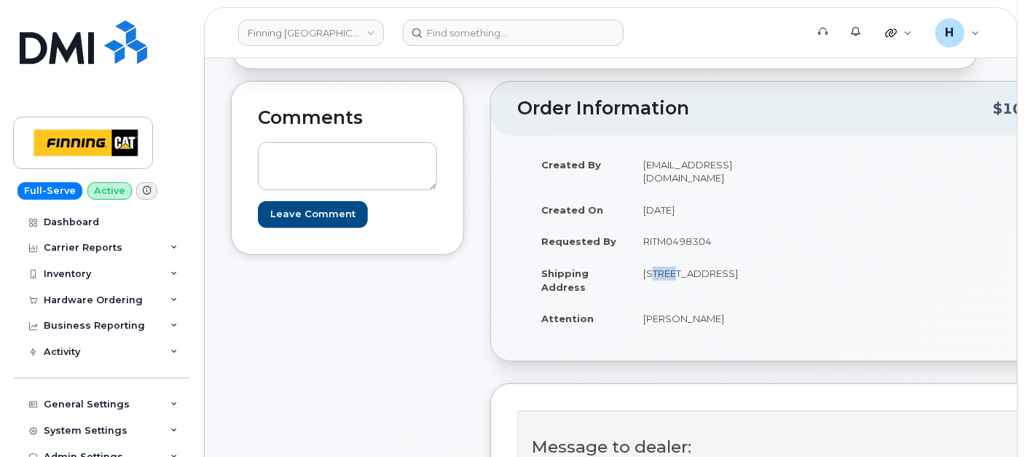
scroll to position [81, 0]
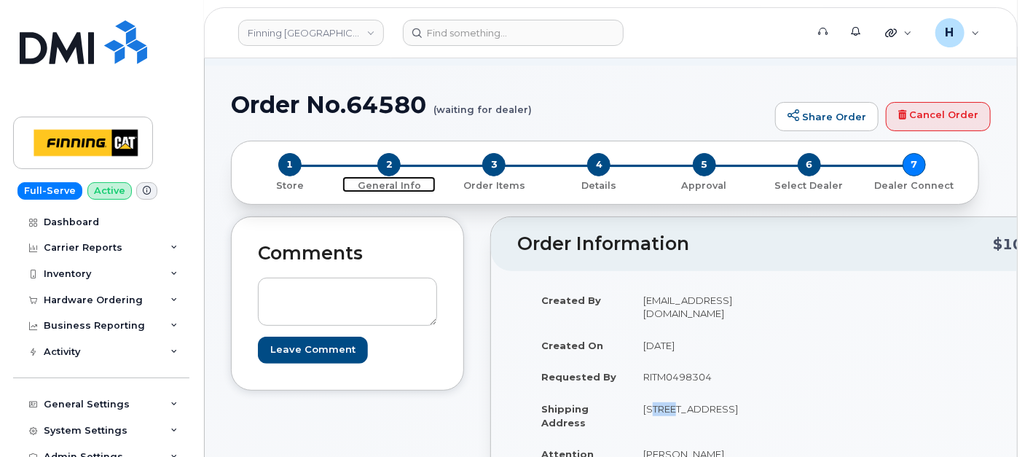
click at [384, 160] on span "2" at bounding box center [388, 164] width 23 height 23
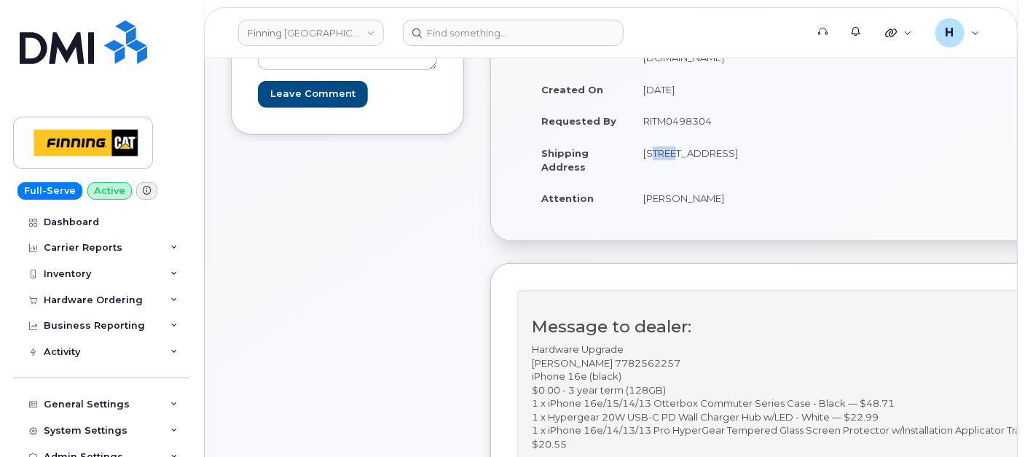
scroll to position [404, 0]
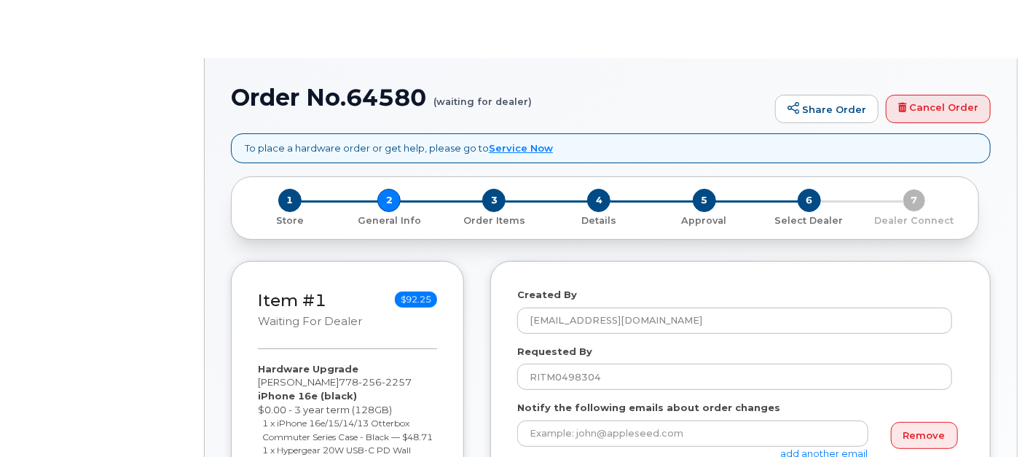
select select
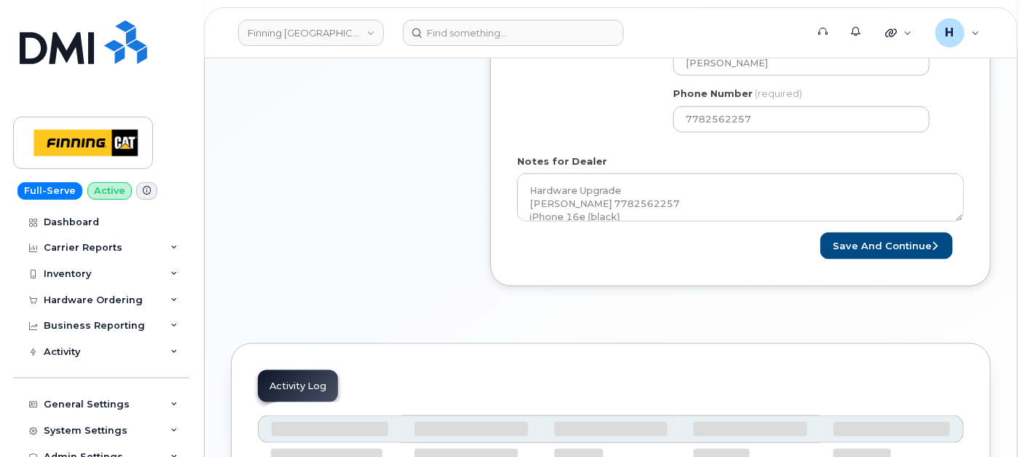
scroll to position [782, 0]
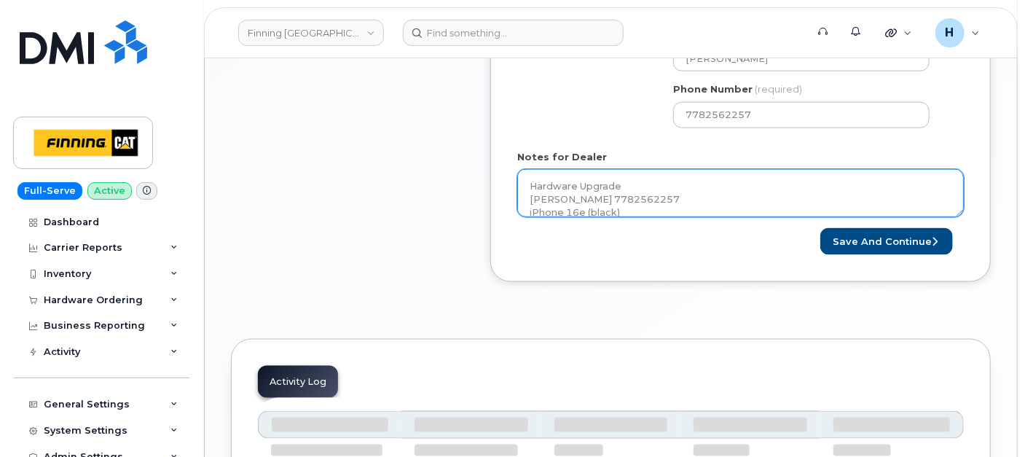
click at [660, 187] on textarea "Hardware Upgrade [PERSON_NAME] 7782562257 iPhone 16e (black) $0.00 - 3 year ter…" at bounding box center [740, 193] width 447 height 48
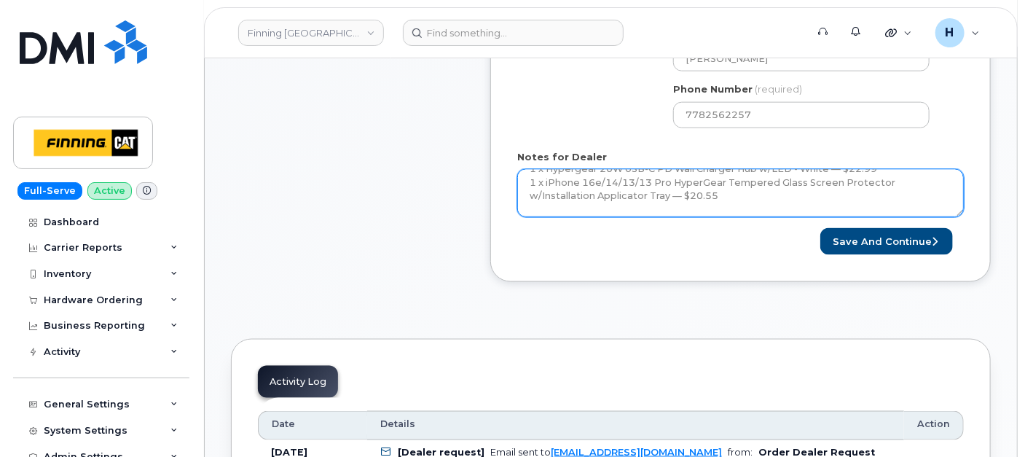
scroll to position [133, 0]
click at [668, 196] on textarea "Hardware Upgrade Philip Campbell 7782562257 iPhone 16e (black) $0.00 - 3 year t…" at bounding box center [740, 193] width 447 height 48
paste textarea "335681971917"
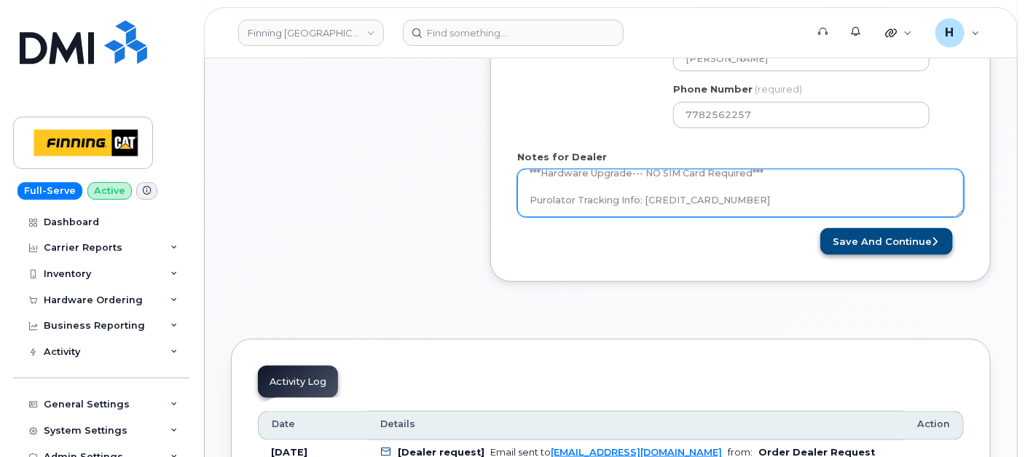
type textarea "Hardware Upgrade Philip Campbell 7782562257 iPhone 16e (black) $0.00 - 3 year t…"
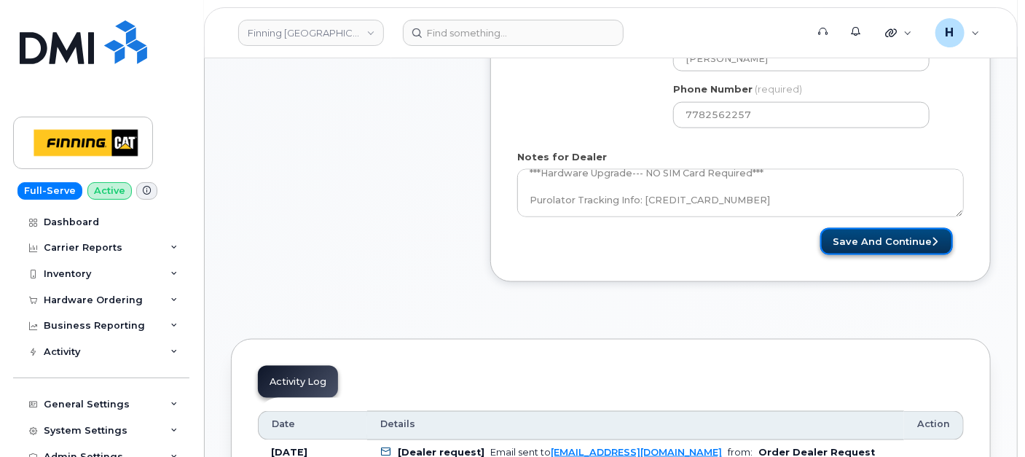
click at [851, 233] on button "Save and Continue" at bounding box center [887, 241] width 133 height 27
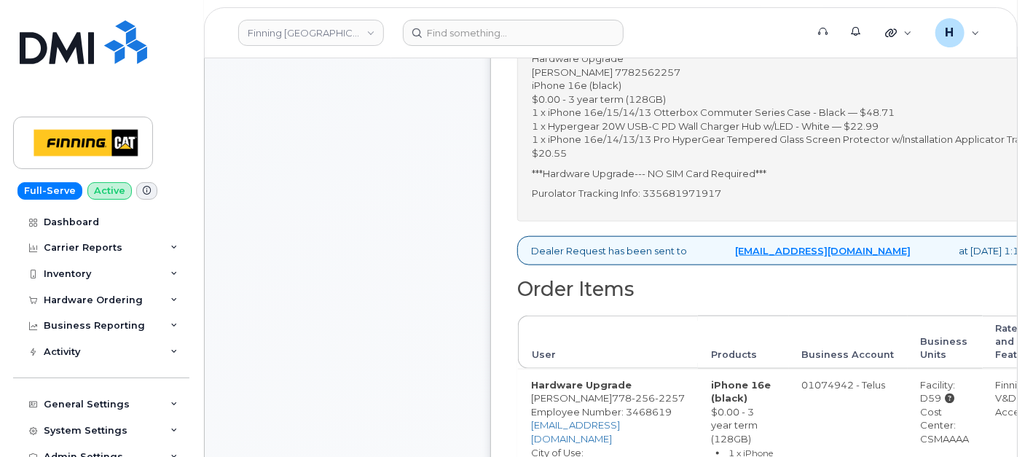
scroll to position [647, 0]
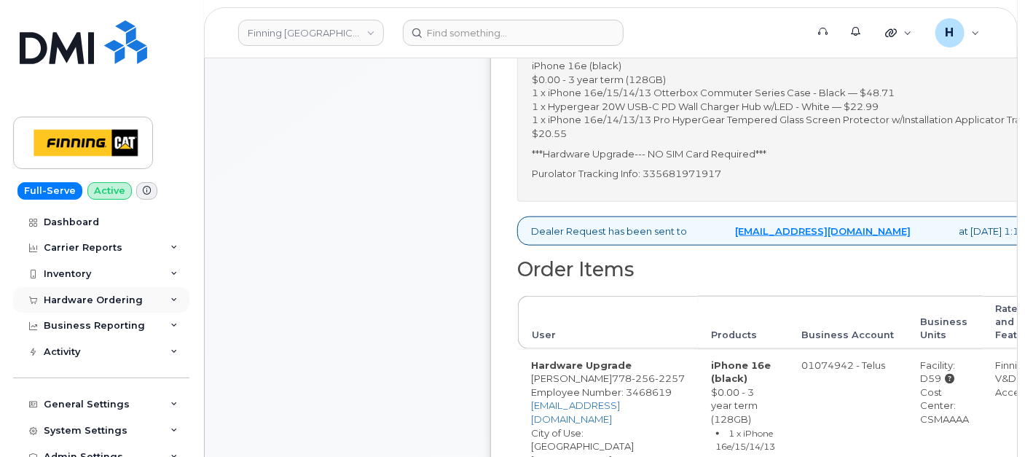
click at [87, 308] on div "Hardware Ordering" at bounding box center [101, 300] width 176 height 26
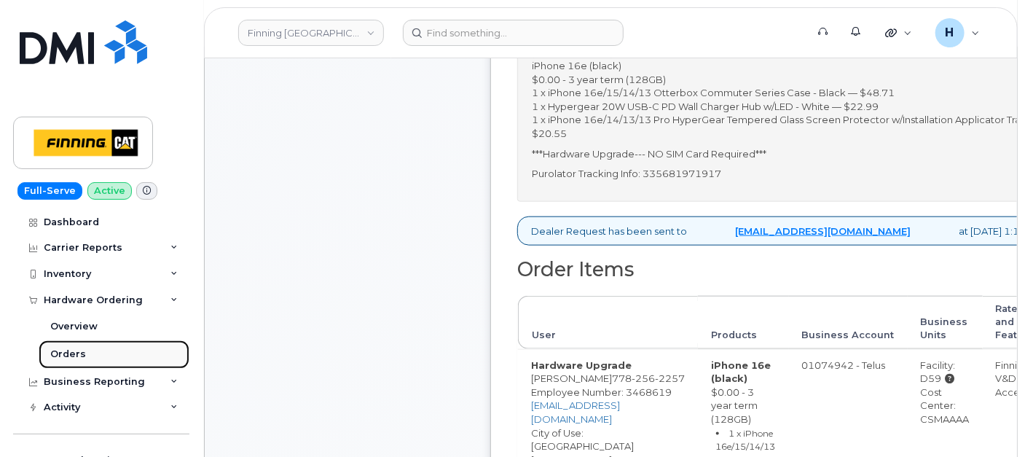
click at [81, 351] on div "Orders" at bounding box center [68, 354] width 36 height 13
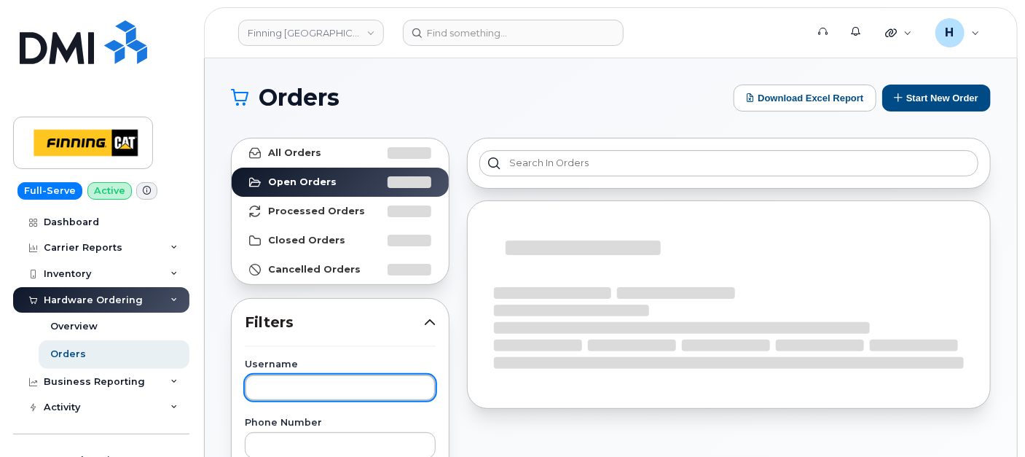
click at [317, 385] on input "text" at bounding box center [340, 388] width 191 height 26
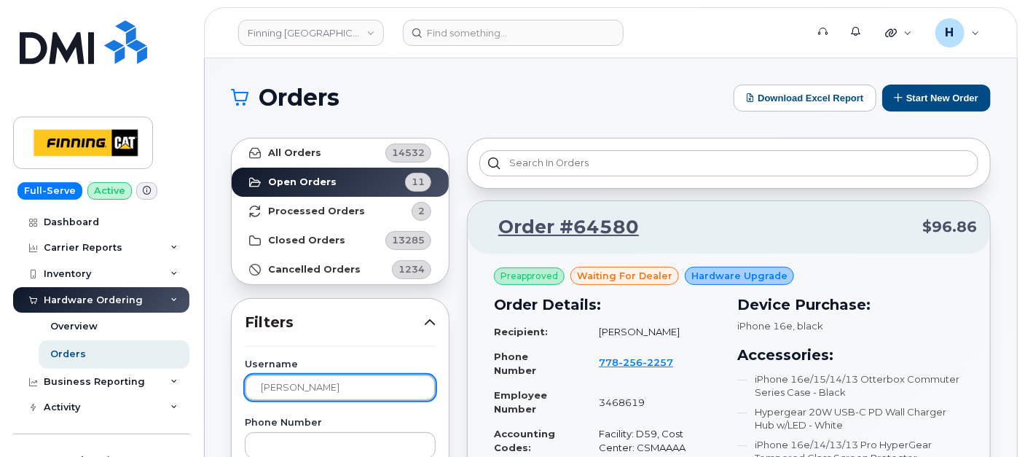
type input "aaron"
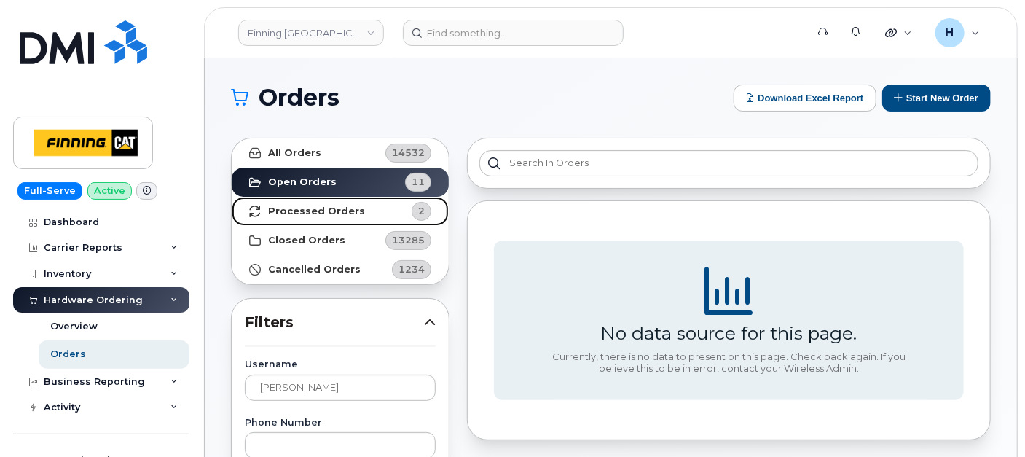
click at [335, 206] on strong "Processed Orders" at bounding box center [316, 212] width 97 height 12
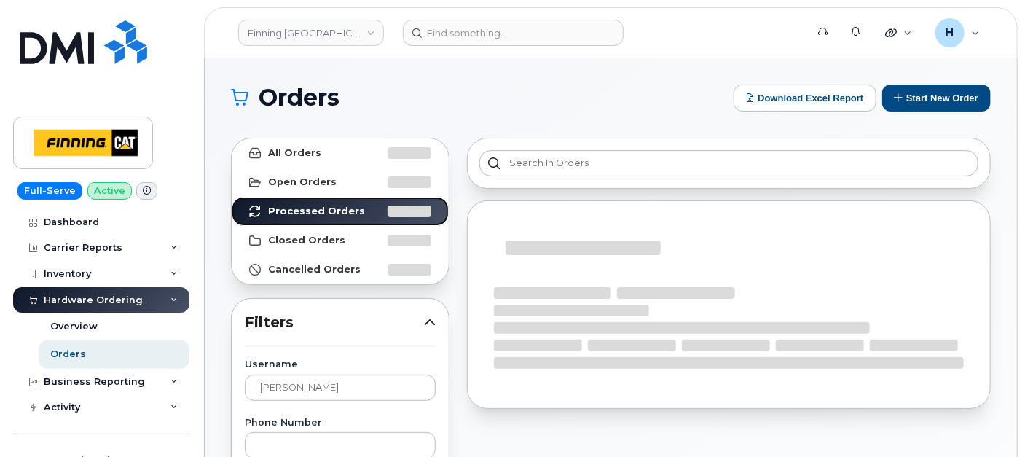
click at [232, 197] on link "Processed Orders" at bounding box center [340, 211] width 217 height 29
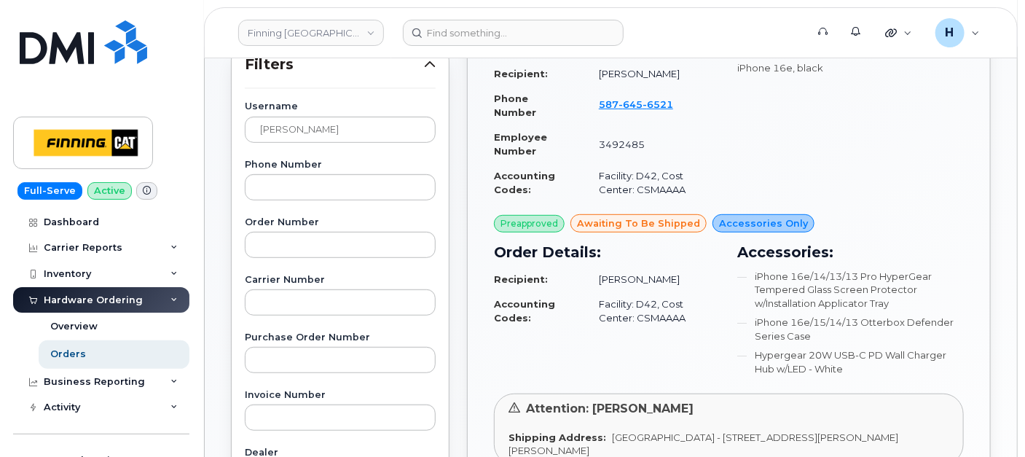
scroll to position [404, 0]
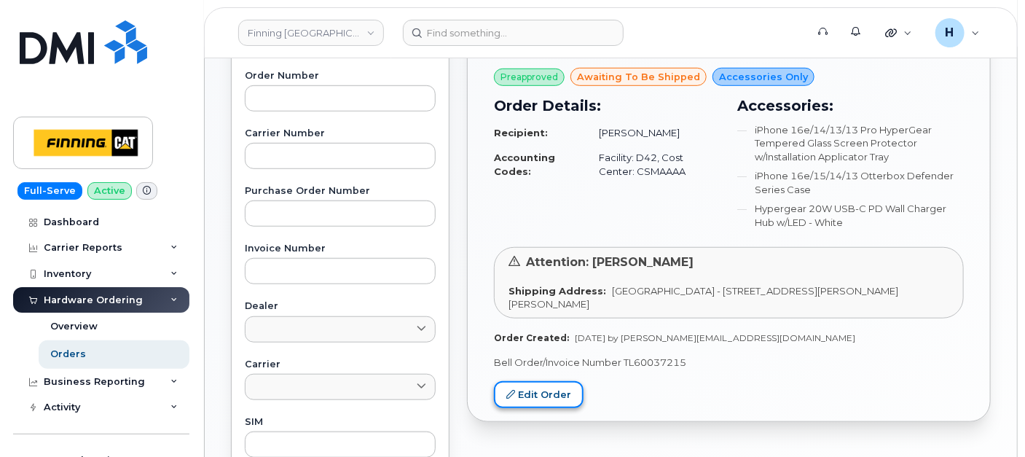
click at [562, 381] on link "Edit Order" at bounding box center [539, 394] width 90 height 27
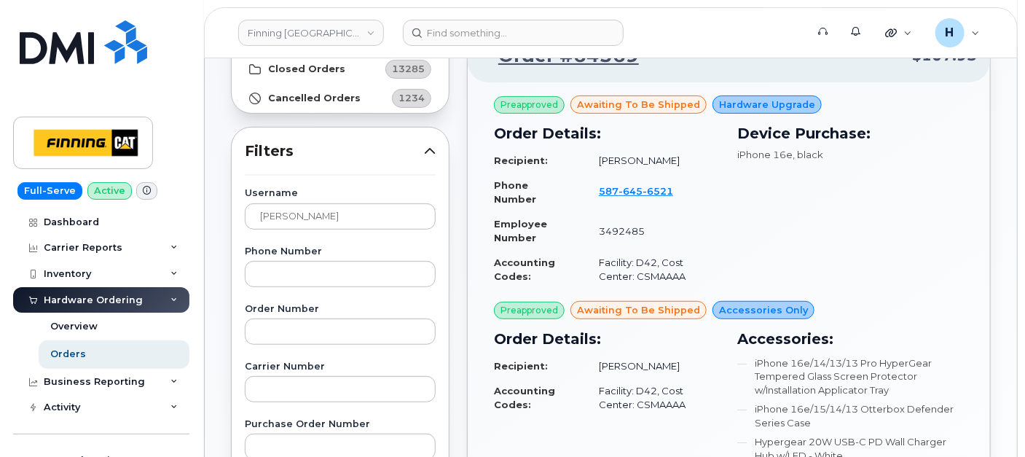
scroll to position [162, 0]
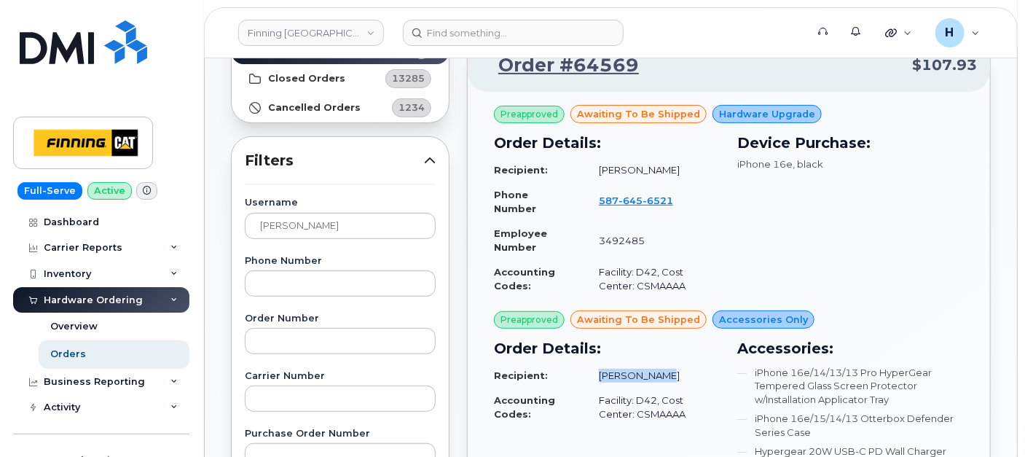
drag, startPoint x: 590, startPoint y: 370, endPoint x: 676, endPoint y: 366, distance: 85.4
click at [676, 366] on td "[PERSON_NAME]" at bounding box center [653, 376] width 134 height 26
copy td "[PERSON_NAME]"
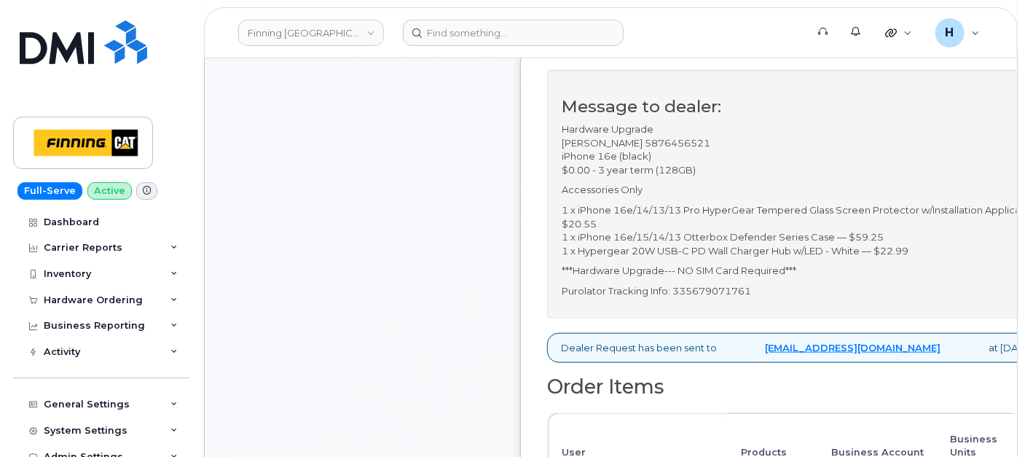
scroll to position [647, 0]
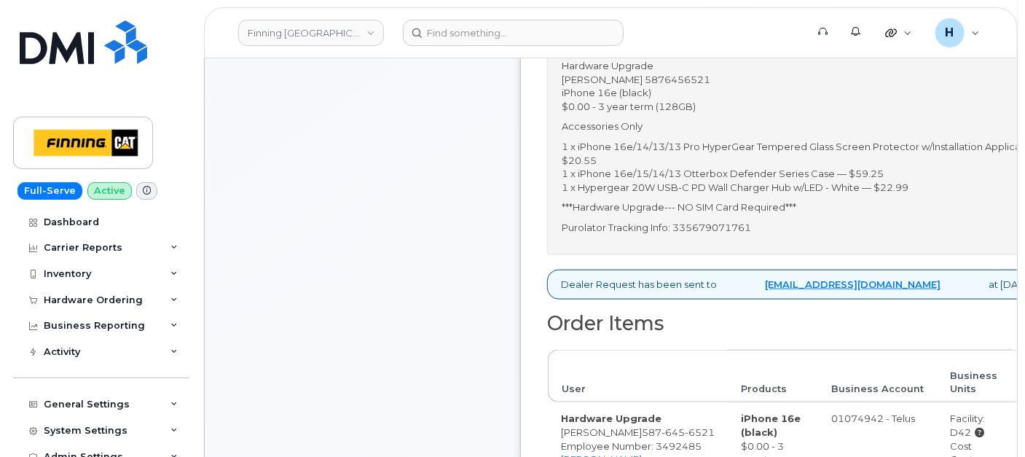
click at [719, 230] on p "Purolator Tracking Info: 335679071761" at bounding box center [818, 228] width 512 height 14
click at [718, 228] on p "Purolator Tracking Info: 335679071761" at bounding box center [818, 228] width 512 height 14
click at [708, 222] on p "Purolator Tracking Info: 335679071761" at bounding box center [818, 228] width 512 height 14
copy p "335679071761"
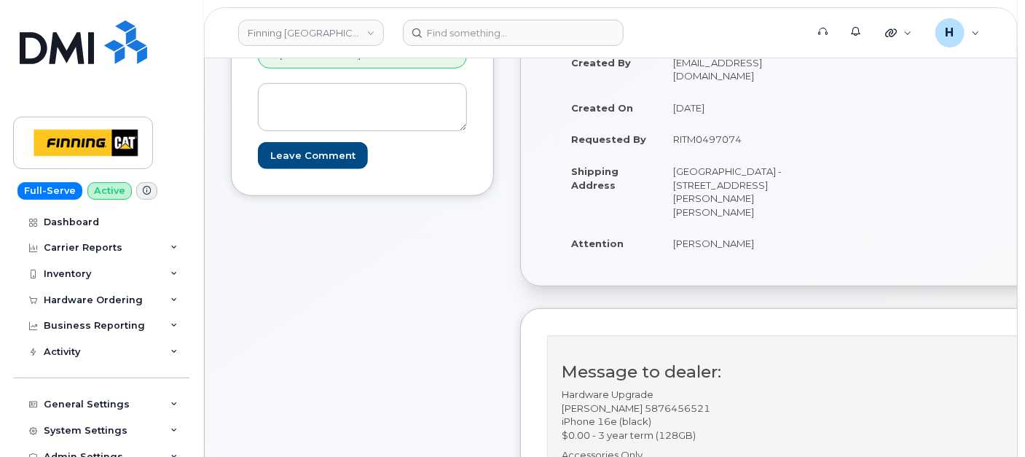
scroll to position [243, 0]
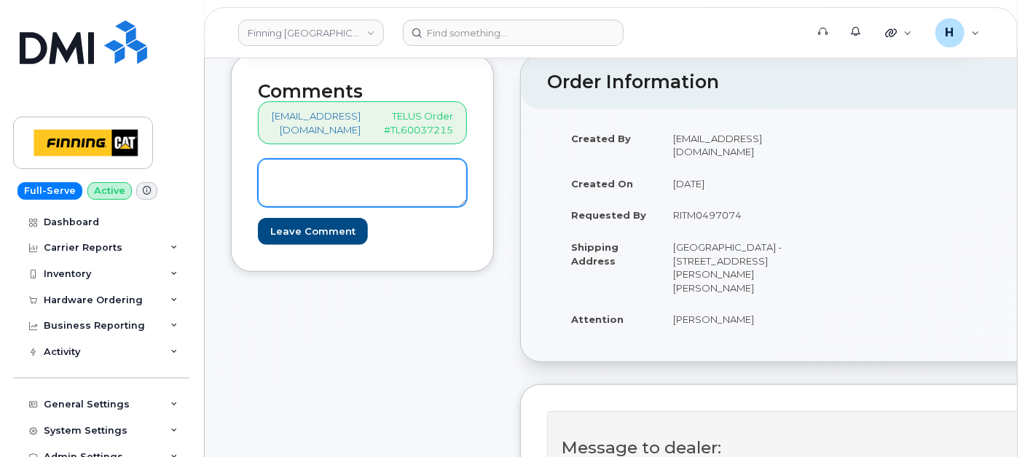
drag, startPoint x: 426, startPoint y: 187, endPoint x: 415, endPoint y: 192, distance: 12.5
click at [426, 187] on textarea at bounding box center [362, 183] width 209 height 48
paste textarea "S/N: CXXKWKLFHW [iPhone16e (#2160)] IMEI: [TECHNICAL_ID]"
click at [350, 192] on textarea "S/N: CXXKWKLFHW [iPhone16e (#2160)] IMEI: [TECHNICAL_ID]" at bounding box center [362, 183] width 209 height 48
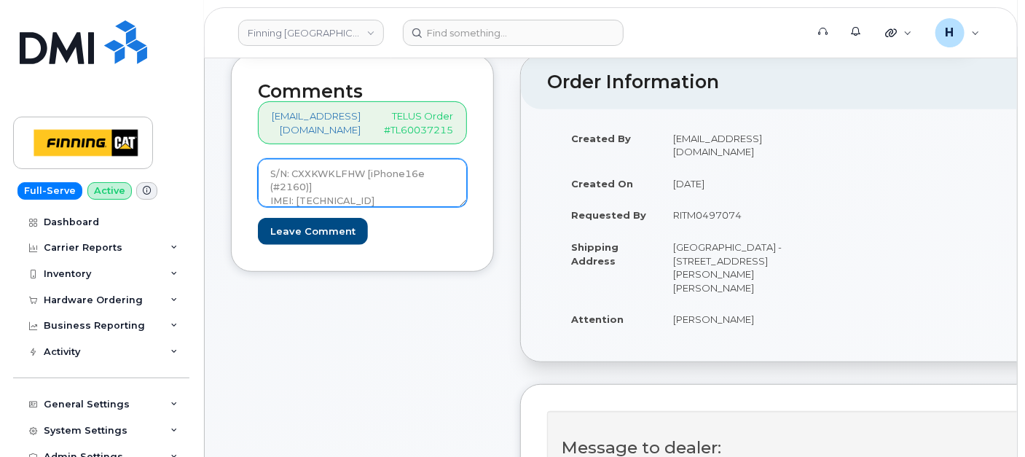
click at [350, 192] on textarea "S/N: CXXKWKLFHW [iPhone16e (#2160)] IMEI: [TECHNICAL_ID]" at bounding box center [362, 183] width 209 height 48
click at [412, 179] on textarea "S/N: CXXKWKLFHW [iPhone16e (#2160)] IMEI: [TECHNICAL_ID]" at bounding box center [362, 183] width 209 height 48
click at [376, 193] on textarea "S/N: CXXKWKLFHW [iPhone16e (#2160)] IMEI: [TECHNICAL_ID]" at bounding box center [362, 183] width 209 height 48
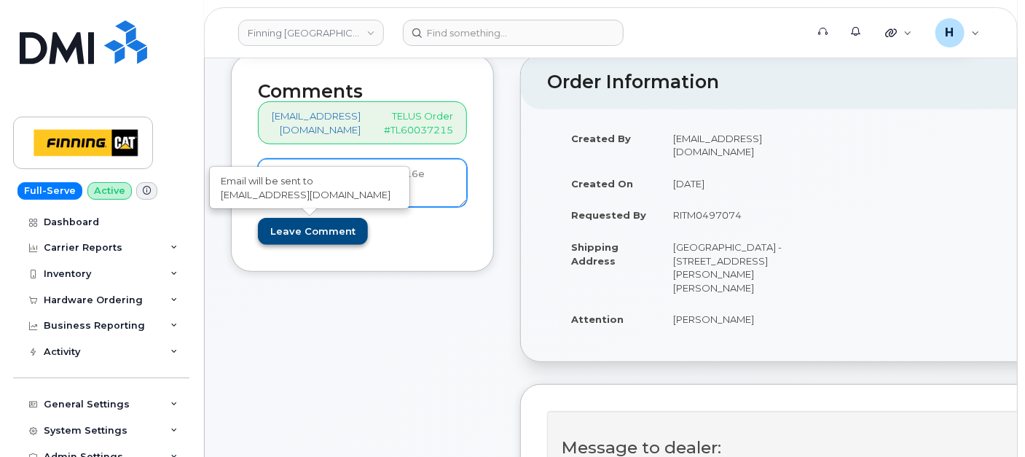
type textarea "S/N: CXXKWKLFHW [iPhone16e (#2160)] IMEI: 353389561367160"
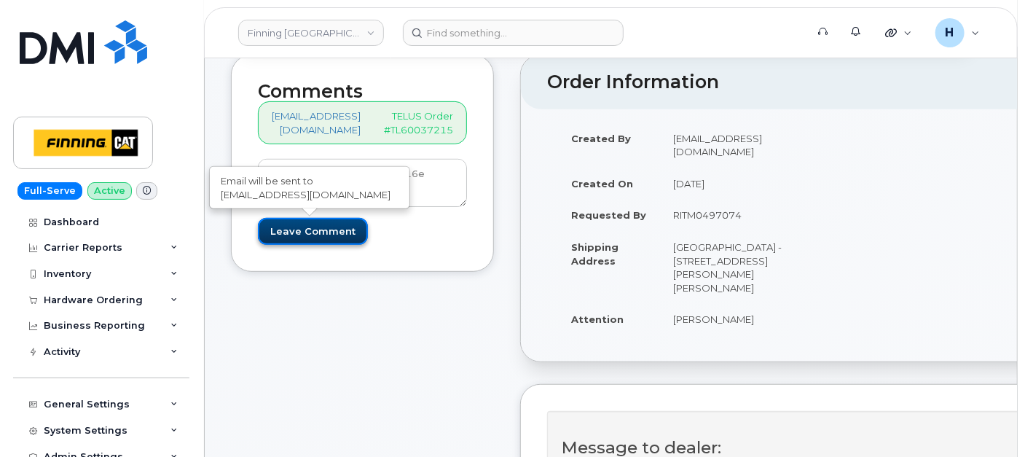
click at [311, 233] on input "Leave Comment" at bounding box center [313, 231] width 110 height 27
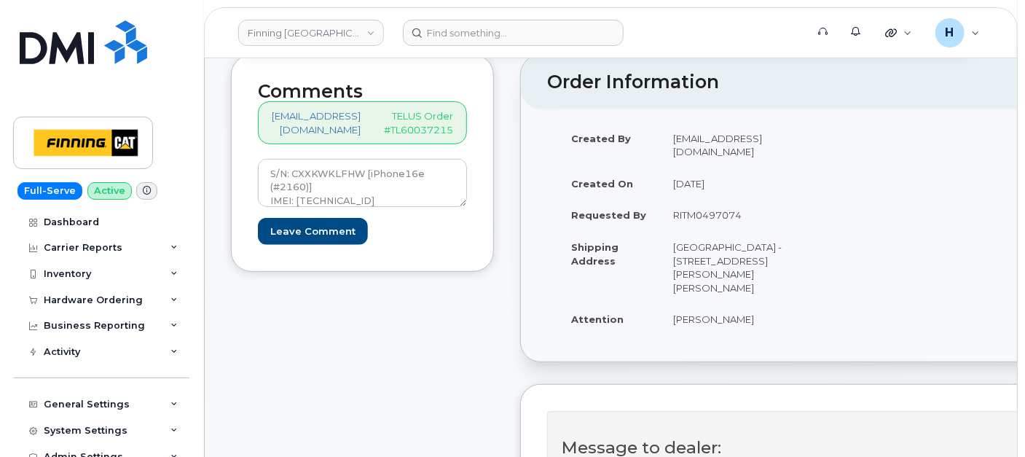
type input "Create Event"
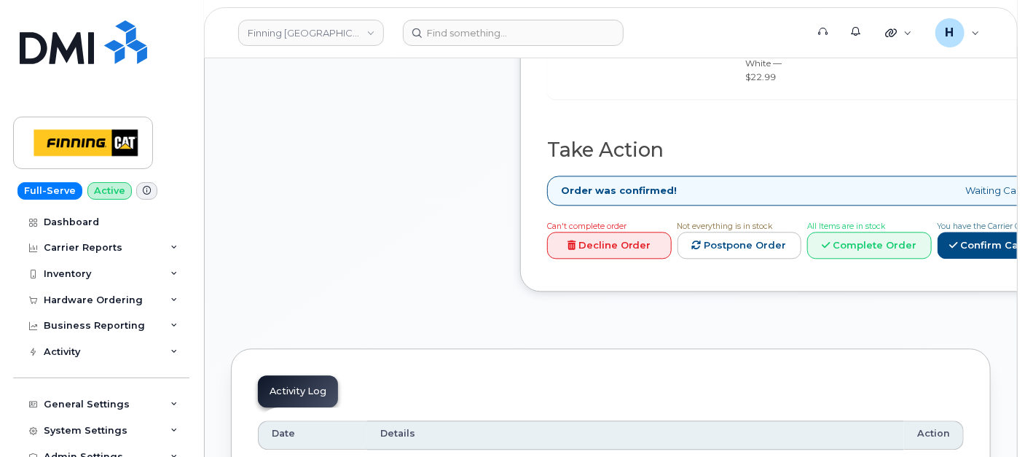
scroll to position [1538, 0]
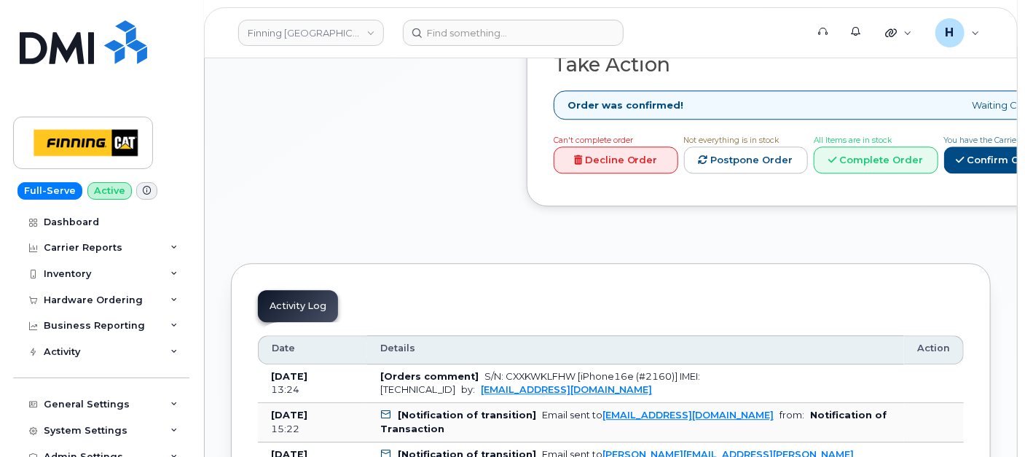
scroll to position [1458, 0]
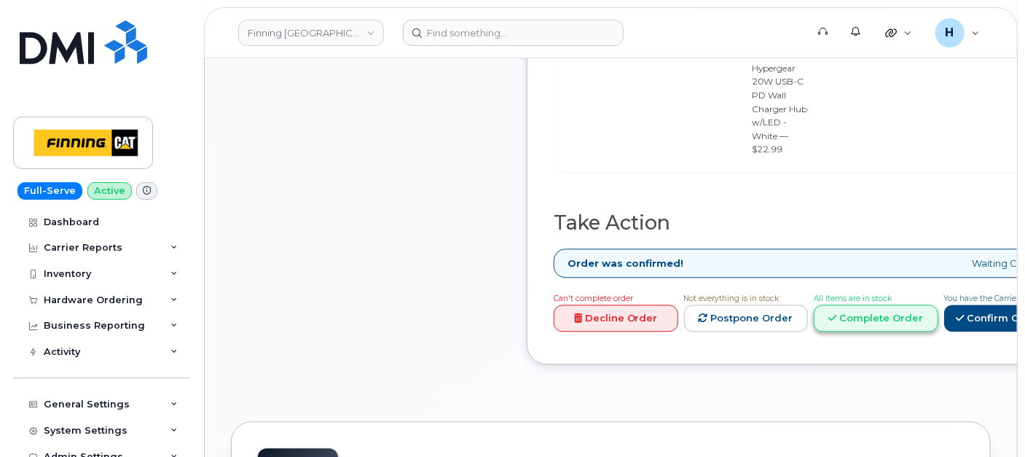
click at [888, 305] on link "Complete Order" at bounding box center [876, 318] width 125 height 27
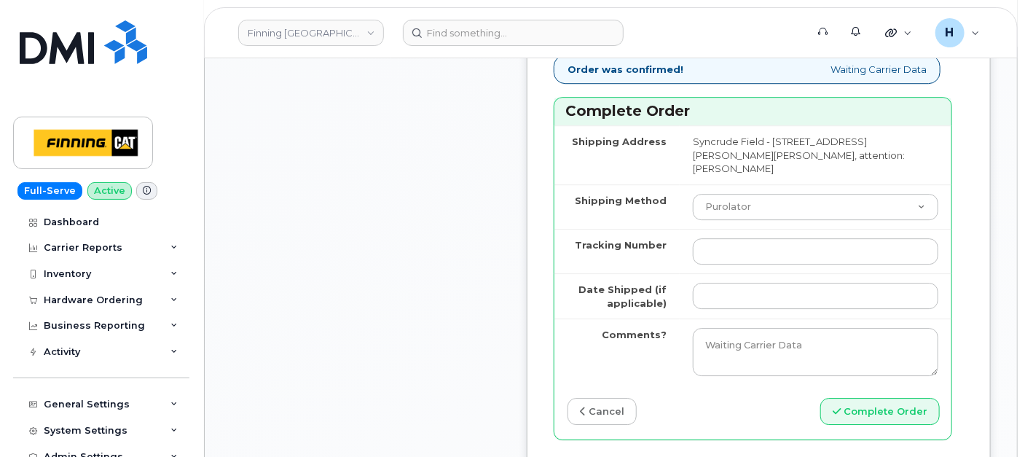
scroll to position [2024, 0]
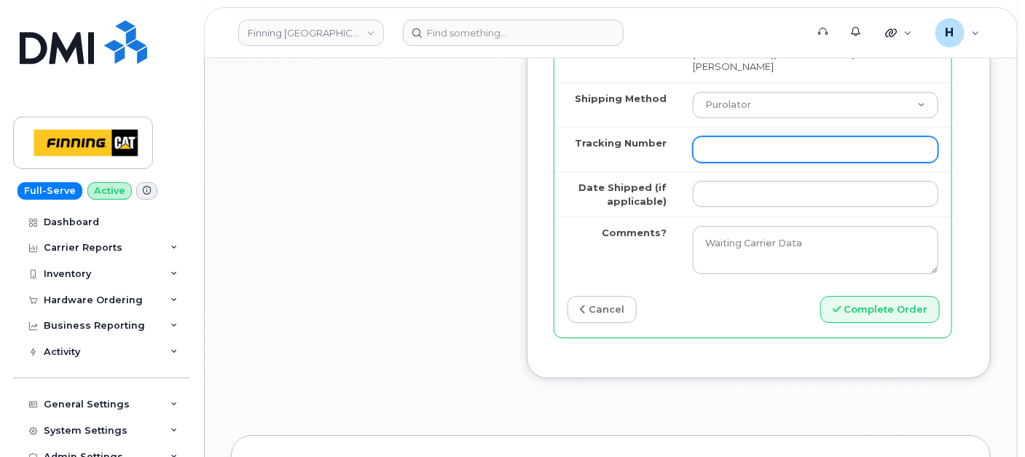
click at [758, 163] on input "Tracking Number" at bounding box center [816, 149] width 246 height 26
paste input "353389561367160"
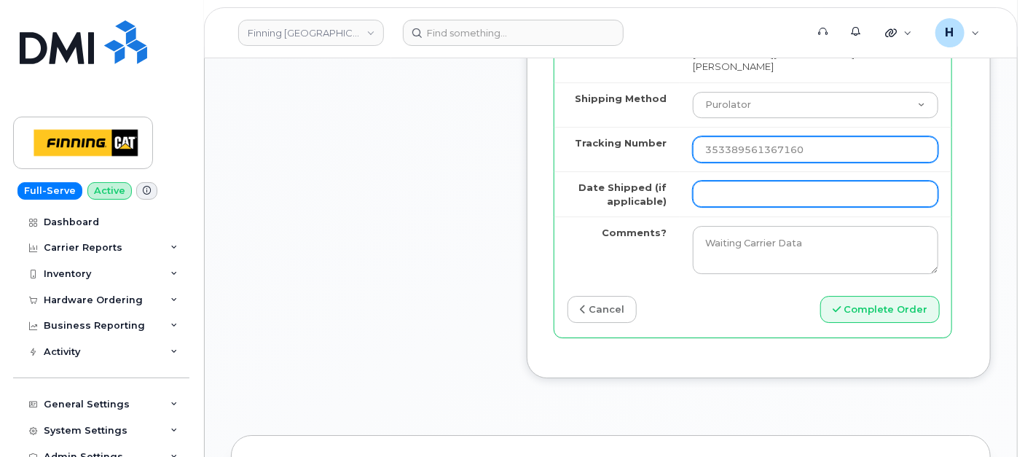
type input "353389561367160"
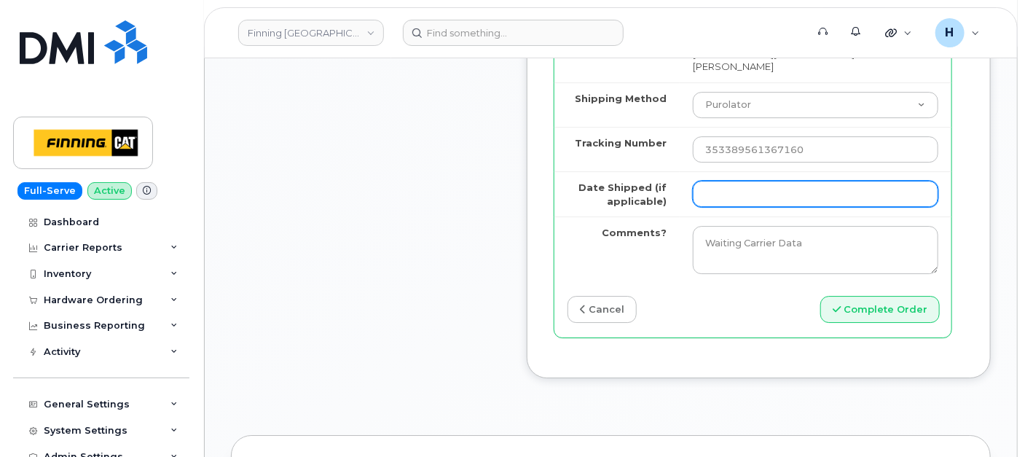
click at [730, 202] on input "Date Shipped (if applicable)" at bounding box center [816, 194] width 246 height 26
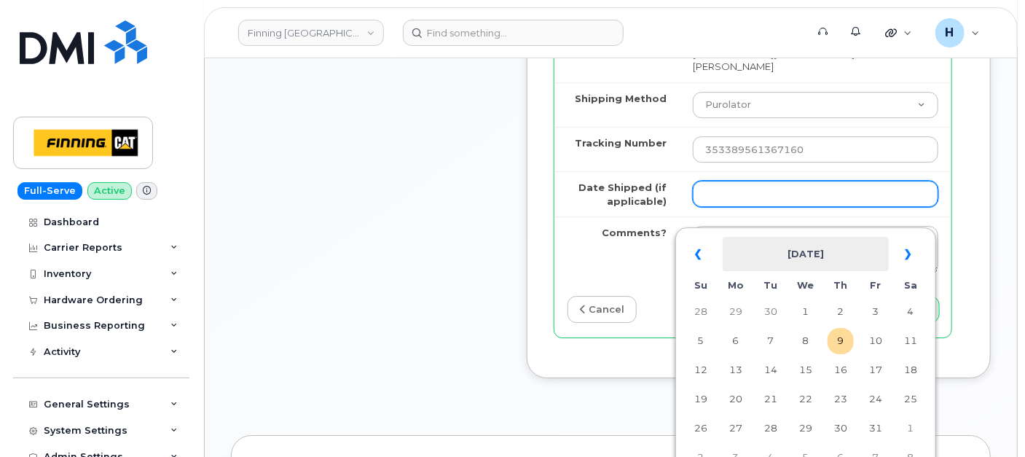
type input "2025-10-02"
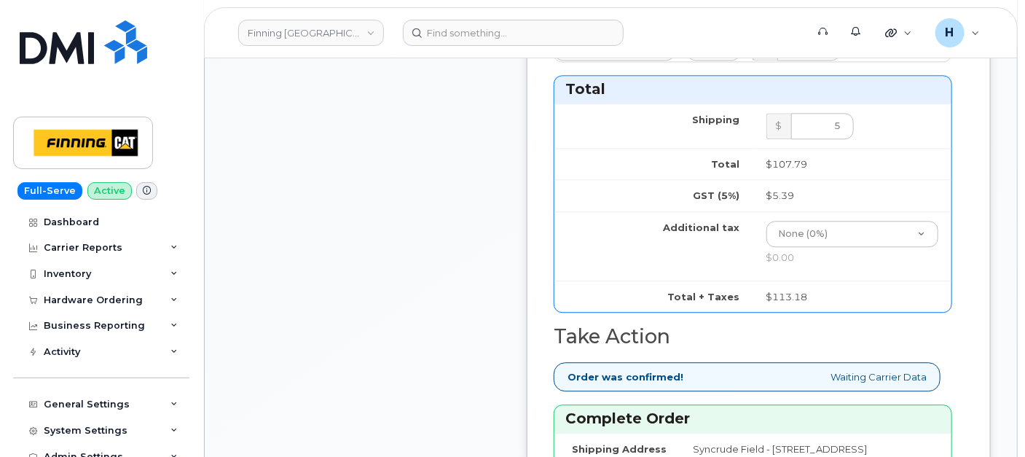
scroll to position [1133, 0]
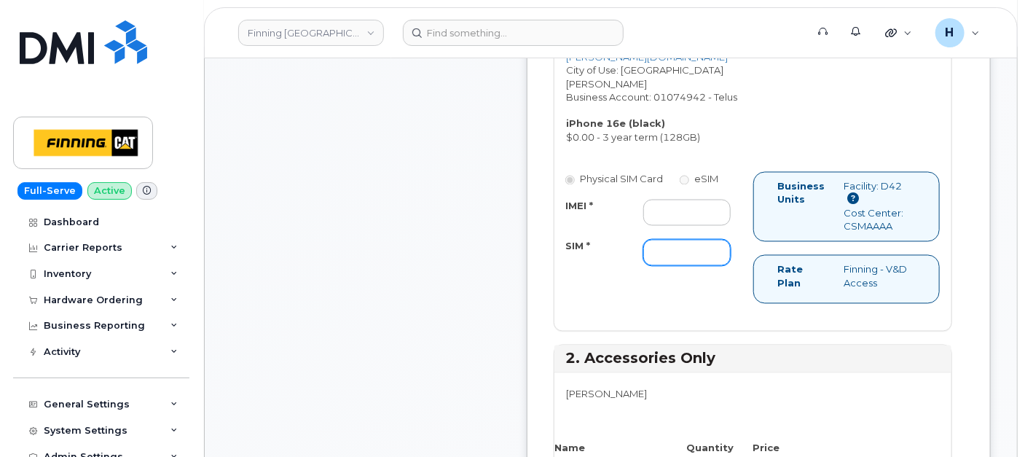
click at [686, 266] on input "SIM *" at bounding box center [686, 253] width 87 height 26
click at [690, 226] on input "IMEI *" at bounding box center [686, 213] width 87 height 26
paste input "353389561367160"
type input "353389561367160"
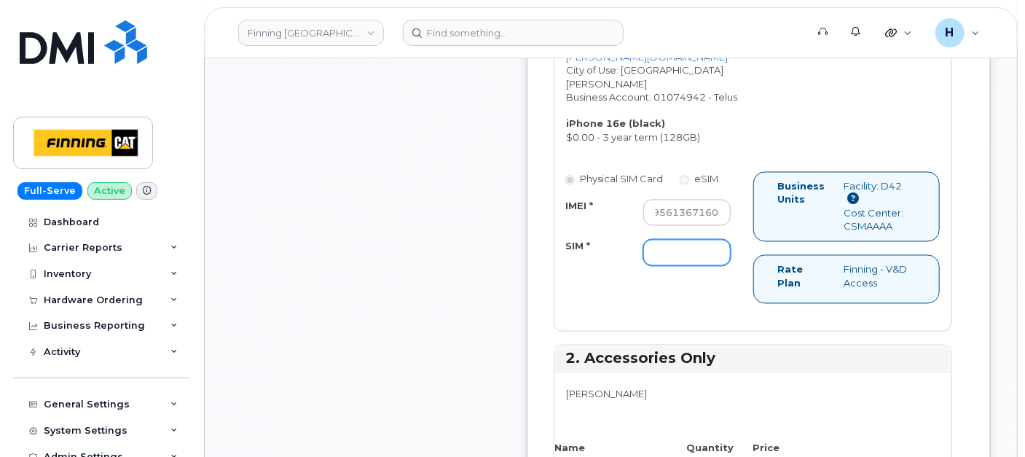
click at [683, 266] on input "SIM *" at bounding box center [686, 253] width 87 height 26
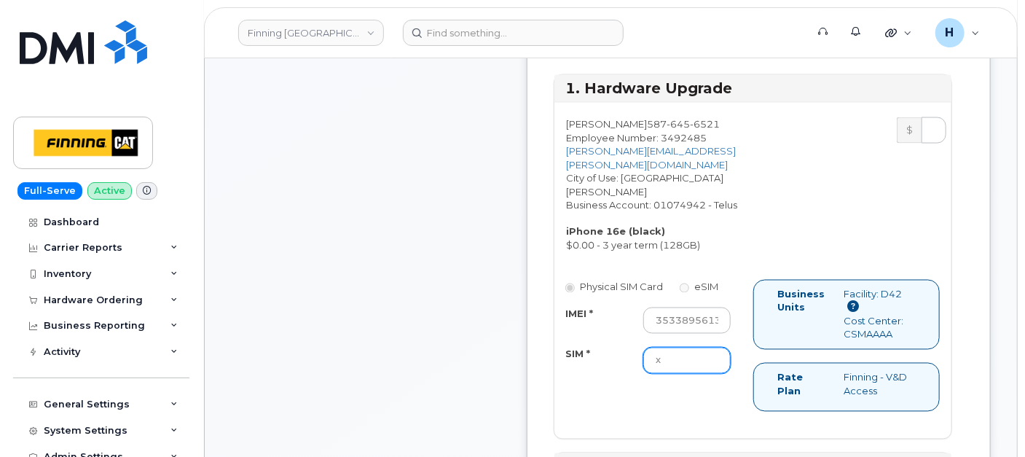
scroll to position [810, 0]
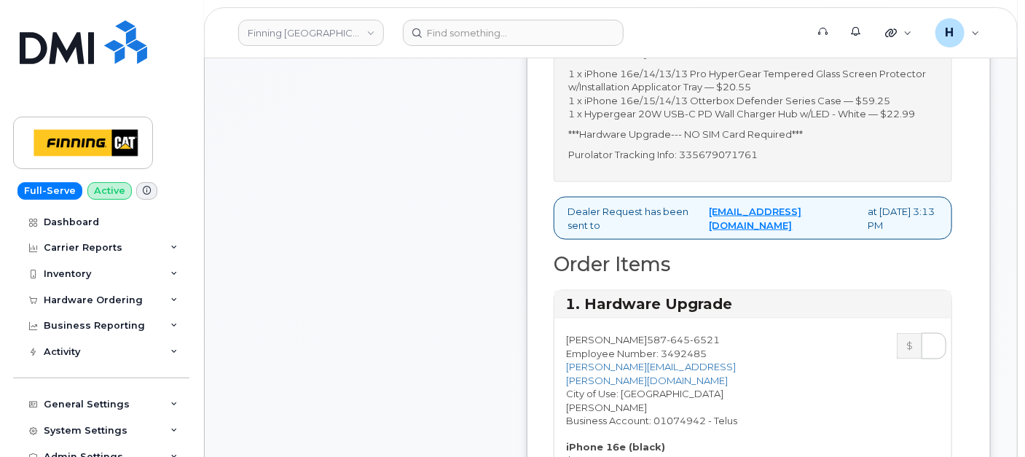
type input "x"
click at [727, 182] on div "Message to dealer: Hardware Upgrade Aaron Harris 5876456521 iPhone 16e (black) …" at bounding box center [753, 58] width 399 height 249
copy p "335679071761"
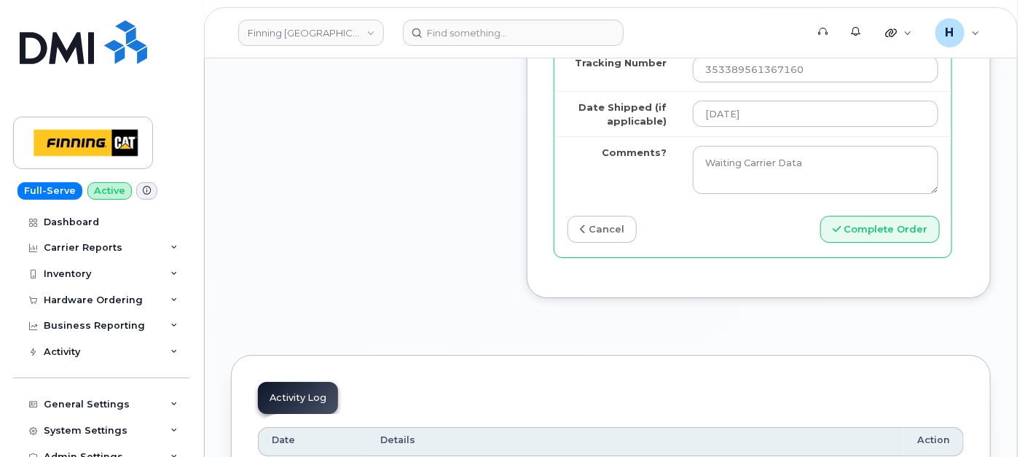
scroll to position [2024, 0]
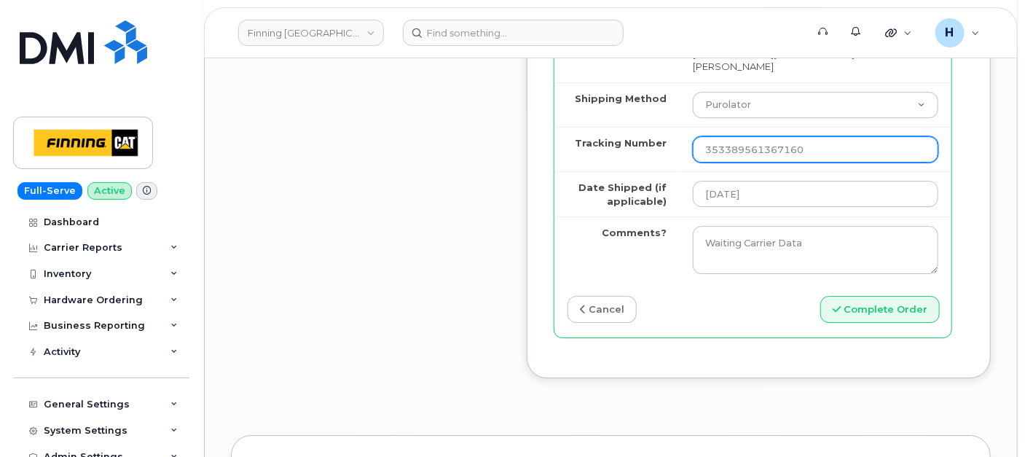
drag, startPoint x: 835, startPoint y: 165, endPoint x: 689, endPoint y: 168, distance: 146.5
click at [689, 168] on tr "Tracking Number 353389561367160" at bounding box center [753, 149] width 397 height 44
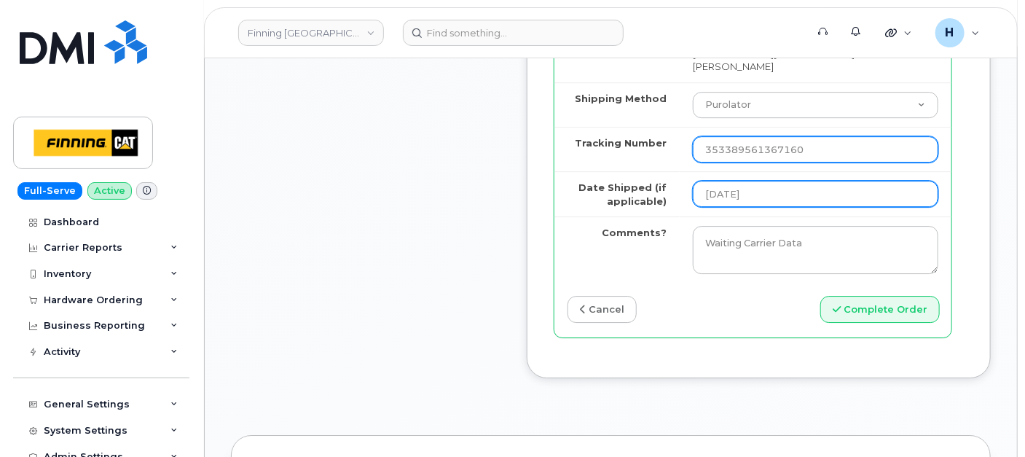
paste input "35679071761"
type input "335679071761"
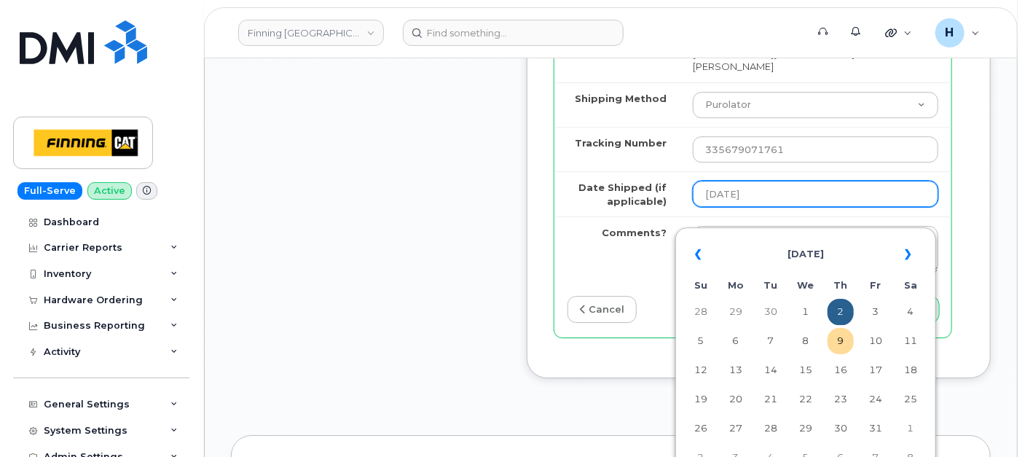
click at [808, 207] on input "2025-10-02" at bounding box center [816, 194] width 246 height 26
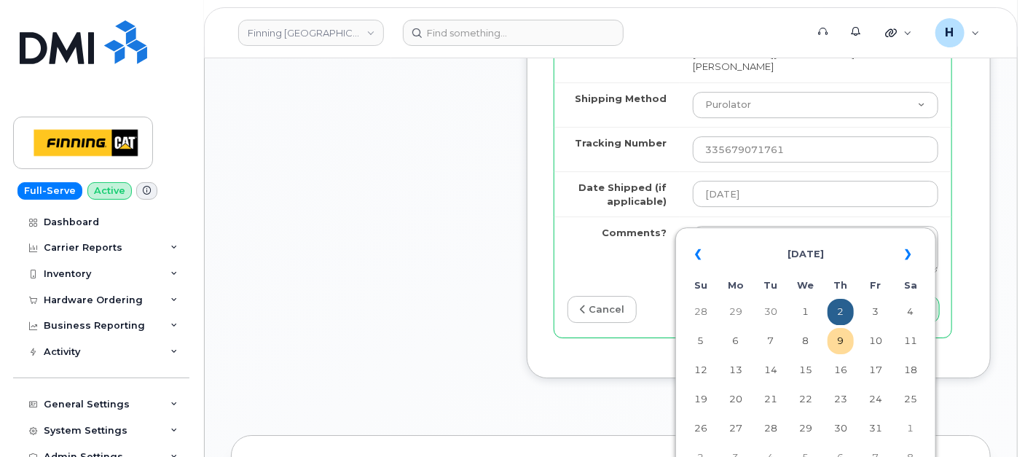
drag, startPoint x: 838, startPoint y: 333, endPoint x: 569, endPoint y: 143, distance: 329.4
click at [839, 333] on td "9" at bounding box center [841, 341] width 26 height 26
type input "2025-10-09"
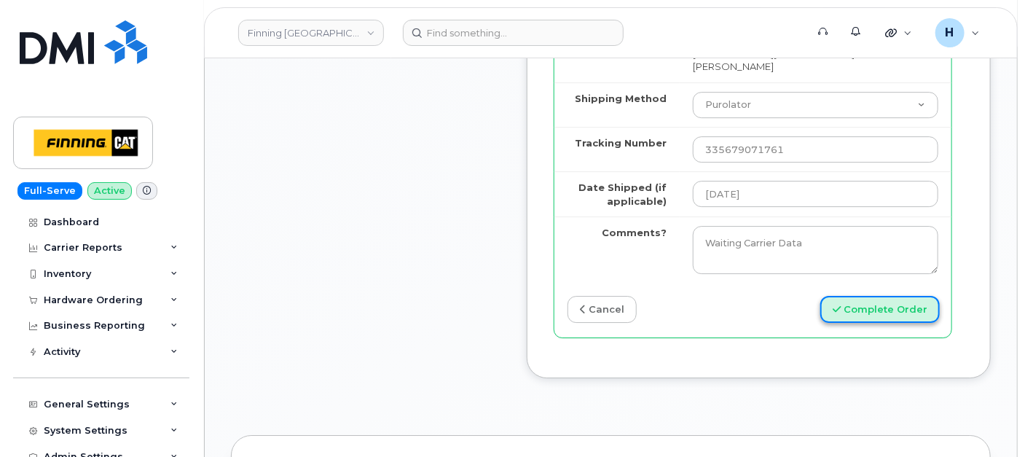
click at [889, 323] on button "Complete Order" at bounding box center [881, 309] width 120 height 27
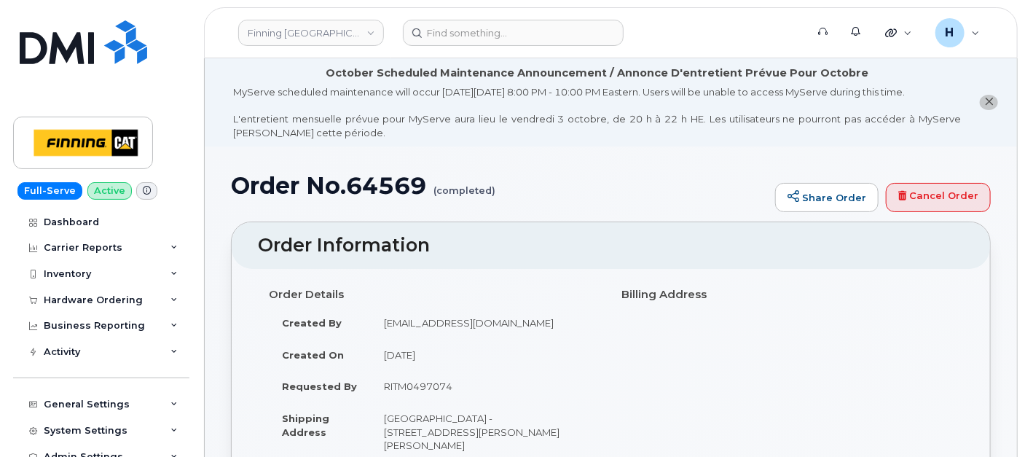
drag, startPoint x: 117, startPoint y: 309, endPoint x: 115, endPoint y: 322, distance: 13.2
click at [117, 309] on div "Hardware Ordering" at bounding box center [101, 300] width 176 height 26
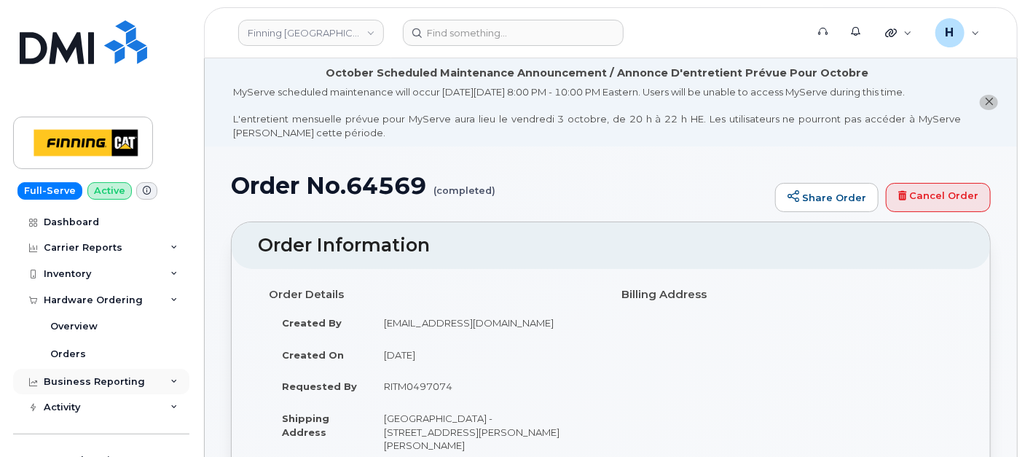
click at [95, 369] on div "Business Reporting" at bounding box center [101, 382] width 176 height 26
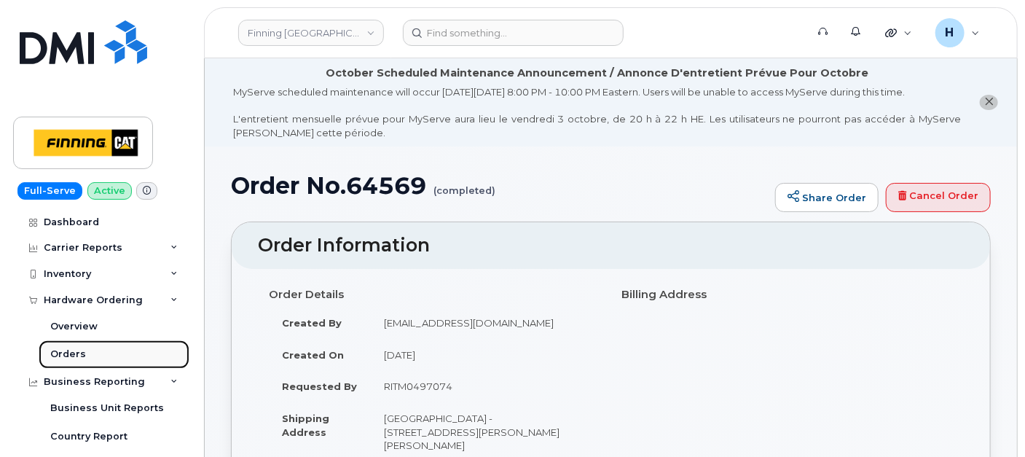
click at [95, 361] on link "Orders" at bounding box center [114, 354] width 151 height 28
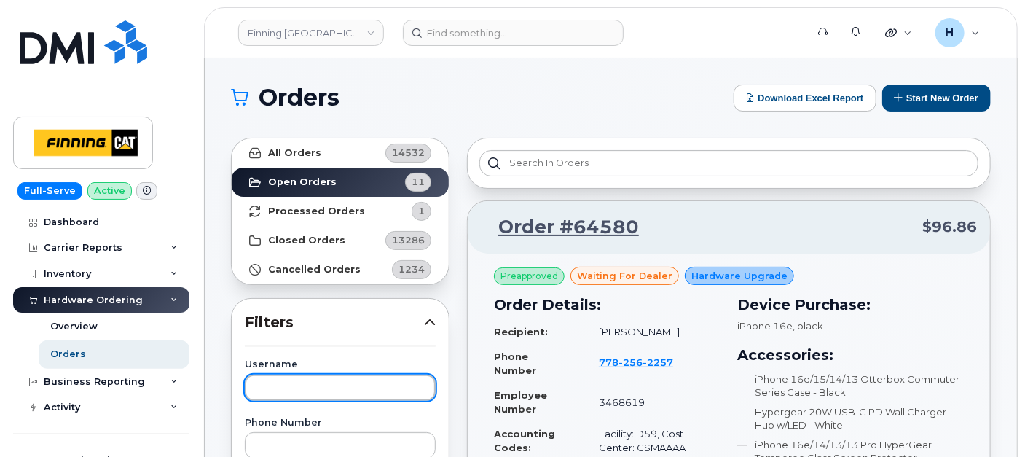
click at [288, 391] on input "text" at bounding box center [340, 388] width 191 height 26
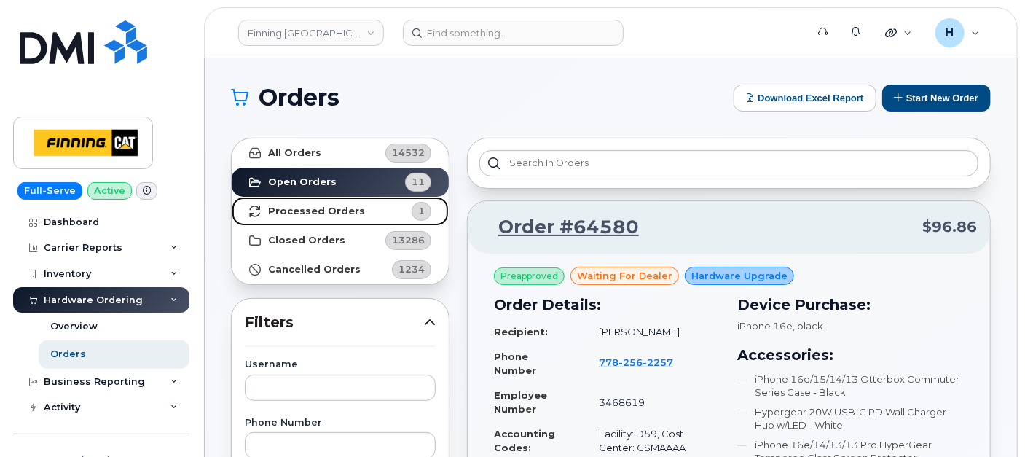
click at [312, 213] on strong "Processed Orders" at bounding box center [316, 212] width 97 height 12
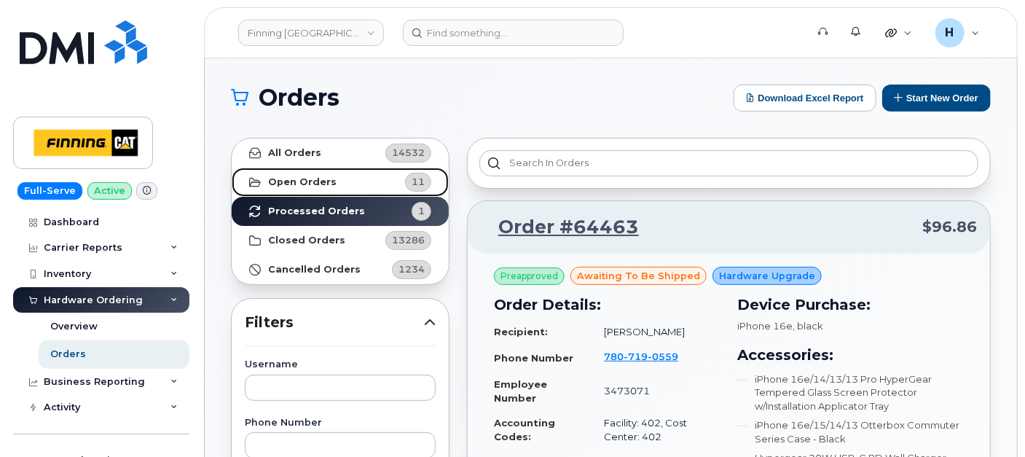
click at [329, 183] on strong "Open Orders" at bounding box center [302, 182] width 69 height 12
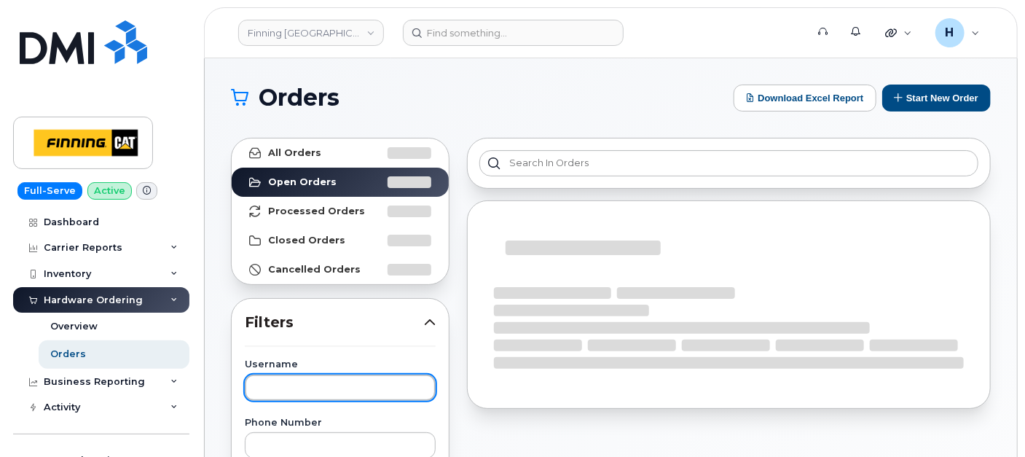
click at [282, 391] on input "text" at bounding box center [340, 388] width 191 height 26
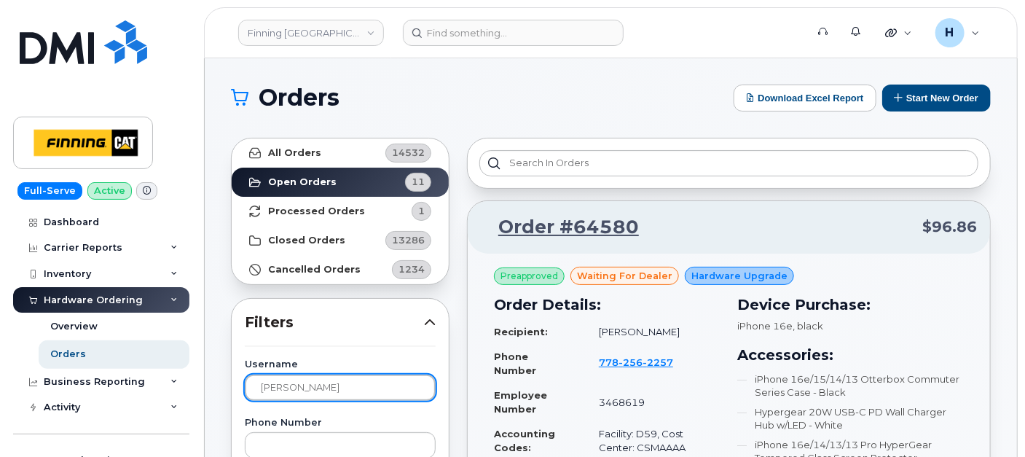
type input "[PERSON_NAME]"
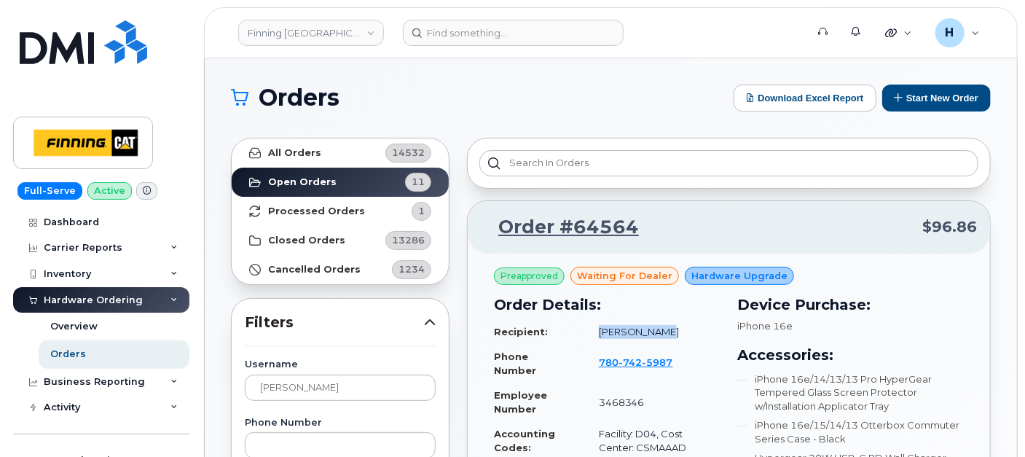
drag, startPoint x: 577, startPoint y: 338, endPoint x: 682, endPoint y: 335, distance: 105.0
click at [682, 335] on tr "Recipient: [PERSON_NAME]" at bounding box center [607, 332] width 227 height 26
copy tr "[PERSON_NAME]"
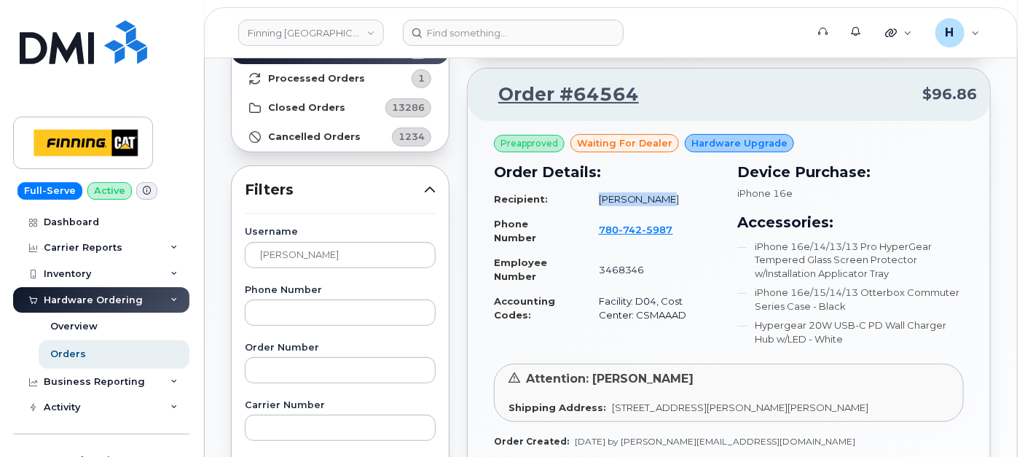
scroll to position [324, 0]
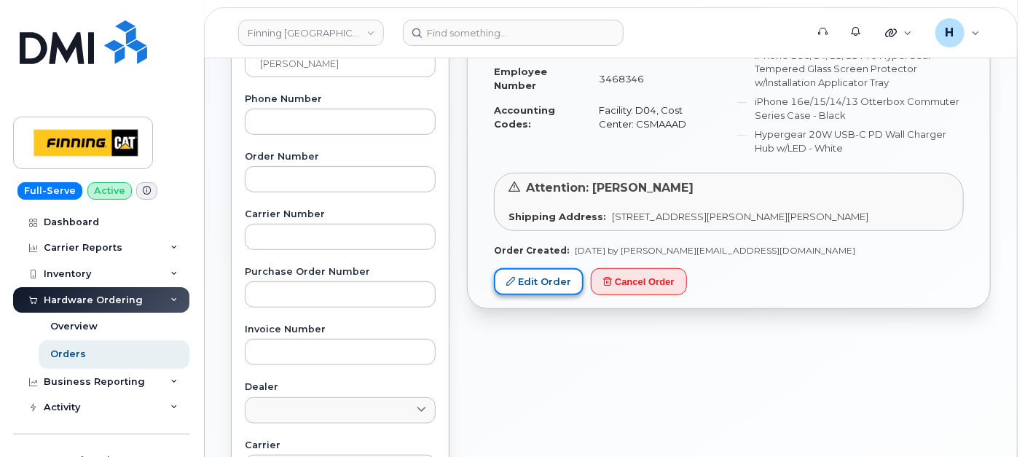
click at [567, 278] on link "Edit Order" at bounding box center [539, 281] width 90 height 27
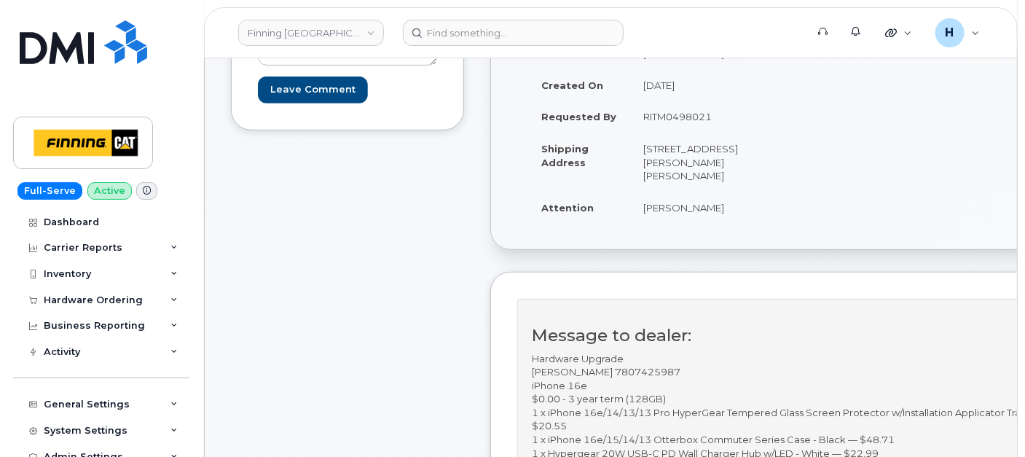
scroll to position [566, 0]
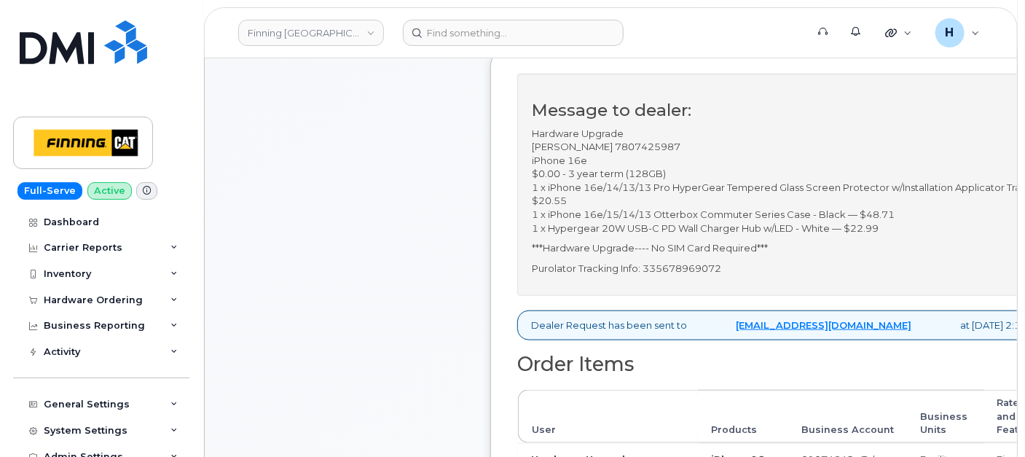
click at [676, 274] on div "Message to dealer: Hardware Upgrade [PERSON_NAME] 7807425987 iPhone 16e $0.00 -…" at bounding box center [788, 185] width 542 height 222
copy p "335678969072"
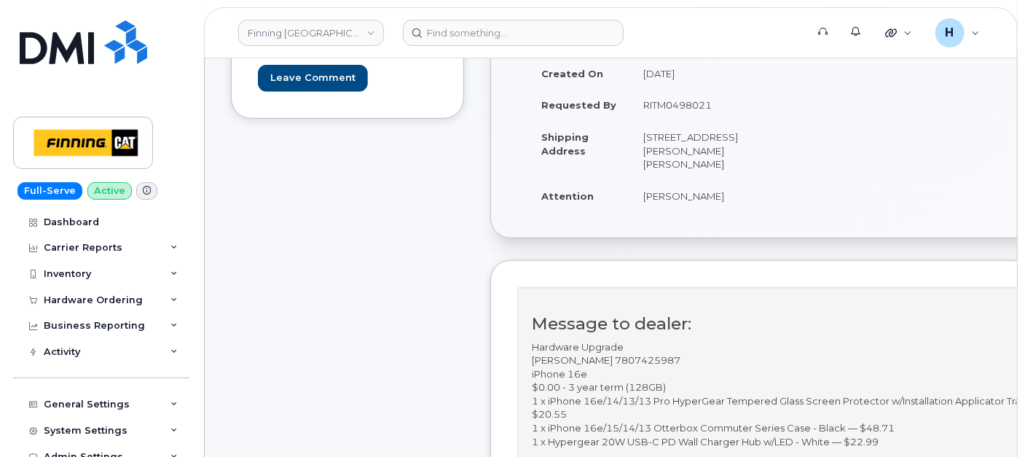
scroll to position [162, 0]
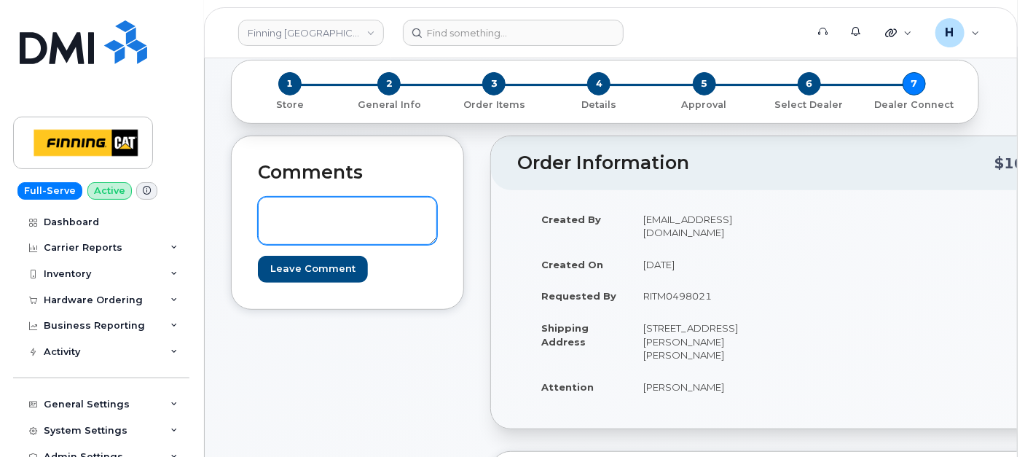
click at [416, 209] on textarea at bounding box center [347, 221] width 179 height 48
paste textarea "S/N: JNQCH2YQPY [iPhone 16e (#2159)] IMEI: [TECHNICAL_ID]"
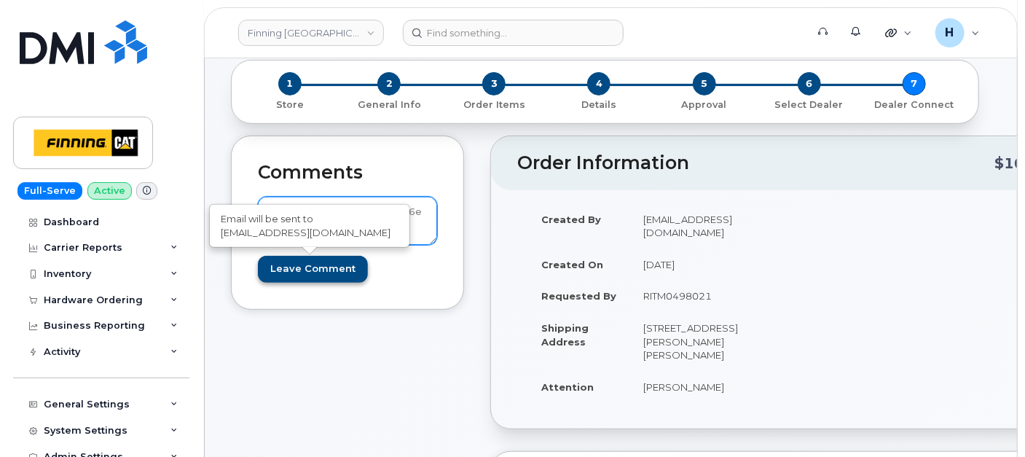
type textarea "S/N: JNQCH2YQPY [iPhone 16e (#2159)] IMEI: [TECHNICAL_ID]"
click at [286, 270] on input "Leave Comment" at bounding box center [313, 269] width 110 height 27
type input "Create Event"
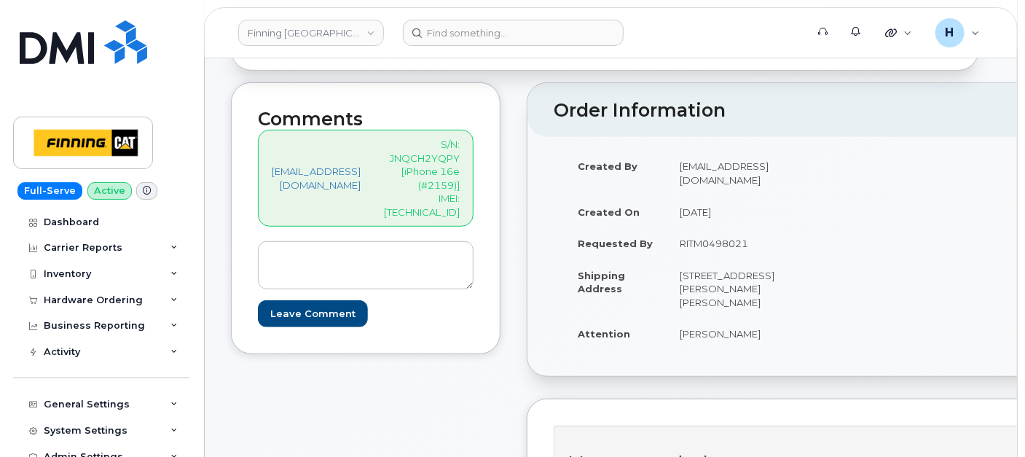
scroll to position [324, 0]
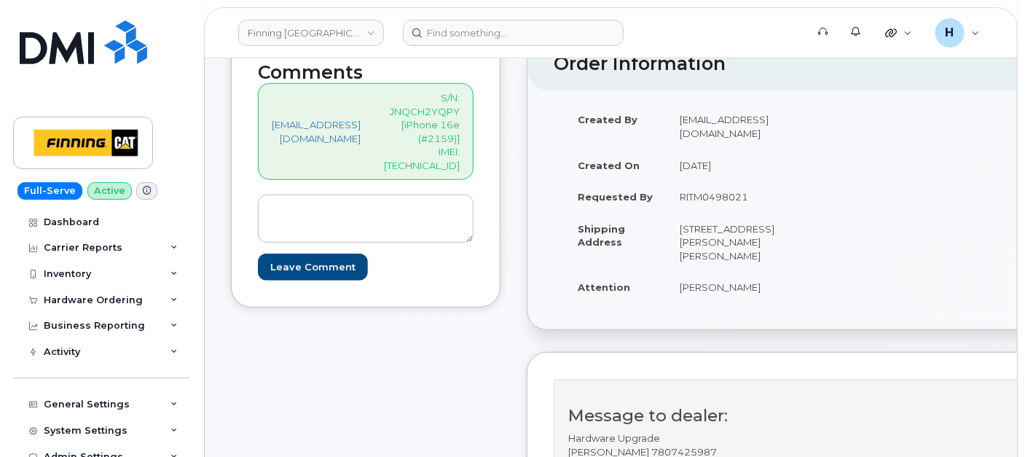
click at [407, 232] on form "Leave Comment" at bounding box center [366, 237] width 216 height 85
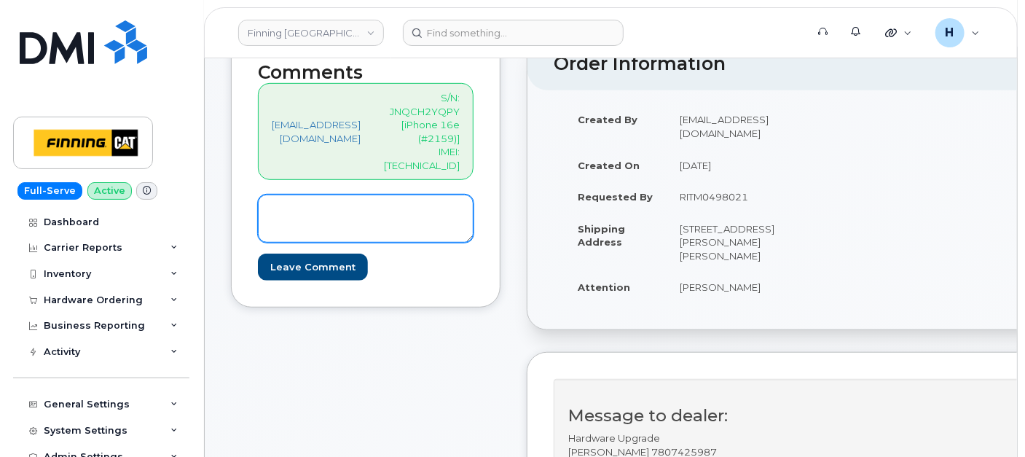
click at [402, 208] on textarea at bounding box center [366, 219] width 216 height 48
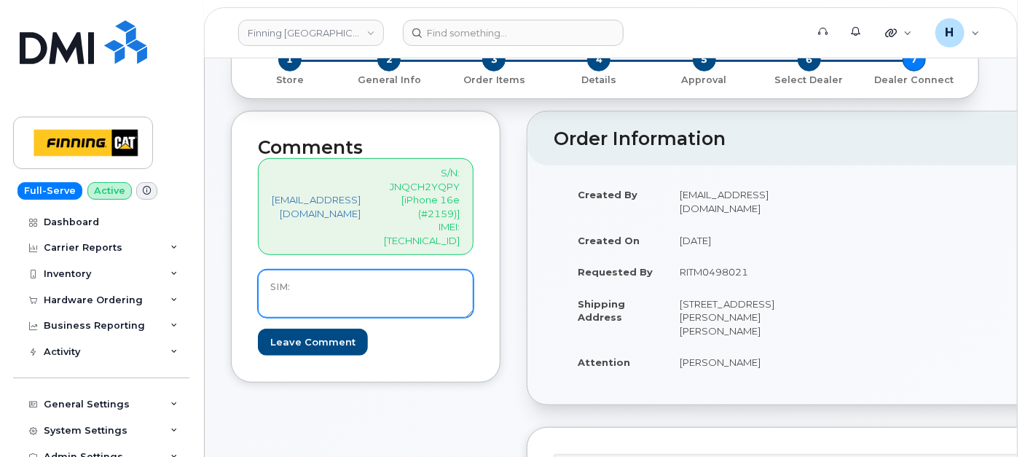
scroll to position [162, 0]
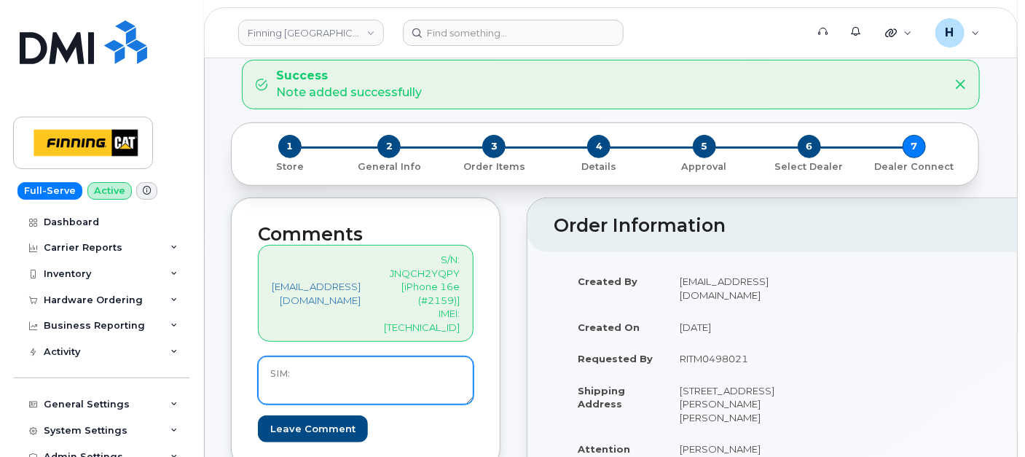
type textarea "SIM:"
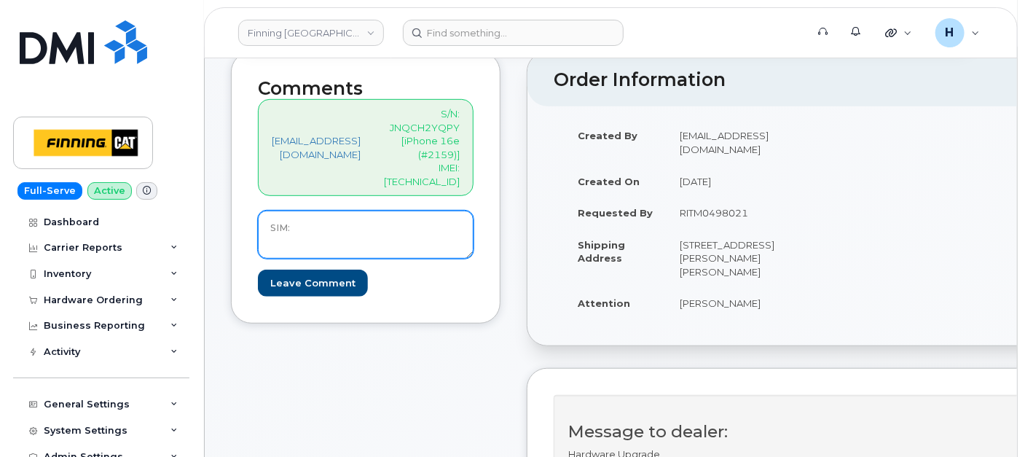
scroll to position [81, 0]
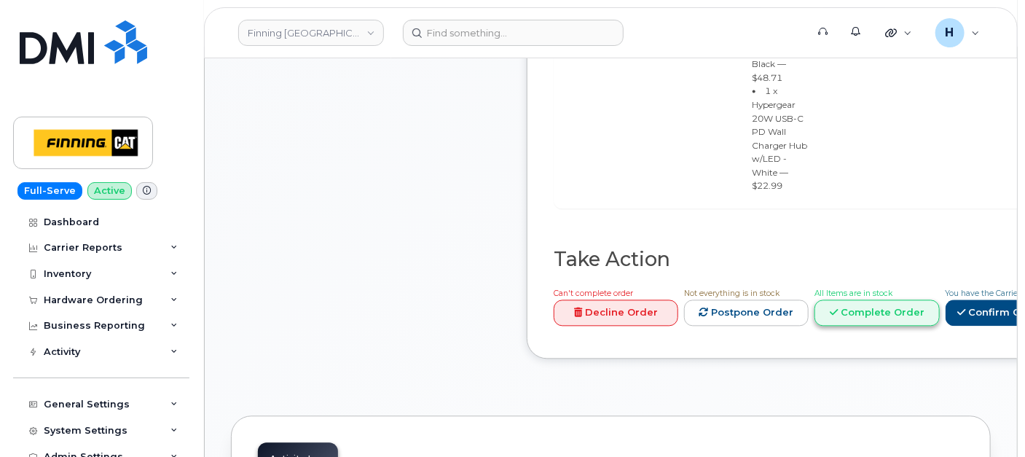
click at [939, 300] on link "Complete Order" at bounding box center [877, 313] width 125 height 27
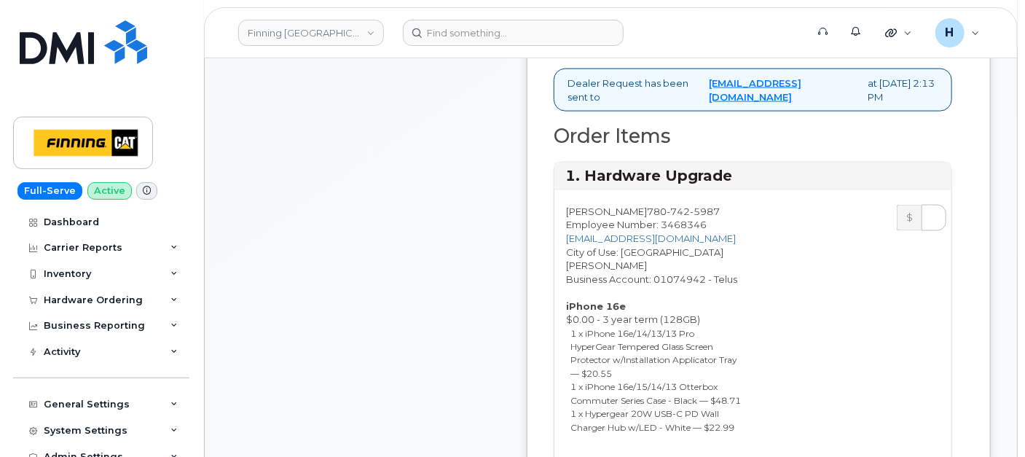
scroll to position [729, 0]
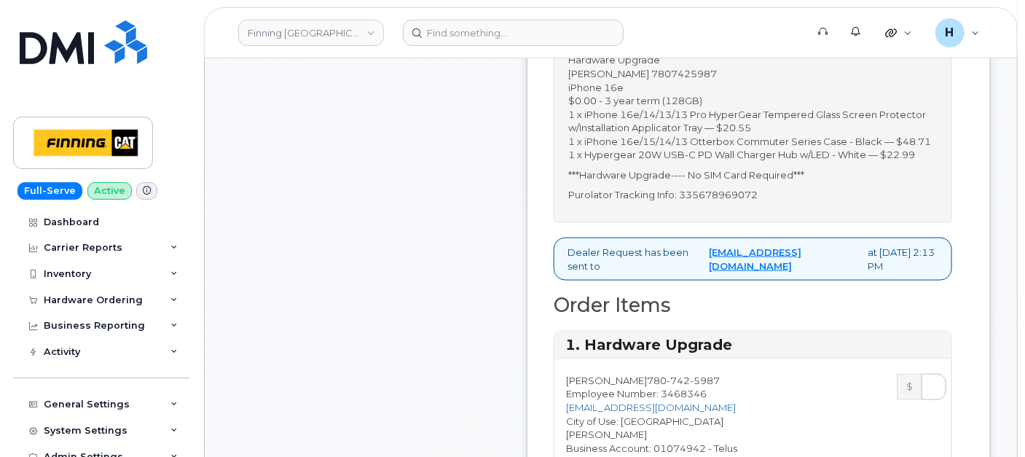
click at [735, 202] on p "Purolator Tracking Info: 335678969072" at bounding box center [752, 195] width 369 height 14
click at [734, 202] on p "Purolator Tracking Info: 335678969072" at bounding box center [752, 195] width 369 height 14
copy p "335678969072"
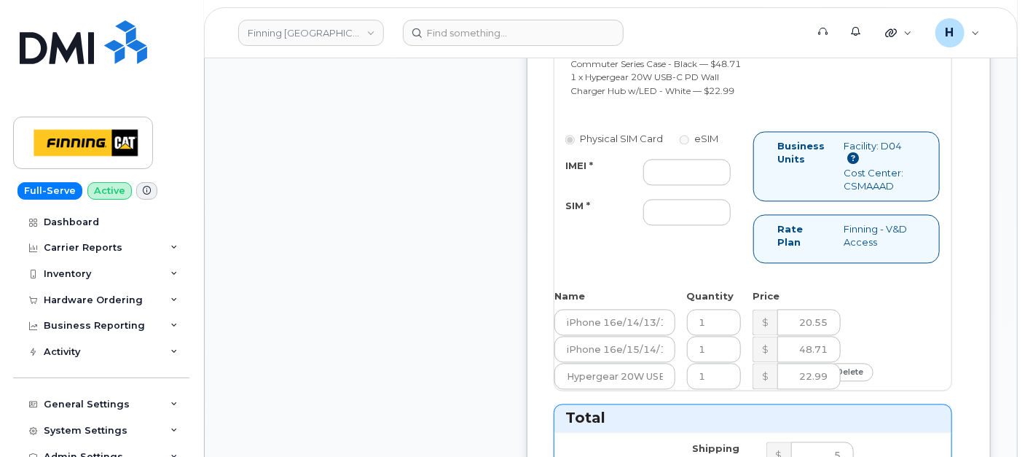
scroll to position [1295, 0]
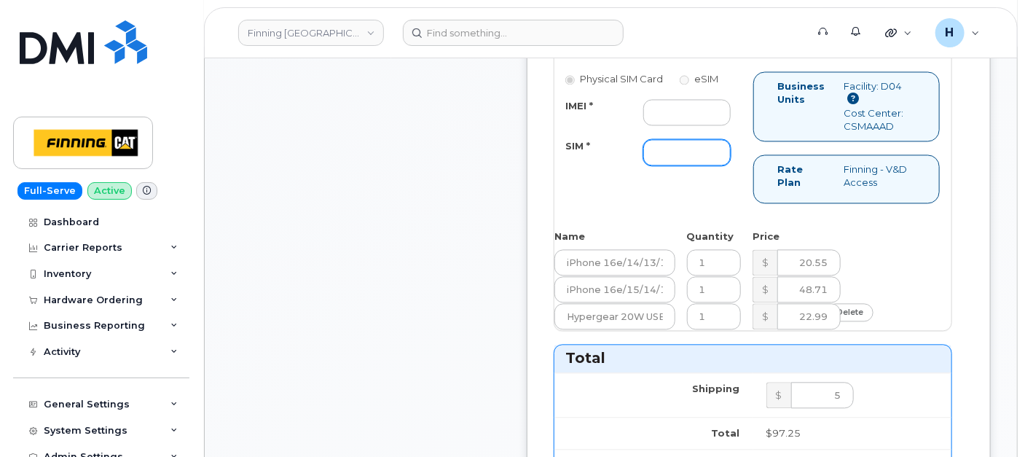
click at [684, 165] on input "SIM *" at bounding box center [686, 152] width 87 height 26
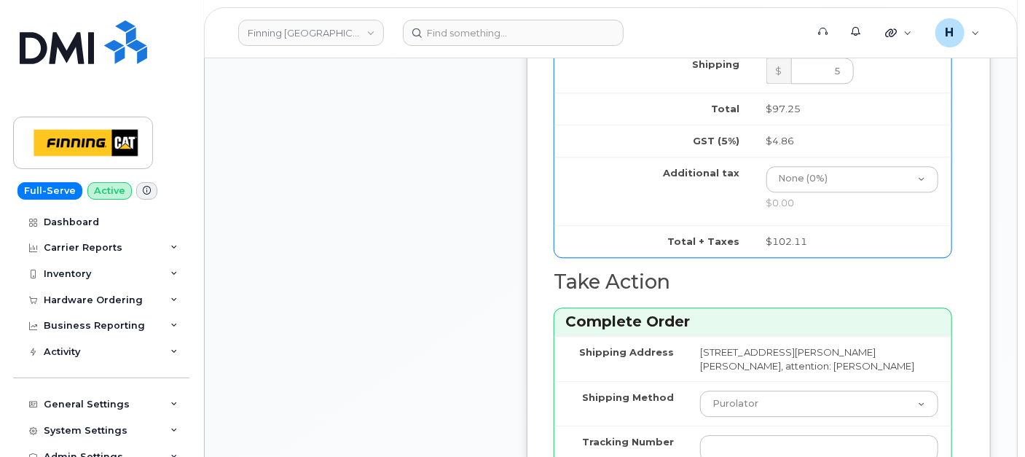
scroll to position [1862, 0]
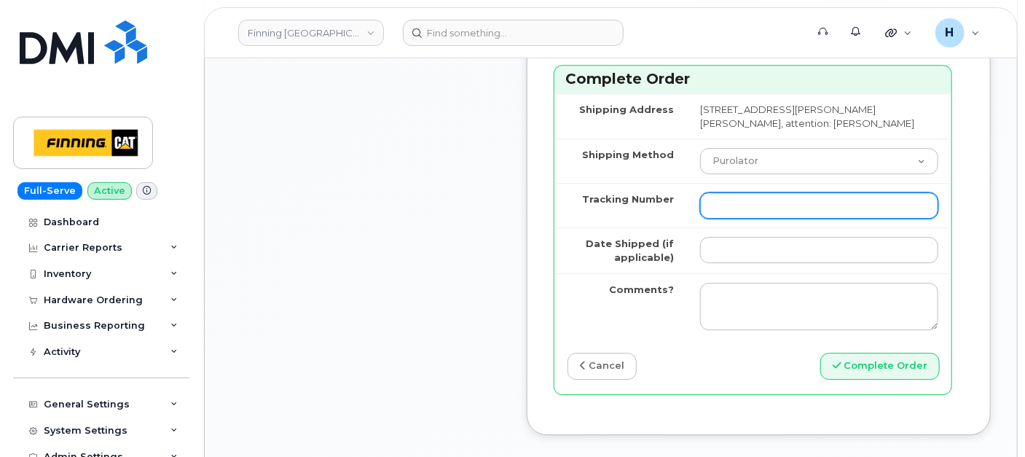
type input "x"
click at [759, 219] on input "Tracking Number" at bounding box center [819, 205] width 238 height 26
paste input "335678969072"
type input "335678969072"
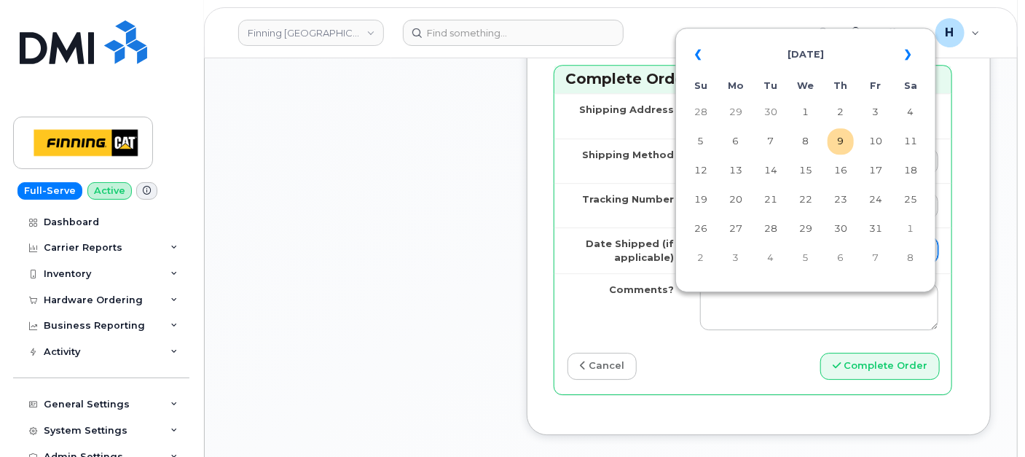
drag, startPoint x: 741, startPoint y: 312, endPoint x: 747, endPoint y: 305, distance: 8.8
click at [741, 263] on input "Date Shipped (if applicable)" at bounding box center [819, 250] width 238 height 26
type input "2025-10-09"
type input "353389561367160"
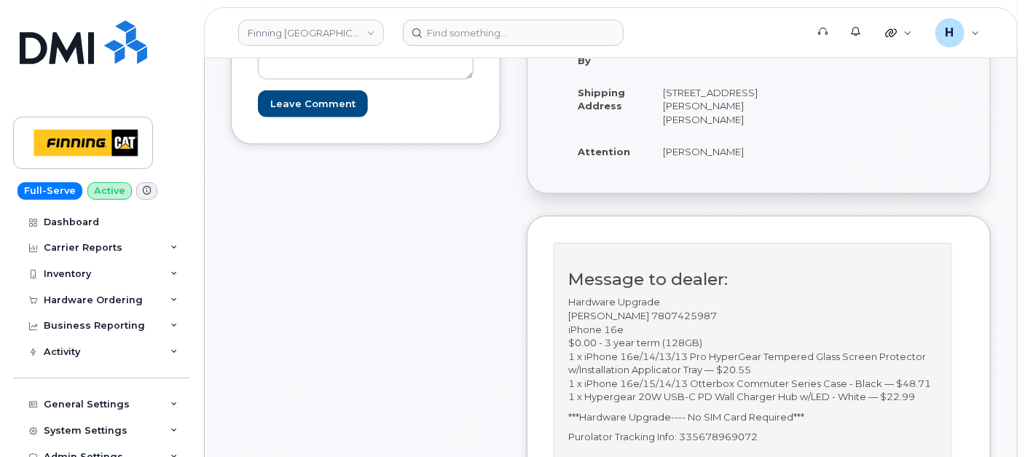
scroll to position [404, 0]
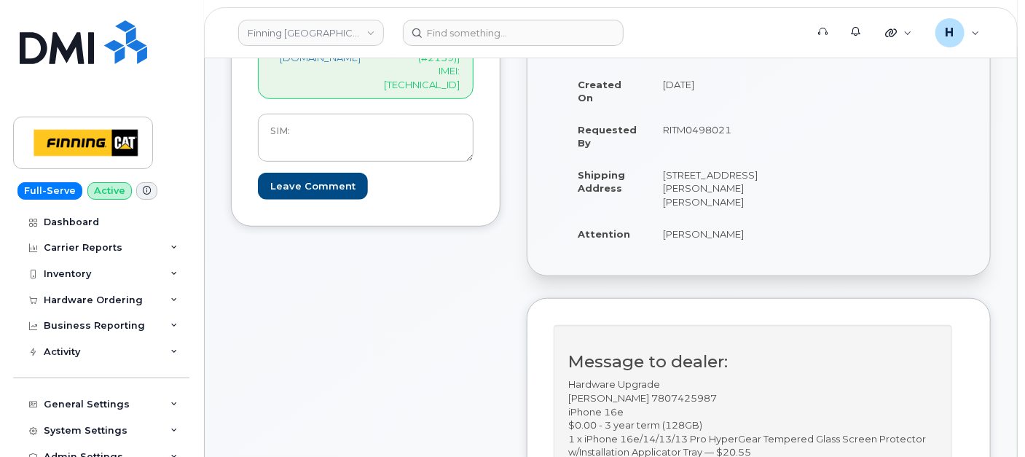
click at [404, 71] on p "S/N: JNQCH2YQPY [iPhone 16e (#2159)] IMEI: 358494511579925" at bounding box center [422, 50] width 76 height 81
copy p "358494511579925"
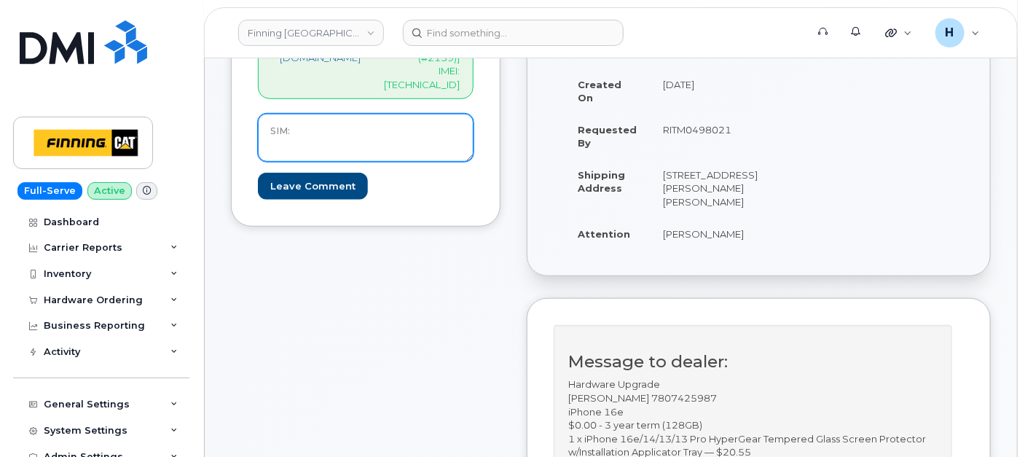
drag, startPoint x: 312, startPoint y: 127, endPoint x: 220, endPoint y: 127, distance: 91.8
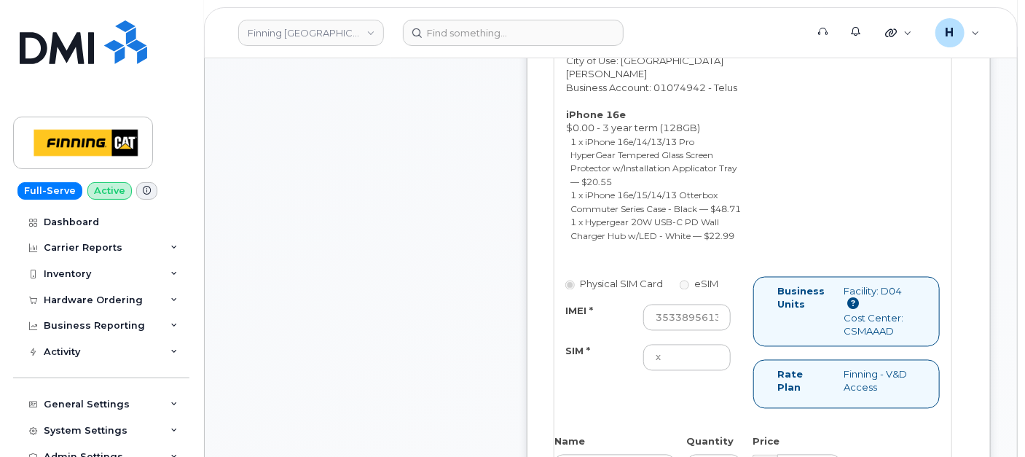
scroll to position [1214, 0]
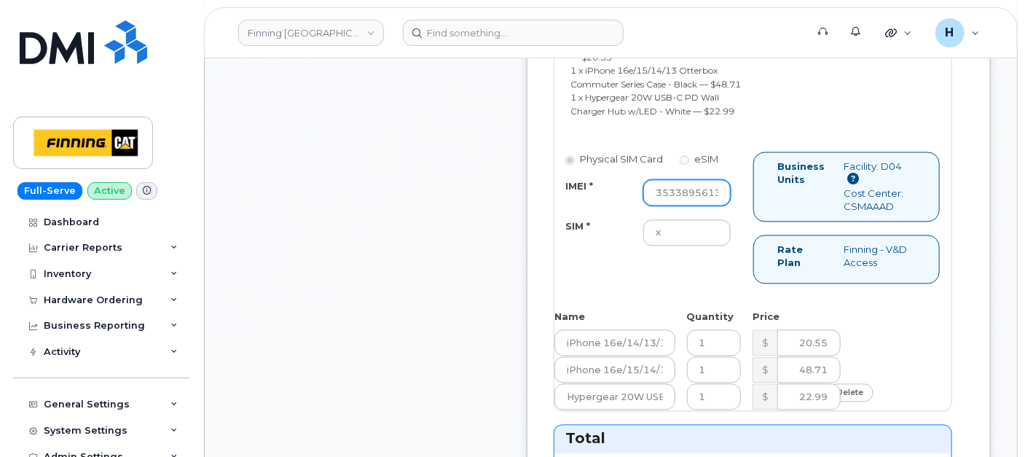
click at [700, 206] on input "353389561367160" at bounding box center [686, 193] width 87 height 26
paste input "358494511579925"
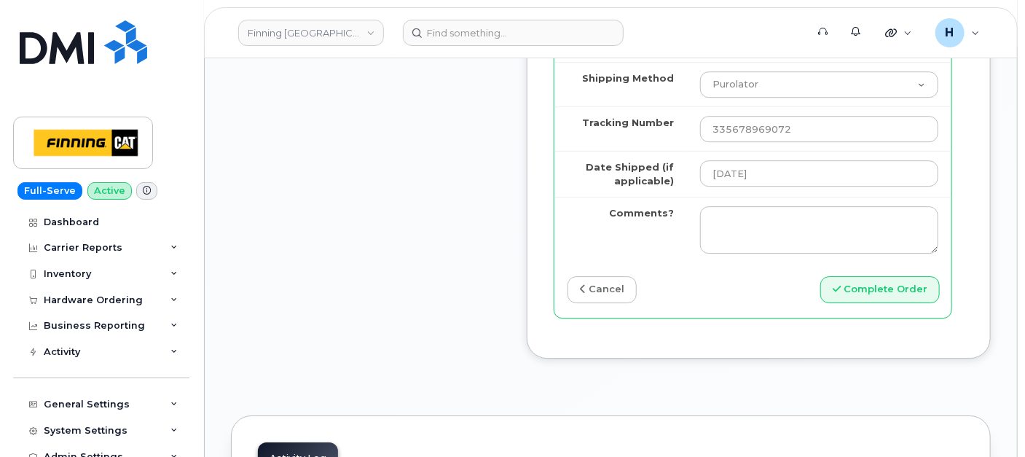
scroll to position [2024, 0]
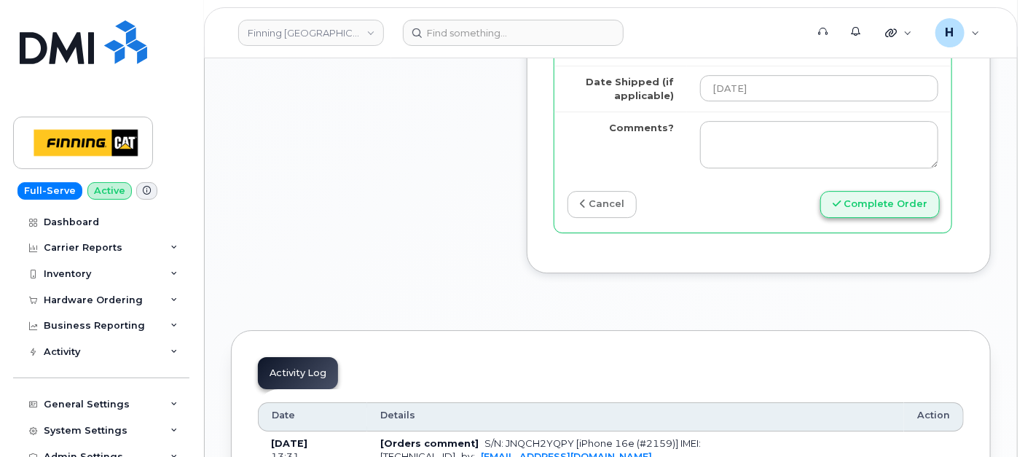
type input "358494511579925"
click at [855, 218] on button "Complete Order" at bounding box center [881, 204] width 120 height 27
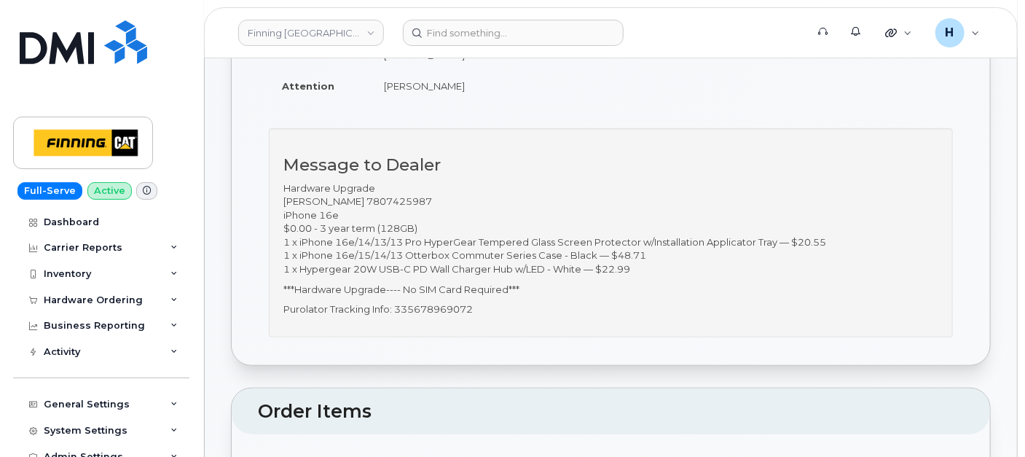
scroll to position [485, 0]
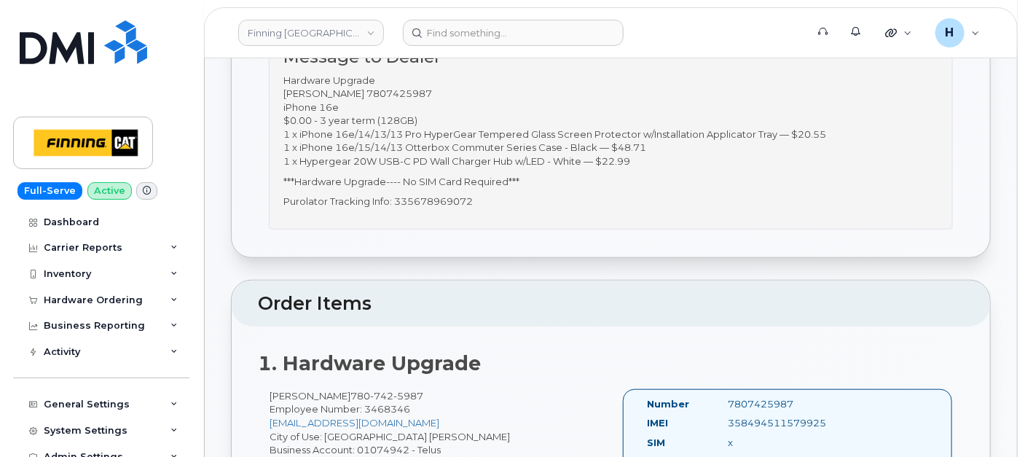
click at [429, 202] on p "Purolator Tracking Info: 335678969072" at bounding box center [610, 202] width 655 height 14
copy p "335678969072"
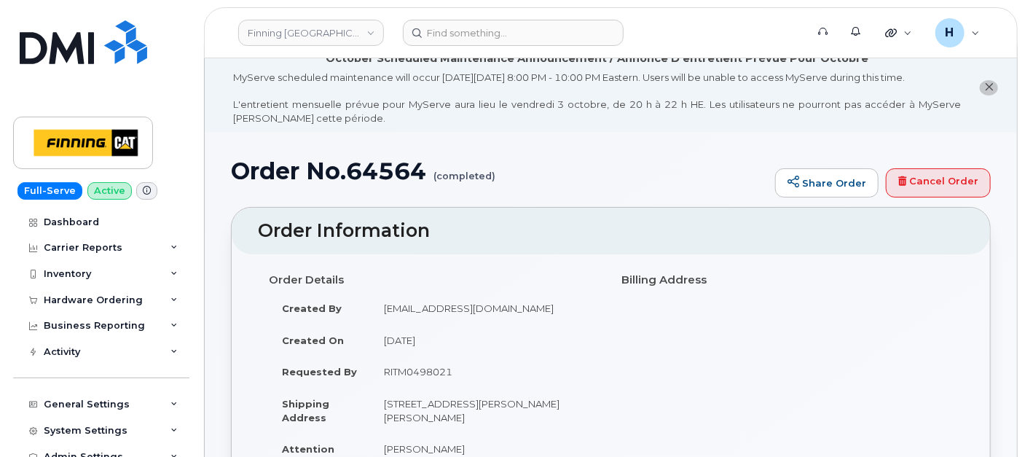
scroll to position [0, 0]
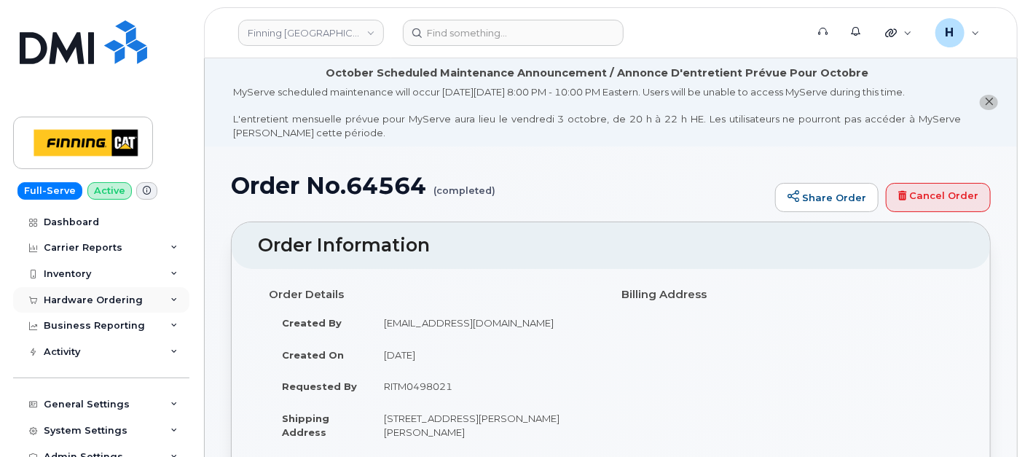
click at [104, 304] on div "Hardware Ordering" at bounding box center [93, 300] width 99 height 12
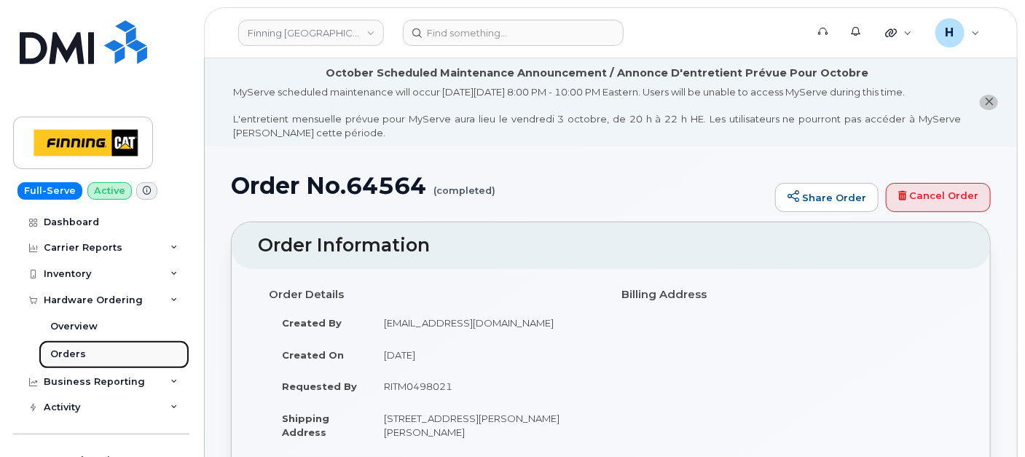
click at [79, 361] on link "Orders" at bounding box center [114, 354] width 151 height 28
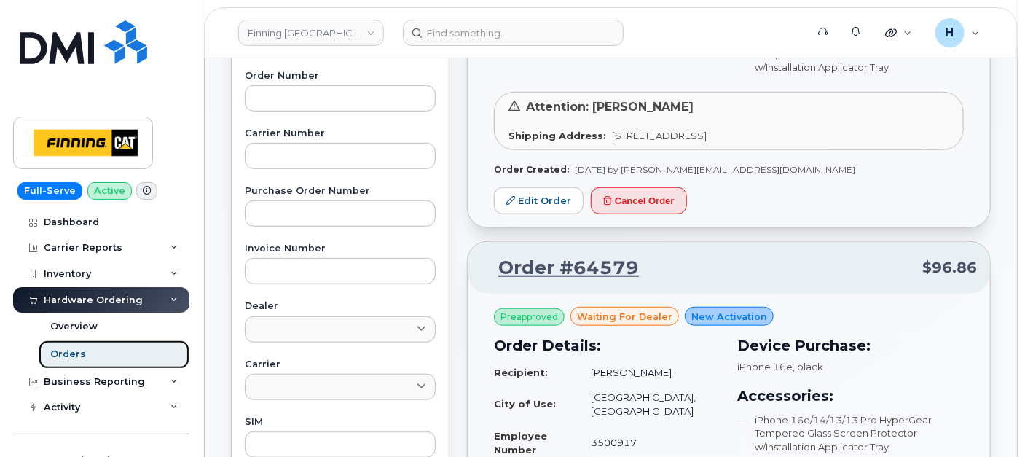
scroll to position [162, 0]
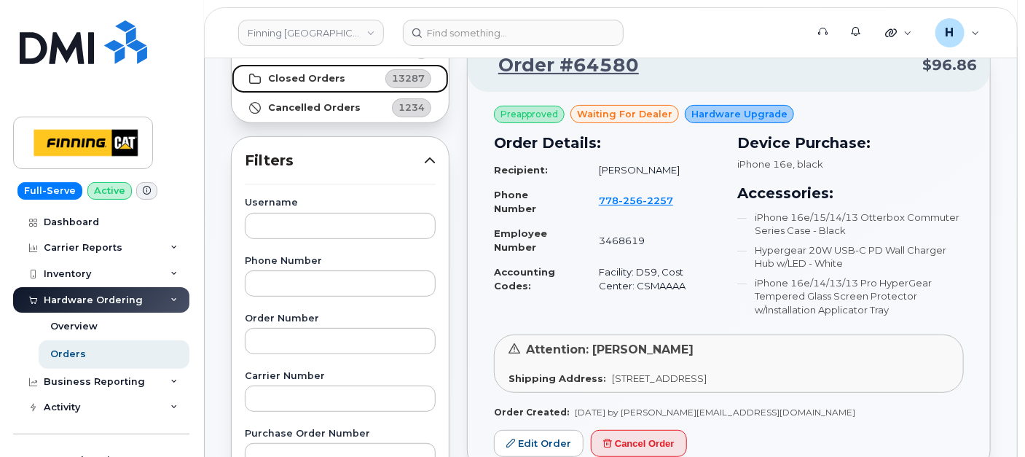
click at [318, 77] on strong "Closed Orders" at bounding box center [306, 79] width 77 height 12
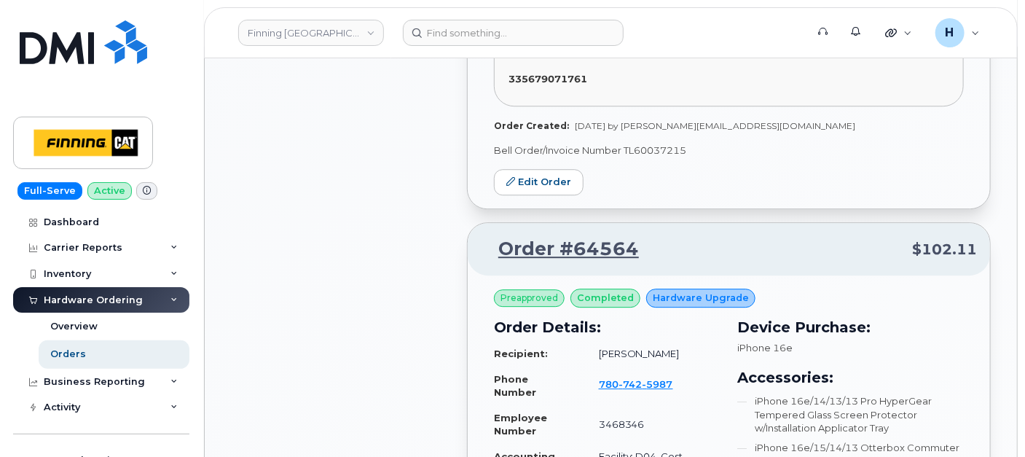
scroll to position [1781, 0]
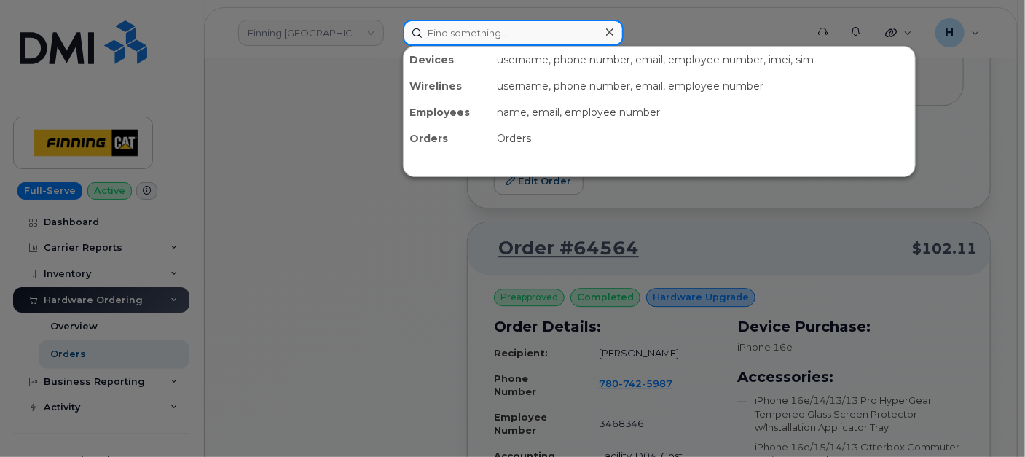
click at [492, 35] on input at bounding box center [513, 33] width 221 height 26
paste input "5876450293."
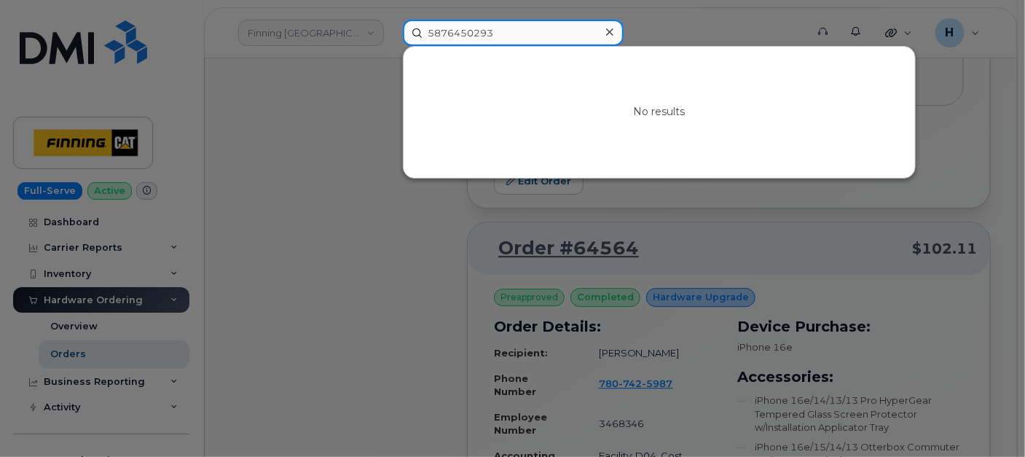
click at [494, 20] on input "5876450293" at bounding box center [513, 33] width 221 height 26
drag, startPoint x: 520, startPoint y: 26, endPoint x: 355, endPoint y: 23, distance: 165.5
click at [391, 23] on div "5876450293 No results" at bounding box center [599, 33] width 417 height 26
paste input "8259639854"
type input "8259639854"
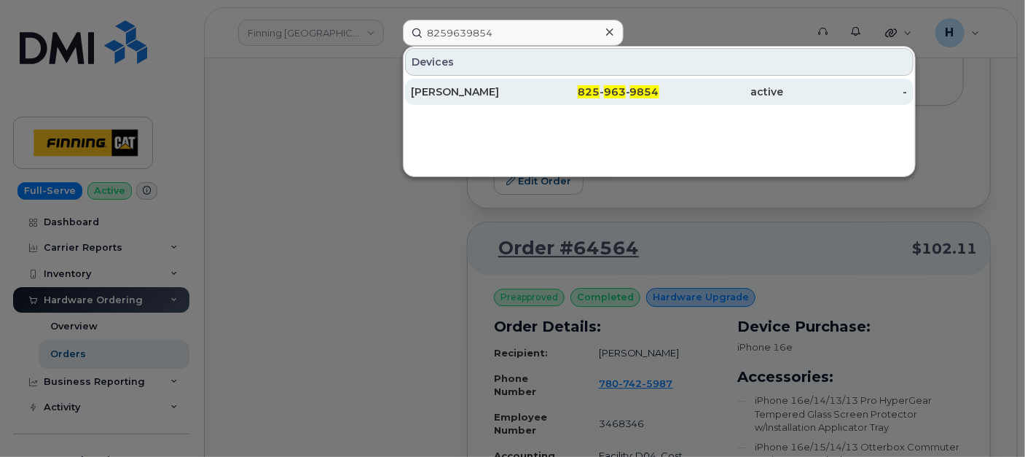
click at [450, 87] on div "[PERSON_NAME]" at bounding box center [473, 92] width 124 height 15
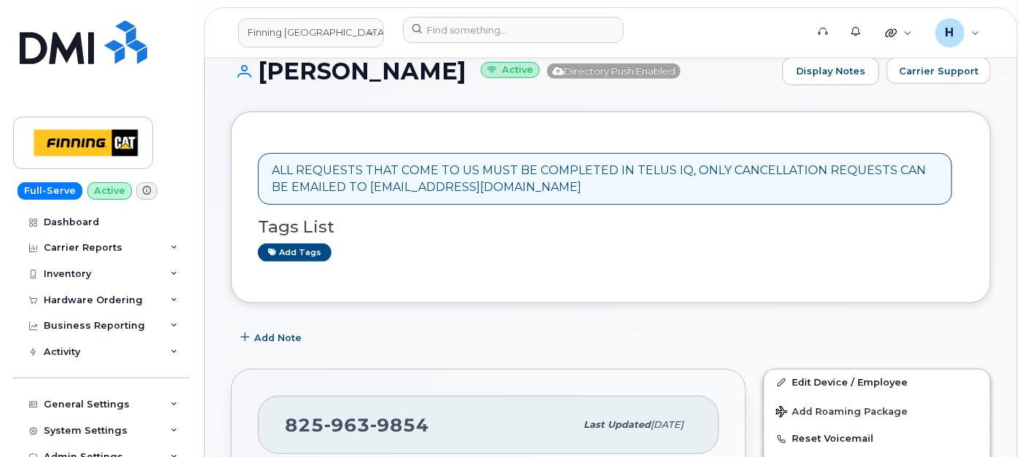
scroll to position [162, 0]
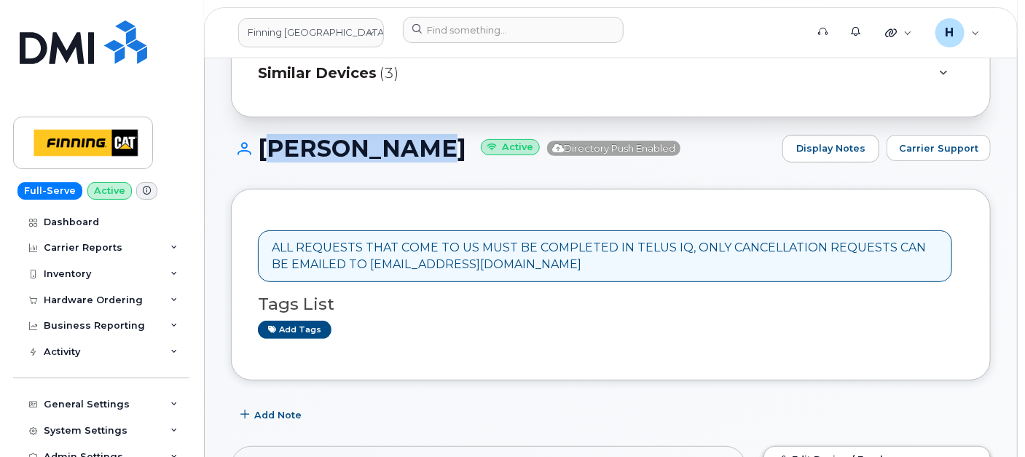
drag, startPoint x: 394, startPoint y: 156, endPoint x: 264, endPoint y: 160, distance: 130.5
click at [264, 160] on h1 "[PERSON_NAME] Active Directory Push Enabled" at bounding box center [503, 149] width 544 height 26
copy h1 "[PERSON_NAME]"
